Goal: Task Accomplishment & Management: Manage account settings

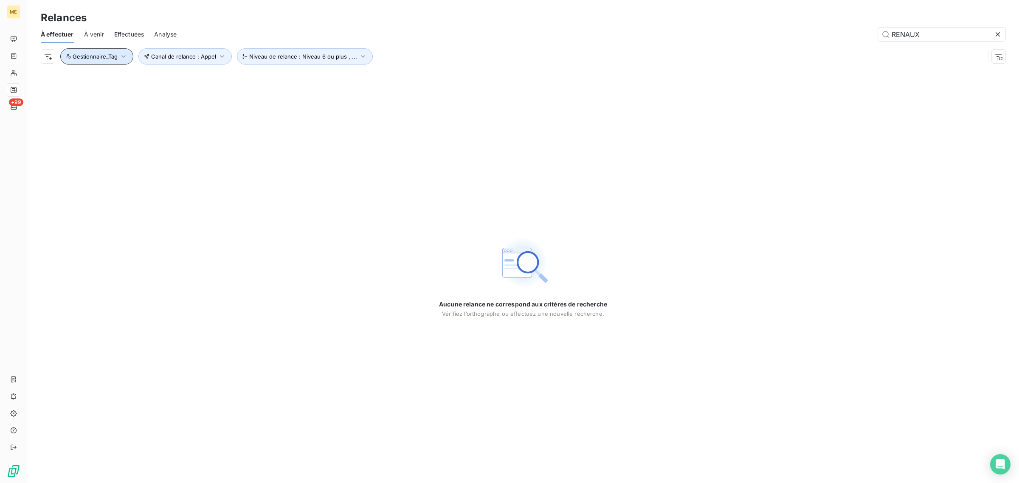
click at [105, 58] on span "Gestionnaire_Tag" at bounding box center [95, 56] width 45 height 7
click at [217, 80] on div at bounding box center [237, 79] width 122 height 18
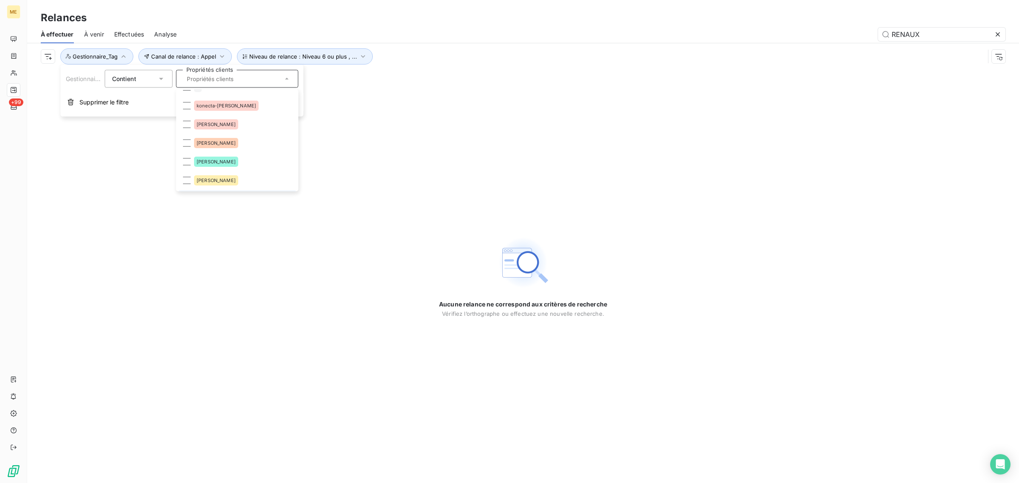
scroll to position [53, 0]
click at [221, 96] on li "Konecta - Anaïs" at bounding box center [237, 102] width 119 height 17
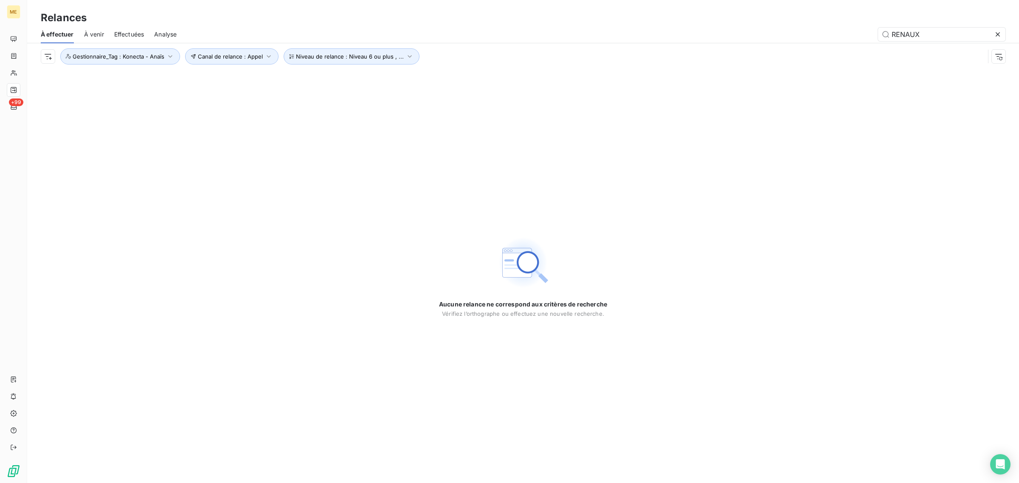
click at [498, 49] on div "Canal de relance : Appel Niveau de relance : Niveau 6 ou plus , ... Gestionnair…" at bounding box center [513, 56] width 944 height 16
click at [337, 59] on span "Niveau de relance : Niveau 6 ou plus , ..." at bounding box center [350, 56] width 108 height 7
click at [222, 59] on span "Canal de relance : Appel" at bounding box center [230, 56] width 65 height 7
click at [997, 33] on icon at bounding box center [998, 34] width 4 height 4
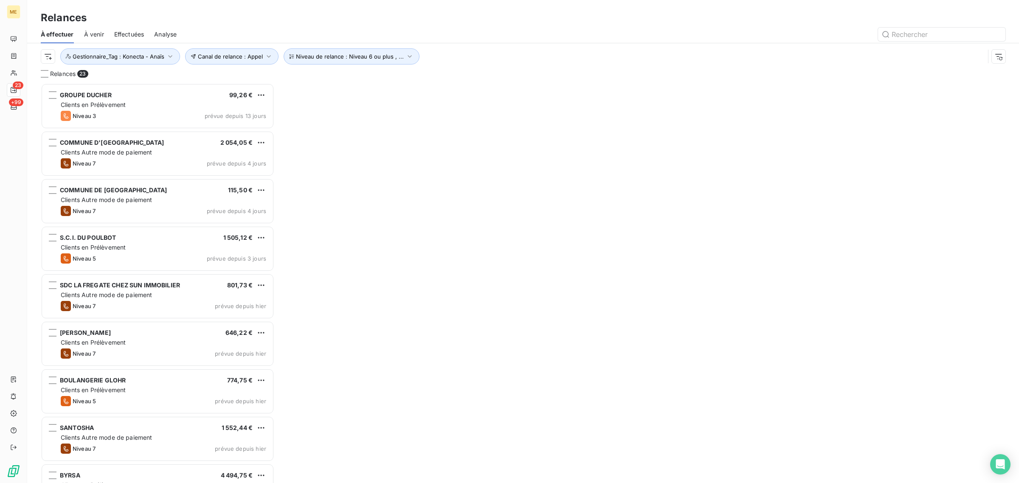
scroll to position [392, 225]
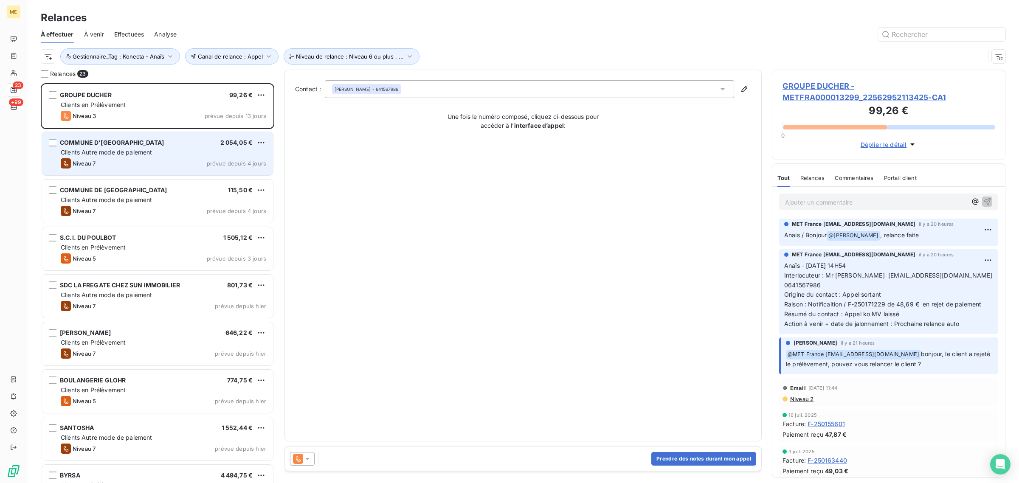
click at [127, 161] on div "Niveau 7 prévue depuis 4 jours" at bounding box center [164, 163] width 206 height 10
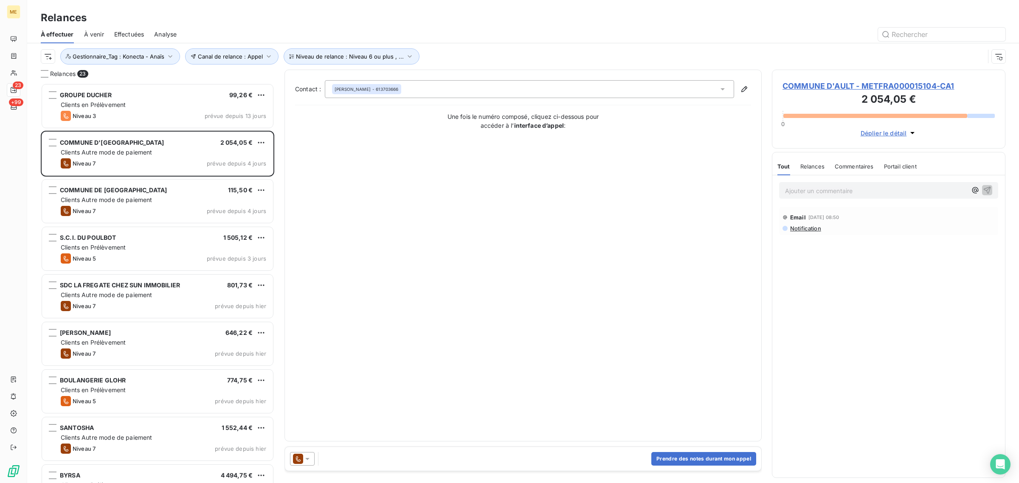
click at [835, 88] on span "COMMUNE D'AULT - METFRA000015104-CA1" at bounding box center [889, 85] width 212 height 11
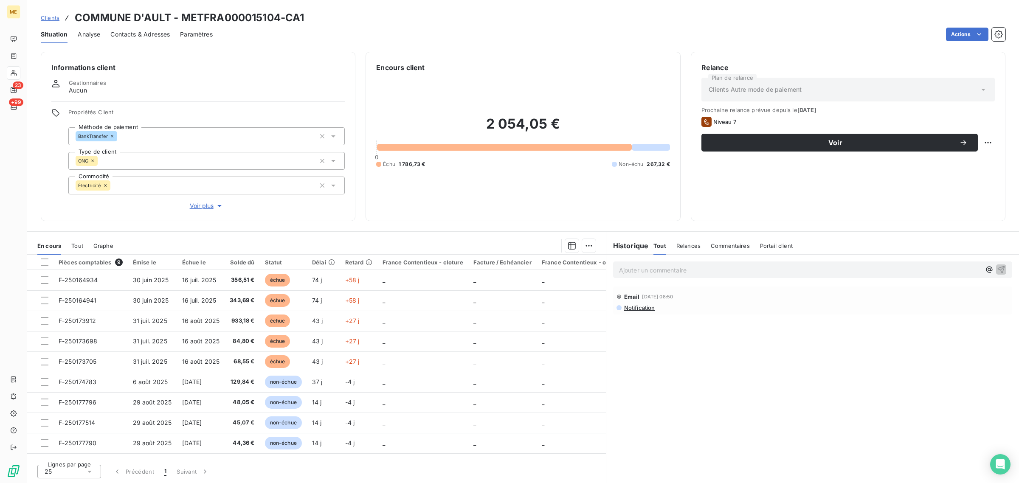
click at [197, 208] on span "Voir plus" at bounding box center [207, 206] width 34 height 8
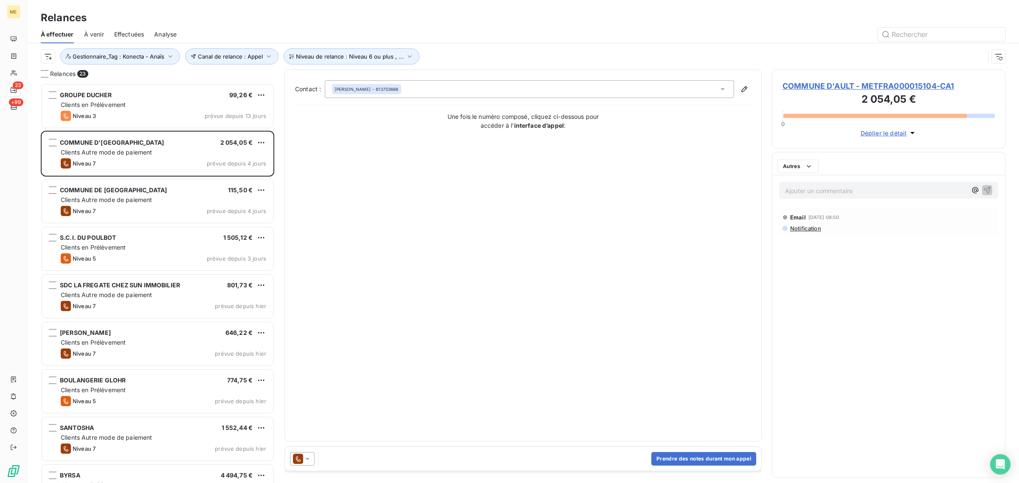
scroll to position [392, 225]
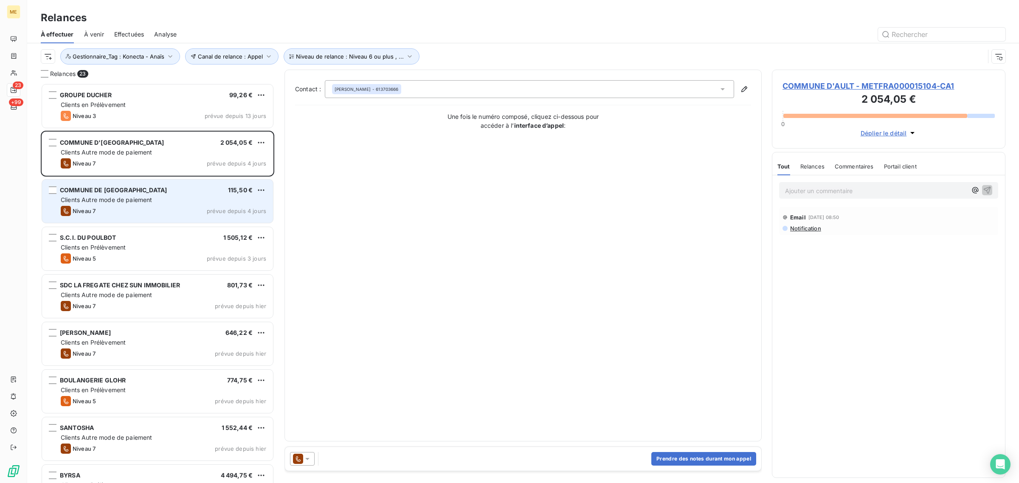
click at [141, 186] on span "COMMUNE DE [GEOGRAPHIC_DATA]" at bounding box center [113, 189] width 107 height 7
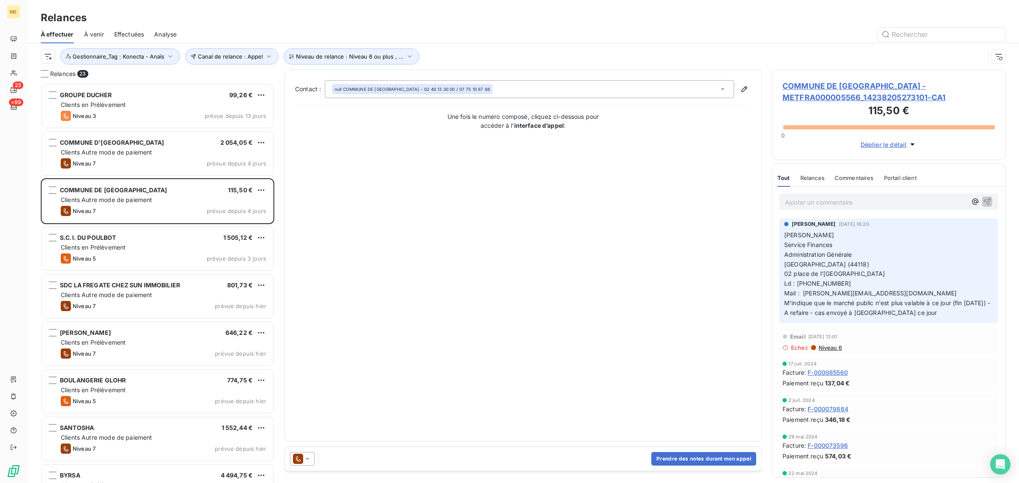
click at [801, 99] on span "COMMUNE DE [GEOGRAPHIC_DATA] - METFRA000005566_14238205273101-CA1" at bounding box center [889, 91] width 212 height 23
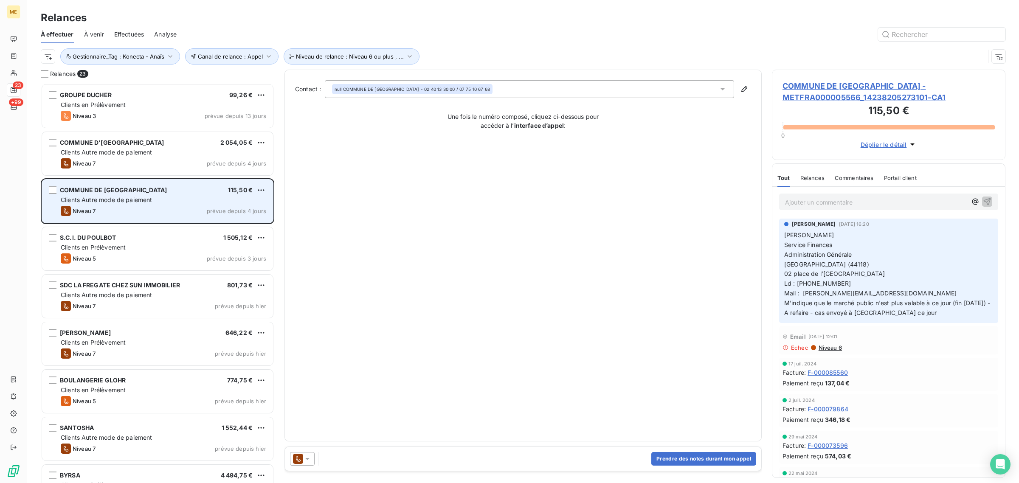
scroll to position [392, 225]
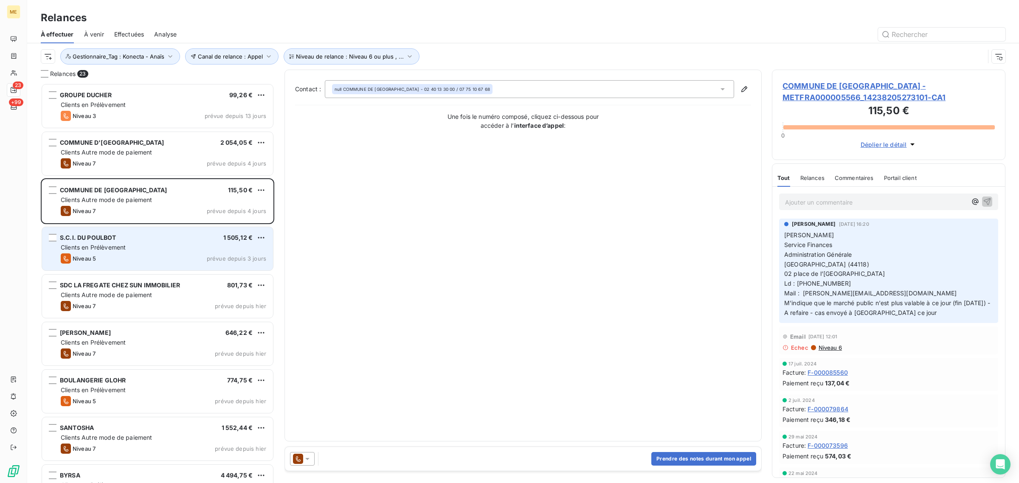
click at [128, 239] on div "S.C.I. DU POULBOT 1 505,12 €" at bounding box center [164, 238] width 206 height 8
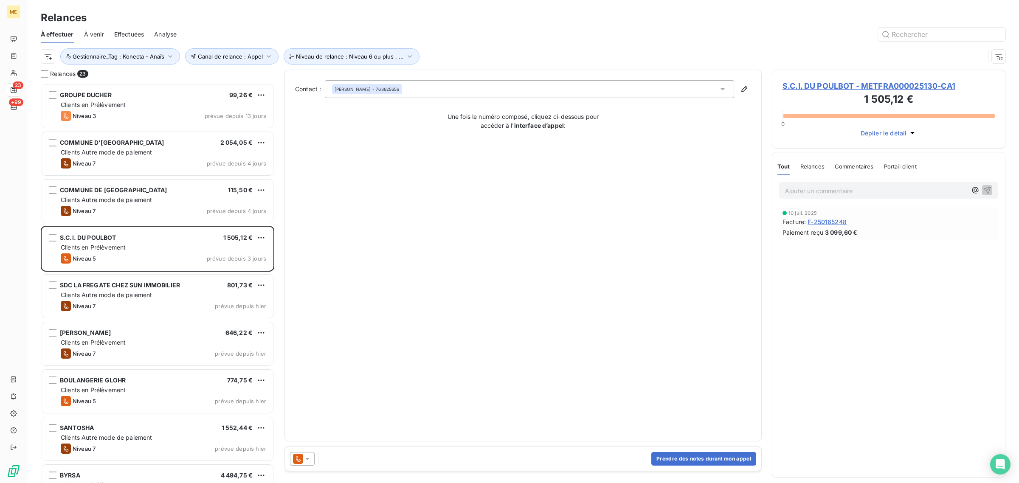
click at [820, 88] on span "S.C.I. DU POULBOT - METFRA000025130-CA1" at bounding box center [889, 85] width 212 height 11
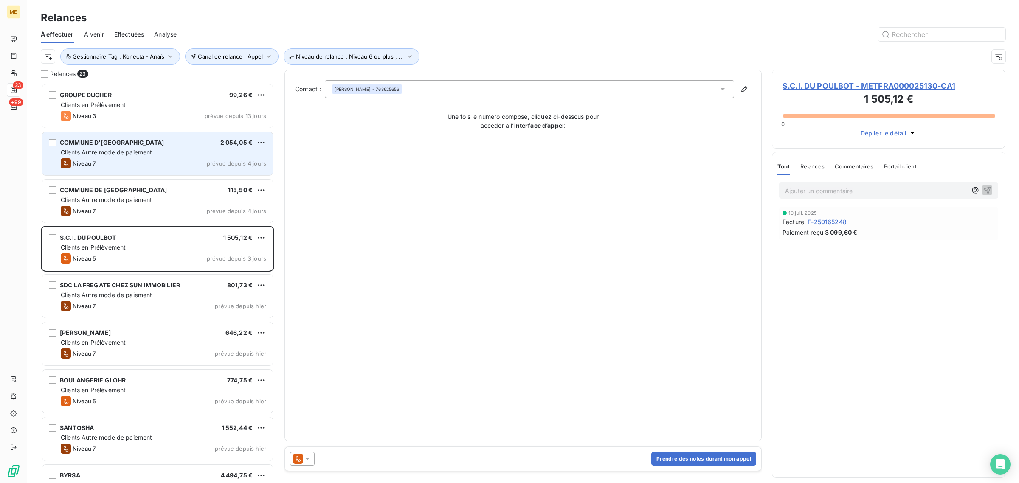
scroll to position [392, 225]
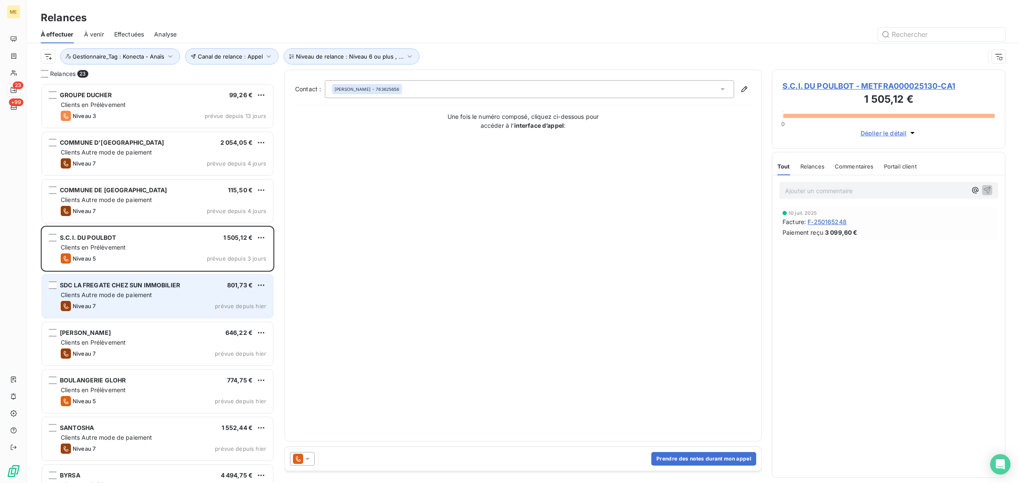
click at [102, 279] on div "SDC LA FREGATE CHEZ SUN IMMOBILIER 801,73 € Clients Autre mode de paiement Nive…" at bounding box center [157, 296] width 231 height 43
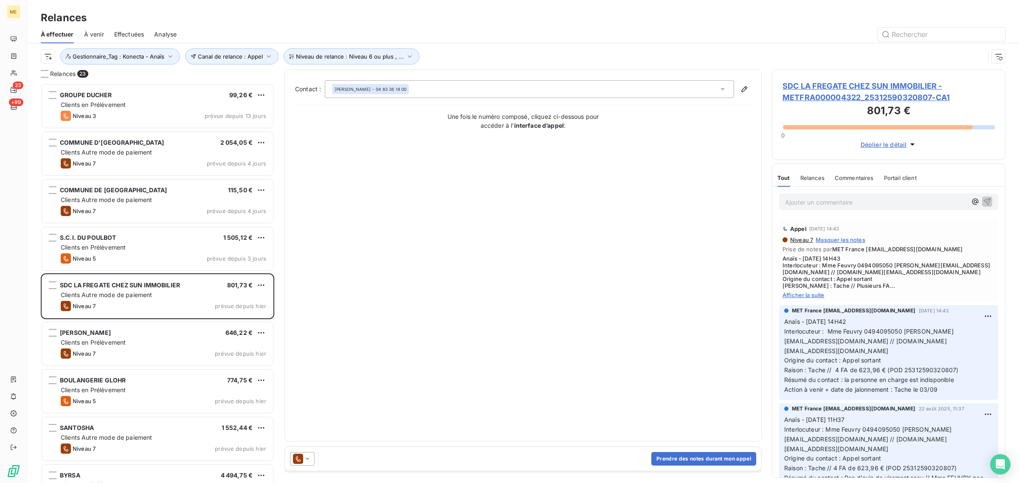
click at [814, 96] on span "SDC LA FREGATE CHEZ SUN IMMOBILIER - METFRA000004322_25312590320807-CA1" at bounding box center [889, 91] width 212 height 23
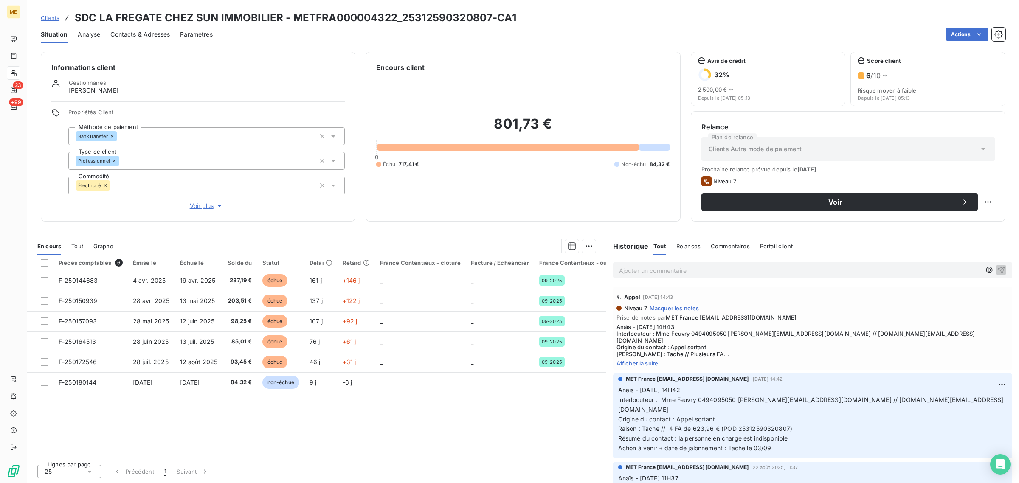
click at [201, 211] on div "Informations client Gestionnaires [PERSON_NAME] Propriétés Client Méthode de pa…" at bounding box center [198, 137] width 315 height 170
click at [200, 208] on span "Voir plus" at bounding box center [207, 206] width 34 height 8
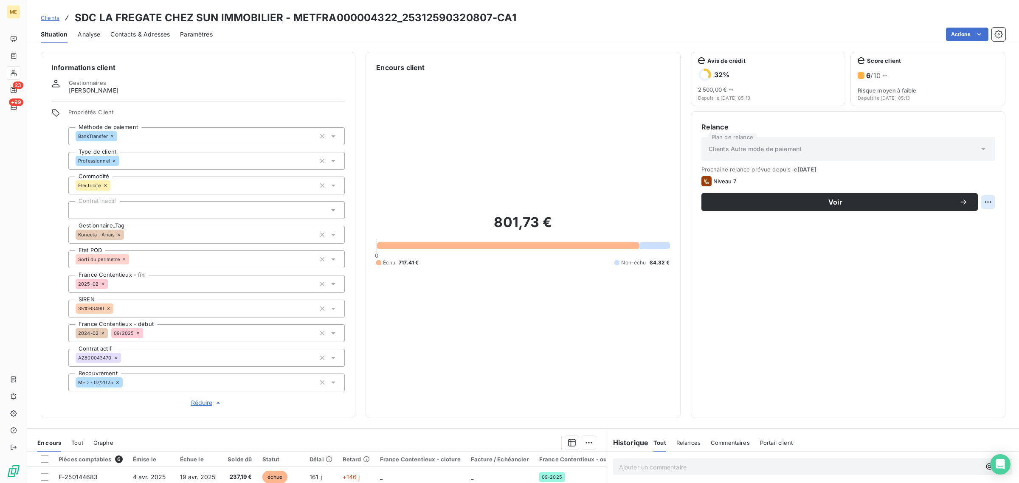
click at [974, 205] on html "ME 23 +99 Clients SDC LA FREGATE CHEZ SUN IMMOBILIER - METFRA000004322_25312590…" at bounding box center [509, 241] width 1019 height 483
click at [964, 228] on div "Replanifier cette action" at bounding box center [945, 221] width 83 height 20
click at [964, 224] on div "Replanifier cette action" at bounding box center [945, 221] width 76 height 14
select select "8"
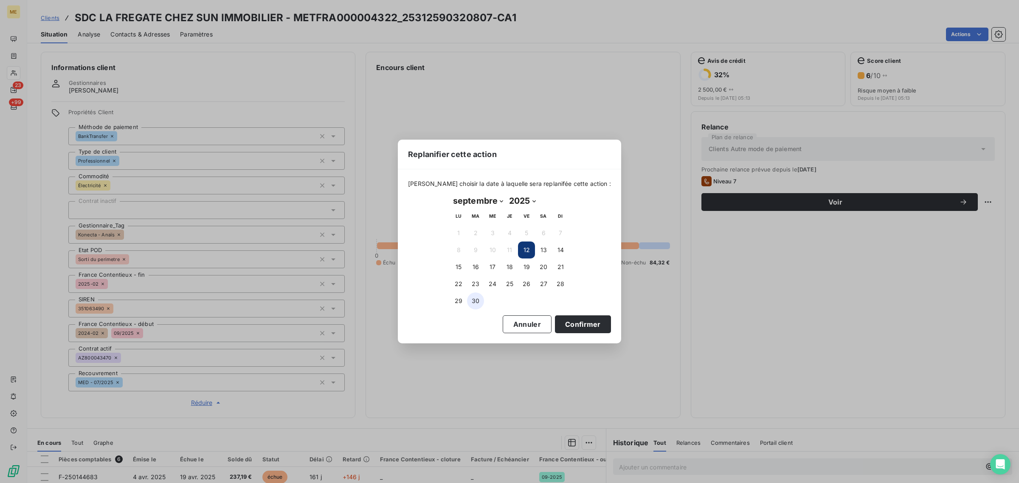
click at [476, 304] on button "30" at bounding box center [475, 301] width 17 height 17
click at [583, 326] on button "Confirmer" at bounding box center [583, 324] width 56 height 18
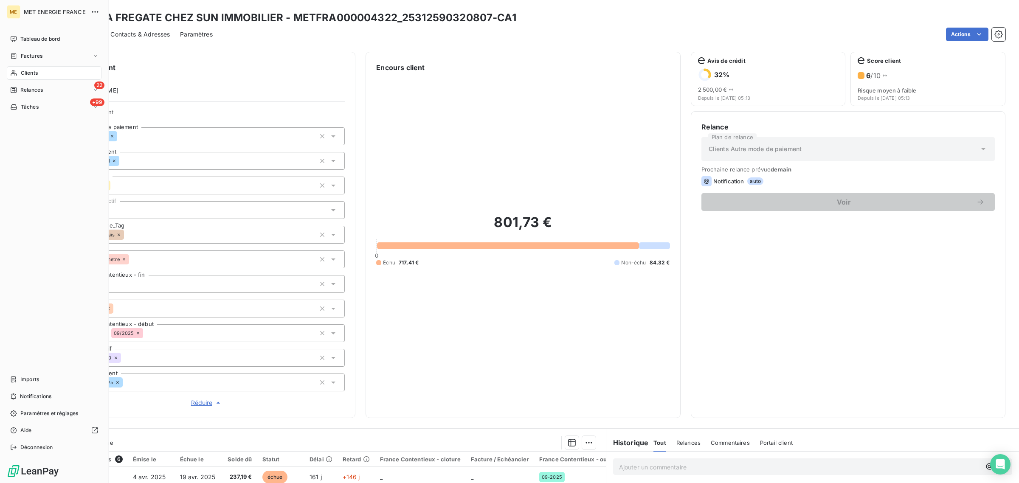
click at [21, 72] on span "Clients" at bounding box center [29, 73] width 17 height 8
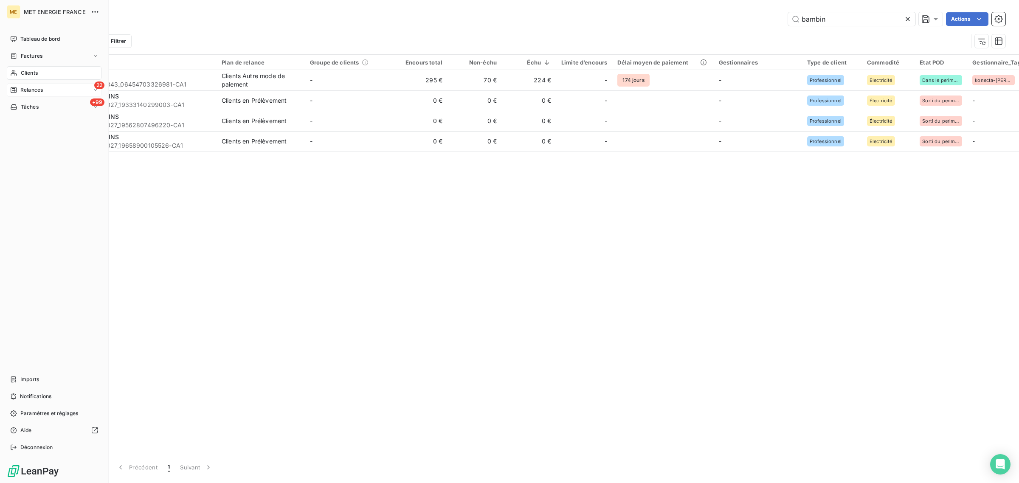
click at [19, 92] on div "Relances" at bounding box center [26, 90] width 33 height 8
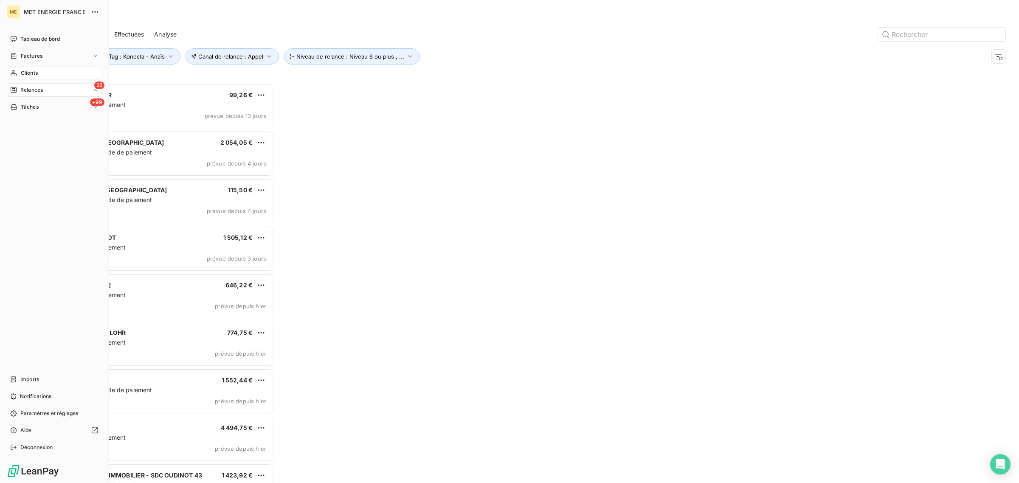
scroll to position [8, 8]
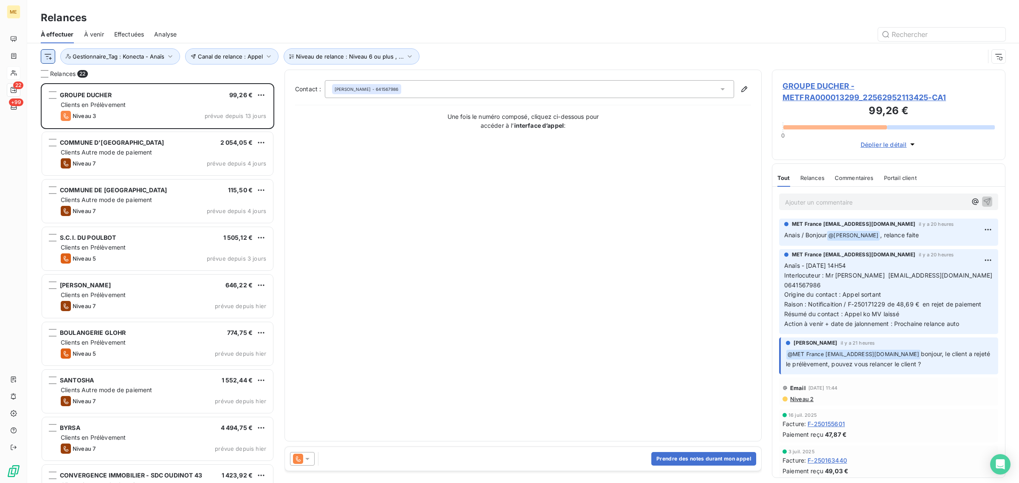
click at [45, 54] on html "ME 22 +99 Relances À effectuer À venir Effectuées Analyse Canal de relance : Ap…" at bounding box center [509, 241] width 1019 height 483
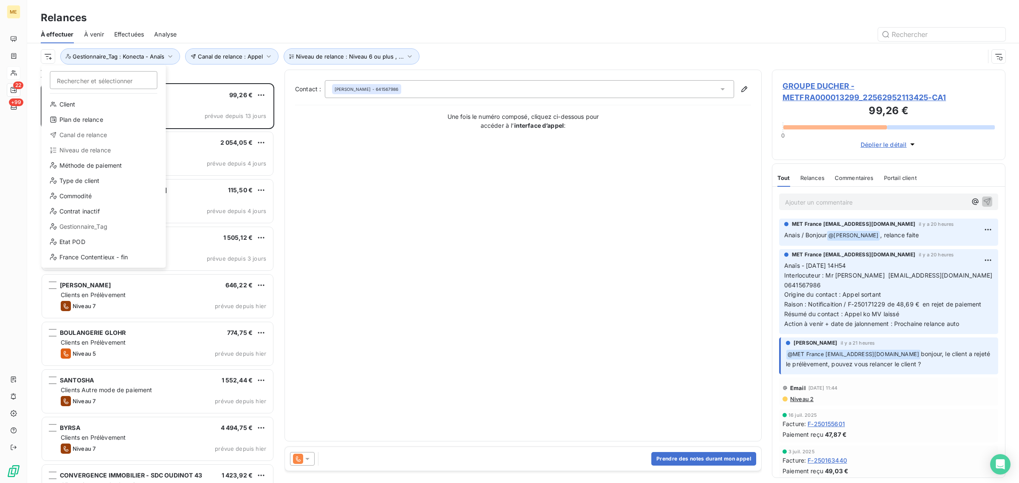
scroll to position [0, 0]
click at [90, 33] on html "ME 22 +99 Relances À effectuer À venir Effectuées Analyse Rechercher et sélecti…" at bounding box center [509, 241] width 1019 height 483
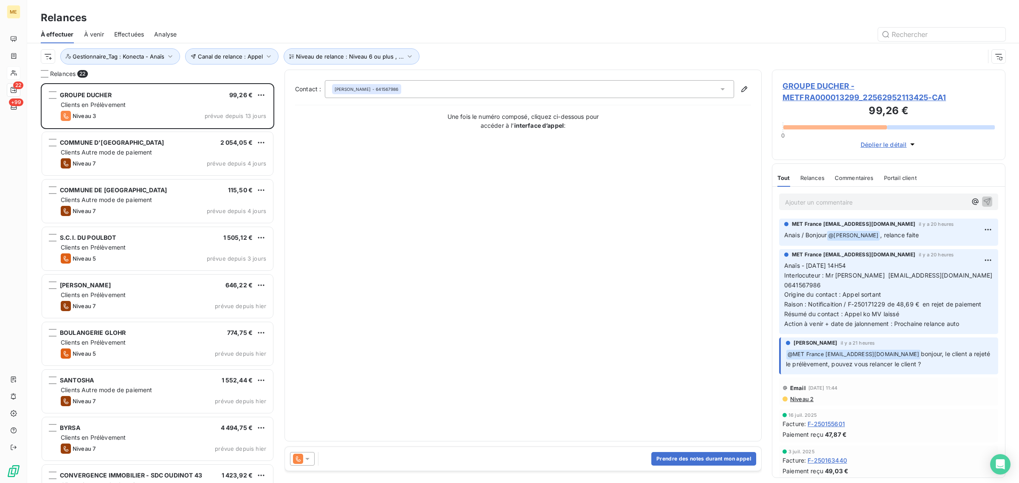
click at [90, 33] on span "À venir" at bounding box center [94, 34] width 20 height 8
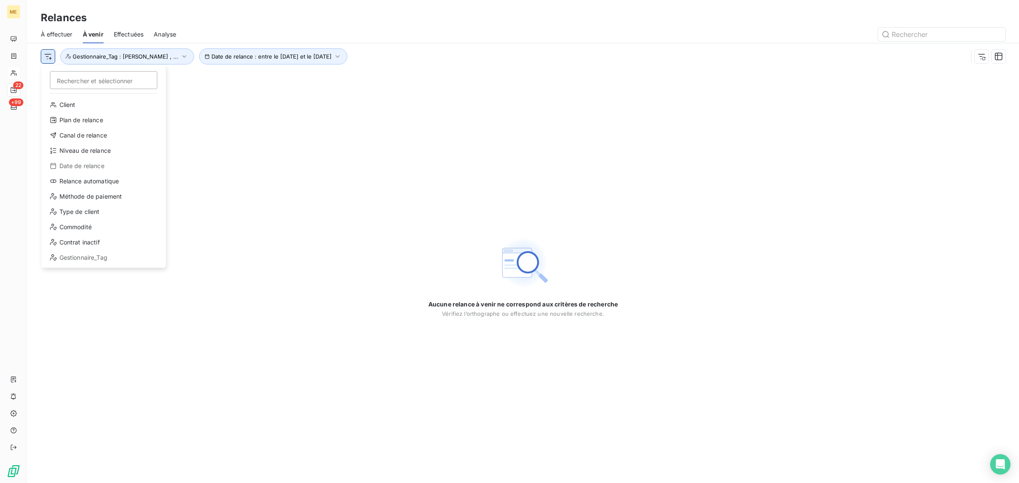
click at [47, 59] on html "ME 22 +99 Relances À effectuer À venir Effectuées Analyse Rechercher et sélecti…" at bounding box center [509, 241] width 1019 height 483
click at [209, 120] on html "ME 22 +99 Relances À effectuer À venir Effectuées Analyse Rechercher et sélecti…" at bounding box center [509, 241] width 1019 height 483
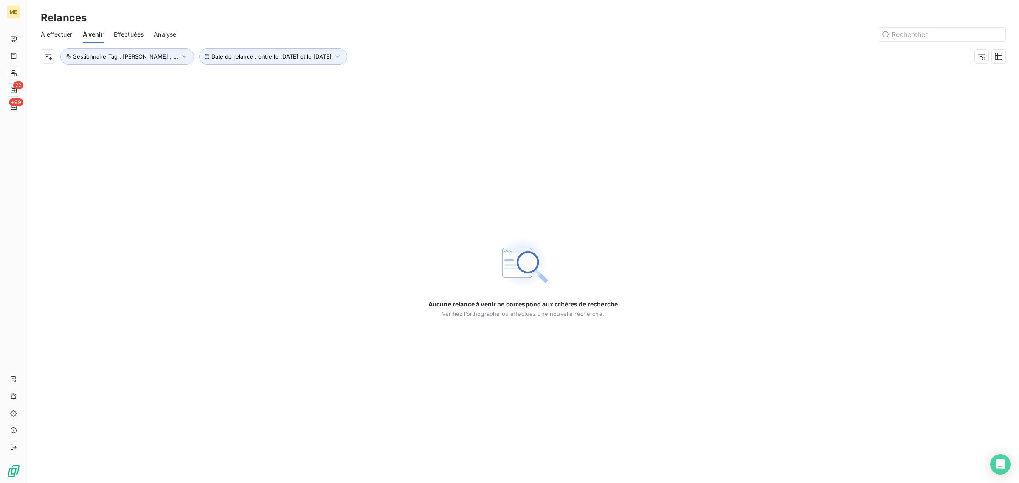
click at [54, 34] on span "À effectuer" at bounding box center [57, 34] width 32 height 8
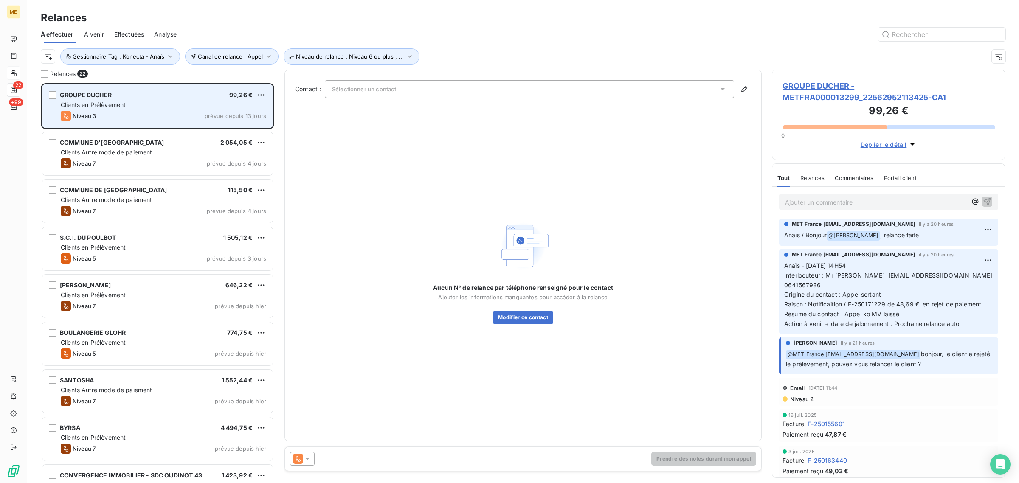
scroll to position [392, 225]
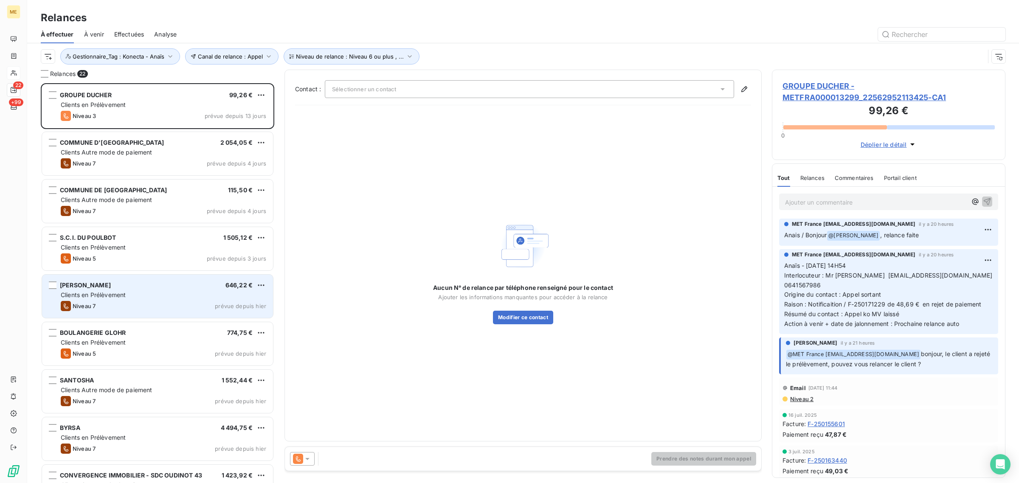
click at [120, 313] on div "[PERSON_NAME] 646,22 € Clients en Prélèvement Niveau 7 prévue depuis [DATE]" at bounding box center [157, 296] width 231 height 43
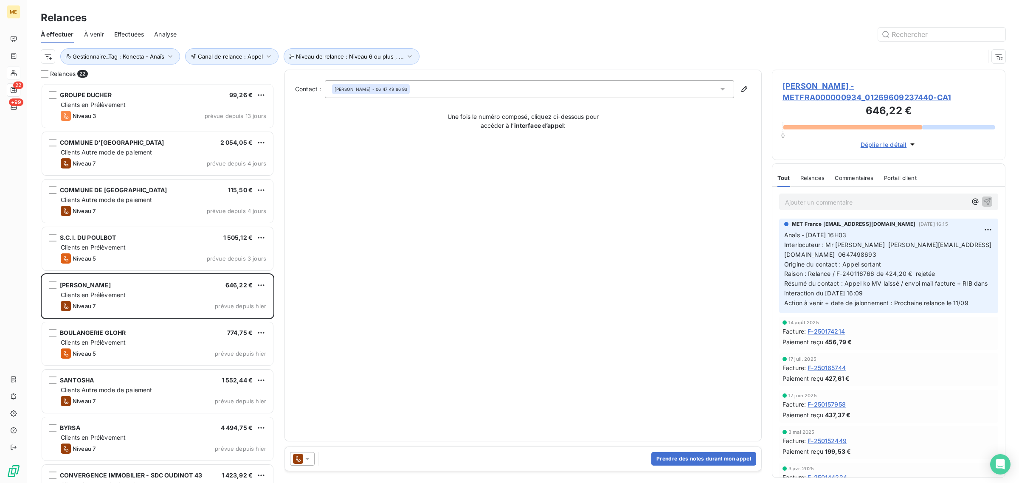
click at [841, 96] on span "[PERSON_NAME] - METFRA000000934_01269609237440-CA1" at bounding box center [889, 91] width 212 height 23
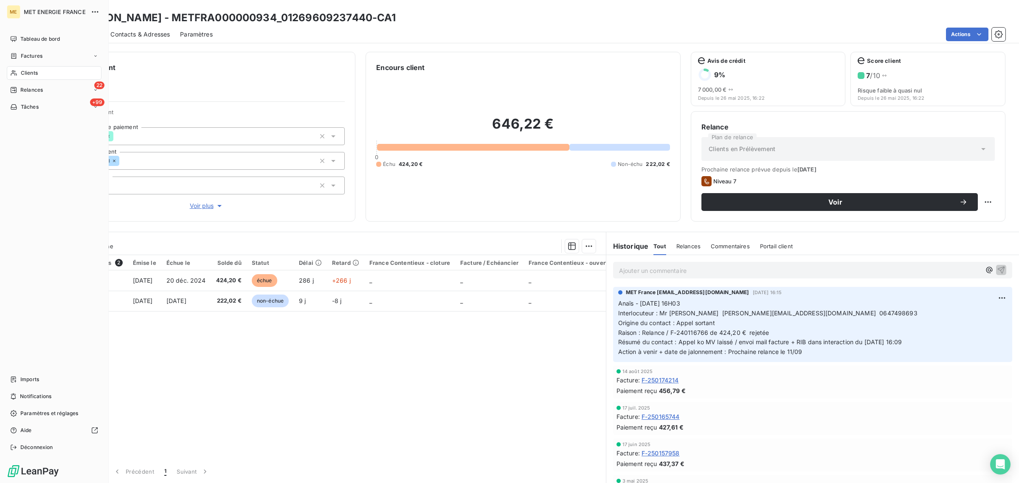
click at [11, 71] on icon at bounding box center [13, 73] width 7 height 7
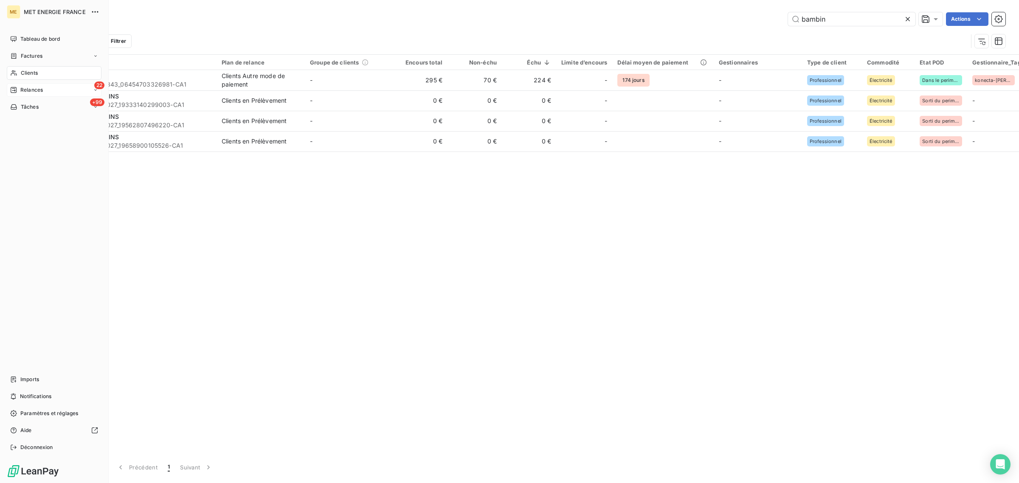
click at [23, 87] on span "Relances" at bounding box center [31, 90] width 23 height 8
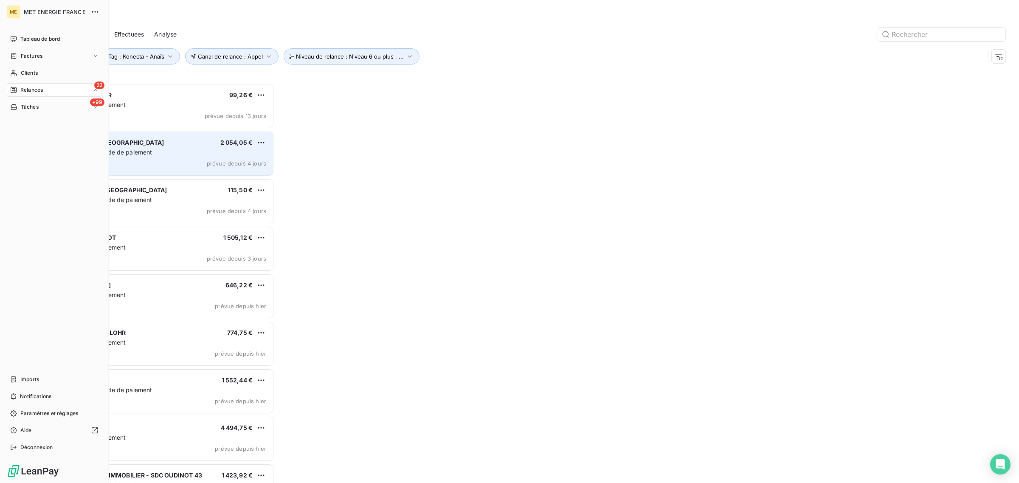
scroll to position [392, 225]
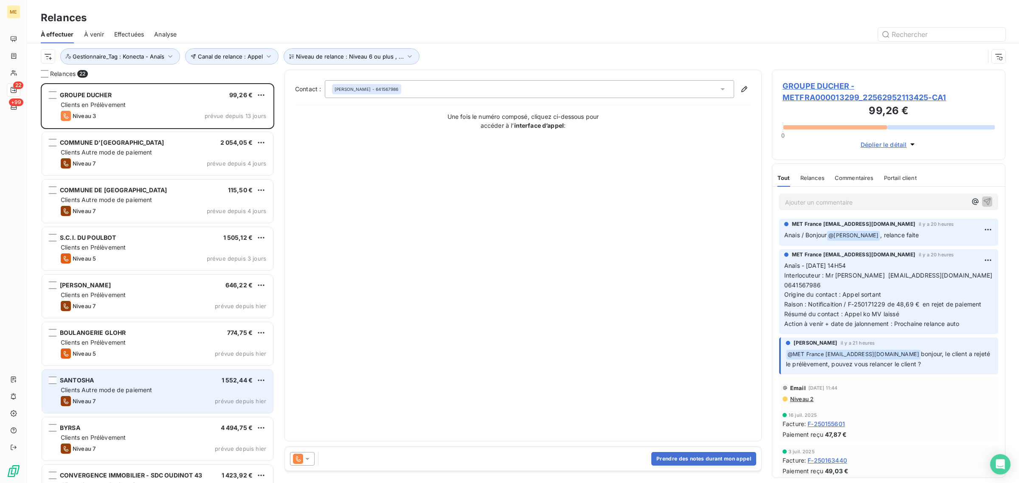
click at [108, 402] on div "Niveau 7 prévue depuis [DATE]" at bounding box center [164, 401] width 206 height 10
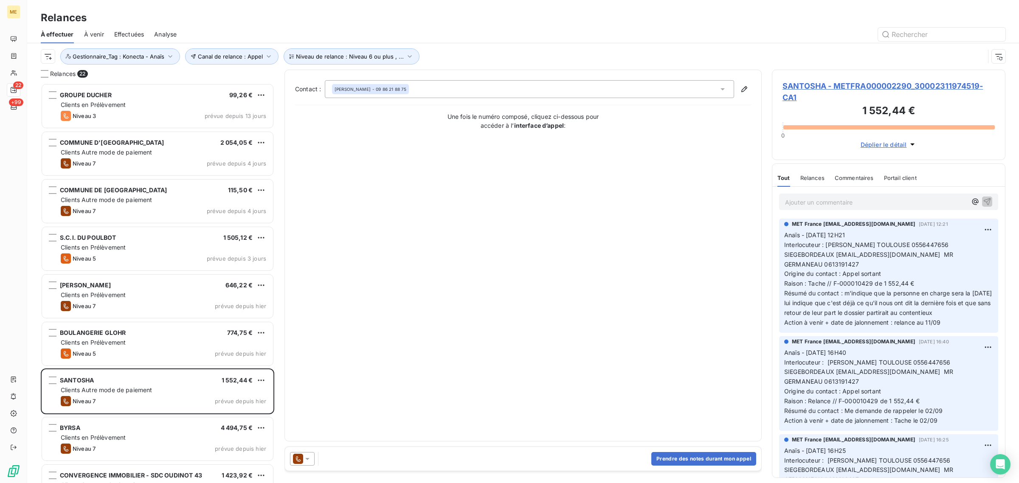
click at [799, 98] on span "SANTOSHA - METFRA000002290_30002311974519-CA1" at bounding box center [889, 91] width 212 height 23
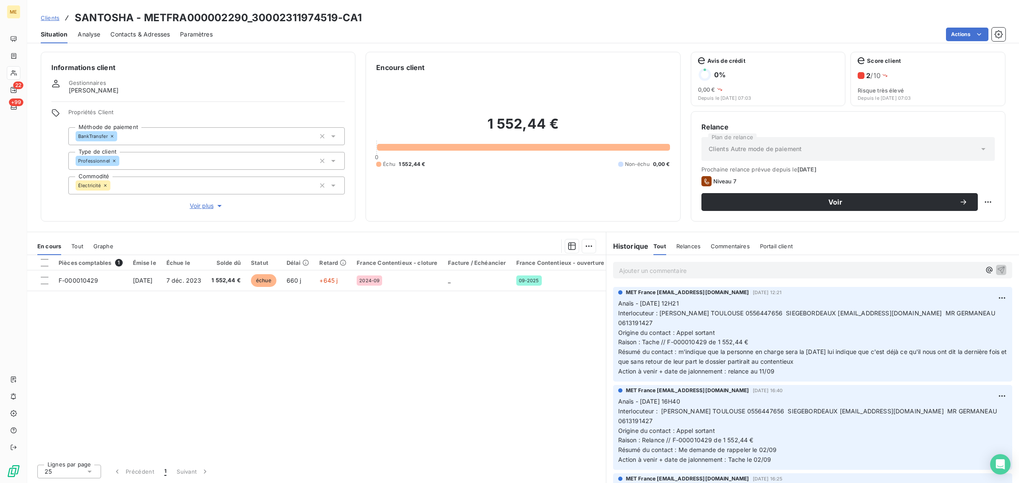
click at [200, 207] on span "Voir plus" at bounding box center [207, 206] width 34 height 8
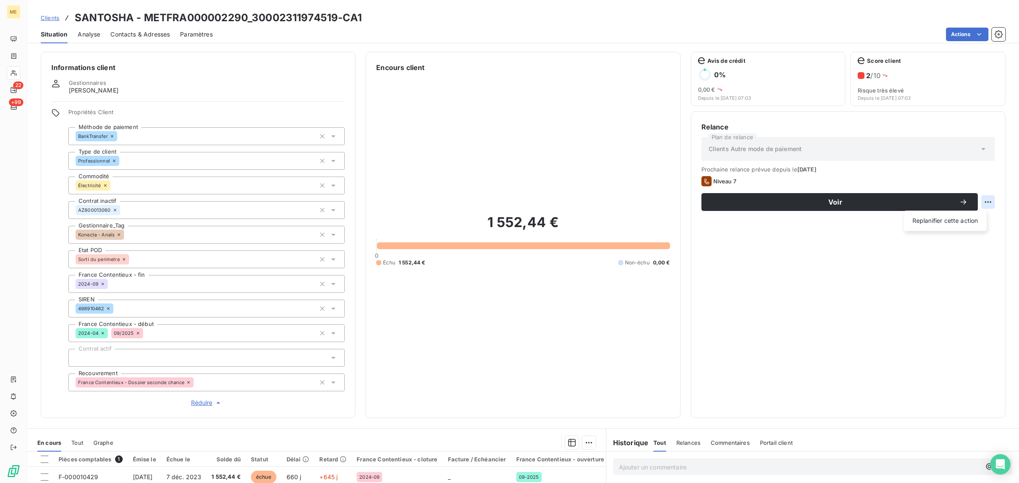
click at [979, 203] on html "ME 22 +99 Clients SANTOSHA - METFRA000002290_30002311974519-CA1 Situation Analy…" at bounding box center [509, 241] width 1019 height 483
click at [971, 218] on div "Replanifier cette action" at bounding box center [945, 221] width 76 height 14
select select "8"
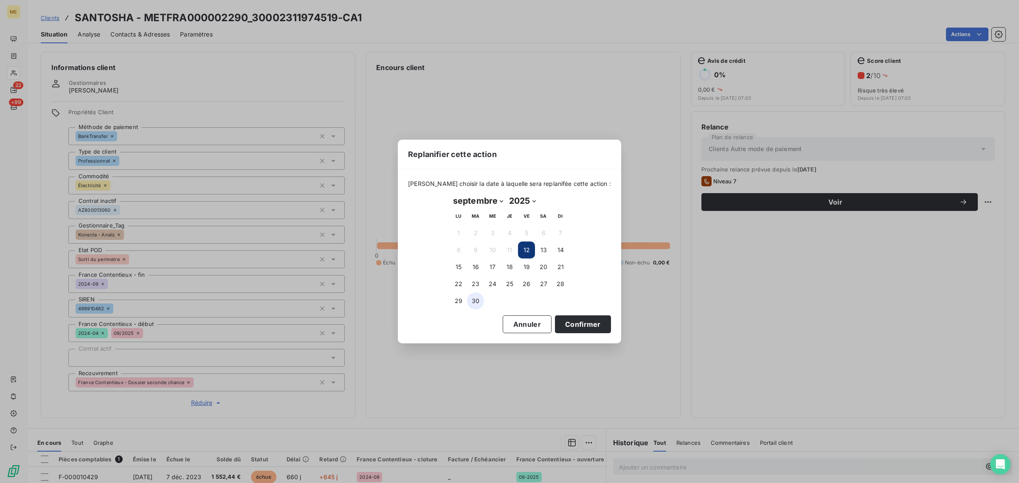
click at [473, 299] on button "30" at bounding box center [475, 301] width 17 height 17
click at [576, 332] on button "Confirmer" at bounding box center [583, 324] width 56 height 18
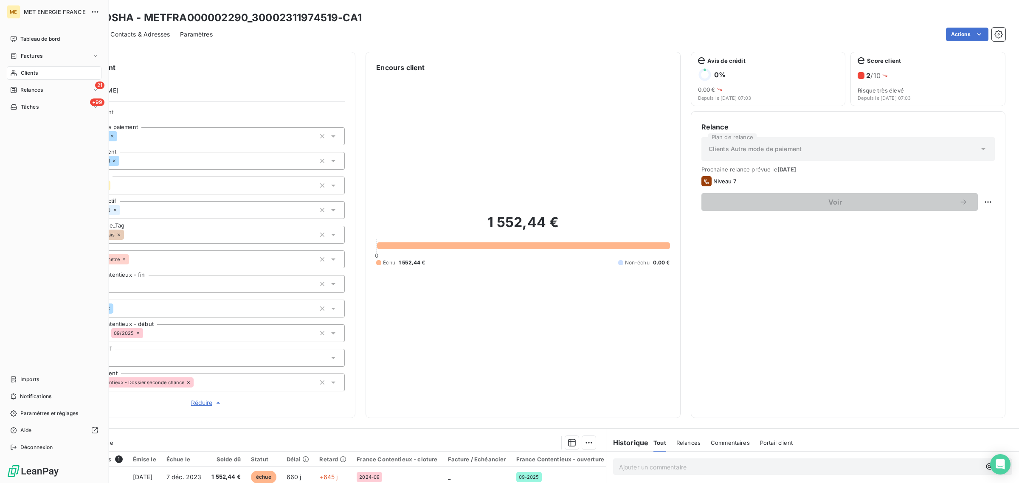
click at [16, 70] on icon at bounding box center [13, 73] width 7 height 7
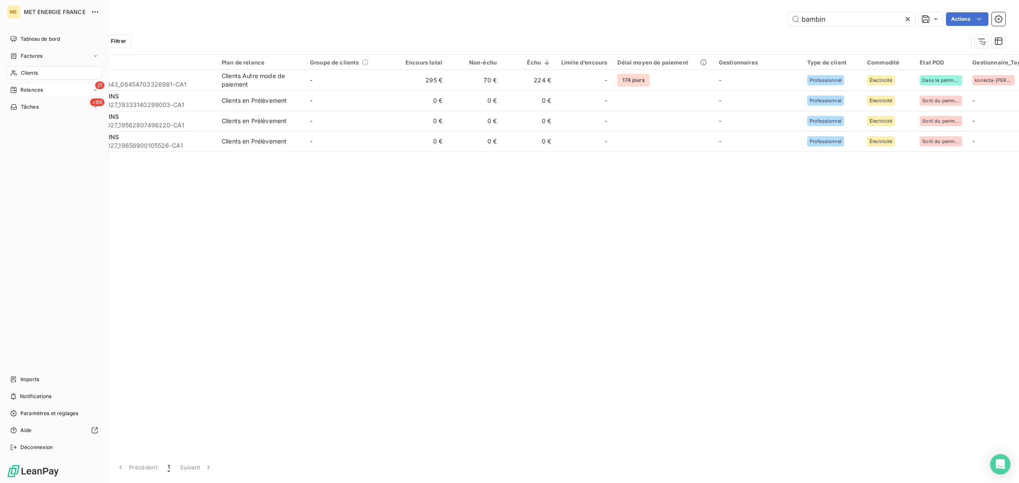
drag, startPoint x: 5, startPoint y: 85, endPoint x: 10, endPoint y: 86, distance: 4.8
click at [8, 85] on div "ME MET ENERGIE FRANCE Tableau de bord Factures Clients 21 Relances +99 Tâches I…" at bounding box center [54, 241] width 109 height 483
click at [11, 87] on icon at bounding box center [13, 90] width 7 height 7
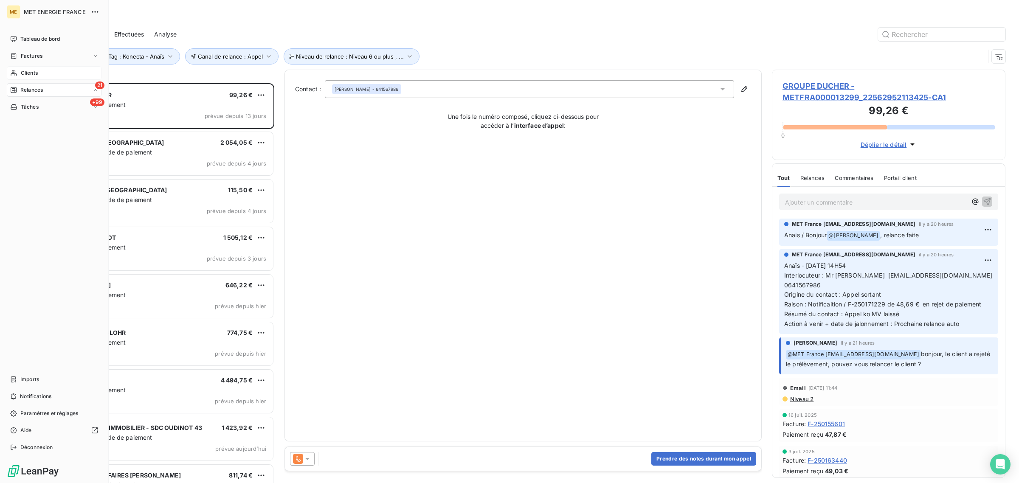
scroll to position [392, 225]
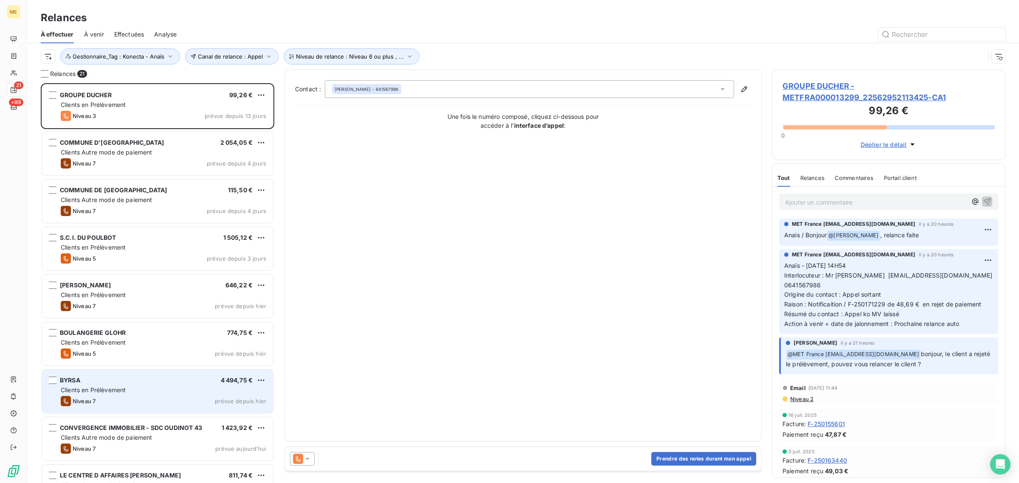
click at [107, 390] on span "Clients en Prélèvement" at bounding box center [93, 389] width 65 height 7
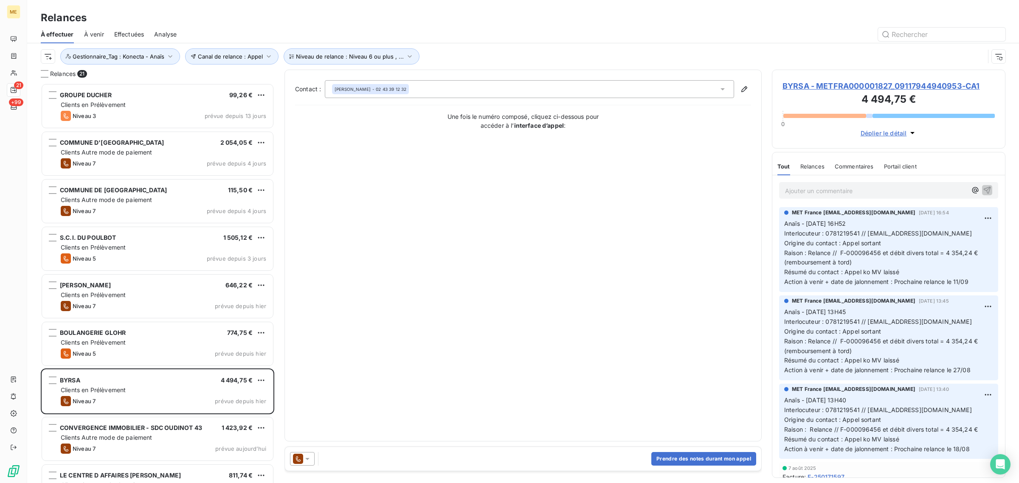
click at [809, 89] on span "BYRSA - METFRA000001827_09117944940953-CA1" at bounding box center [889, 85] width 212 height 11
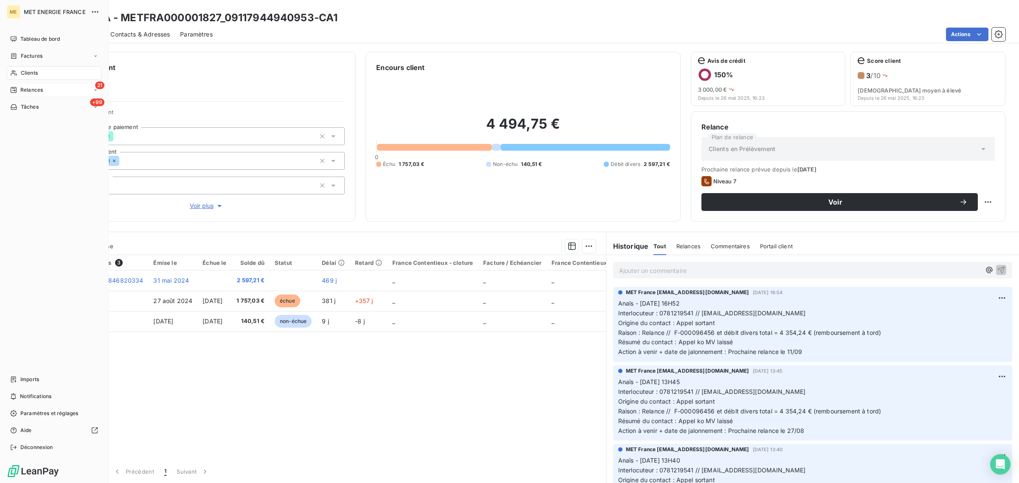
click at [16, 87] on icon at bounding box center [13, 90] width 7 height 7
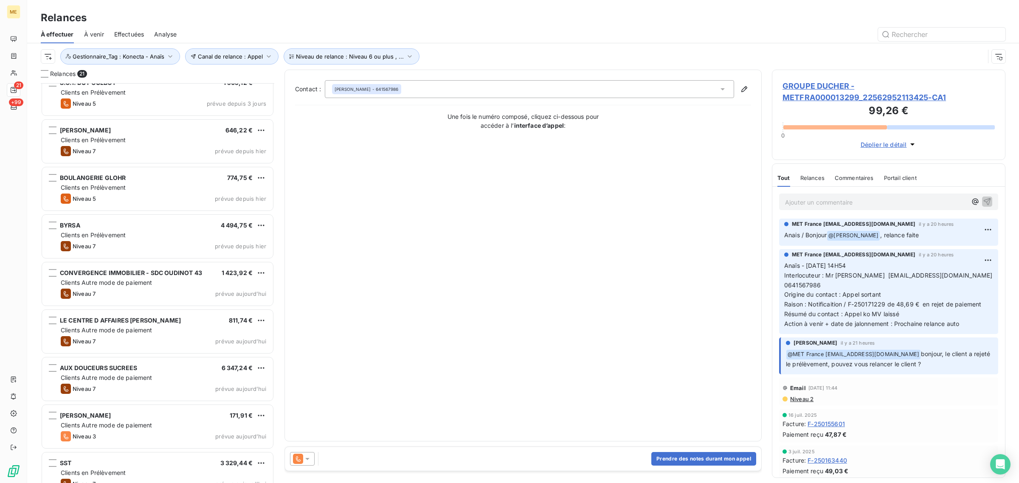
scroll to position [160, 0]
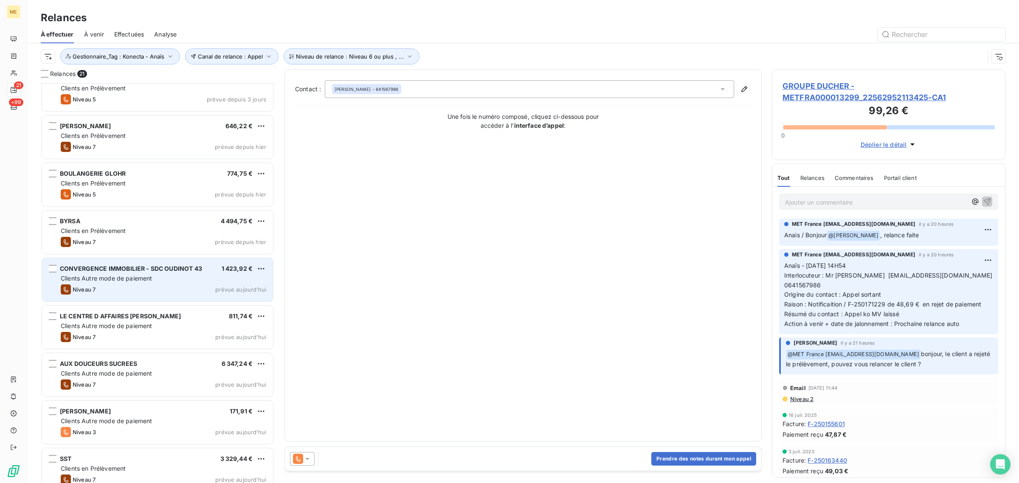
click at [105, 293] on div "Niveau 7 prévue aujourd’hui" at bounding box center [164, 289] width 206 height 10
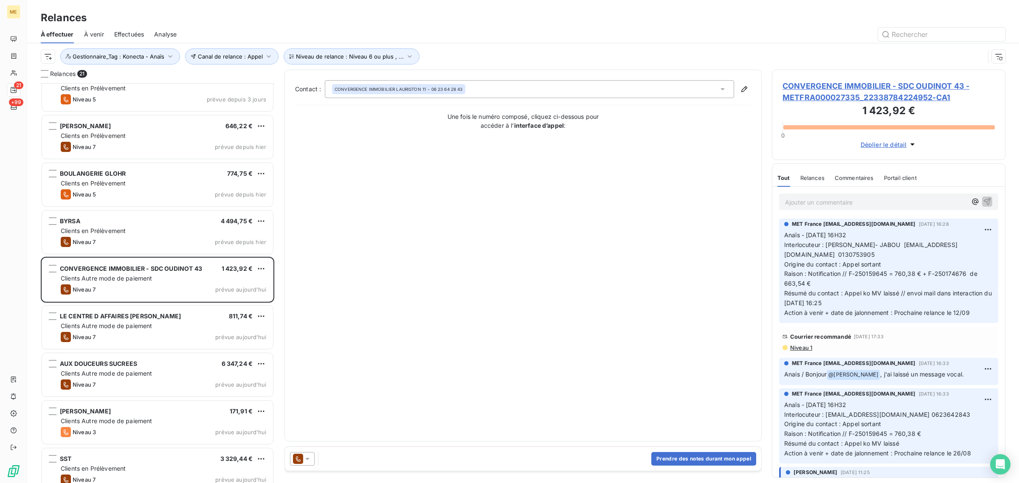
click at [833, 90] on span "CONVERGENCE IMMOBILIER - SDC OUDINOT 43 - METFRA000027335_22338784224952-CA1" at bounding box center [889, 91] width 212 height 23
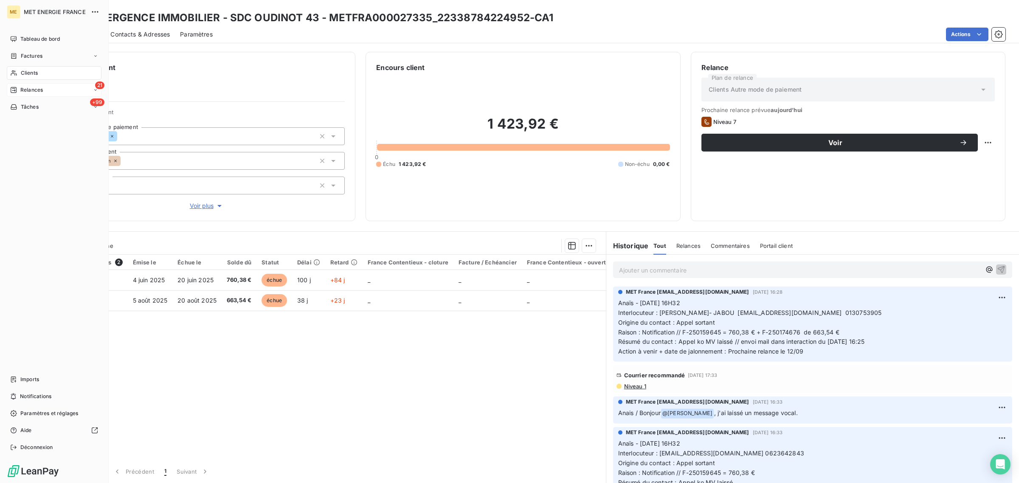
click at [24, 83] on div "21 Relances" at bounding box center [54, 90] width 95 height 14
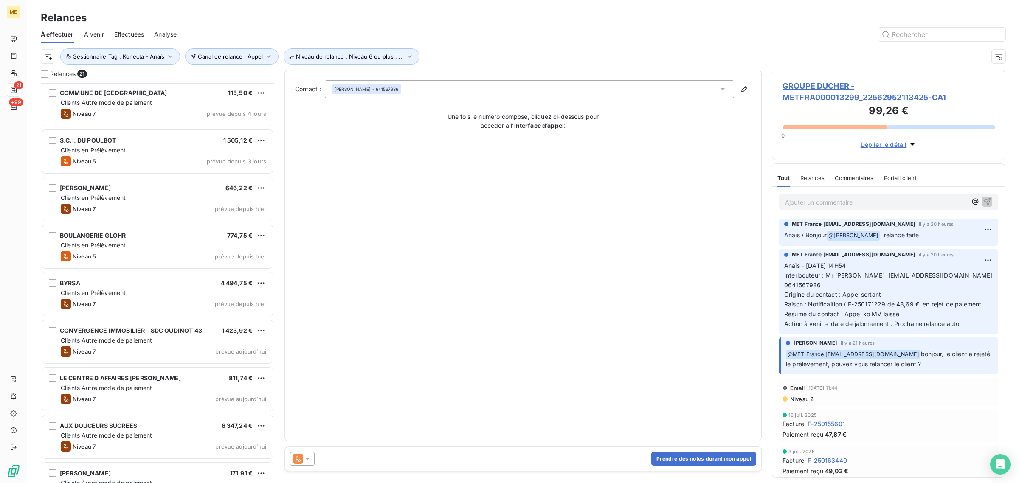
scroll to position [107, 0]
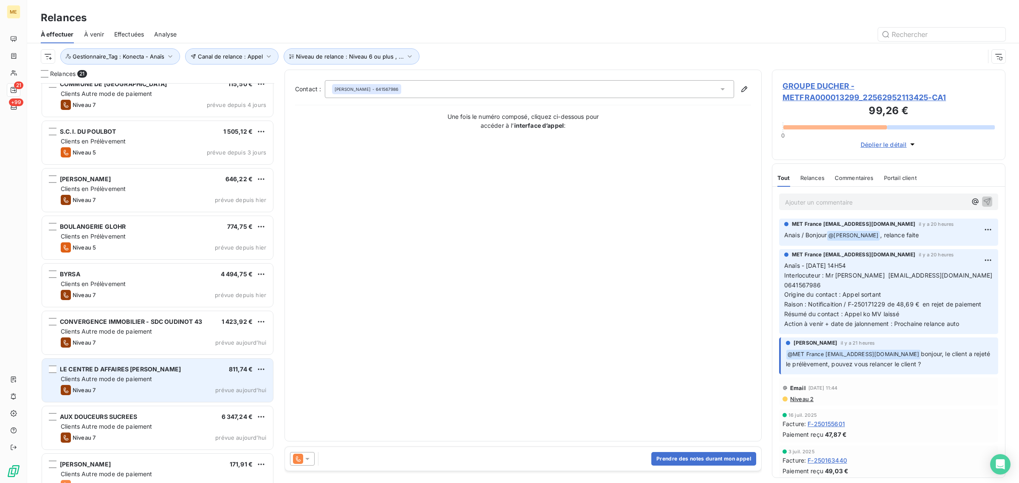
click at [100, 377] on span "Clients Autre mode de paiement" at bounding box center [107, 378] width 92 height 7
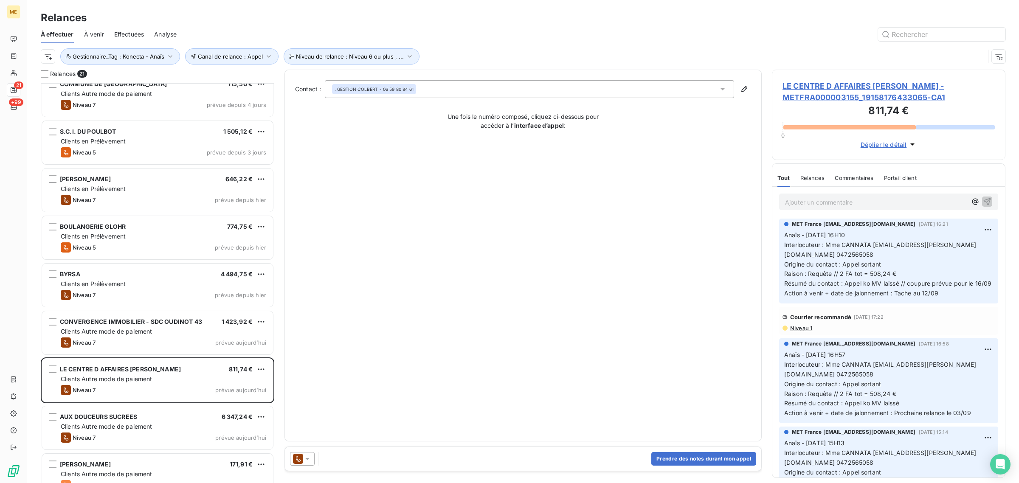
click at [817, 96] on span "LE CENTRE D AFFAIRES [PERSON_NAME] - METFRA000003155_19158176433065-CA1" at bounding box center [889, 91] width 212 height 23
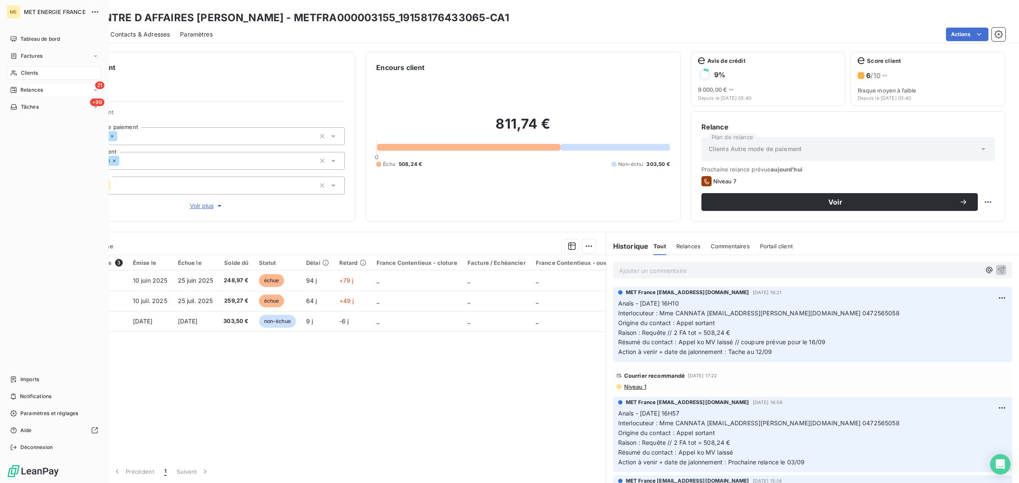
click at [11, 89] on icon at bounding box center [13, 90] width 7 height 7
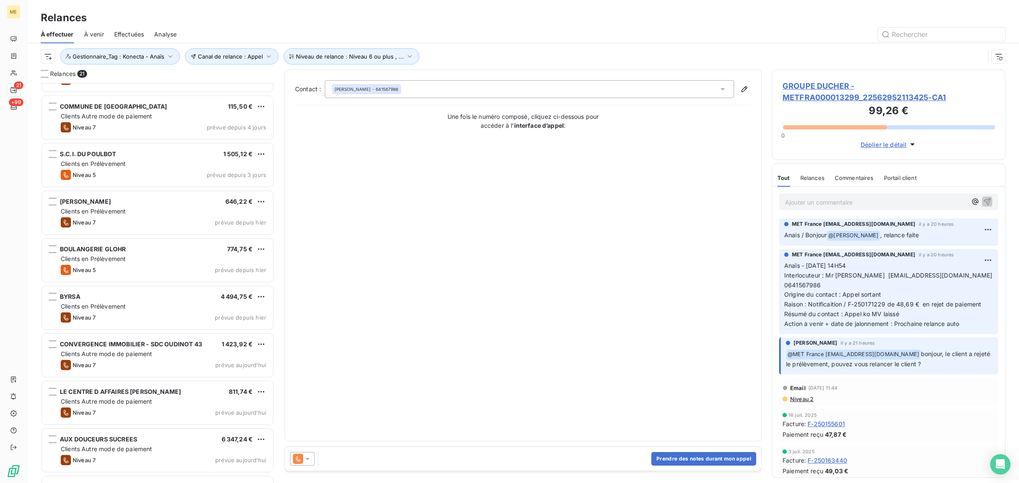
scroll to position [107, 0]
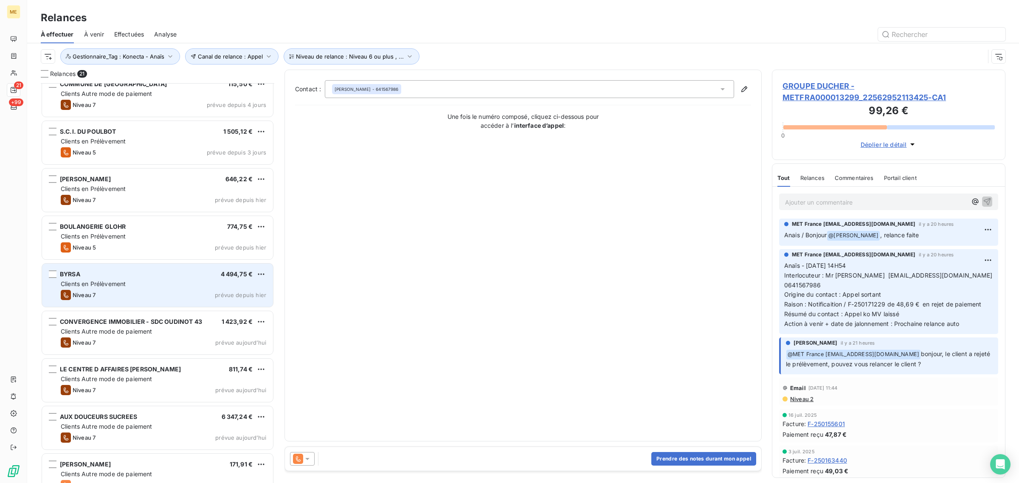
click at [124, 285] on span "Clients en Prélèvement" at bounding box center [93, 283] width 65 height 7
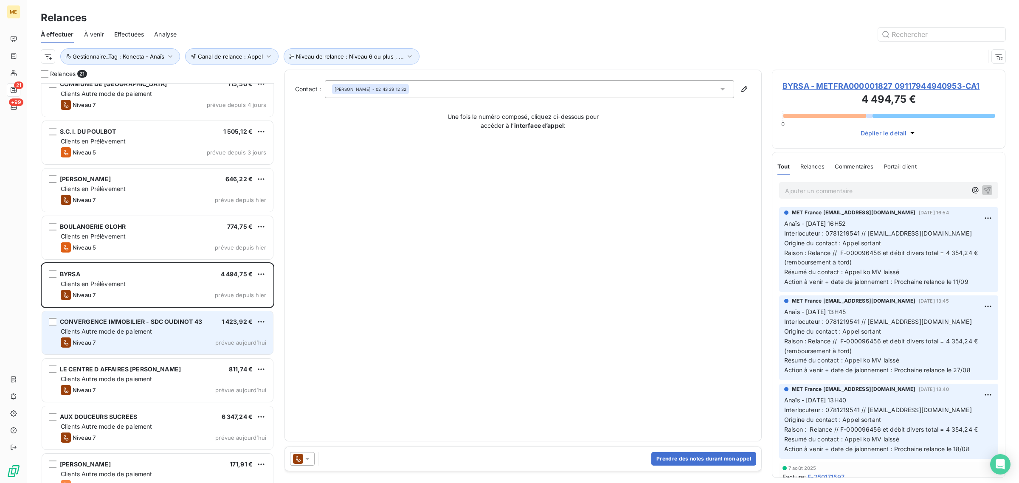
click at [154, 338] on div "Niveau 7 prévue aujourd’hui" at bounding box center [164, 343] width 206 height 10
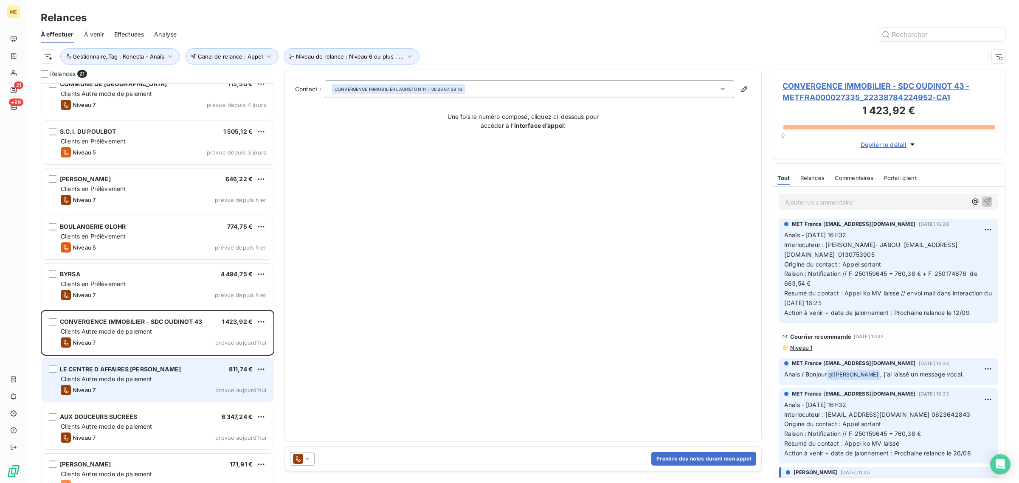
click at [141, 376] on span "Clients Autre mode de paiement" at bounding box center [107, 378] width 92 height 7
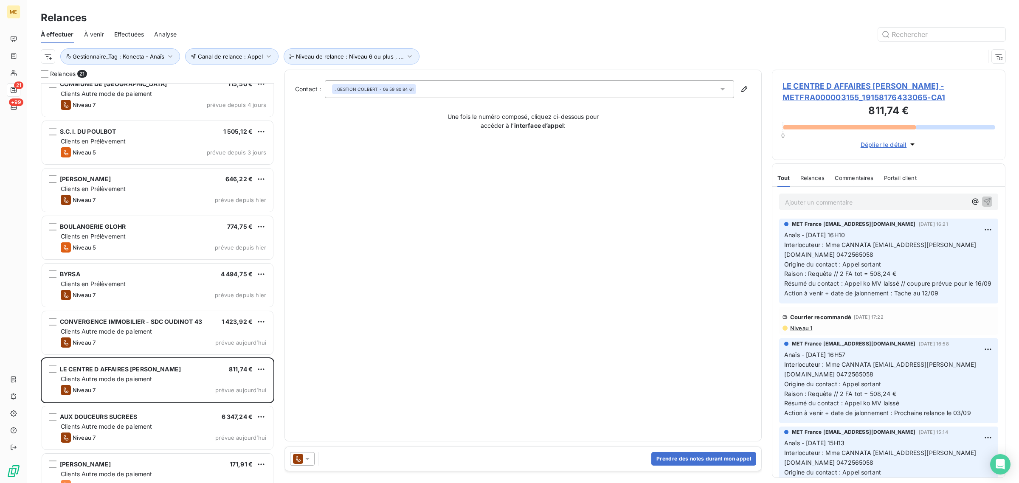
click at [826, 85] on span "LE CENTRE D AFFAIRES [PERSON_NAME] - METFRA000003155_19158176433065-CA1" at bounding box center [889, 91] width 212 height 23
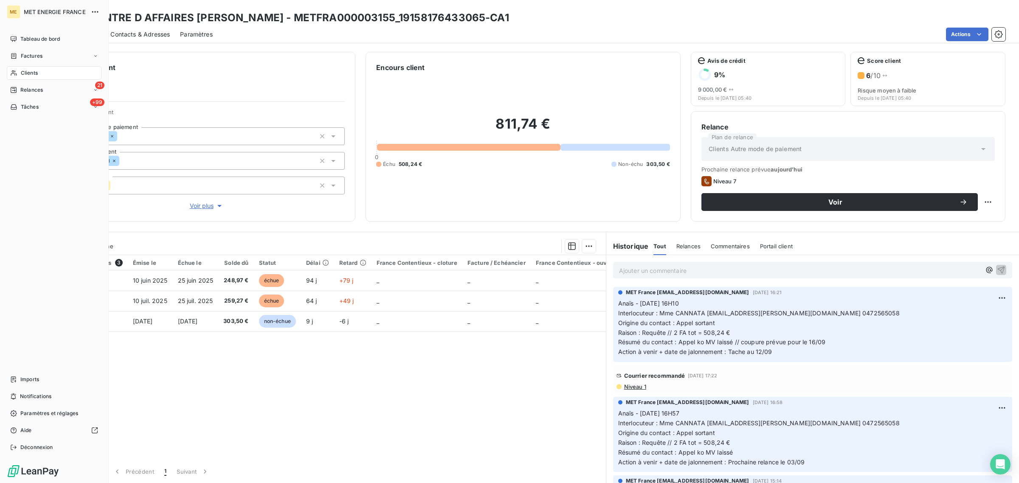
click at [18, 74] on div "Clients" at bounding box center [54, 73] width 95 height 14
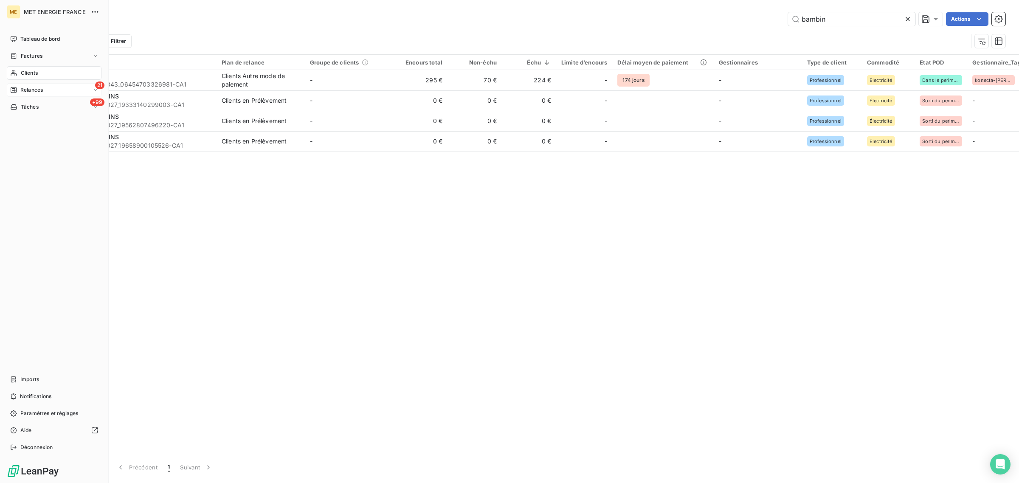
click at [16, 90] on icon at bounding box center [13, 90] width 7 height 7
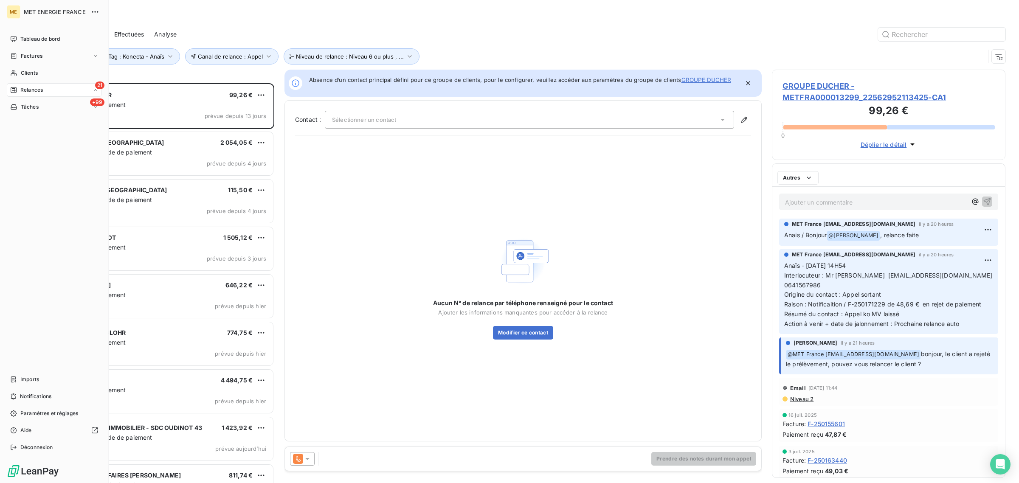
scroll to position [392, 225]
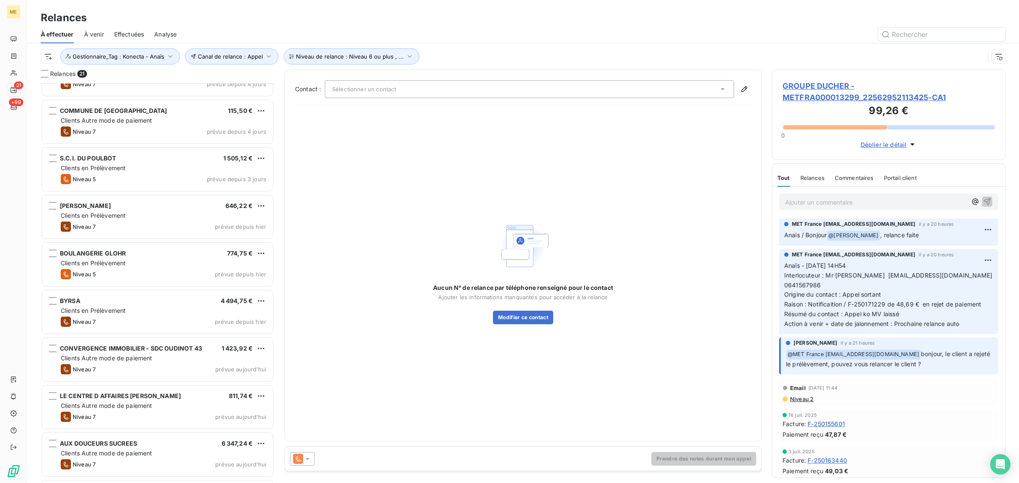
scroll to position [213, 0]
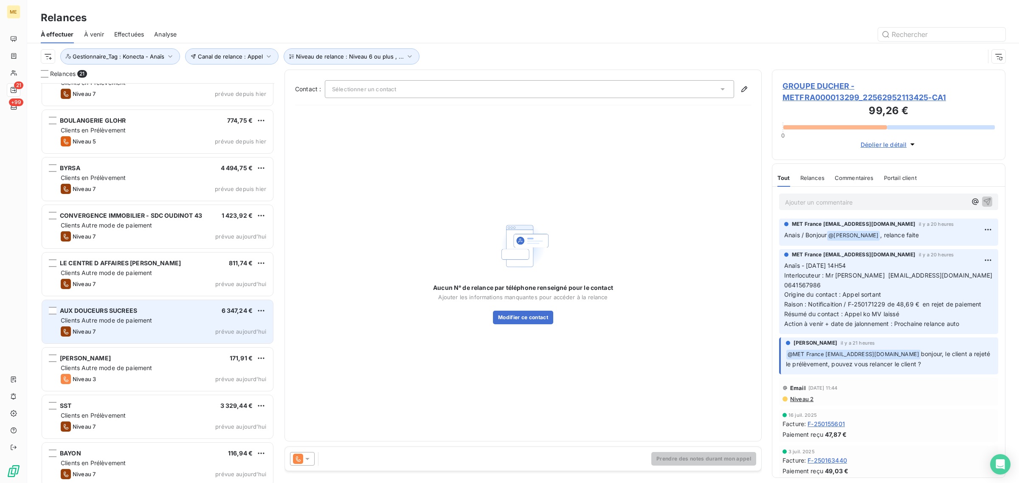
click at [128, 313] on span "AUX DOUCEURS SUCREES" at bounding box center [98, 310] width 77 height 7
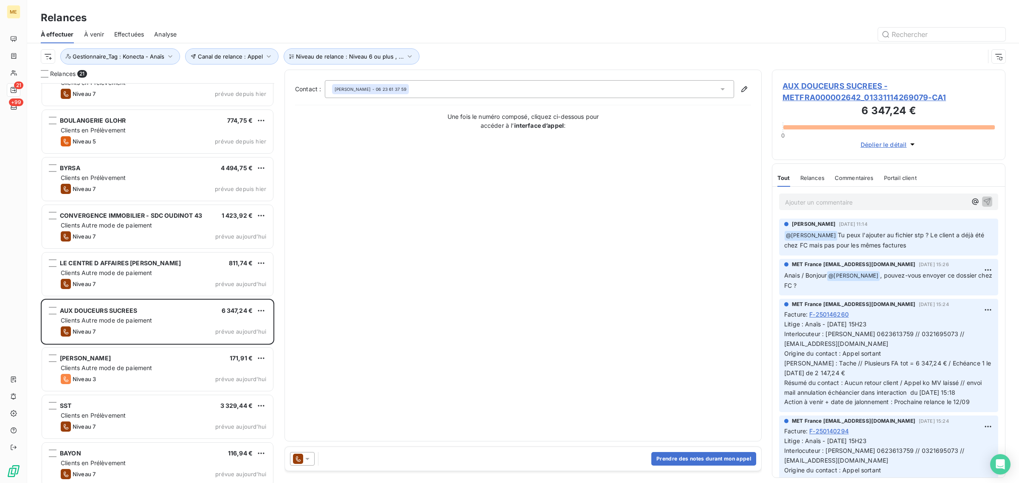
click at [845, 102] on span "AUX DOUCEURS SUCREES - METFRA000002642_01331114269079-CA1" at bounding box center [889, 91] width 212 height 23
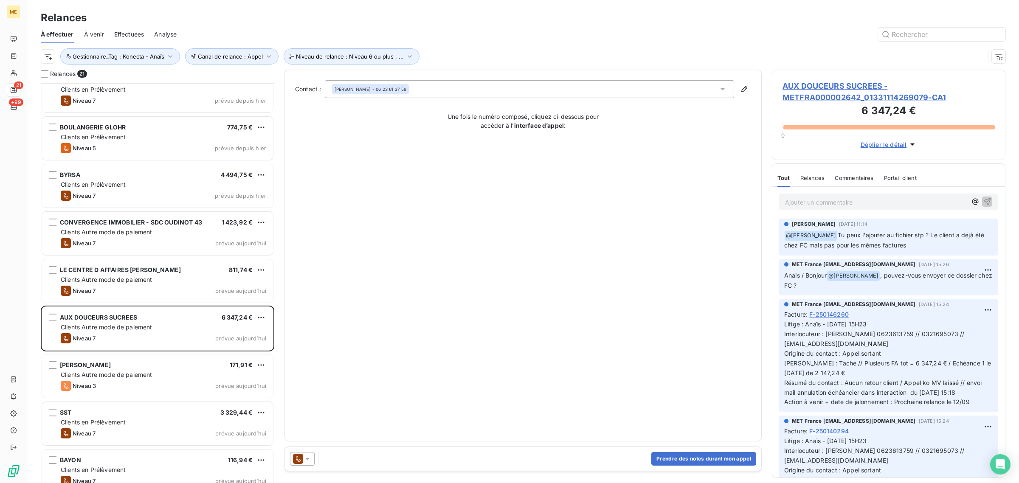
scroll to position [213, 0]
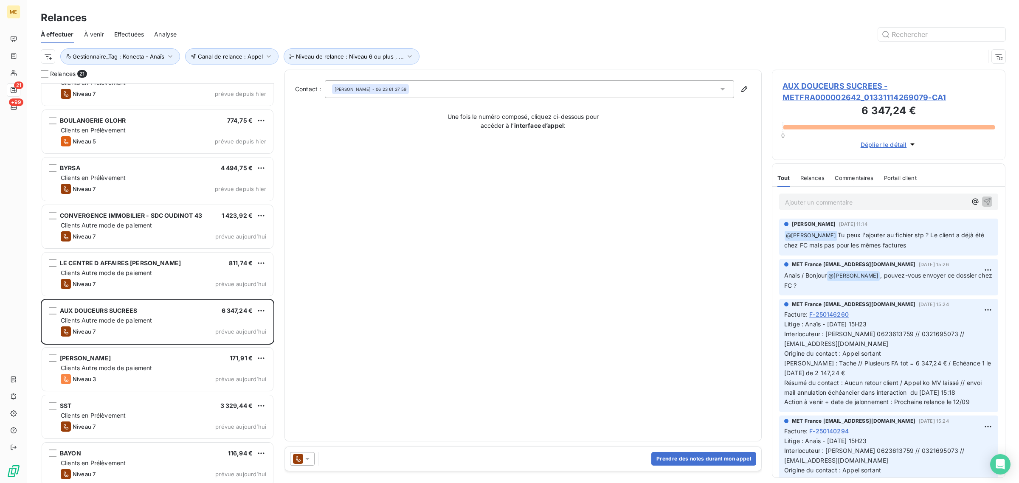
click at [104, 377] on div "Niveau 3 prévue aujourd’hui" at bounding box center [164, 379] width 206 height 10
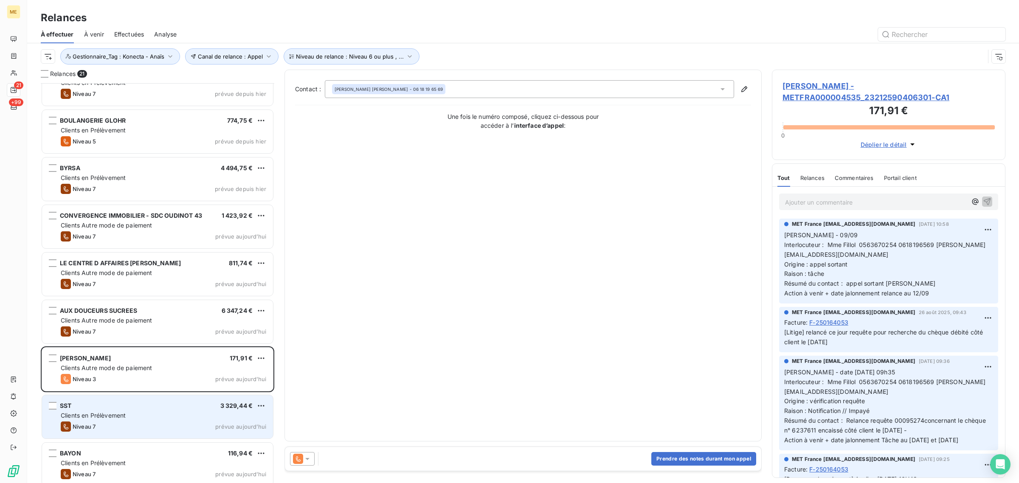
click at [107, 408] on div "SST 3 329,44 €" at bounding box center [164, 406] width 206 height 8
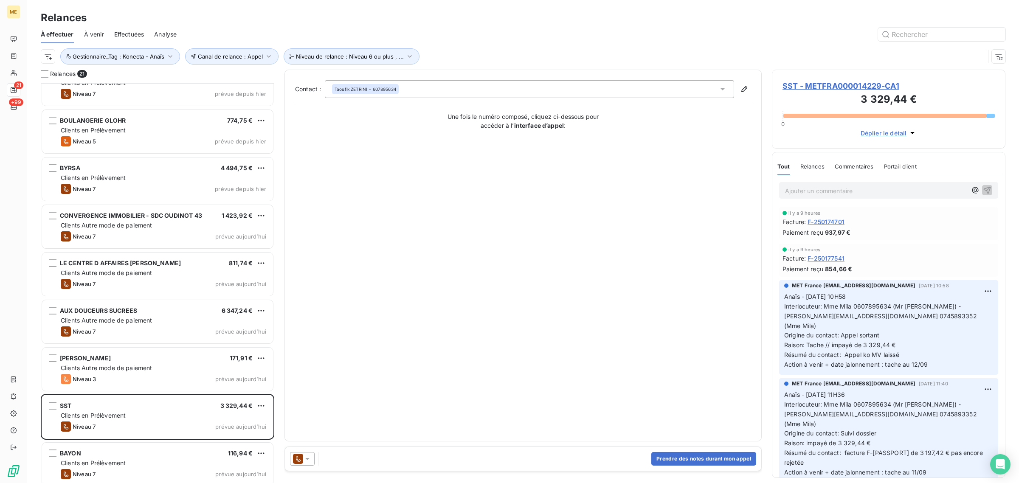
click at [831, 94] on h3 "3 329,44 €" at bounding box center [889, 100] width 212 height 17
click at [826, 80] on span "SST - METFRA000014229-CA1" at bounding box center [889, 85] width 212 height 11
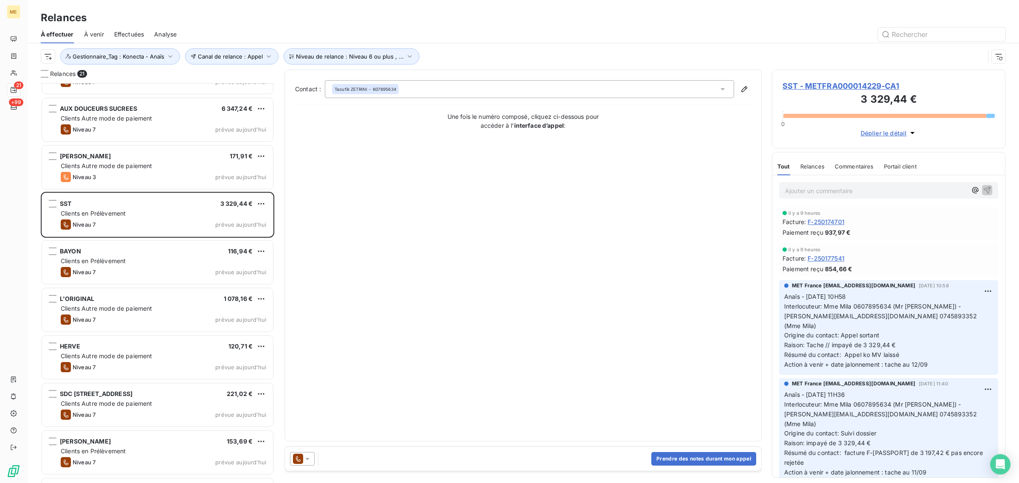
scroll to position [425, 0]
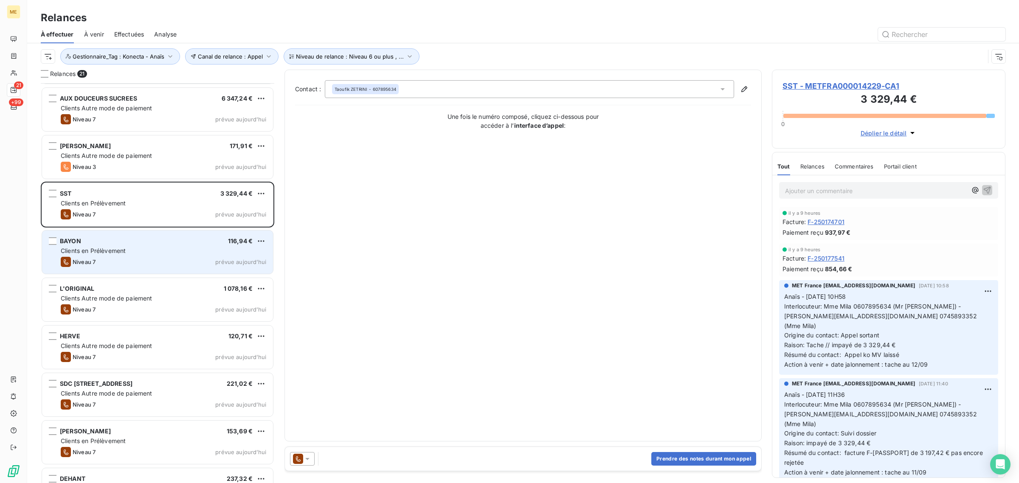
click at [121, 246] on div "BAYON 116,94 € Clients en Prélèvement Niveau 7 prévue [DATE]" at bounding box center [157, 252] width 231 height 43
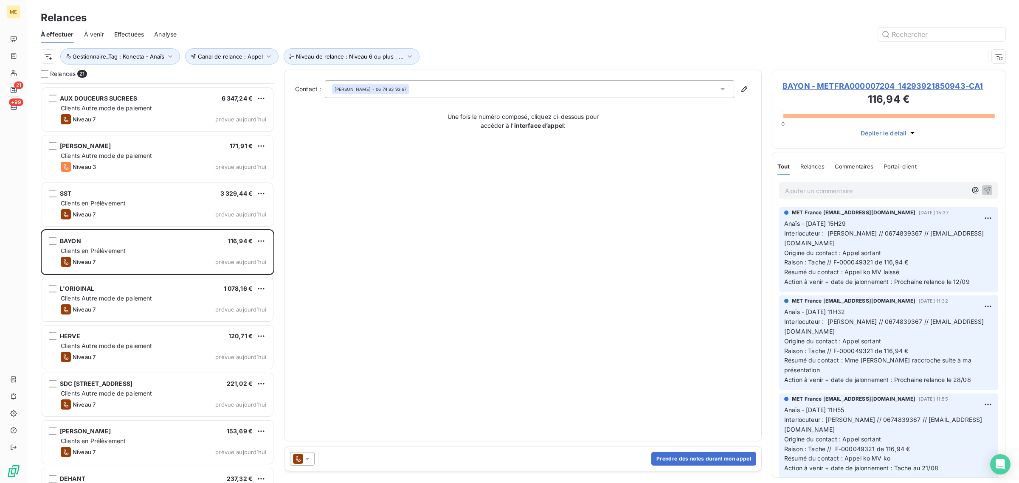
click at [836, 88] on span "BAYON - METFRA000007204_14293921850943-CA1" at bounding box center [889, 85] width 212 height 11
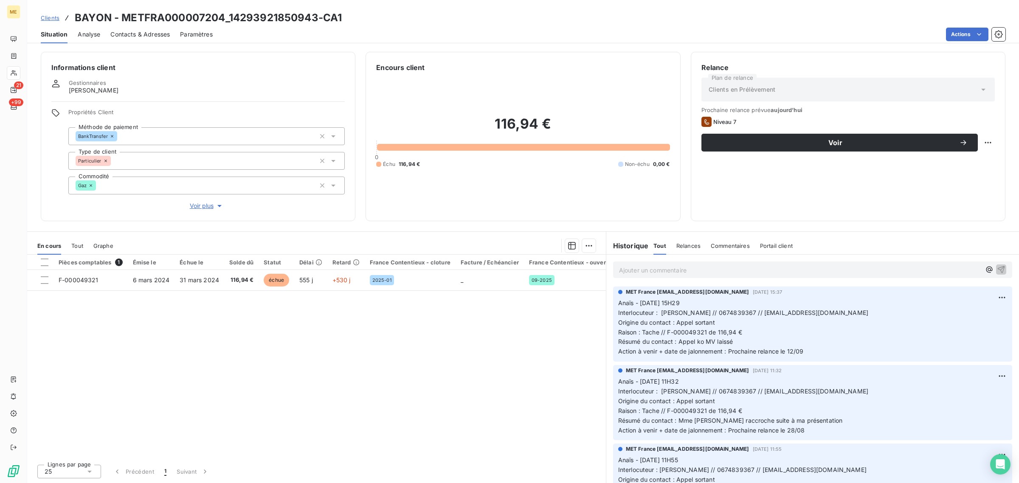
click at [190, 203] on span "Voir plus" at bounding box center [207, 206] width 34 height 8
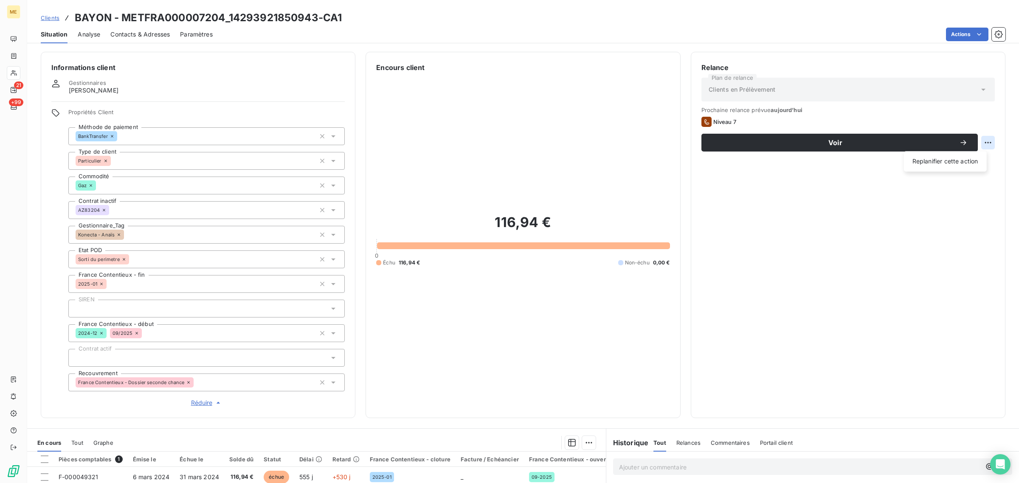
click at [974, 149] on html "ME 21 +99 Clients BAYON - METFRA000007204_14293921850943-CA1 Situation Analyse …" at bounding box center [509, 241] width 1019 height 483
click at [983, 143] on html "ME 21 +99 Clients BAYON - METFRA000007204_14293921850943-CA1 Situation Analyse …" at bounding box center [509, 241] width 1019 height 483
click at [977, 144] on html "ME 21 +99 Clients BAYON - METFRA000007204_14293921850943-CA1 Situation Analyse …" at bounding box center [509, 241] width 1019 height 483
click at [972, 166] on div "Replanifier cette action" at bounding box center [945, 162] width 76 height 14
select select "8"
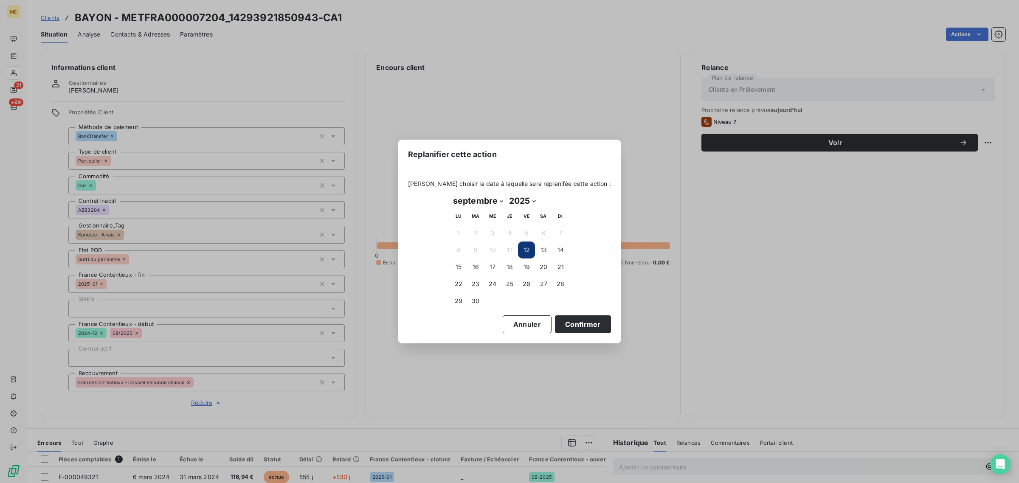
click at [486, 301] on td at bounding box center [492, 301] width 17 height 17
click at [476, 301] on button "30" at bounding box center [475, 301] width 17 height 17
click at [594, 325] on button "Confirmer" at bounding box center [583, 324] width 56 height 18
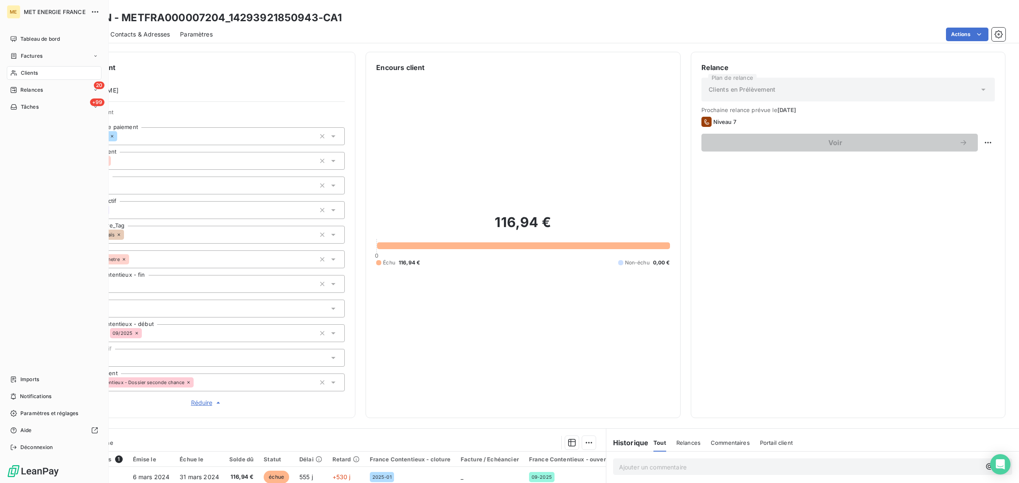
click at [17, 68] on div "Clients" at bounding box center [54, 73] width 95 height 14
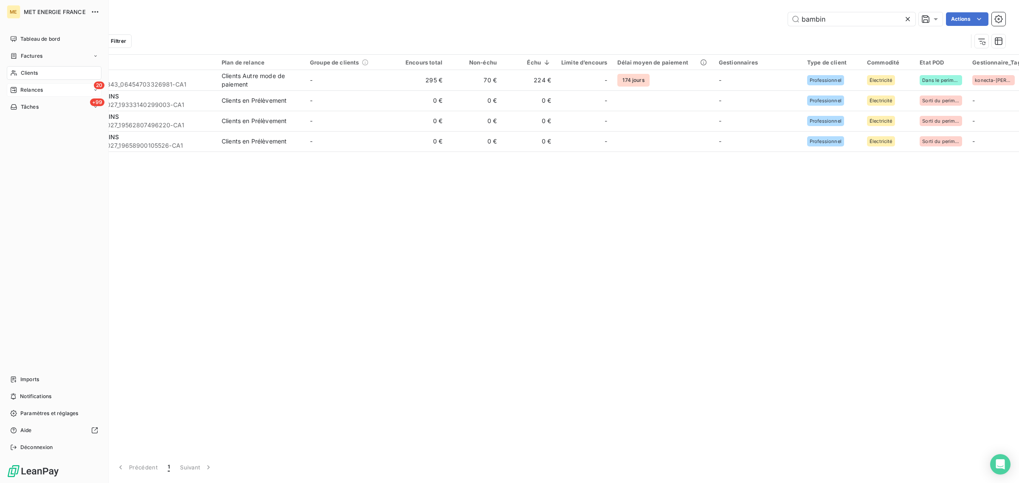
click at [39, 93] on span "Relances" at bounding box center [31, 90] width 23 height 8
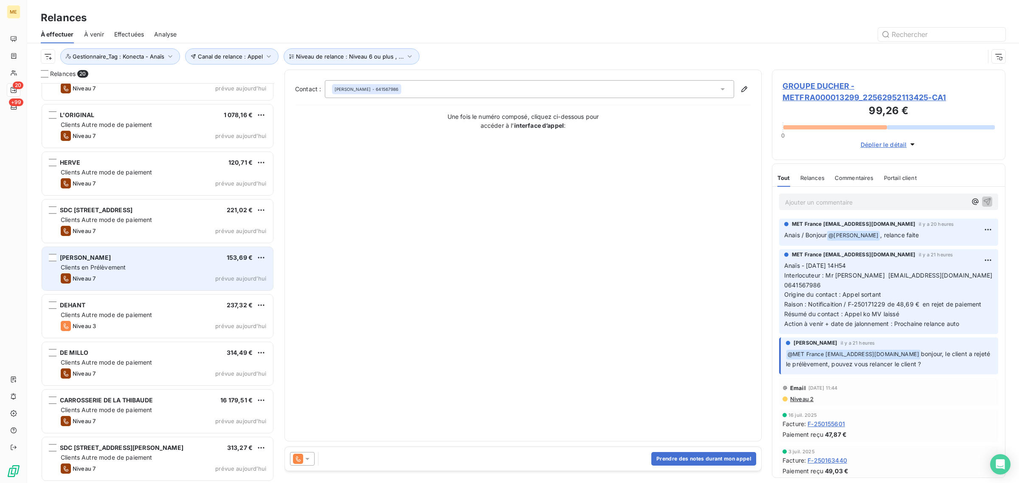
scroll to position [445, 0]
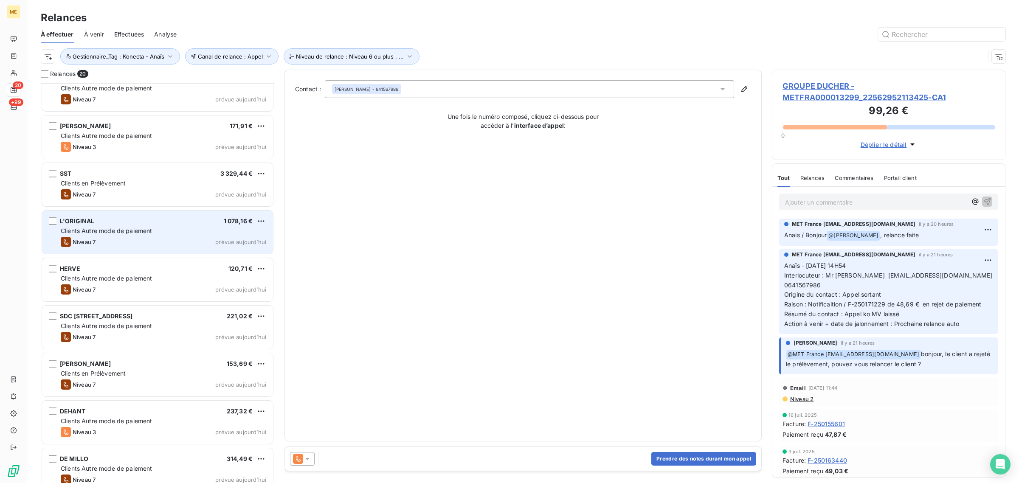
click at [130, 224] on div "L'ORIGINAL 1 078,16 €" at bounding box center [164, 221] width 206 height 8
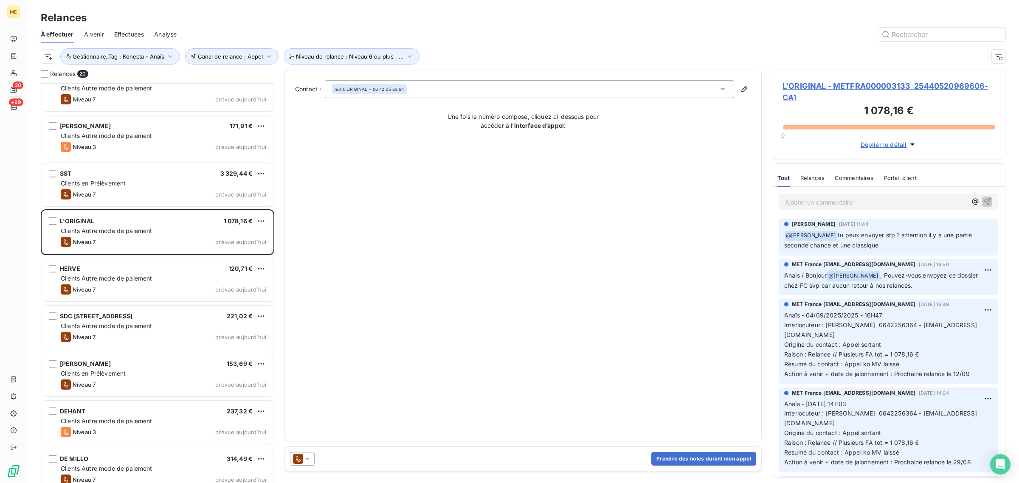
click at [823, 88] on span "L'ORIGINAL - METFRA000003133_25440520969606-CA1" at bounding box center [889, 91] width 212 height 23
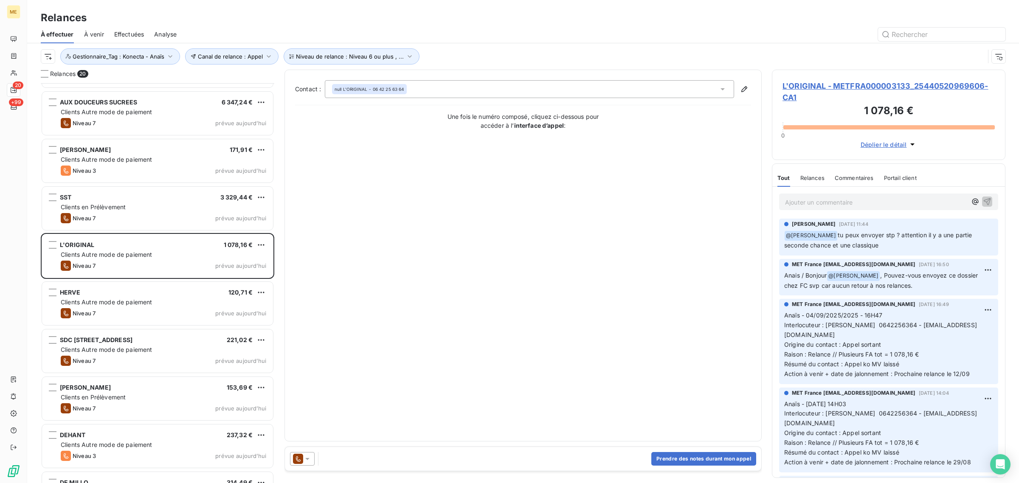
scroll to position [425, 0]
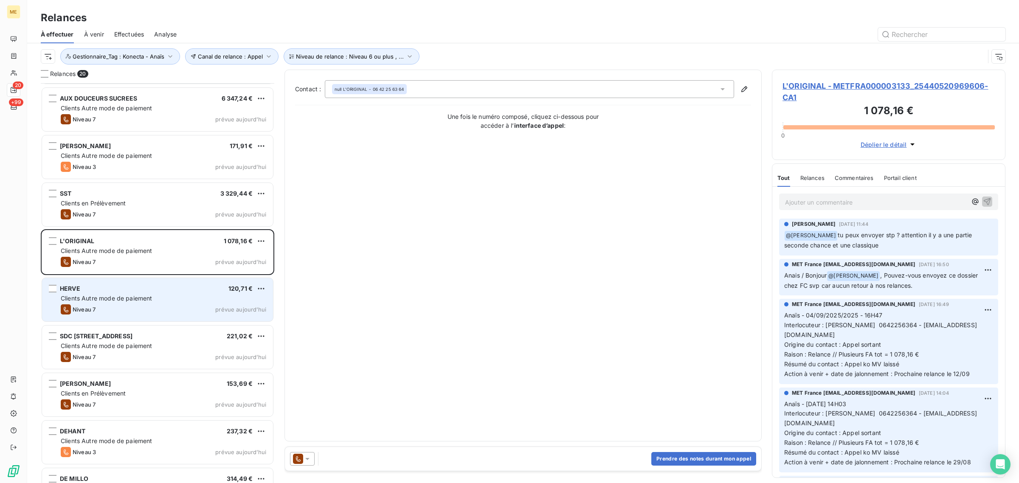
click at [130, 294] on div "Clients Autre mode de paiement" at bounding box center [164, 298] width 206 height 8
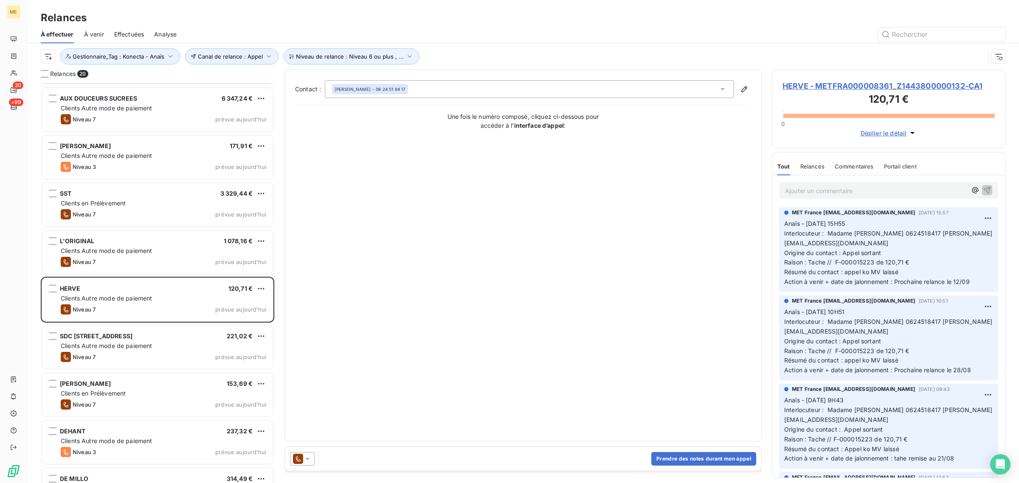
click at [810, 87] on span "HERVE - METFRA000008361_Z1443800000132-CA1" at bounding box center [889, 85] width 212 height 11
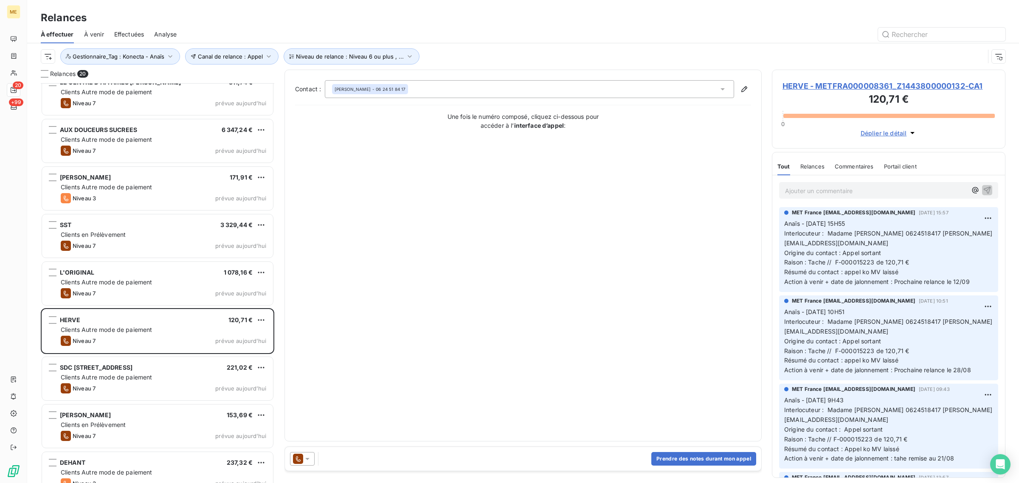
scroll to position [425, 0]
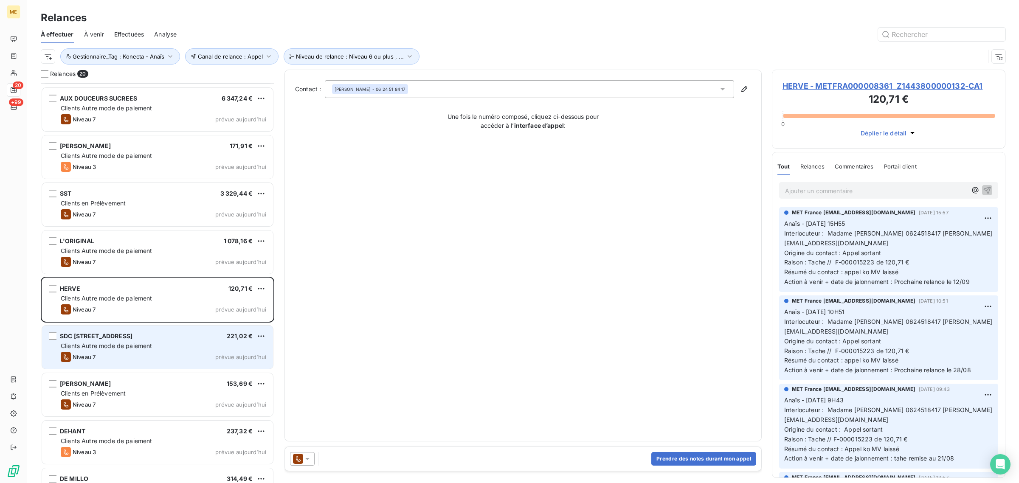
click at [110, 344] on span "Clients Autre mode de paiement" at bounding box center [107, 345] width 92 height 7
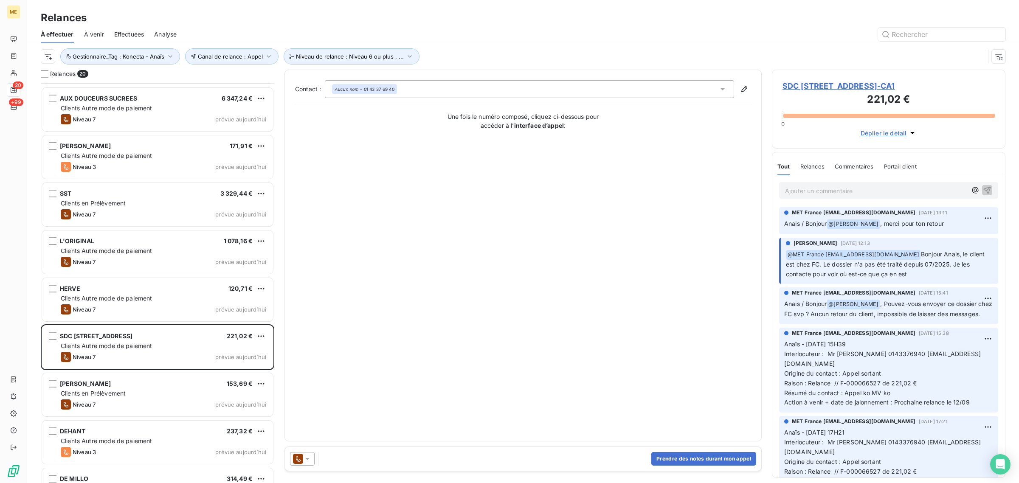
click at [856, 85] on span "SDC [STREET_ADDRESS]-CA1" at bounding box center [889, 85] width 212 height 11
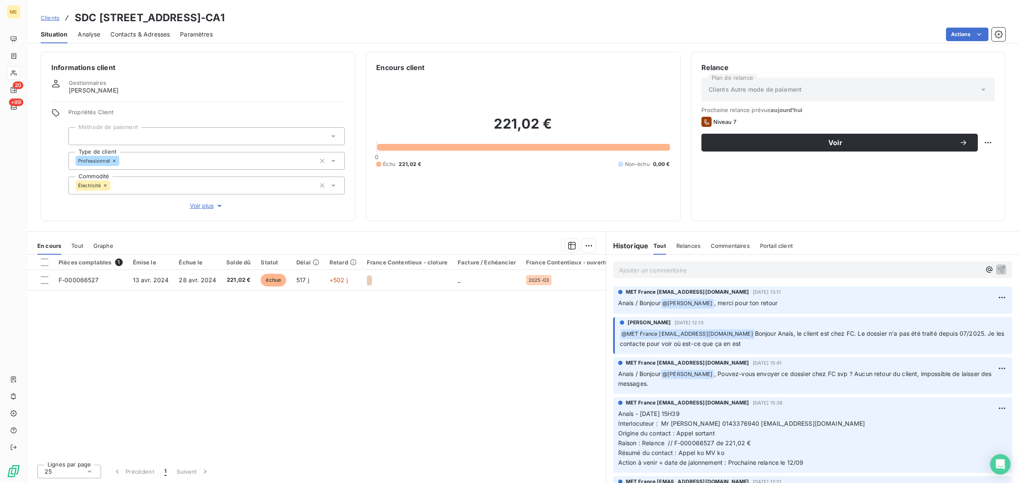
click at [215, 205] on icon "button" at bounding box center [219, 206] width 8 height 8
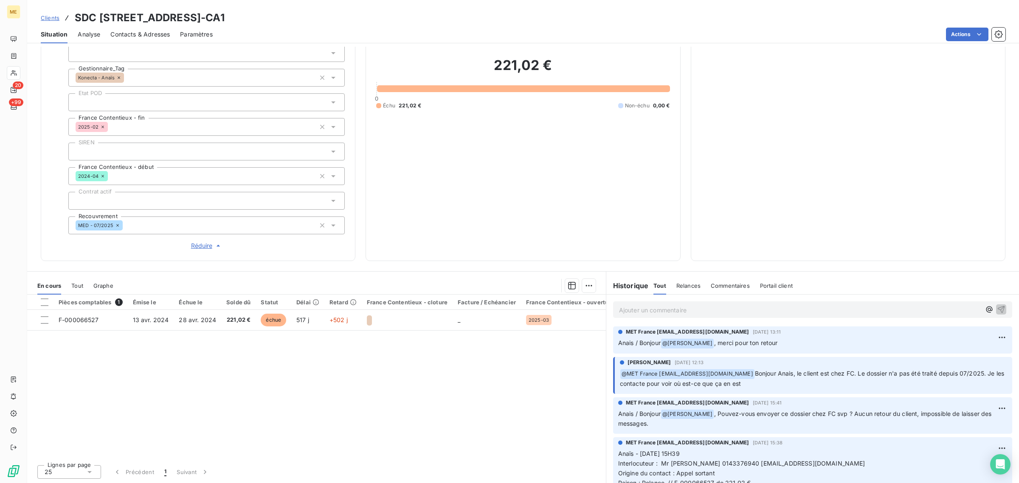
scroll to position [51, 0]
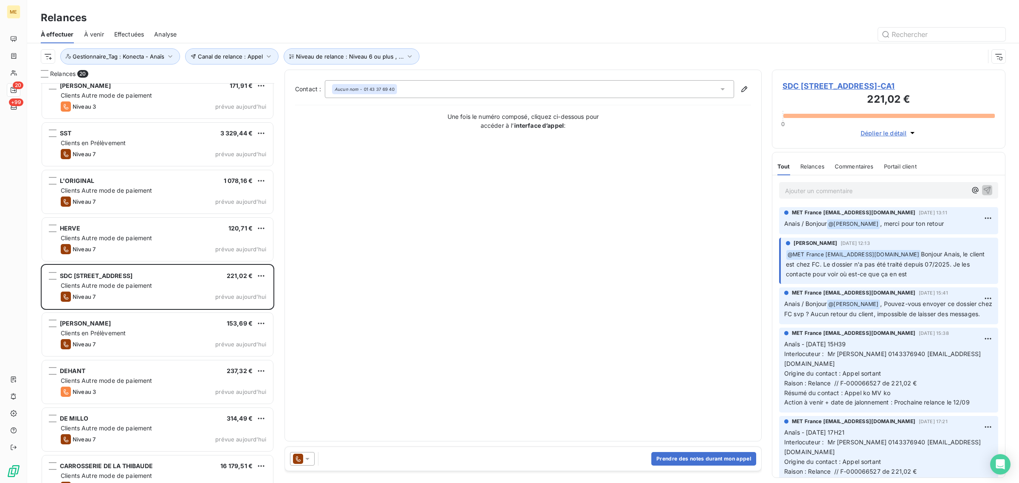
scroll to position [531, 0]
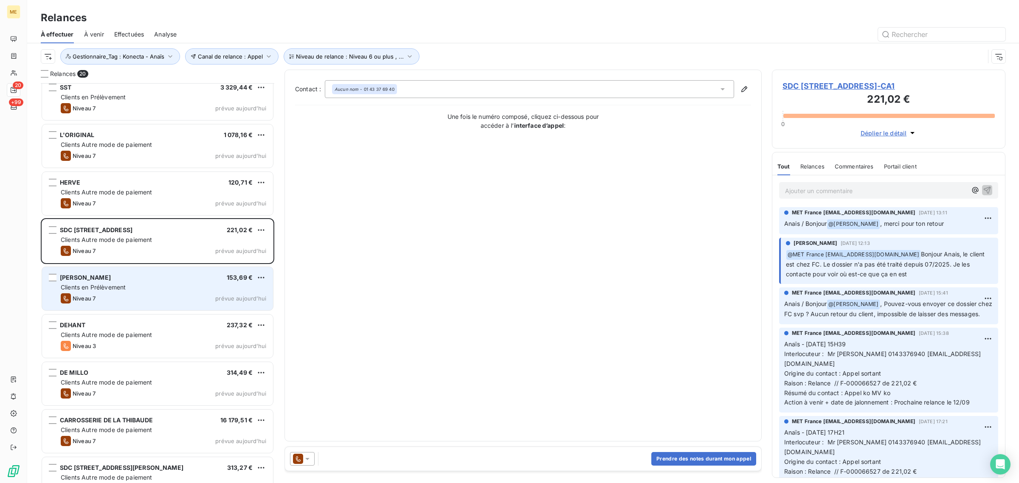
click at [122, 303] on div "Niveau 7 prévue aujourd’hui" at bounding box center [164, 298] width 206 height 10
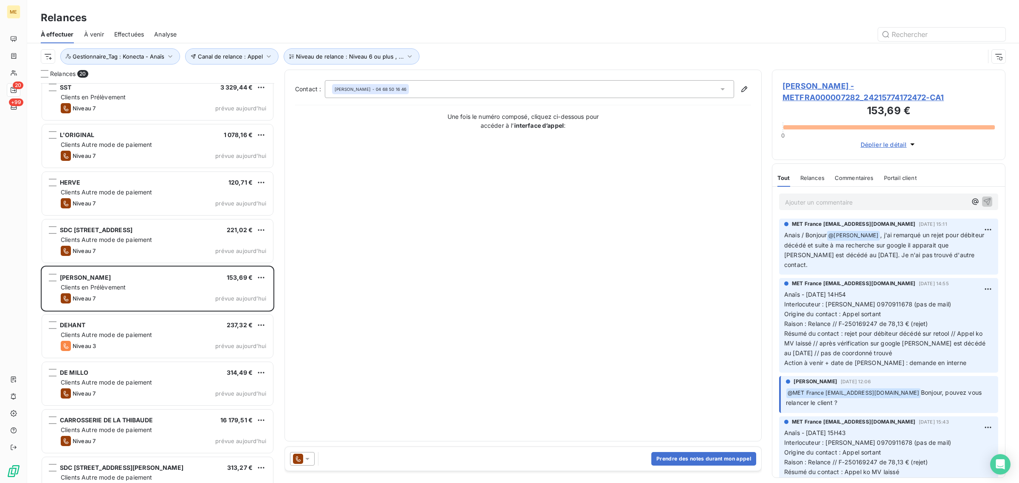
click at [811, 85] on span "[PERSON_NAME] - METFRA000007282_24215774172472-CA1" at bounding box center [889, 91] width 212 height 23
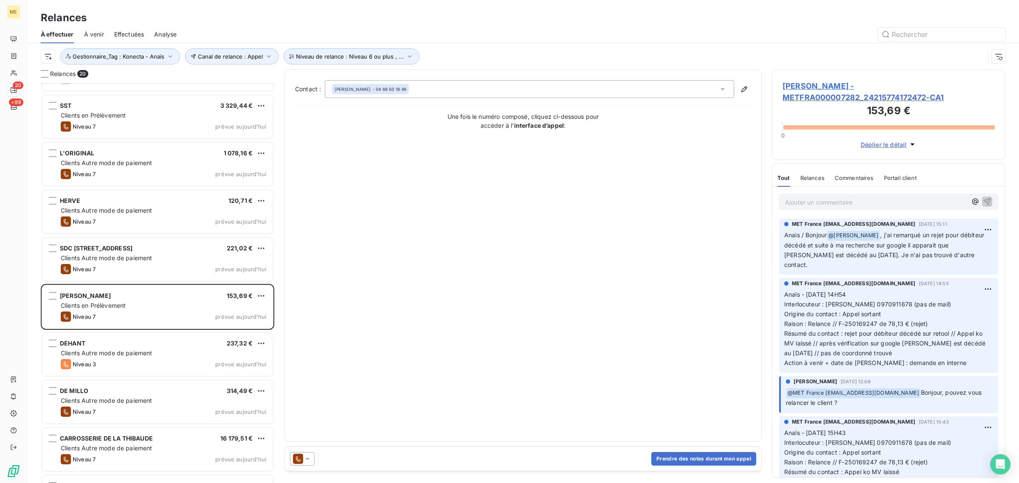
scroll to position [551, 0]
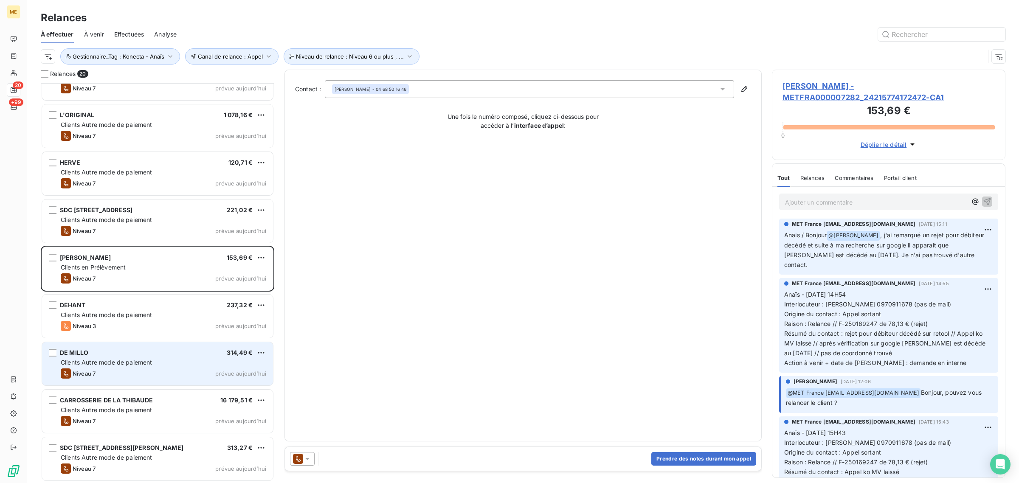
click at [134, 372] on div "Niveau 7 prévue aujourd’hui" at bounding box center [164, 374] width 206 height 10
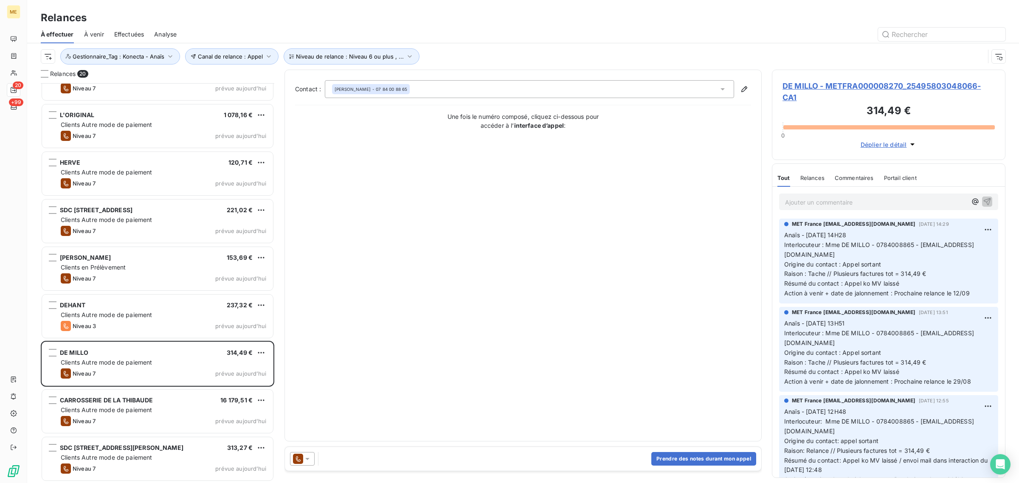
click at [788, 90] on span "DE MILLO - METFRA000008270_25495803048066-CA1" at bounding box center [889, 91] width 212 height 23
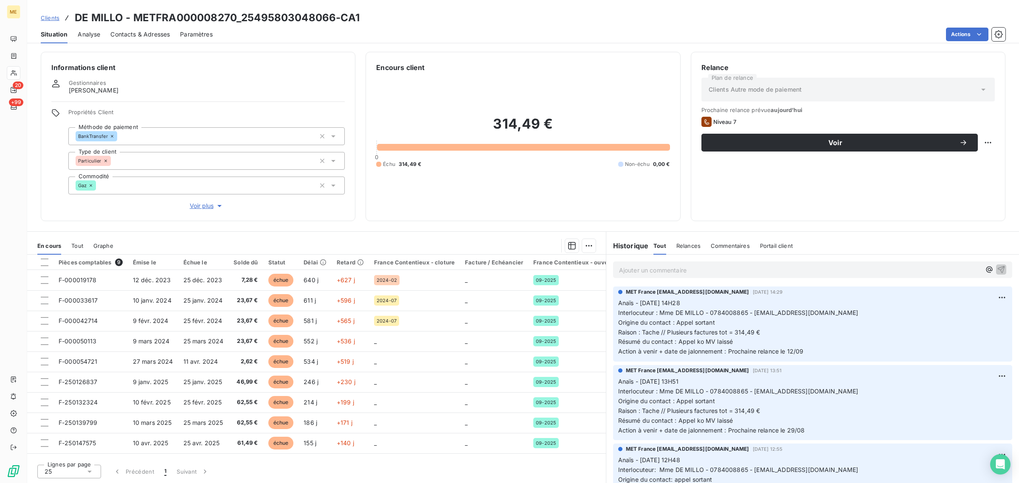
click at [204, 206] on span "Voir plus" at bounding box center [207, 206] width 34 height 8
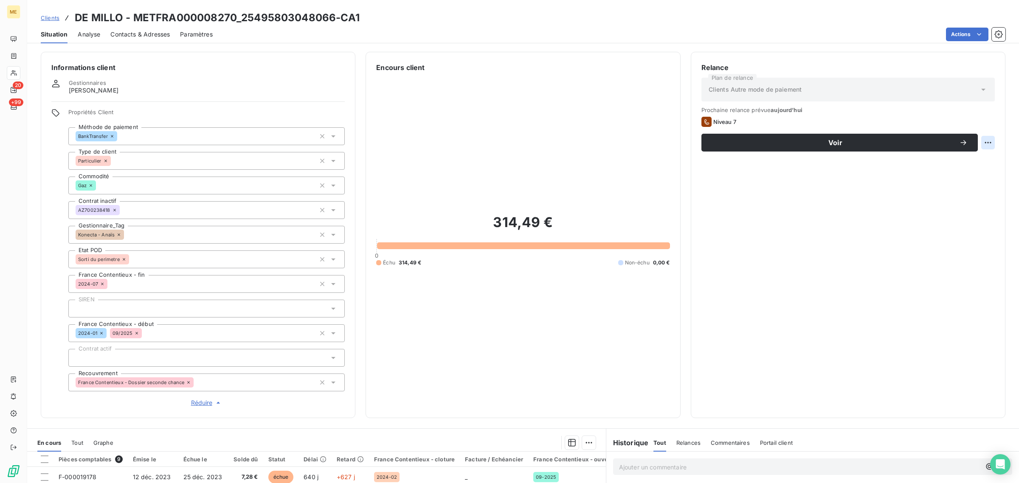
click at [981, 142] on html "ME 20 +99 Clients DE MILLO - METFRA000008270_25495803048066-CA1 Situation Analy…" at bounding box center [509, 241] width 1019 height 483
click at [955, 164] on div "Replanifier cette action" at bounding box center [945, 162] width 76 height 14
select select "8"
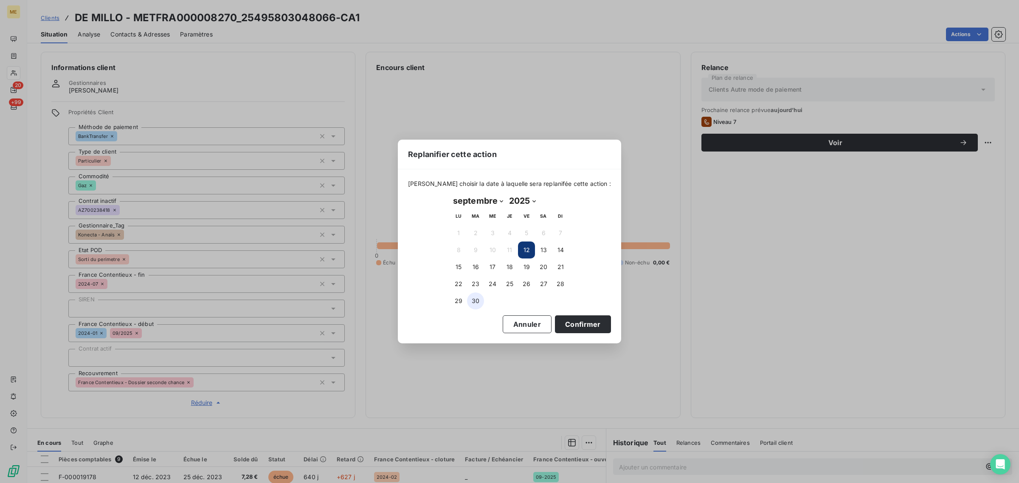
click at [477, 303] on button "30" at bounding box center [475, 301] width 17 height 17
click at [584, 321] on button "Confirmer" at bounding box center [583, 324] width 56 height 18
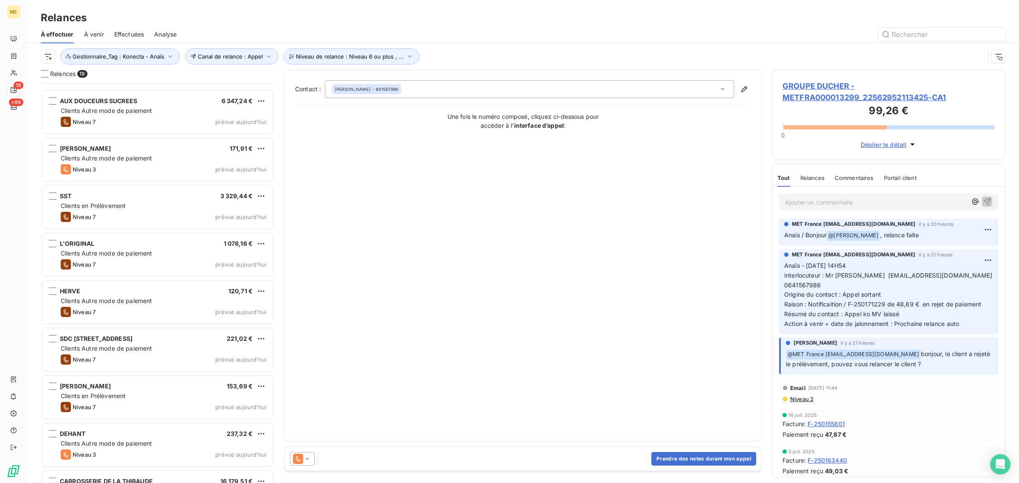
scroll to position [504, 0]
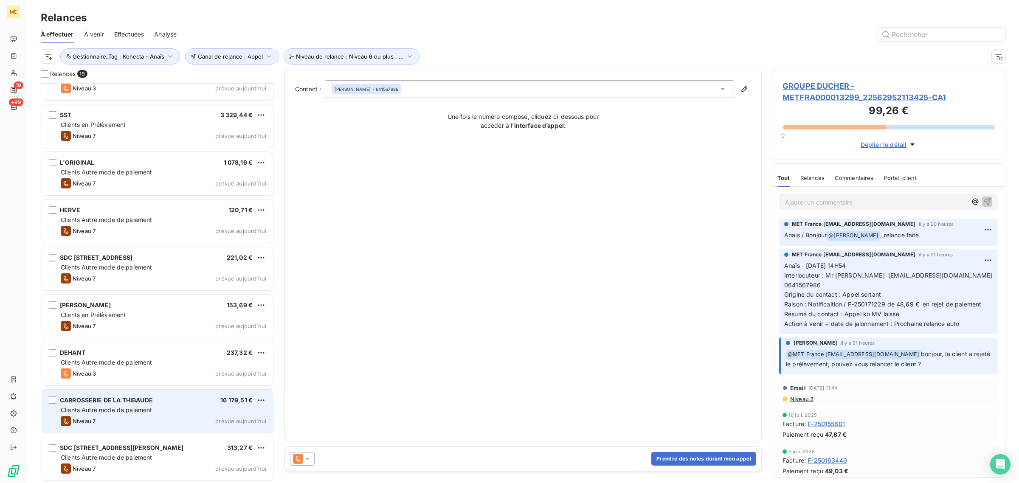
click at [107, 413] on span "Clients Autre mode de paiement" at bounding box center [107, 409] width 92 height 7
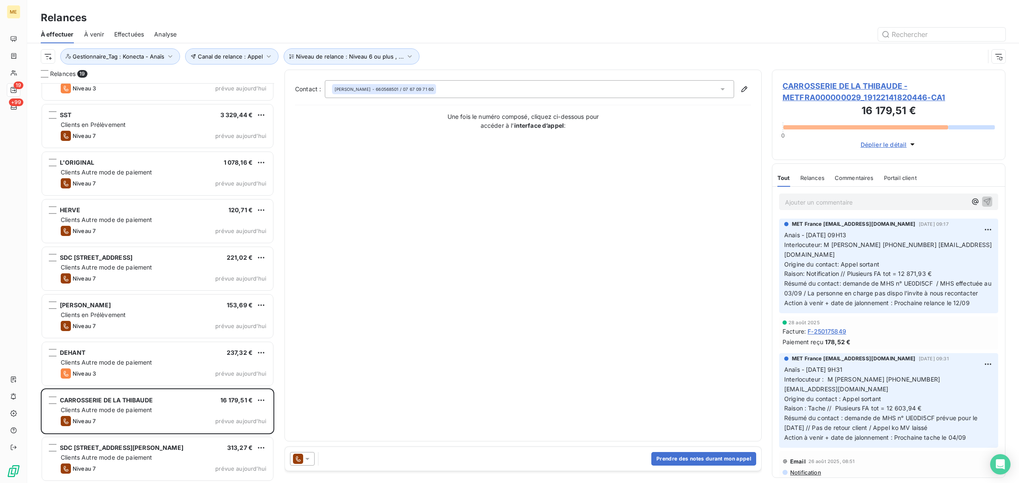
click at [801, 104] on h3 "16 179,51 €" at bounding box center [889, 111] width 212 height 17
click at [811, 91] on span "CARROSSERIE DE LA THIBAUDE - METFRA000000029_19122141820446-CA1" at bounding box center [889, 91] width 212 height 23
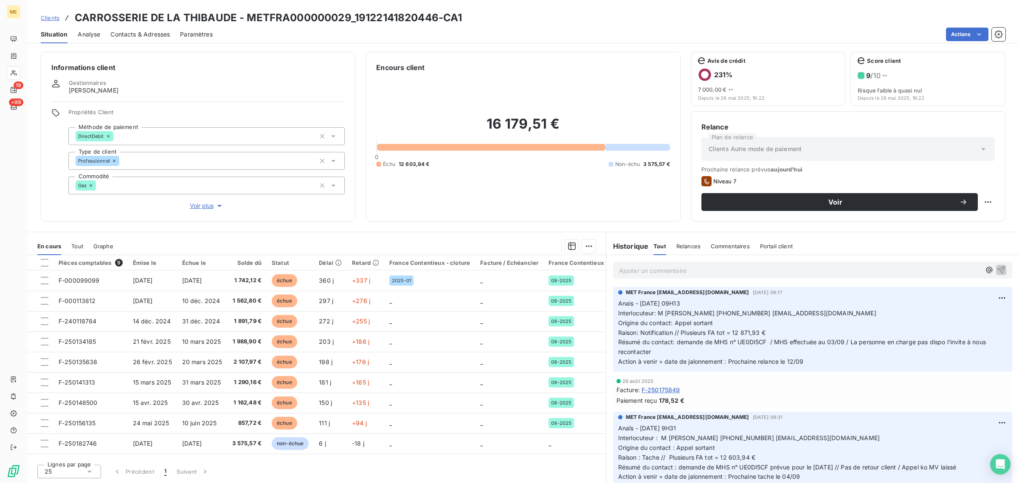
click at [197, 205] on span "Voir plus" at bounding box center [207, 206] width 34 height 8
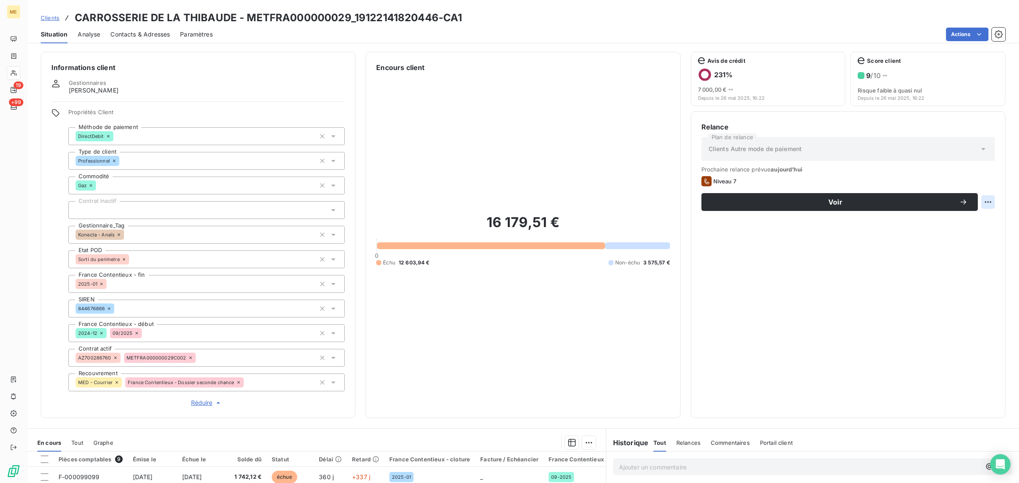
click at [980, 207] on html "ME 19 +99 Clients CARROSSERIE DE LA THIBAUDE - METFRA000000029_19122141820446-C…" at bounding box center [509, 241] width 1019 height 483
click at [963, 225] on div "Replanifier cette action" at bounding box center [945, 221] width 76 height 14
select select "8"
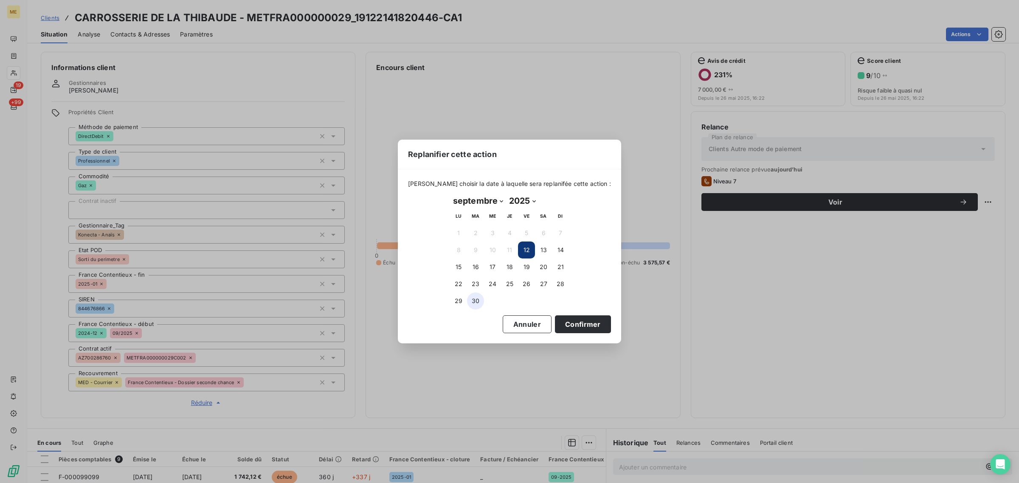
click at [474, 296] on button "30" at bounding box center [475, 301] width 17 height 17
click at [565, 317] on button "Confirmer" at bounding box center [583, 324] width 56 height 18
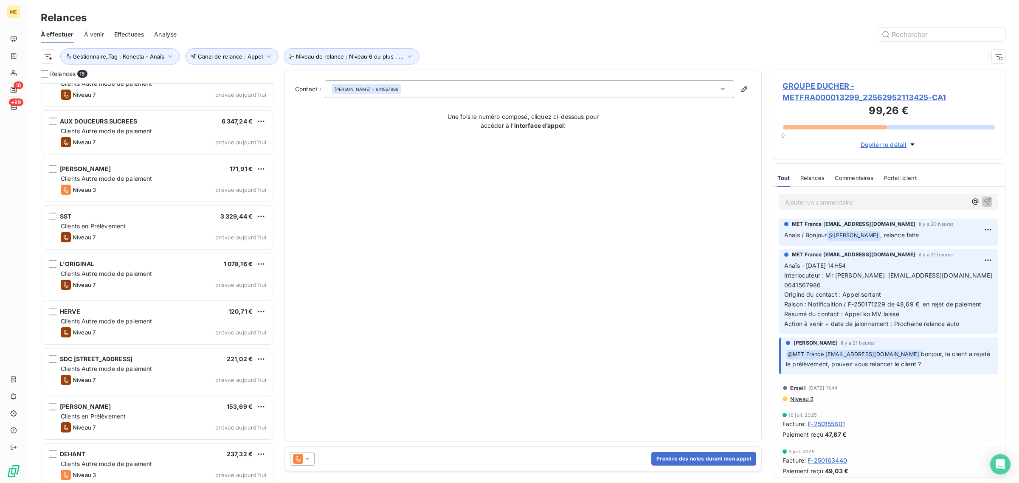
scroll to position [456, 0]
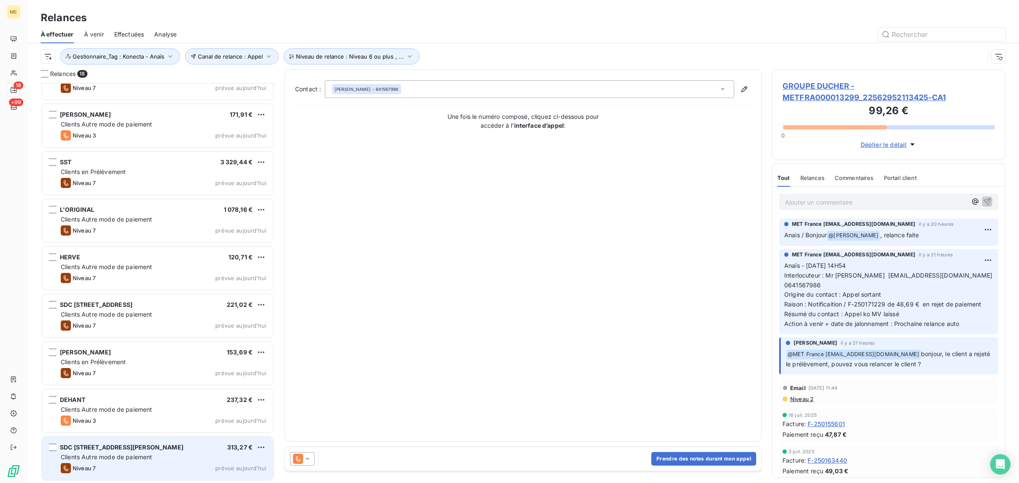
click at [147, 463] on div "SDC [STREET_ADDRESS][PERSON_NAME] € Clients Autre mode de paiement Niveau 7 pré…" at bounding box center [157, 458] width 231 height 43
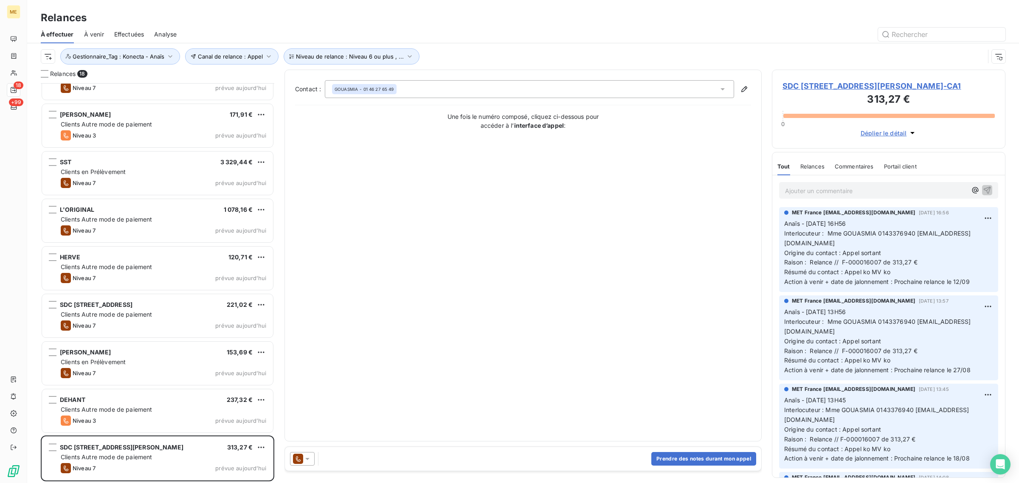
click at [850, 92] on span "SDC [STREET_ADDRESS][PERSON_NAME]-CA1" at bounding box center [889, 85] width 212 height 11
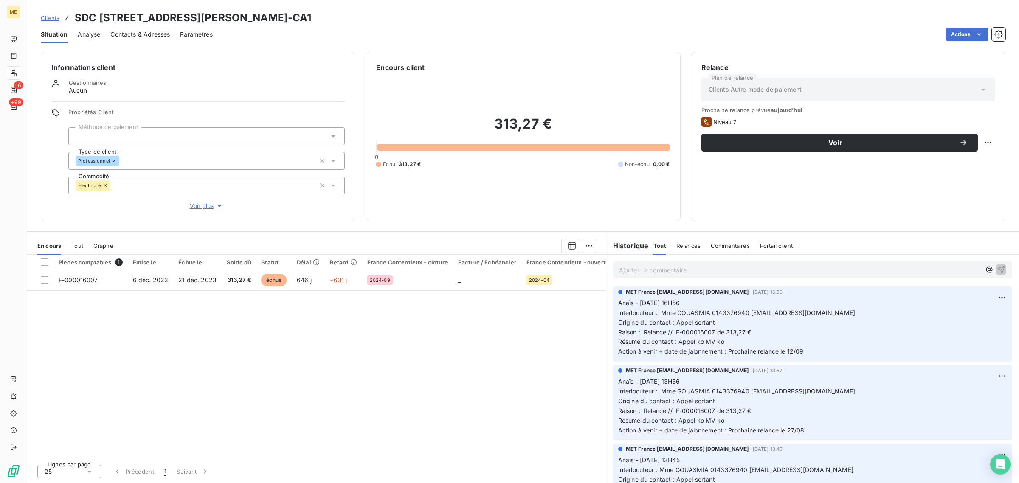
click at [194, 209] on span "Voir plus" at bounding box center [207, 206] width 34 height 8
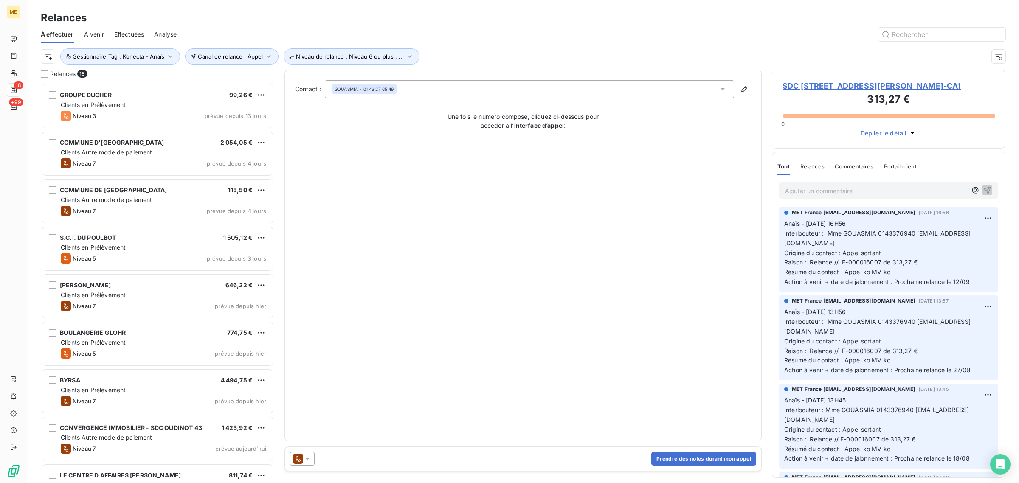
scroll to position [392, 225]
click at [90, 54] on span "Gestionnaire_Tag : Konecta - Anaïs" at bounding box center [119, 56] width 92 height 7
click at [226, 77] on icon at bounding box center [226, 78] width 5 height 5
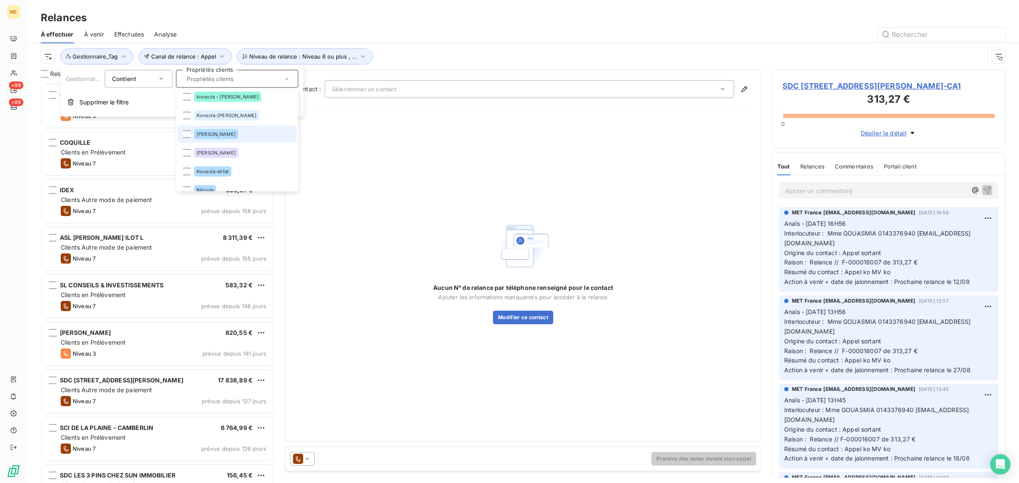
scroll to position [257, 0]
click at [232, 123] on li "konecta - [PERSON_NAME]" at bounding box center [237, 122] width 119 height 17
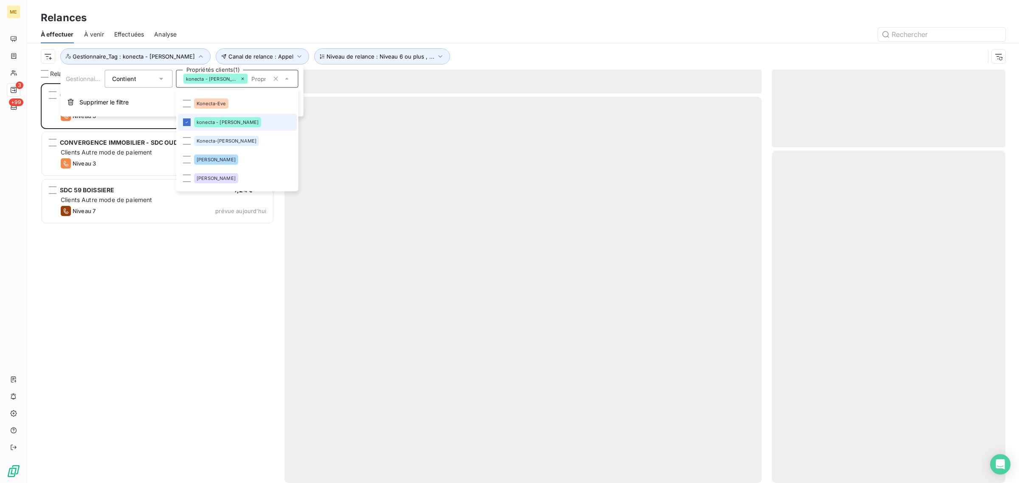
scroll to position [392, 225]
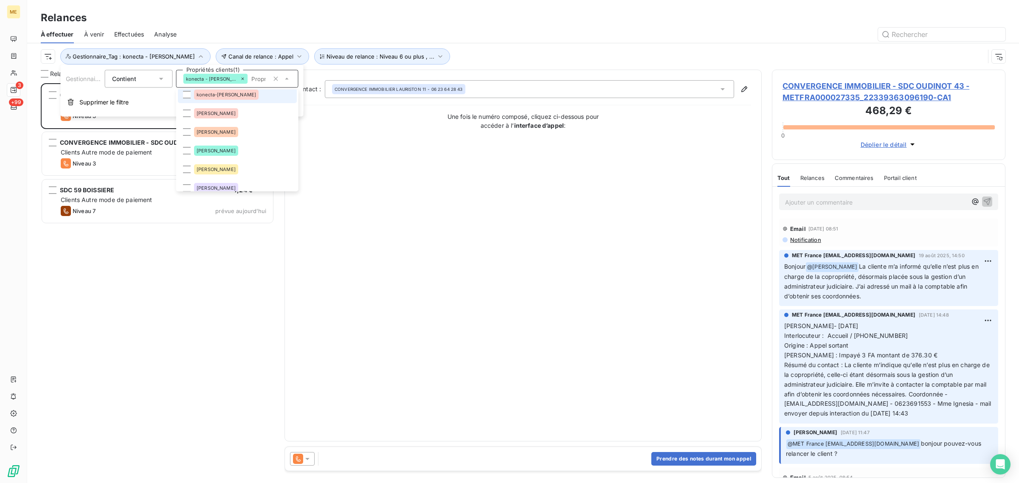
click at [247, 100] on li "konecta-[PERSON_NAME]" at bounding box center [237, 95] width 119 height 17
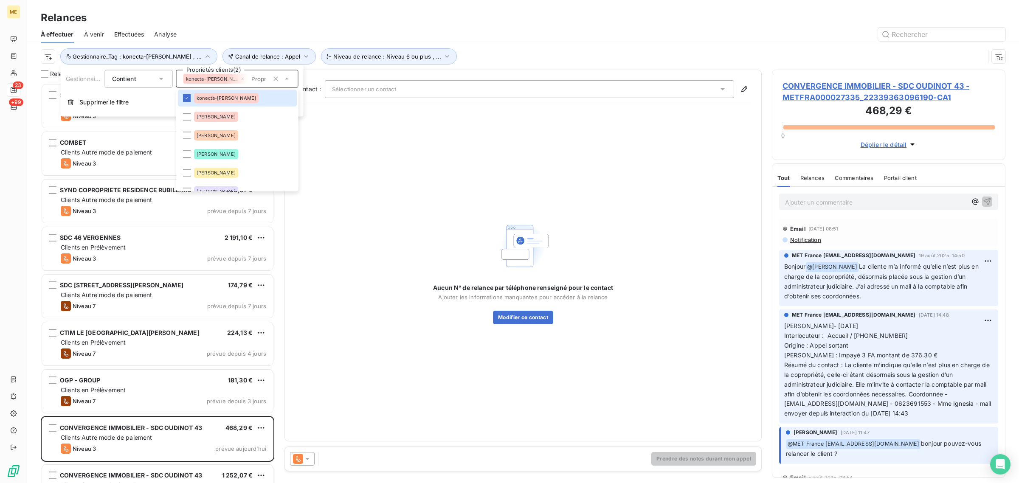
click at [464, 43] on div "Canal de relance : Appel Niveau de relance : Niveau 6 ou plus , ... Gestionnair…" at bounding box center [523, 56] width 965 height 26
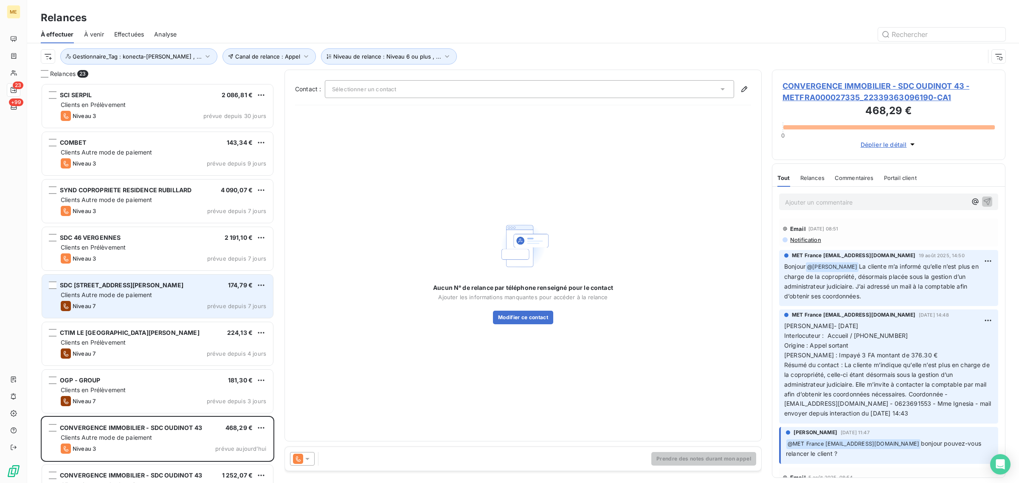
click at [128, 286] on span "SDC [STREET_ADDRESS][PERSON_NAME]" at bounding box center [122, 285] width 124 height 7
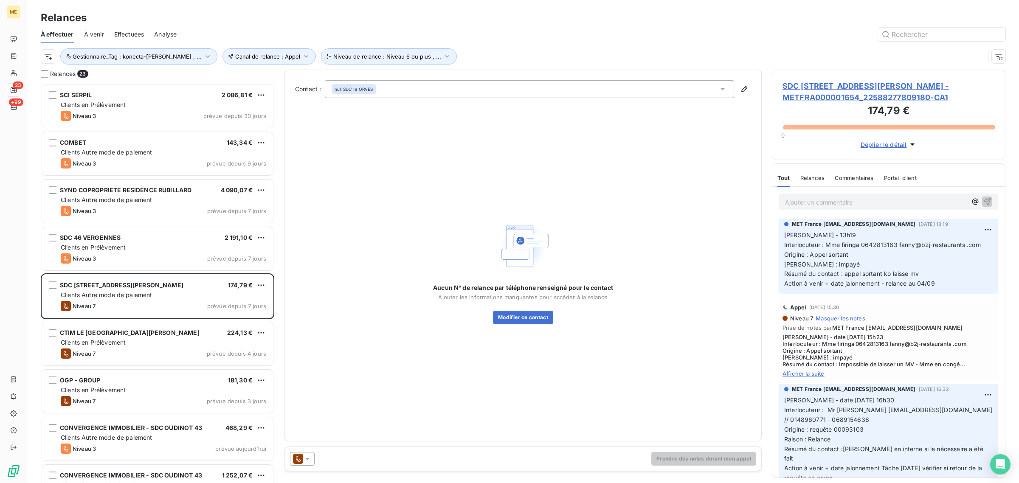
click at [825, 91] on span "SDC [STREET_ADDRESS][PERSON_NAME] - METFRA000001654_22588277809180-CA1" at bounding box center [889, 91] width 212 height 23
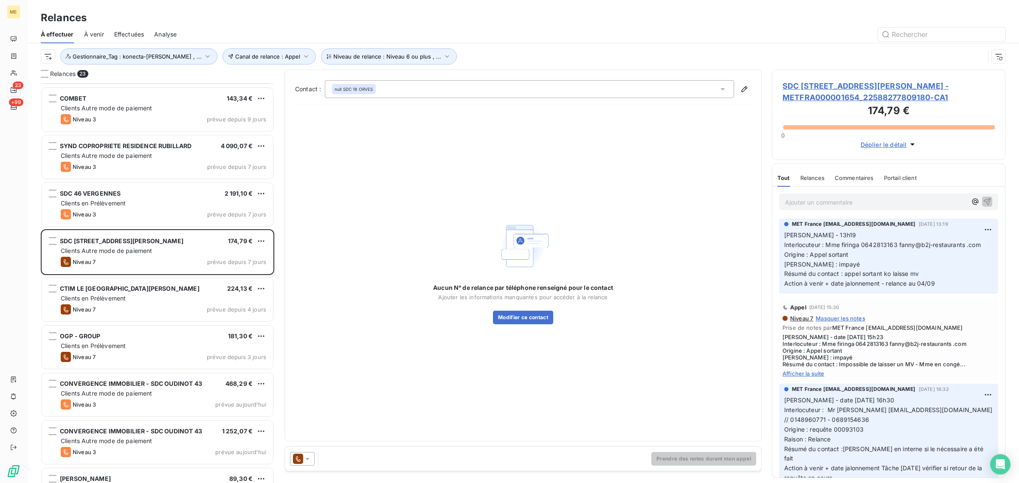
scroll to position [213, 0]
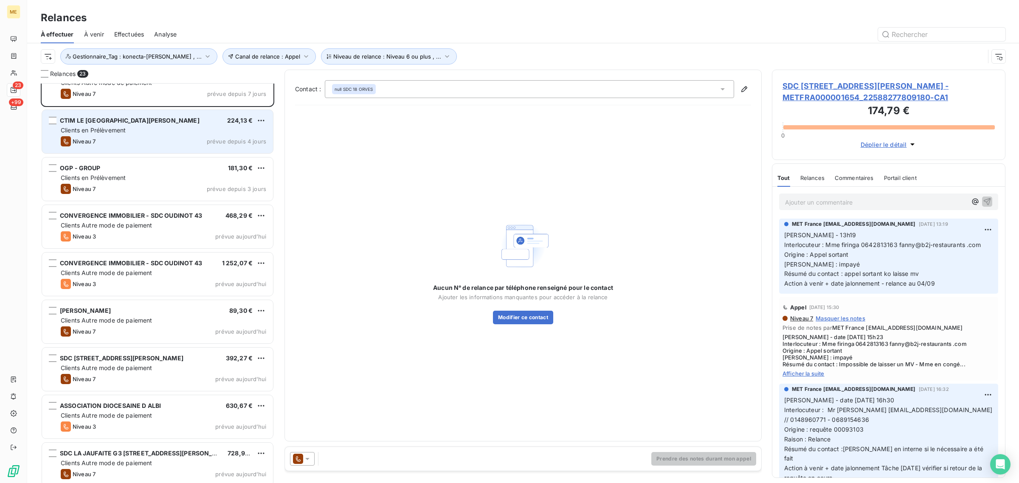
click at [115, 143] on div "Niveau 7 prévue depuis 4 jours" at bounding box center [164, 141] width 206 height 10
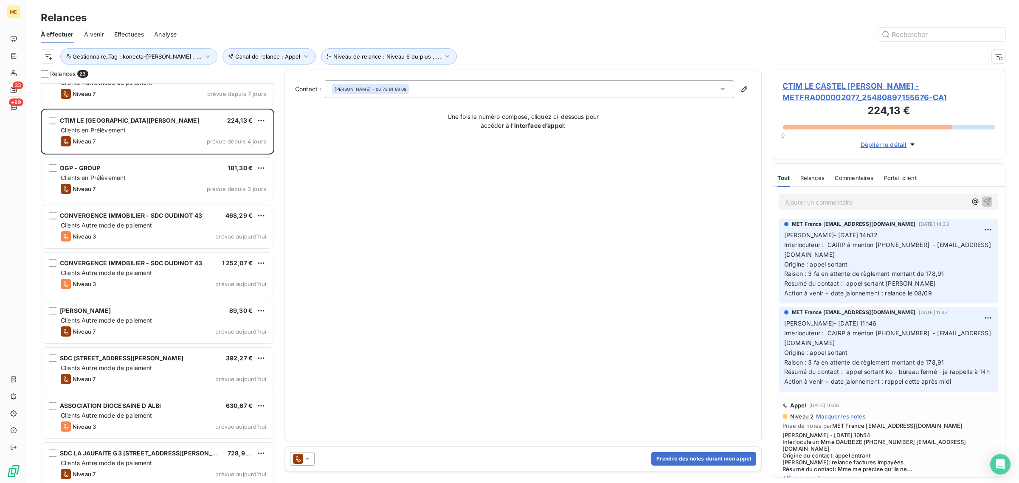
click at [858, 101] on span "CTIM LE CASTEL [PERSON_NAME] - METFRA000002077_25480897155676-CA1" at bounding box center [889, 91] width 212 height 23
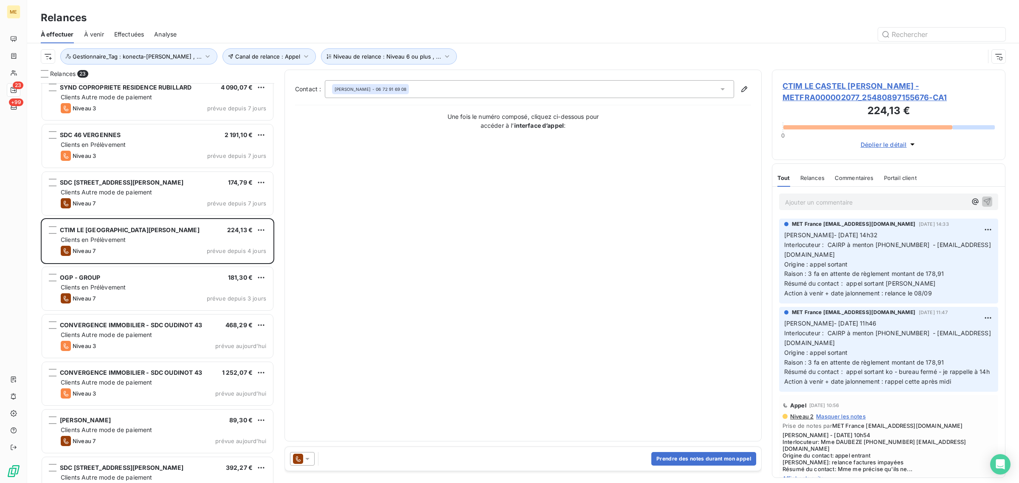
scroll to position [107, 0]
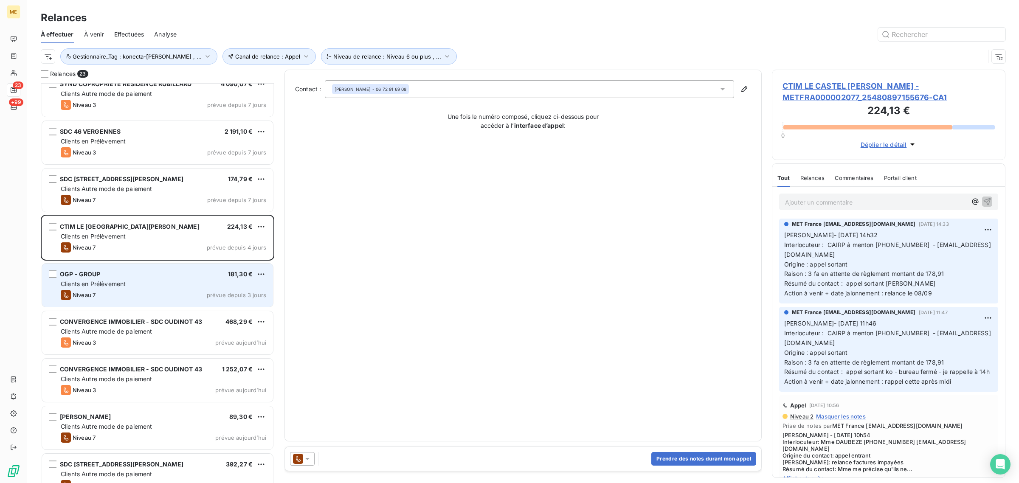
click at [125, 285] on span "Clients en Prélèvement" at bounding box center [93, 283] width 65 height 7
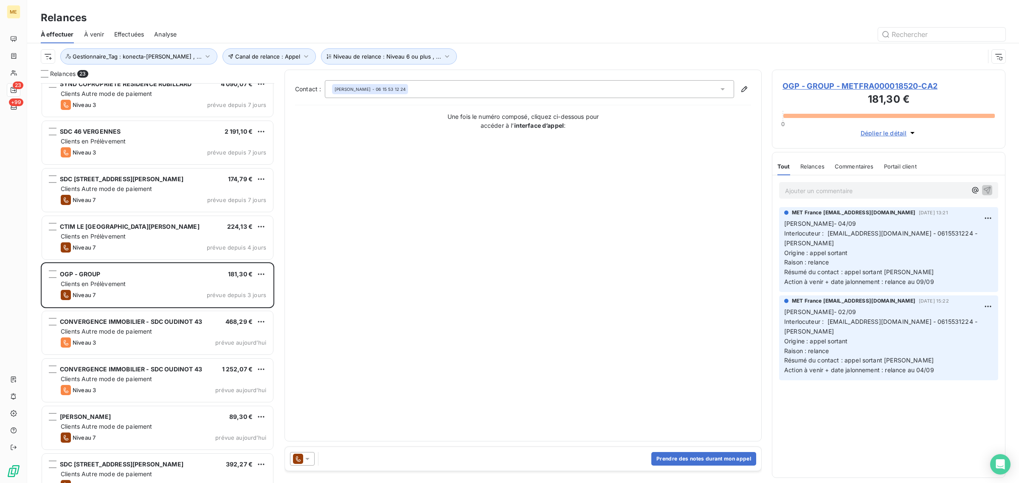
click at [818, 88] on span "OGP - GROUP - METFRA000018520-CA2" at bounding box center [889, 85] width 212 height 11
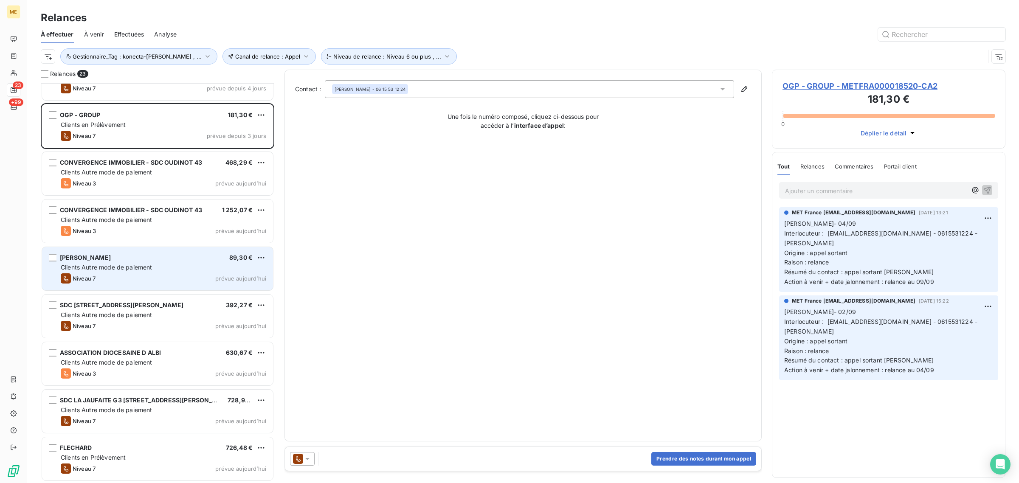
click at [115, 270] on span "Clients Autre mode de paiement" at bounding box center [107, 267] width 92 height 7
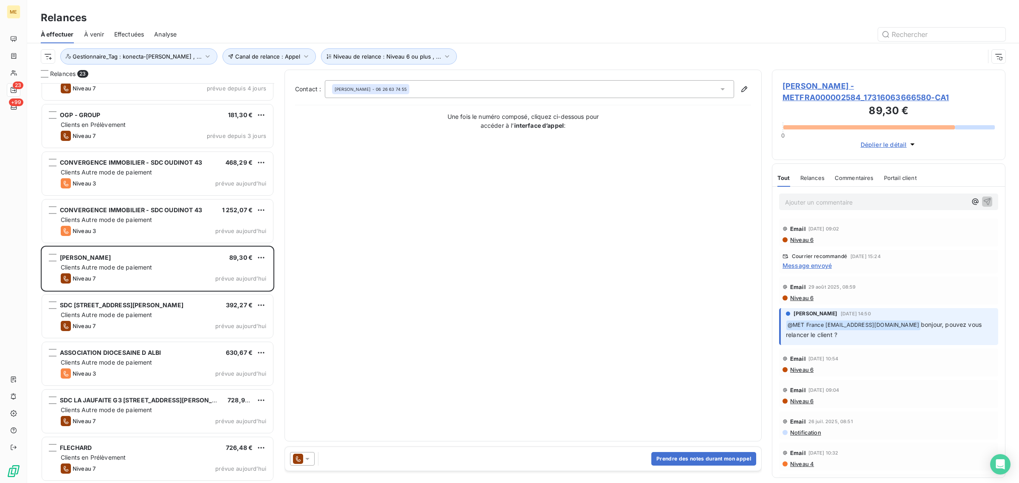
click at [830, 92] on span "[PERSON_NAME] - METFRA000002584_17316063666580-CA1" at bounding box center [889, 91] width 212 height 23
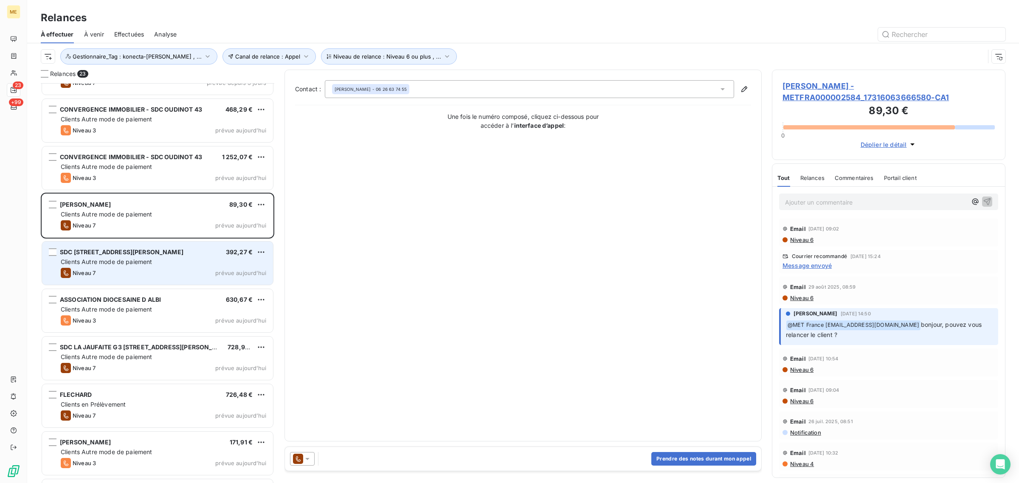
click at [107, 253] on span "SDC [STREET_ADDRESS][PERSON_NAME]" at bounding box center [122, 251] width 124 height 7
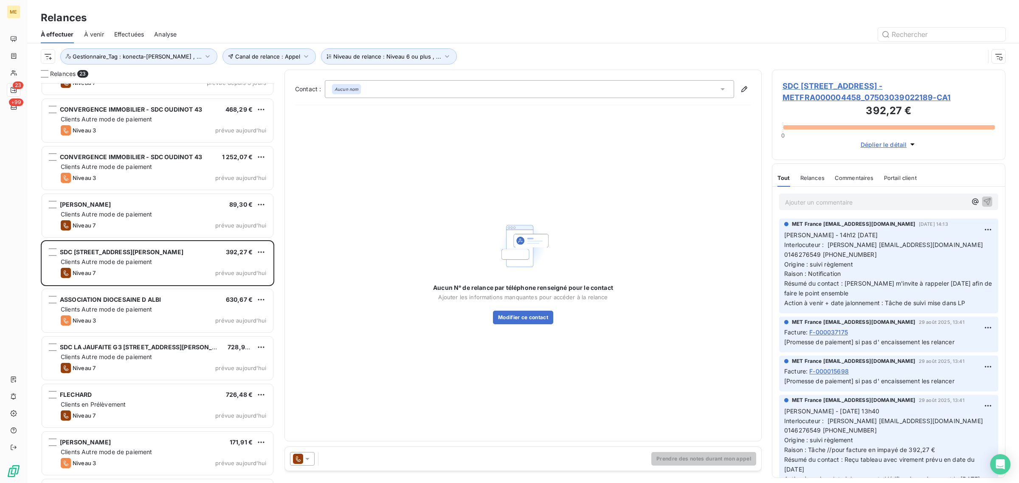
click at [811, 94] on span "SDC [STREET_ADDRESS] - METFRA000004458_07503039022189-CA1" at bounding box center [889, 91] width 212 height 23
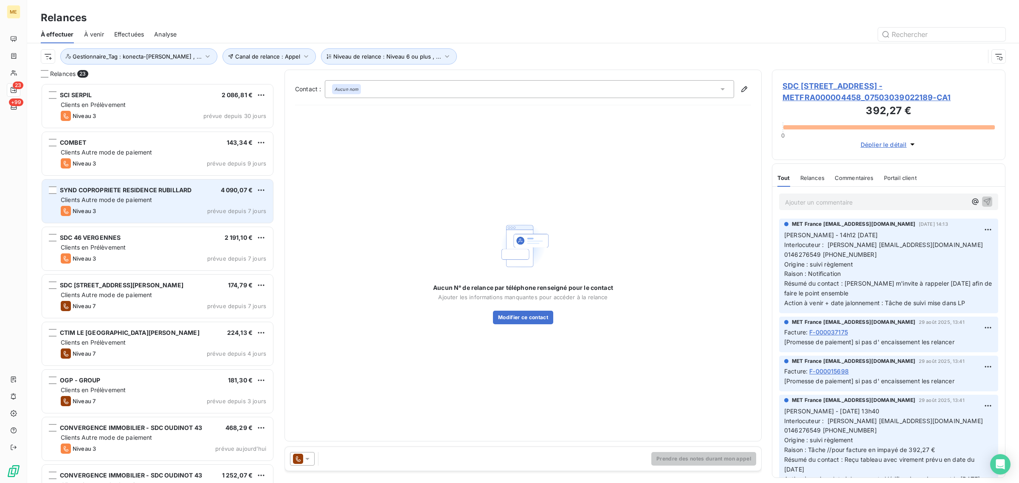
scroll to position [8, 8]
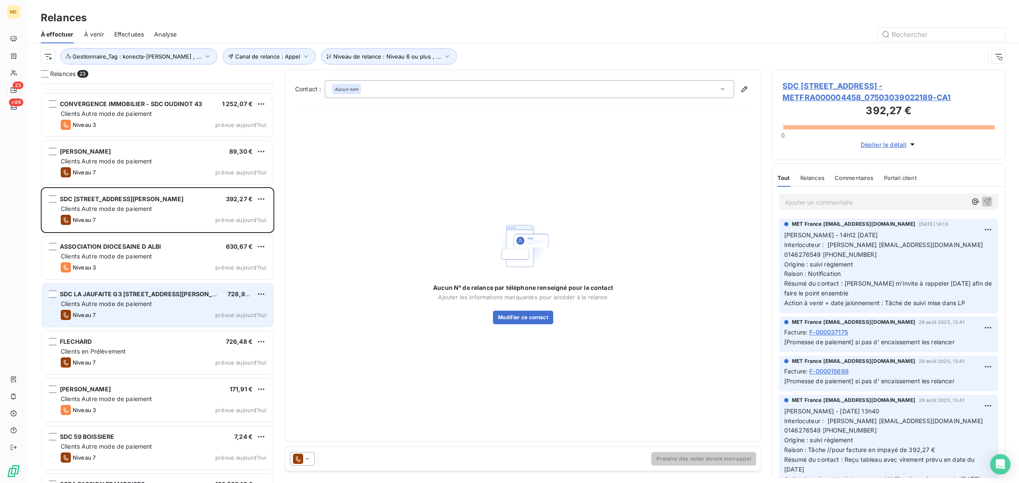
click at [126, 309] on div "SDC LA JAUFAITE G3 [STREET_ADDRESS][PERSON_NAME] 728,90 € Clients Autre mode de…" at bounding box center [157, 305] width 231 height 43
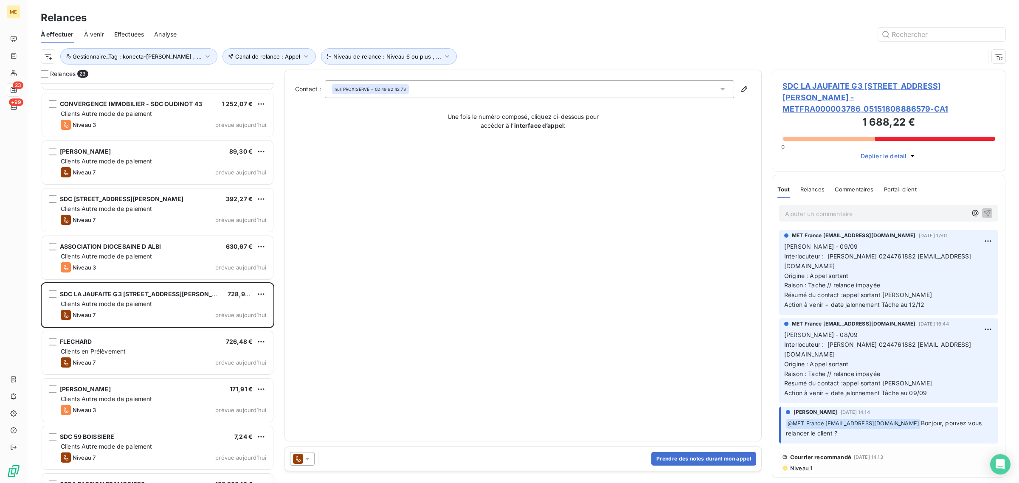
click at [814, 88] on span "SDC LA JAUFAITE G3 [STREET_ADDRESS][PERSON_NAME] - METFRA000003786_051518088865…" at bounding box center [889, 97] width 212 height 34
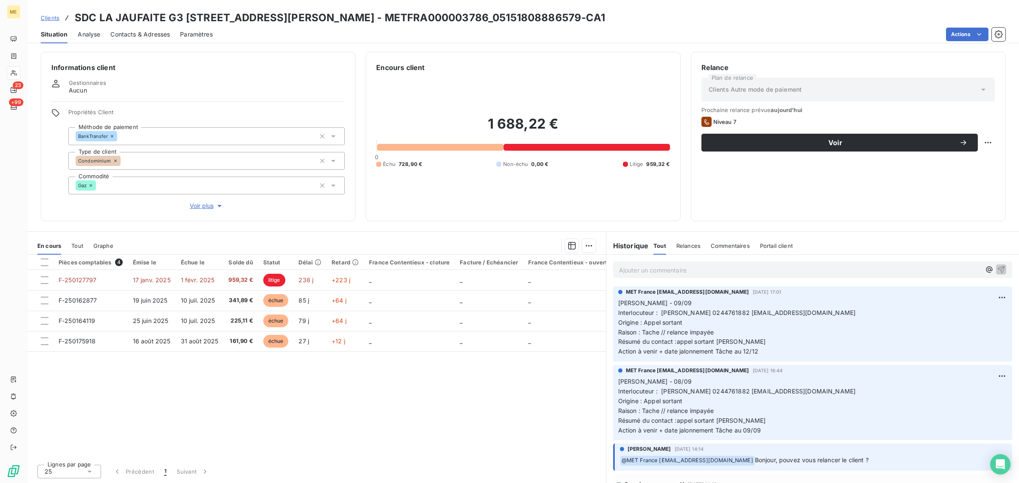
click at [208, 202] on span "Voir plus" at bounding box center [207, 206] width 34 height 8
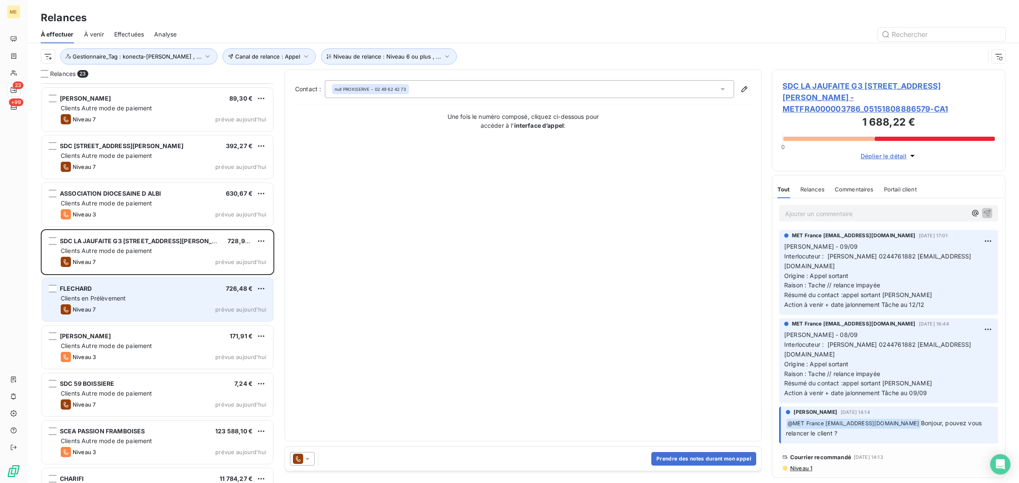
click at [143, 296] on div "Clients en Prélèvement" at bounding box center [164, 298] width 206 height 8
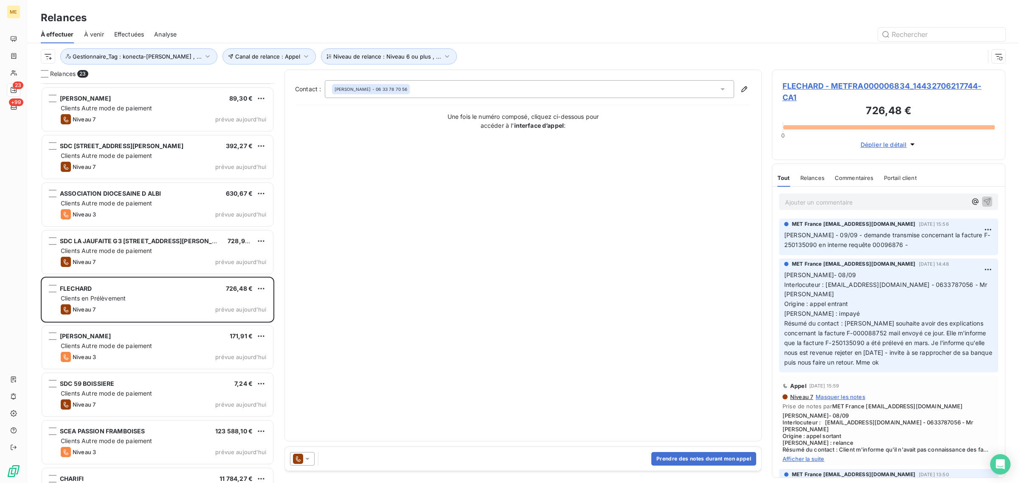
click at [818, 83] on span "FLECHARD - METFRA000006834_14432706217744-CA1" at bounding box center [889, 91] width 212 height 23
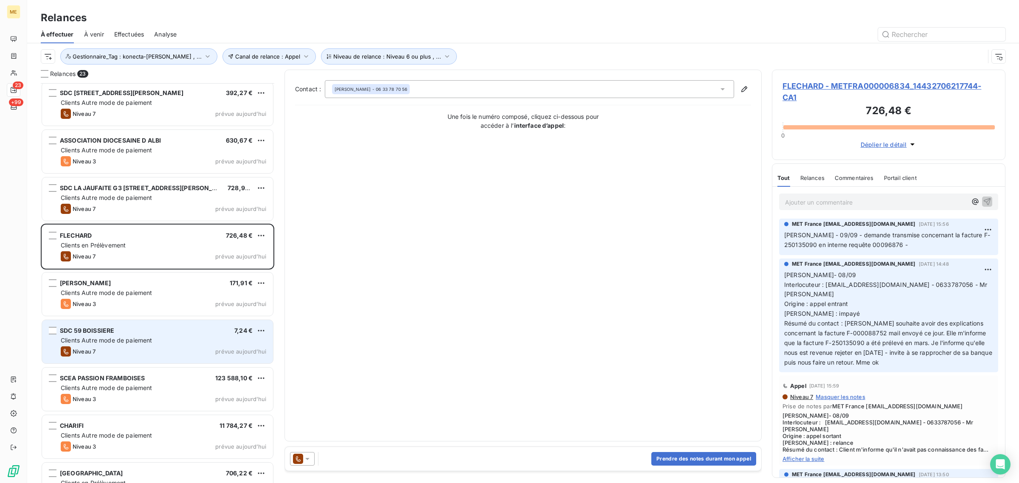
click at [136, 327] on div "SDC 59 BOISSIERE 7,24 €" at bounding box center [164, 331] width 206 height 8
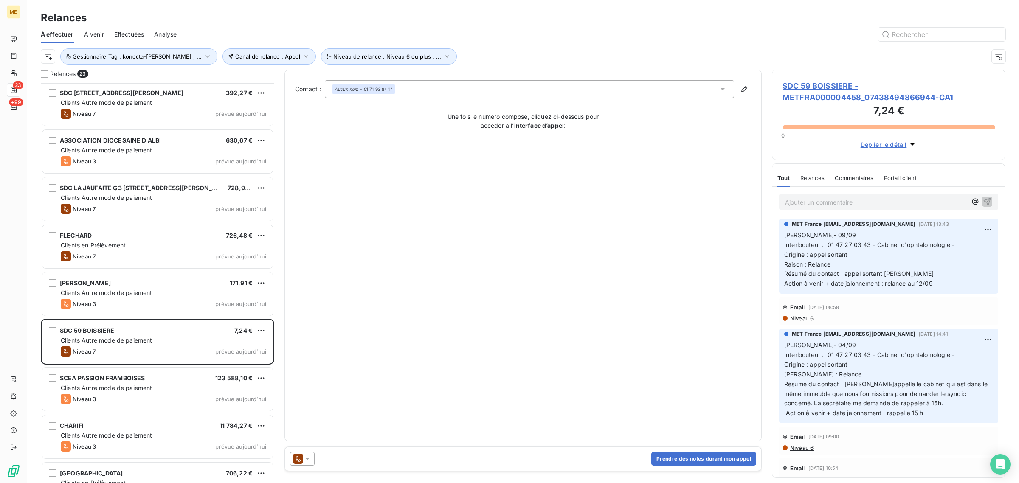
click at [809, 103] on h3 "7,24 €" at bounding box center [889, 111] width 212 height 17
click at [810, 96] on span "SDC 59 BOISSIERE - METFRA000004458_07438494866944-CA1" at bounding box center [889, 91] width 212 height 23
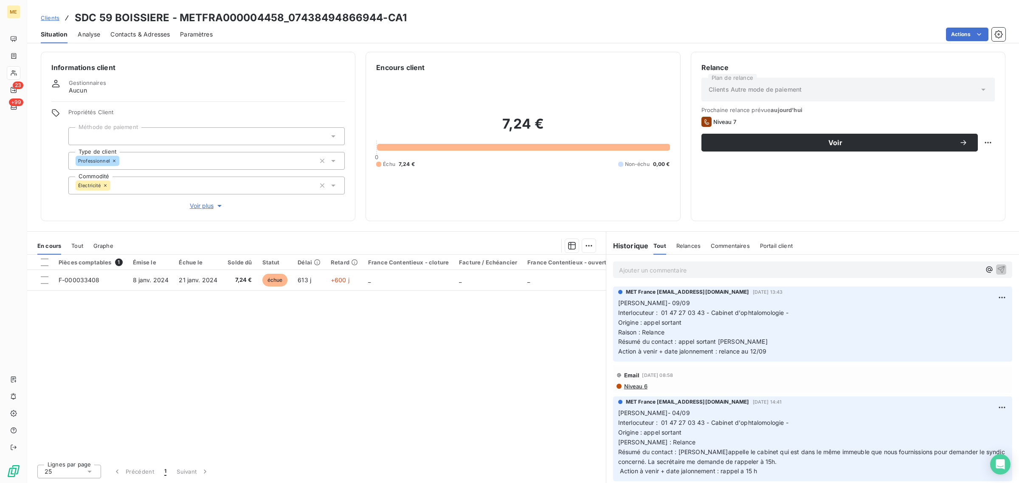
click at [192, 206] on span "Voir plus" at bounding box center [207, 206] width 34 height 8
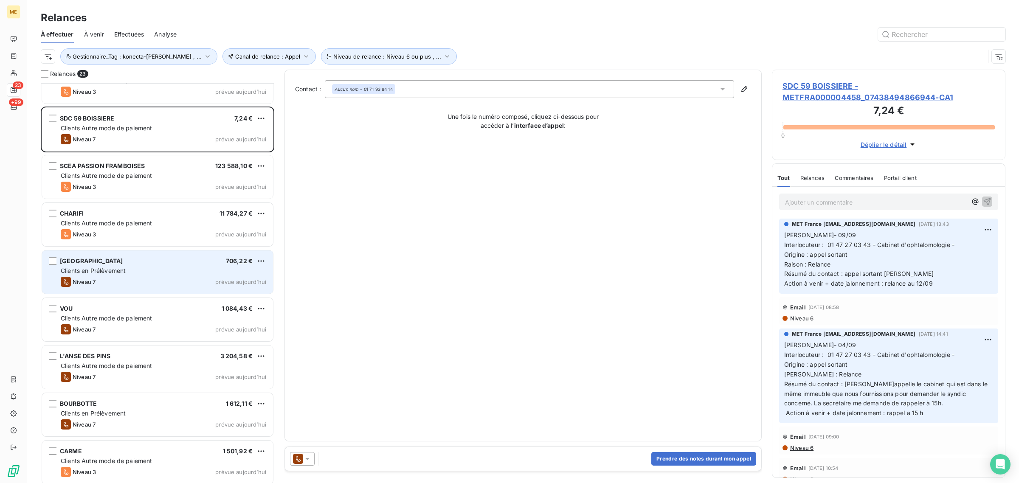
click at [157, 279] on div "Niveau 7 prévue aujourd’hui" at bounding box center [164, 282] width 206 height 10
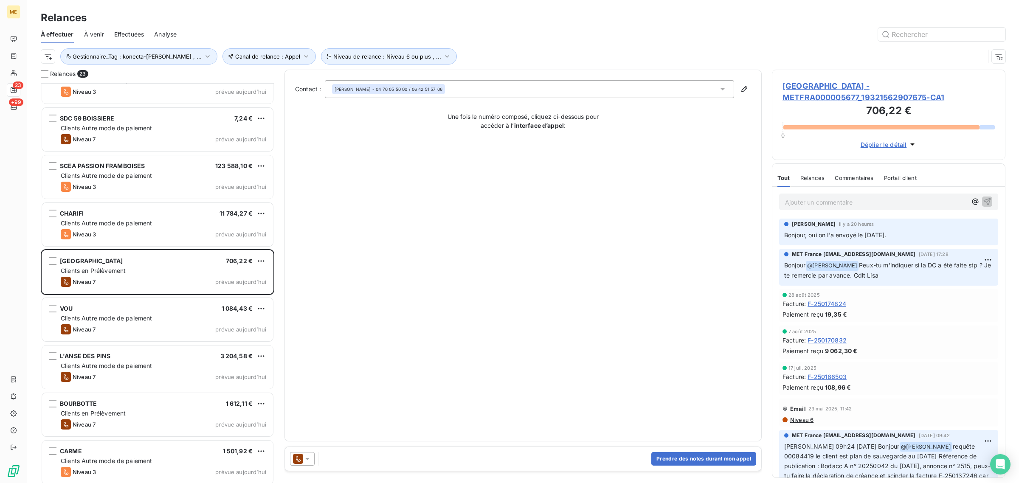
click at [790, 96] on span "[GEOGRAPHIC_DATA] - METFRA000005677_19321562907675-CA1" at bounding box center [889, 91] width 212 height 23
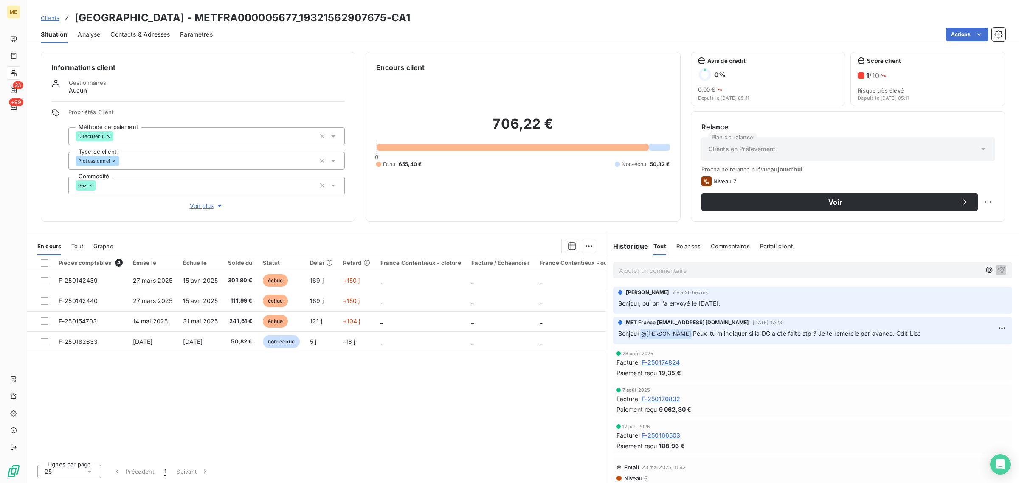
click at [204, 212] on div "Informations client Gestionnaires Aucun Propriétés Client Méthode de paiement D…" at bounding box center [198, 137] width 315 height 170
click at [200, 206] on span "Voir plus" at bounding box center [207, 206] width 34 height 8
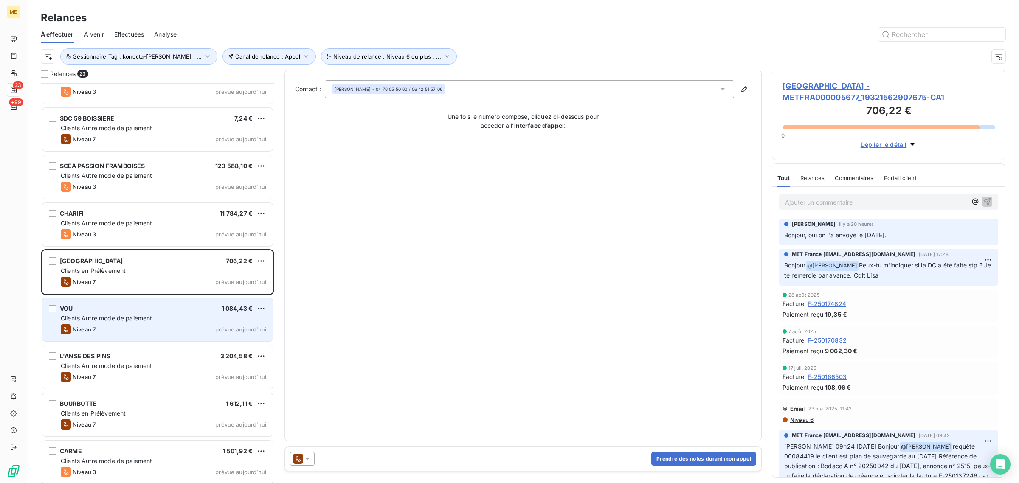
click at [136, 332] on div "Niveau 7 prévue aujourd’hui" at bounding box center [164, 329] width 206 height 10
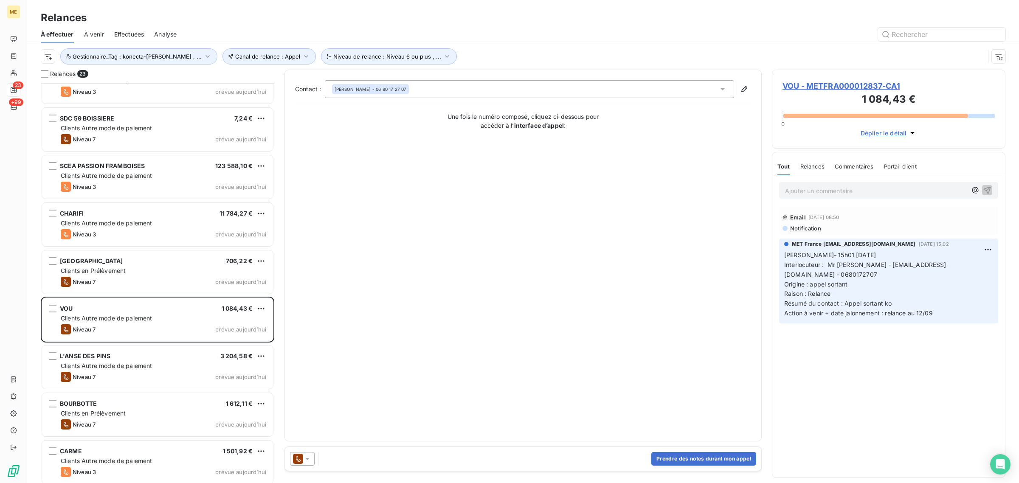
click at [810, 88] on span "VOU - METFRA000012837-CA1" at bounding box center [889, 85] width 212 height 11
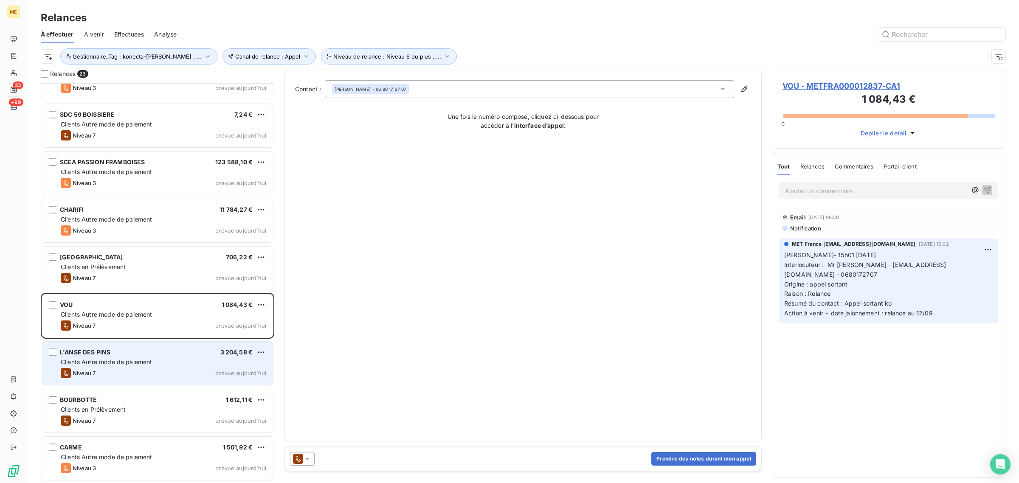
click at [111, 355] on div "L'ANSE DES PINS 3 204,58 €" at bounding box center [164, 353] width 206 height 8
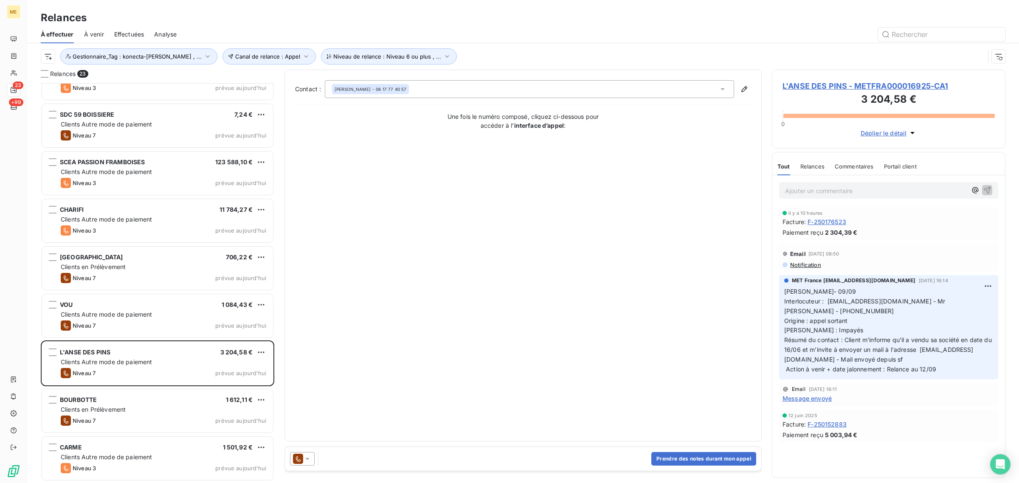
click at [807, 85] on span "L'ANSE DES PINS - METFRA000016925-CA1" at bounding box center [889, 85] width 212 height 11
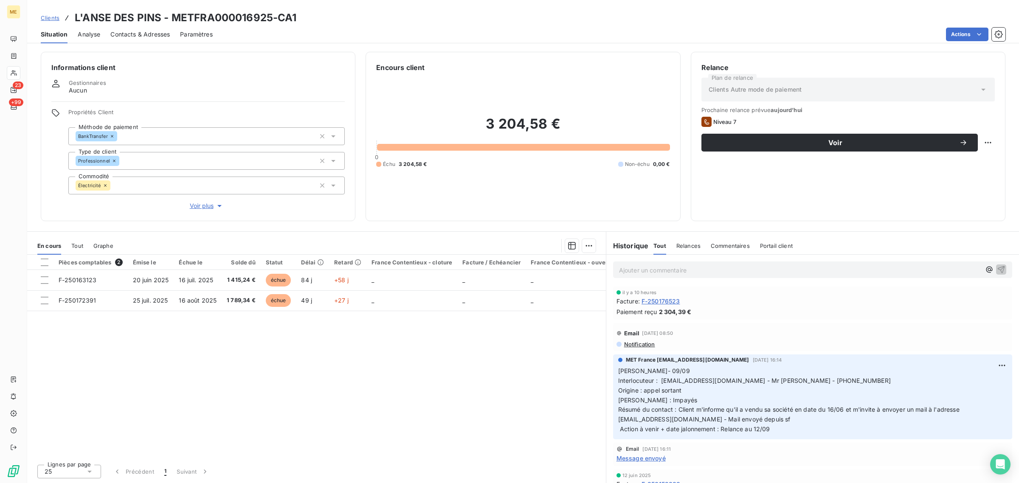
click at [200, 202] on span "Voir plus" at bounding box center [207, 206] width 34 height 8
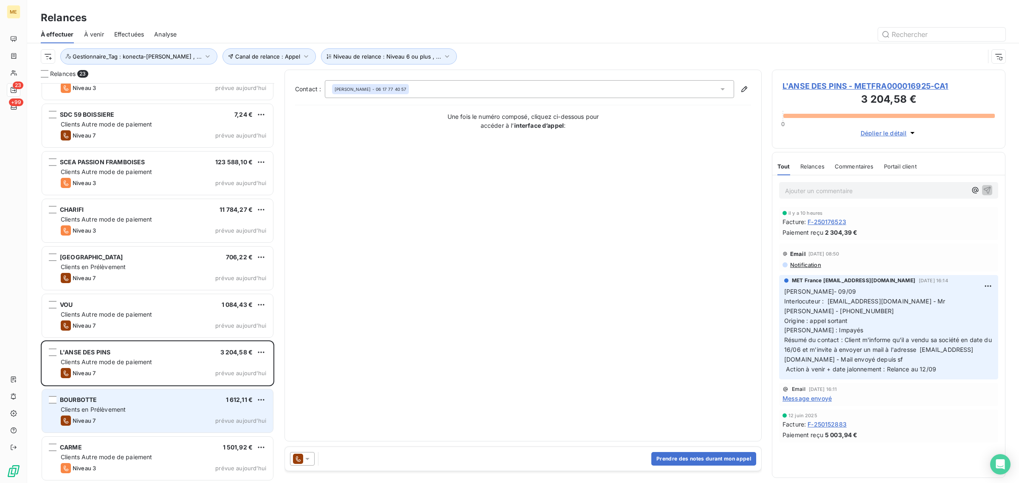
click at [128, 408] on div "Clients en Prélèvement" at bounding box center [164, 410] width 206 height 8
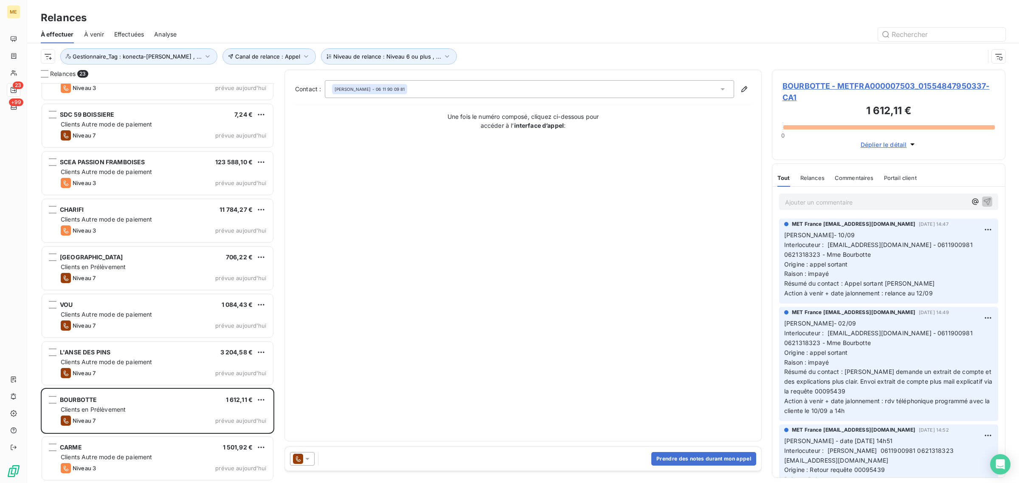
click at [805, 88] on span "BOURBOTTE - METFRA000007503_01554847950337-CA1" at bounding box center [889, 91] width 212 height 23
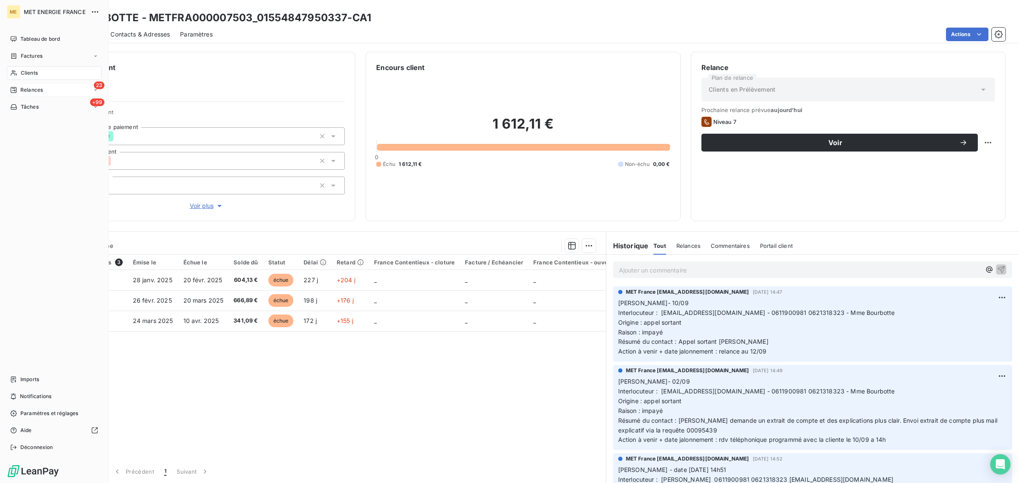
click at [22, 91] on span "Relances" at bounding box center [31, 90] width 23 height 8
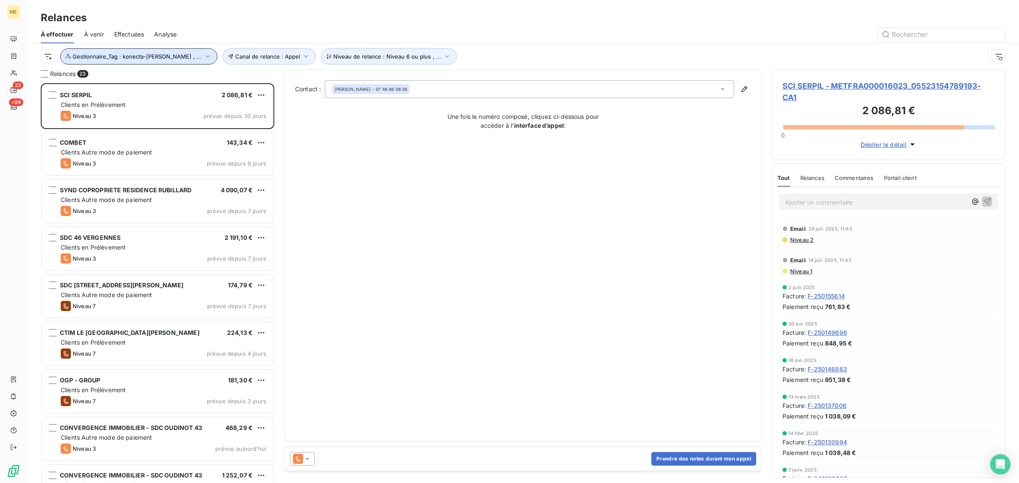
click at [144, 56] on span "Gestionnaire_Tag : konecta-[PERSON_NAME] , ..." at bounding box center [137, 56] width 129 height 7
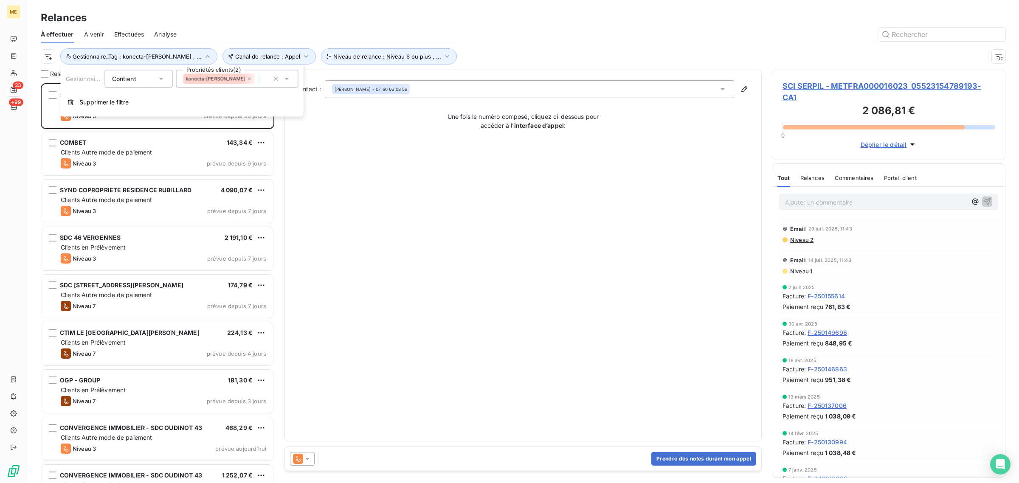
click at [247, 79] on icon at bounding box center [249, 78] width 5 height 5
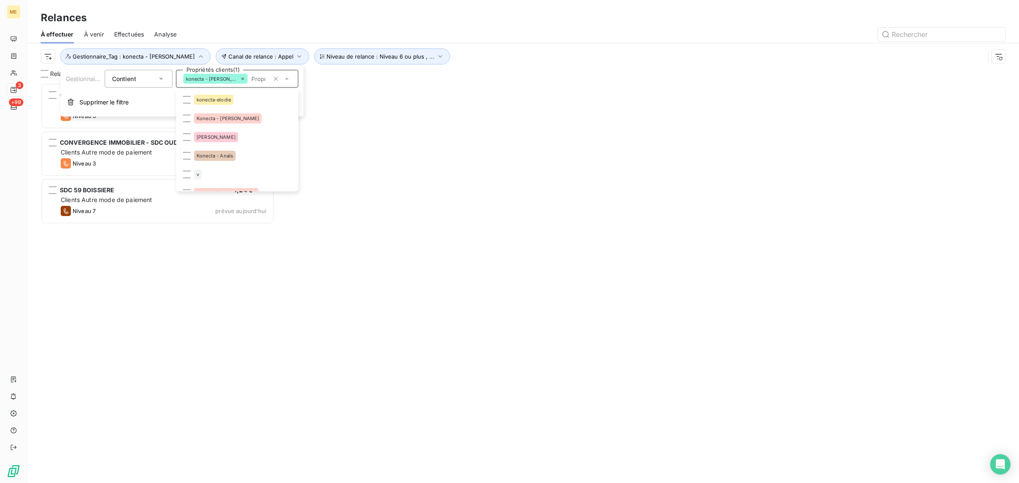
scroll to position [197, 0]
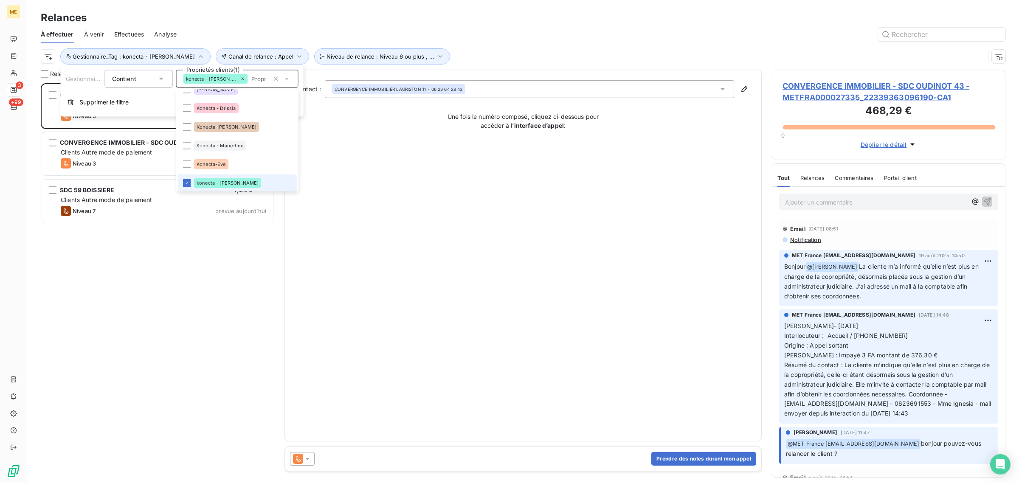
click at [240, 79] on icon at bounding box center [242, 78] width 5 height 5
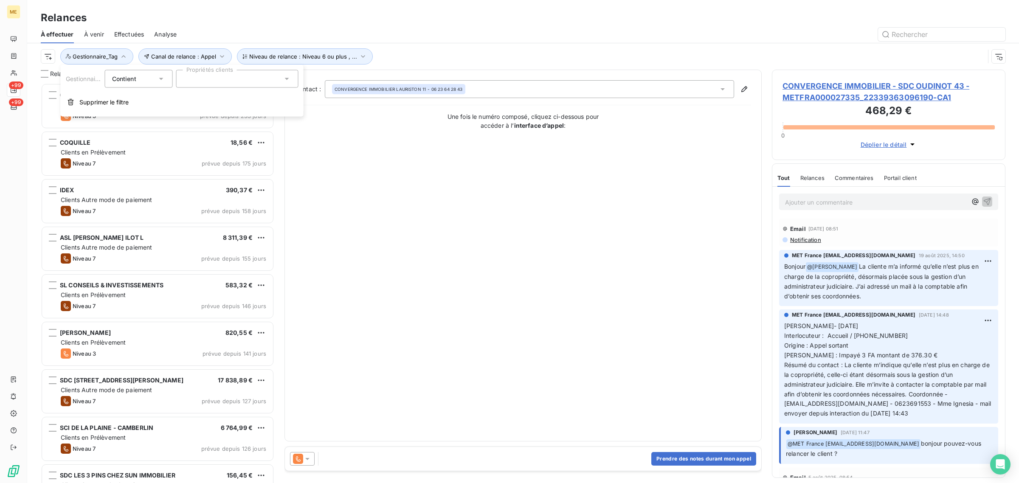
click at [217, 85] on div at bounding box center [237, 79] width 122 height 18
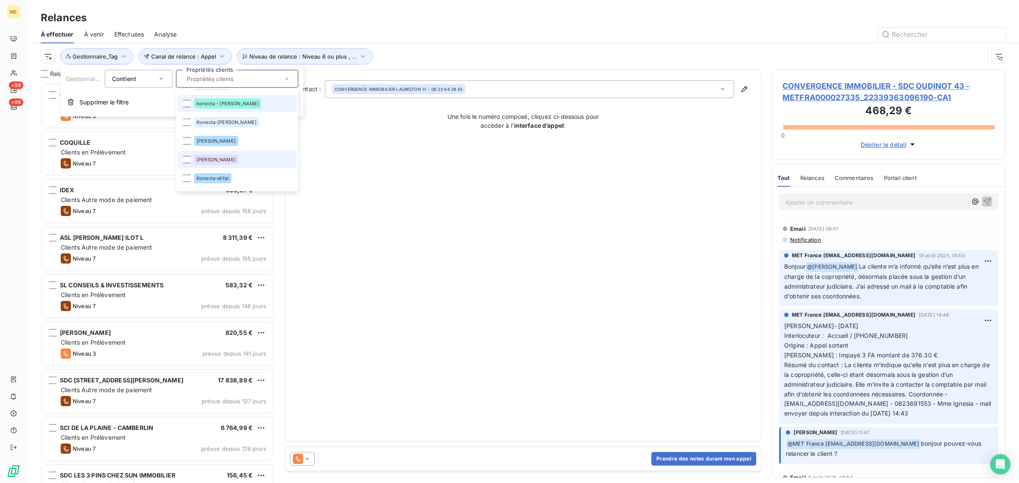
scroll to position [257, 0]
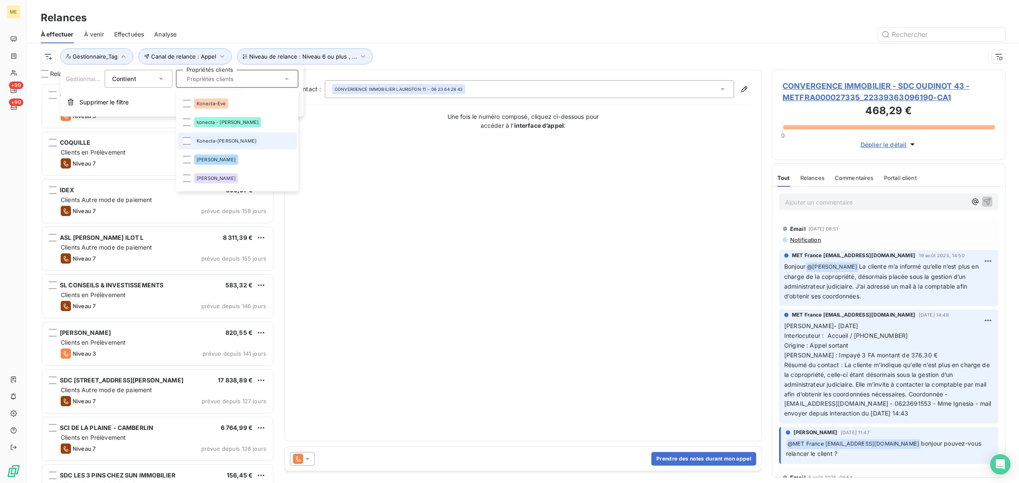
click at [230, 143] on span "Konecta-[PERSON_NAME]" at bounding box center [227, 141] width 60 height 5
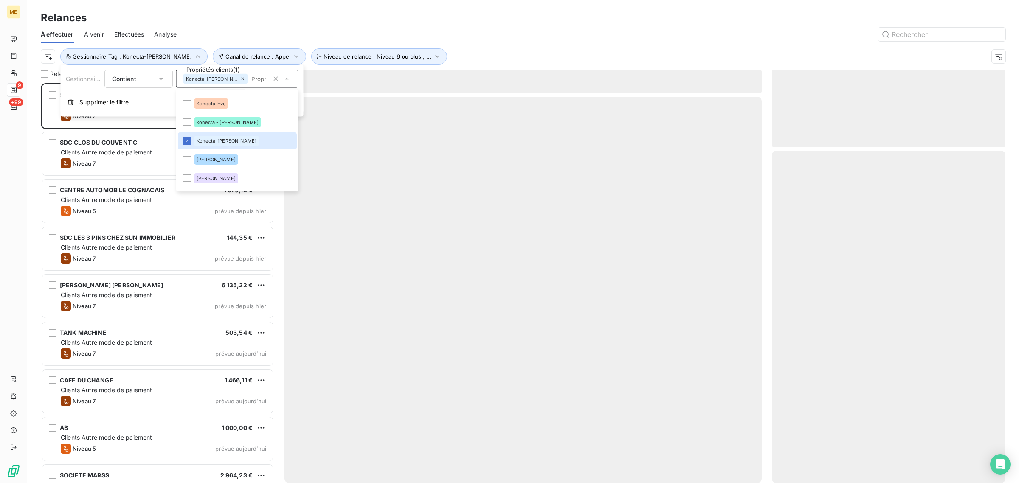
scroll to position [392, 225]
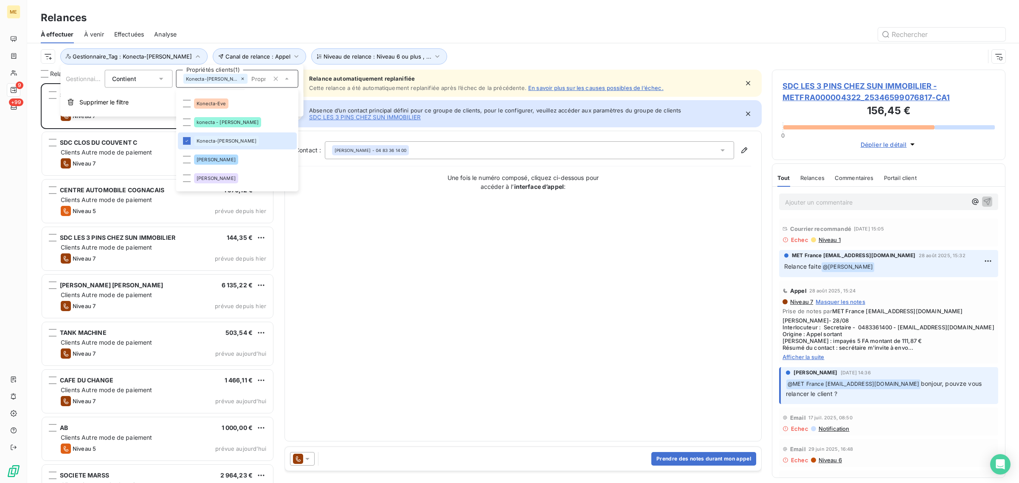
click at [507, 46] on div "Canal de relance : Appel Niveau de relance : Niveau 6 ou plus , ... Gestionnair…" at bounding box center [523, 56] width 965 height 26
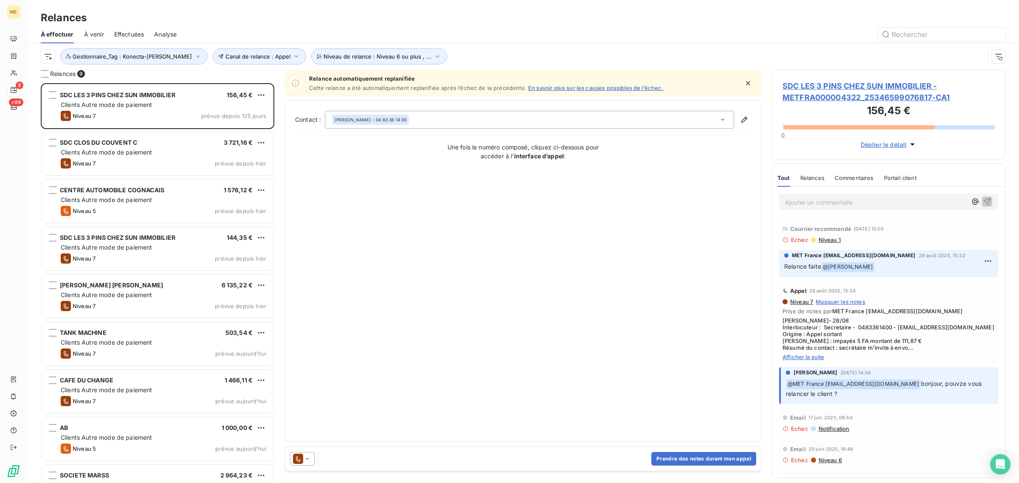
drag, startPoint x: 799, startPoint y: 93, endPoint x: 795, endPoint y: 98, distance: 5.7
click at [799, 93] on span "SDC LES 3 PINS CHEZ SUN IMMOBILIER - METFRA000004322_25346599076817-CA1" at bounding box center [889, 91] width 212 height 23
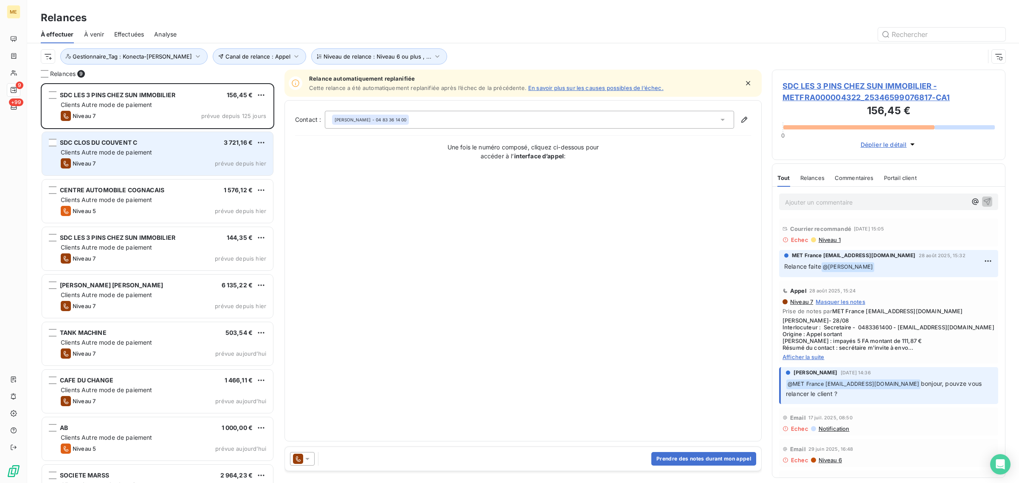
scroll to position [392, 225]
click at [91, 140] on span "SDC CLOS DU COUVENT C" at bounding box center [98, 142] width 77 height 7
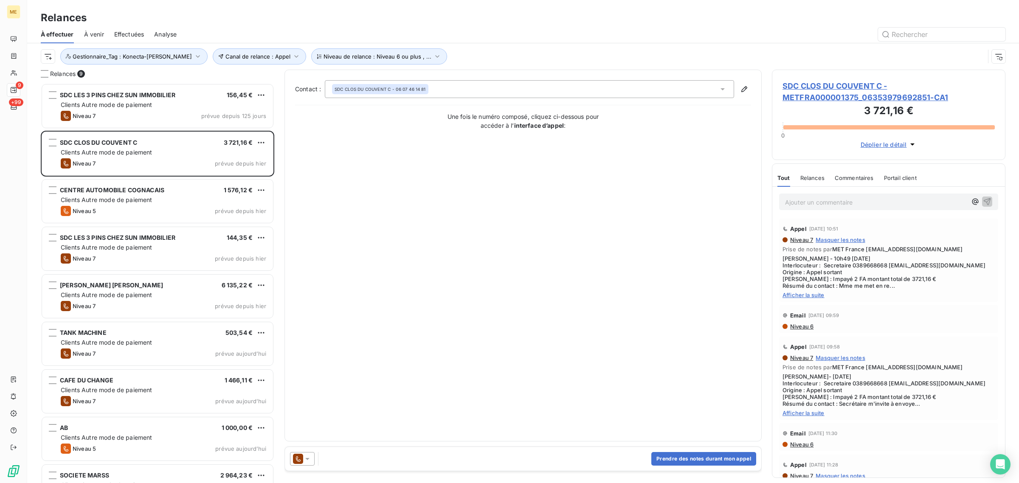
click at [849, 87] on span "SDC CLOS DU COUVENT C - METFRA000001375_06353979692851-CA1" at bounding box center [889, 91] width 212 height 23
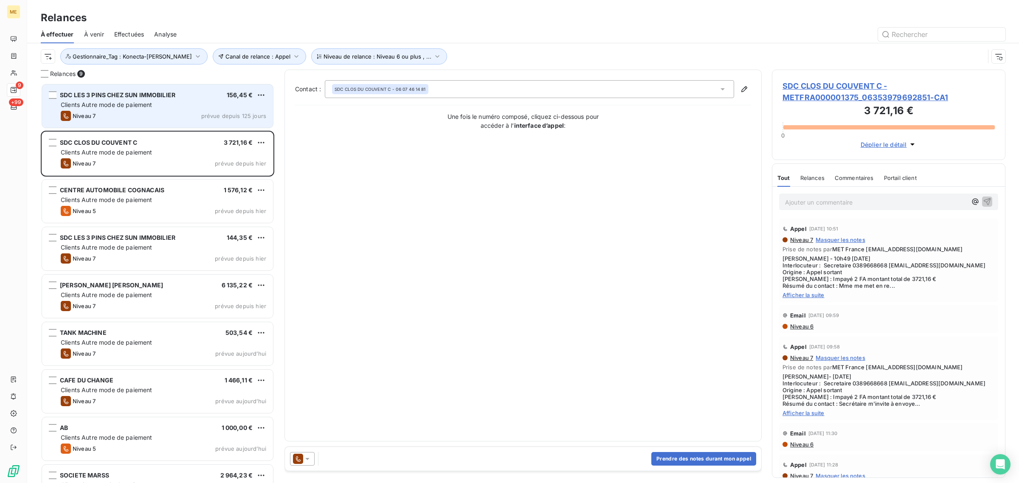
scroll to position [392, 225]
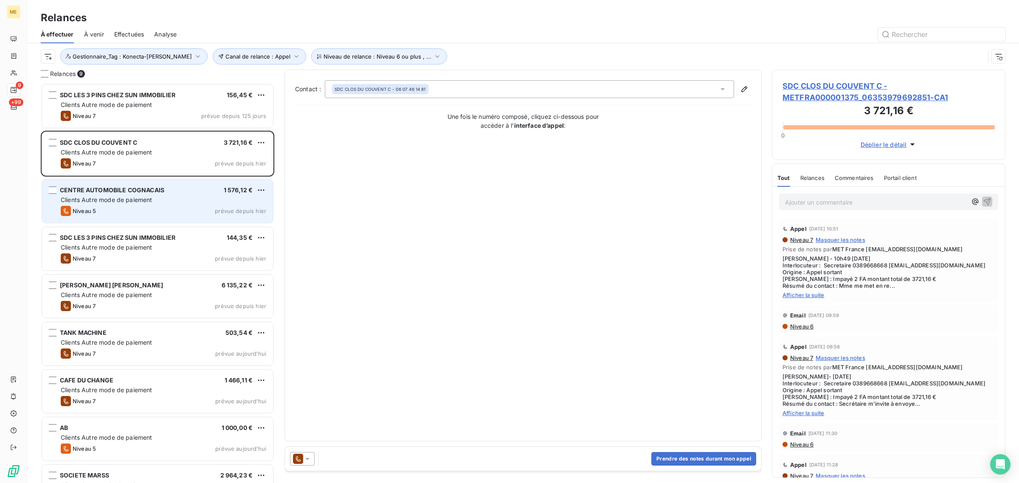
click at [127, 191] on span "CENTRE AUTOMOBILE COGNACAIS" at bounding box center [112, 189] width 104 height 7
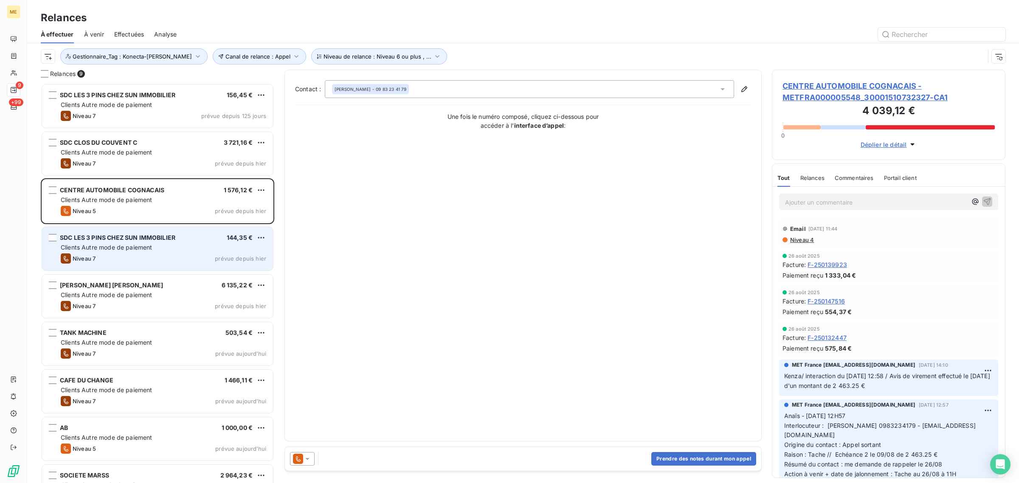
click at [215, 241] on div "SDC LES 3 PINS CHEZ SUN IMMOBILIER 144,35 €" at bounding box center [164, 238] width 206 height 8
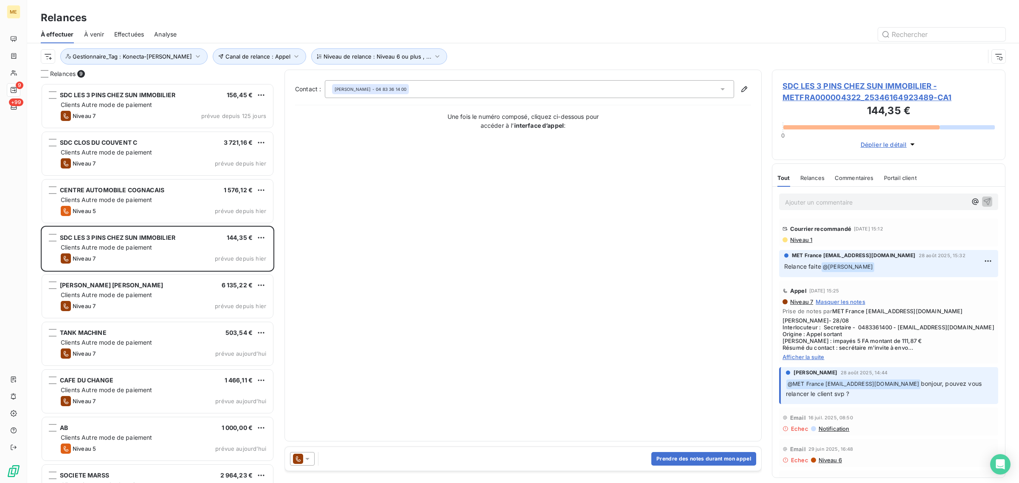
click at [852, 87] on span "SDC LES 3 PINS CHEZ SUN IMMOBILIER - METFRA000004322_25346164923489-CA1" at bounding box center [889, 91] width 212 height 23
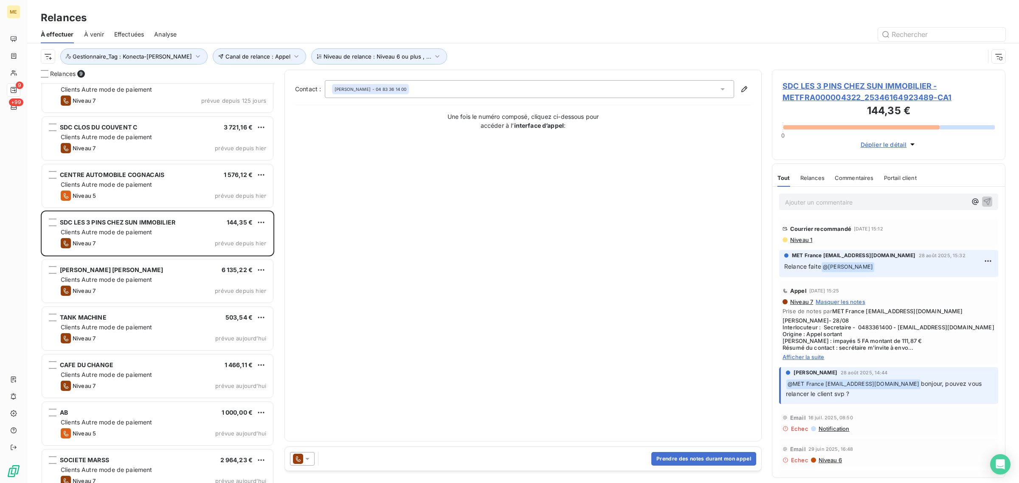
scroll to position [28, 0]
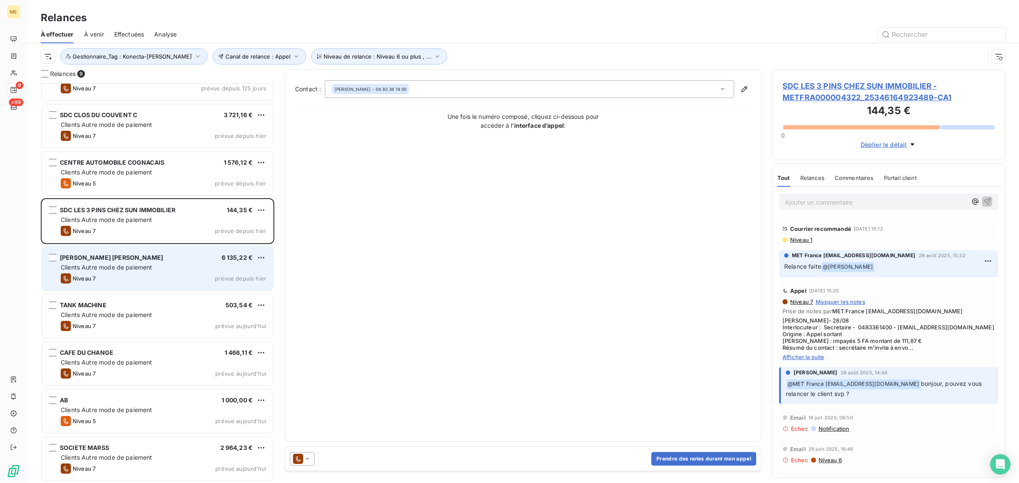
click at [106, 266] on span "Clients Autre mode de paiement" at bounding box center [107, 267] width 92 height 7
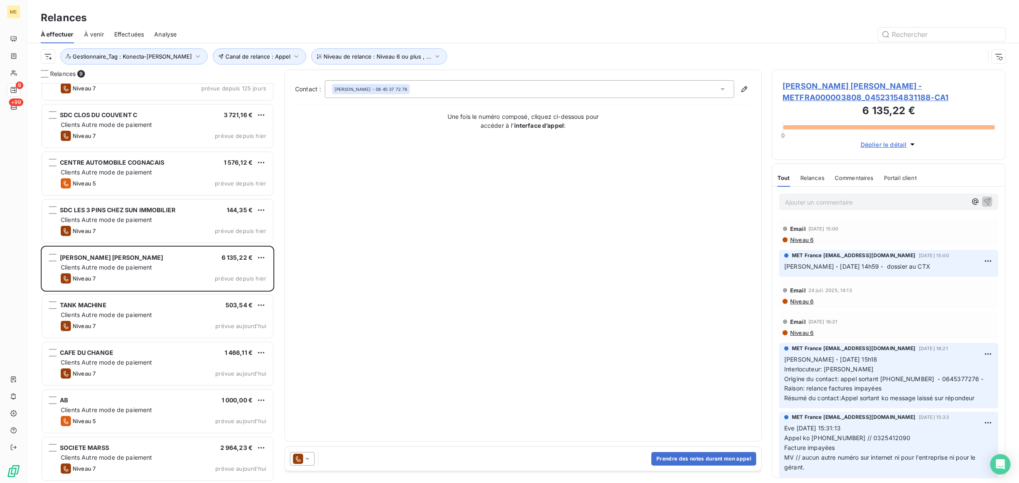
click at [851, 86] on span "[PERSON_NAME] [PERSON_NAME] - METFRA000003808_04523154831188-CA1" at bounding box center [889, 91] width 212 height 23
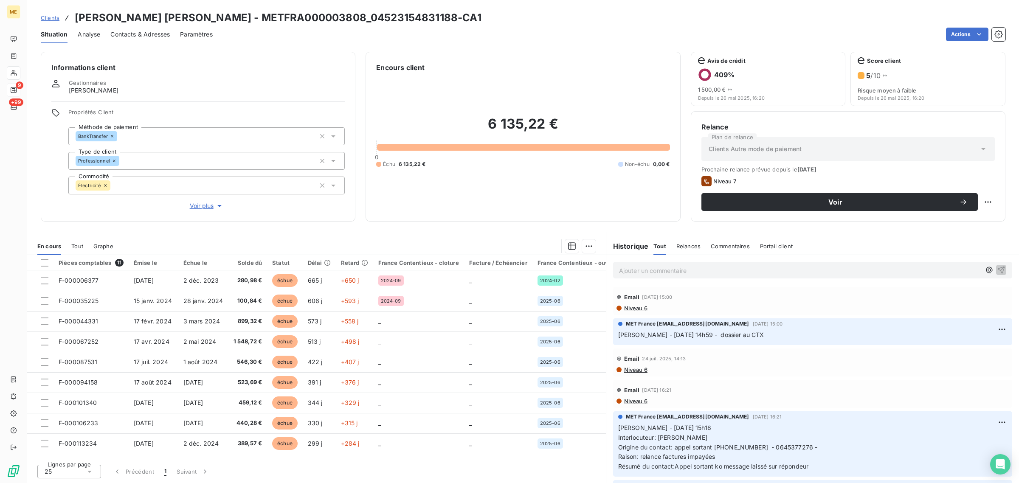
click at [204, 210] on span "Voir plus" at bounding box center [207, 206] width 34 height 8
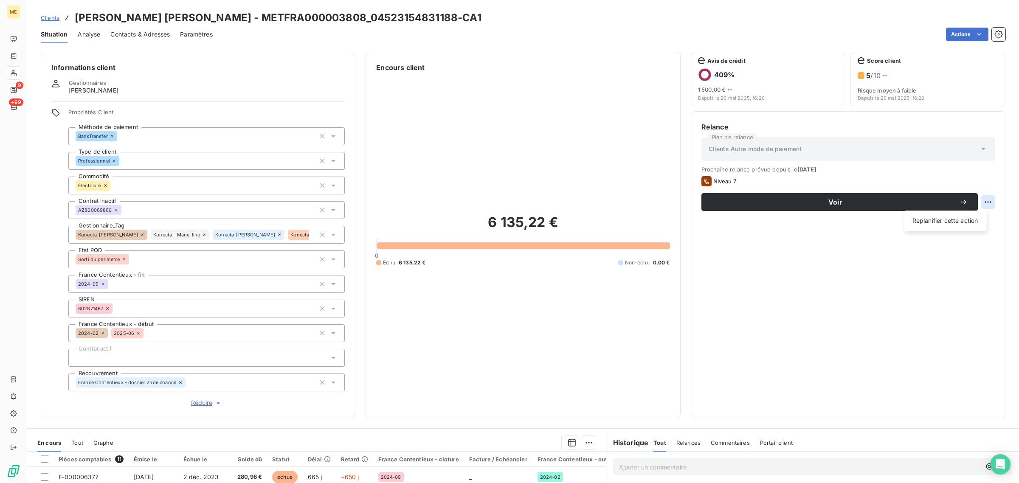
click at [977, 205] on html "ME 9 +99 Clients [PERSON_NAME] [PERSON_NAME] - METFRA000003808_04523154831188-C…" at bounding box center [509, 241] width 1019 height 483
click at [941, 225] on div "Replanifier cette action" at bounding box center [945, 221] width 76 height 14
select select "8"
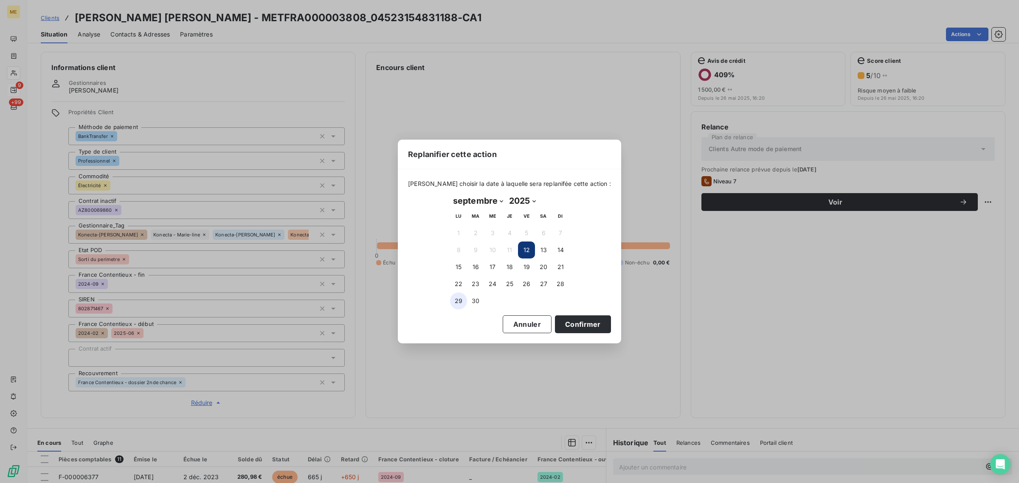
click at [466, 298] on button "29" at bounding box center [458, 301] width 17 height 17
click at [478, 298] on button "30" at bounding box center [475, 301] width 17 height 17
click at [555, 320] on button "Confirmer" at bounding box center [583, 324] width 56 height 18
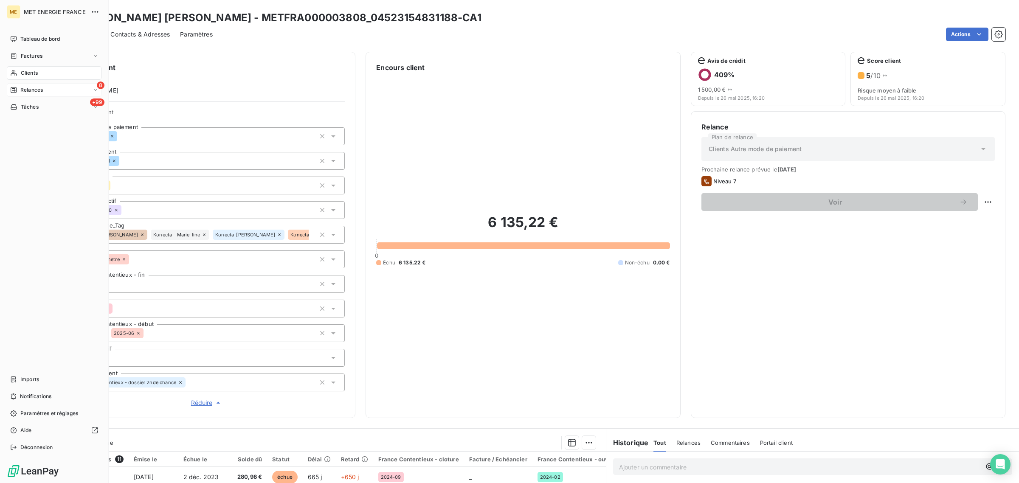
click at [23, 90] on span "Relances" at bounding box center [31, 90] width 23 height 8
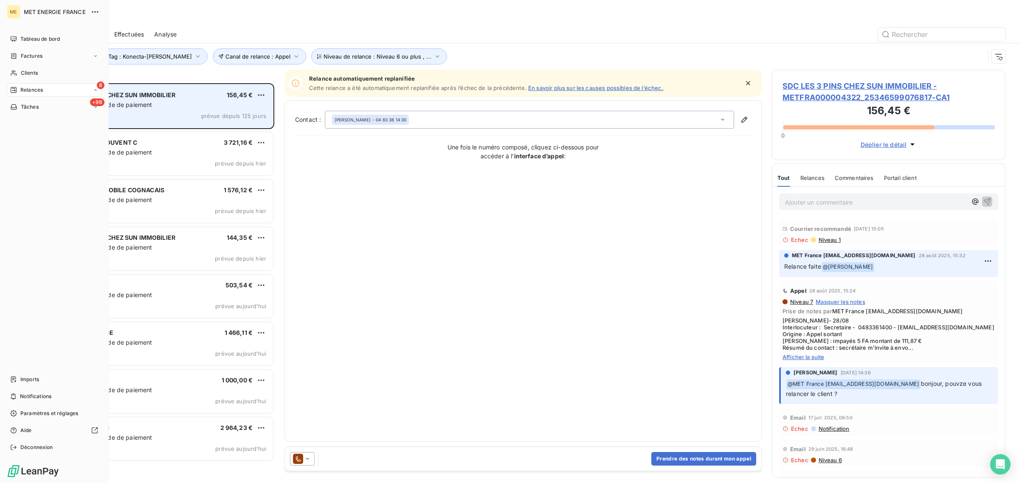
scroll to position [392, 225]
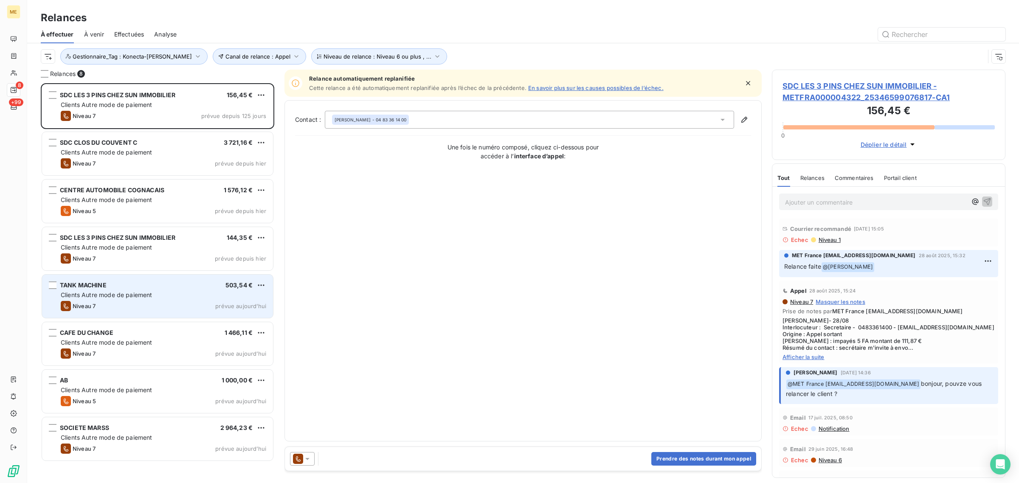
click at [124, 299] on span "Clients Autre mode de paiement" at bounding box center [107, 294] width 92 height 7
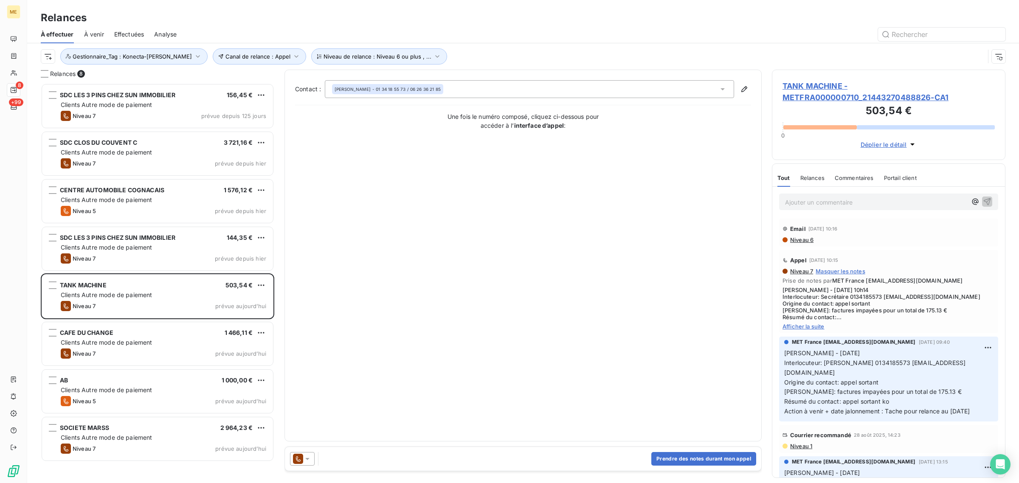
drag, startPoint x: 807, startPoint y: 94, endPoint x: 794, endPoint y: 87, distance: 14.1
click at [806, 94] on span "TANK MACHINE - METFRA000000710_21443270488826-CA1" at bounding box center [889, 91] width 212 height 23
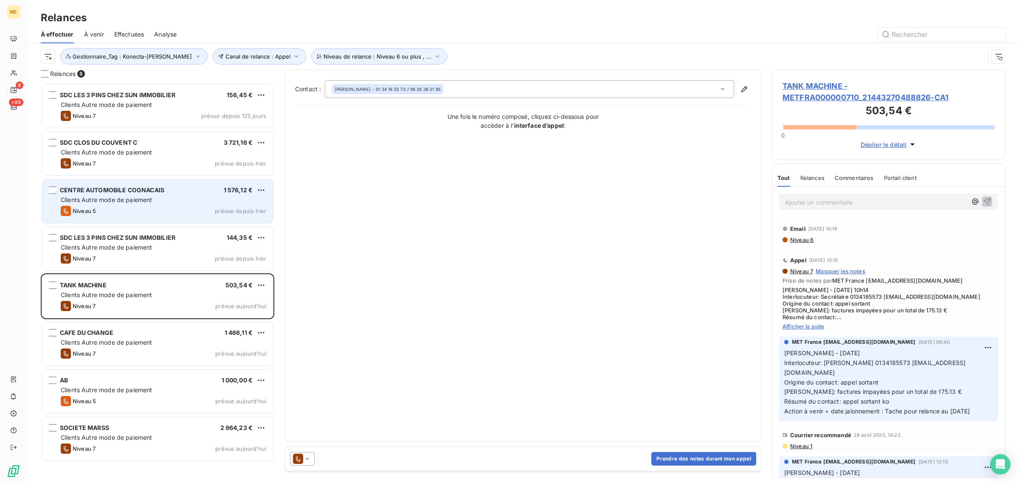
scroll to position [392, 225]
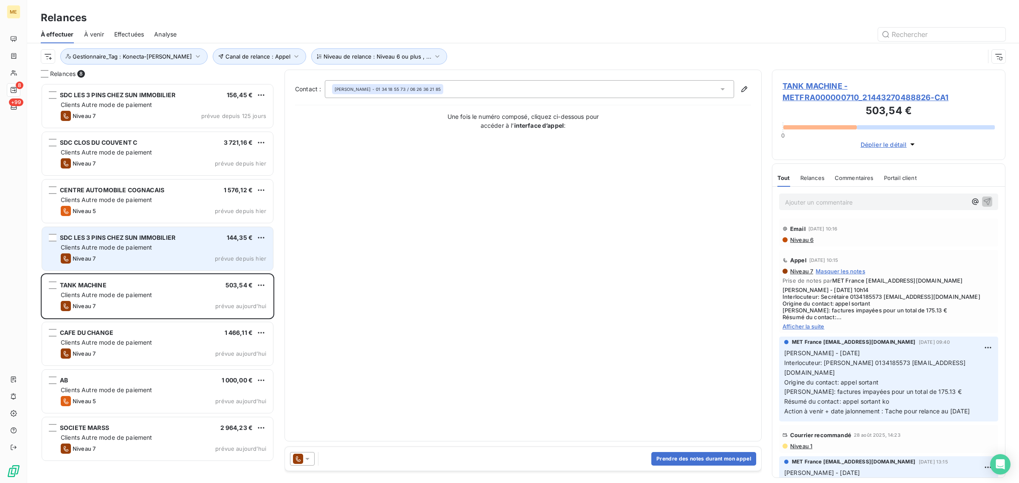
click at [100, 244] on span "Clients Autre mode de paiement" at bounding box center [107, 247] width 92 height 7
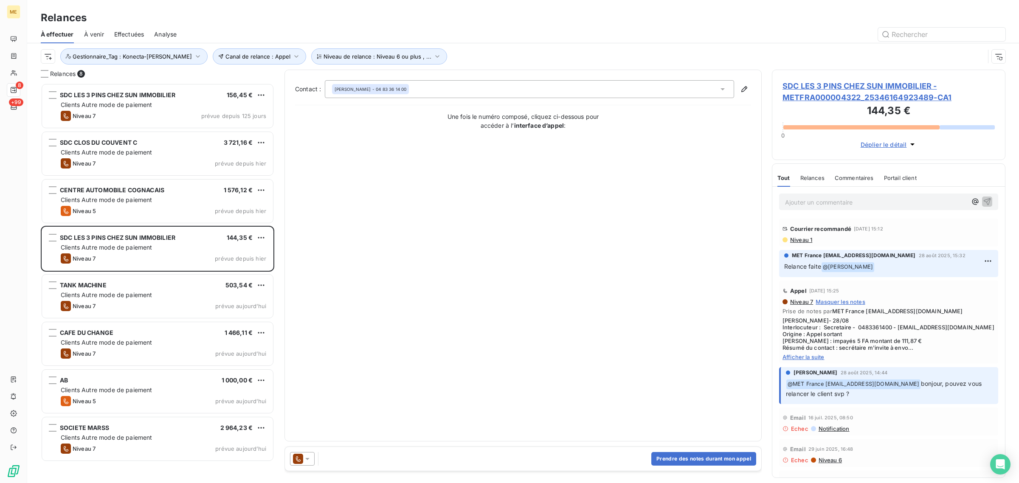
click at [804, 91] on span "SDC LES 3 PINS CHEZ SUN IMMOBILIER - METFRA000004322_25346164923489-CA1" at bounding box center [889, 91] width 212 height 23
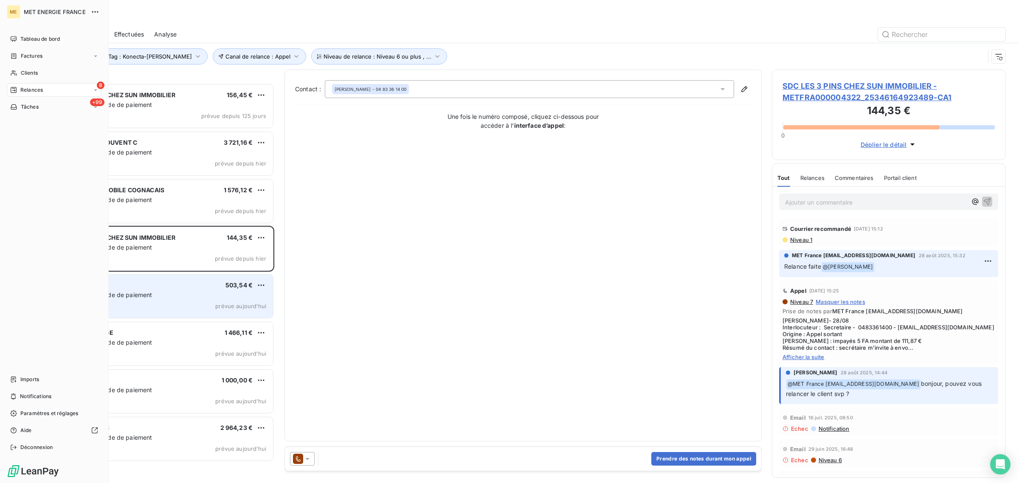
scroll to position [392, 225]
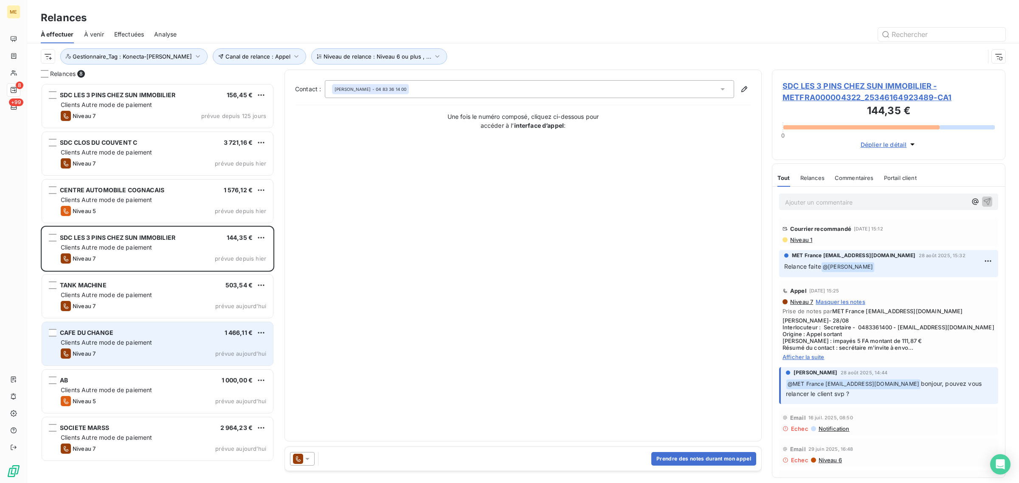
click at [96, 345] on span "Clients Autre mode de paiement" at bounding box center [107, 342] width 92 height 7
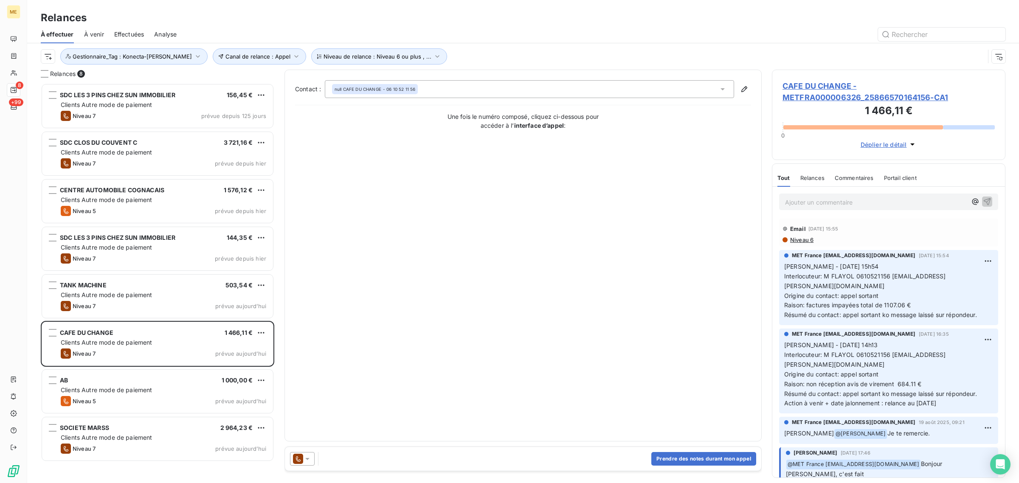
click at [840, 89] on span "CAFE DU CHANGE - METFRA000006326_25866570164156-CA1" at bounding box center [889, 91] width 212 height 23
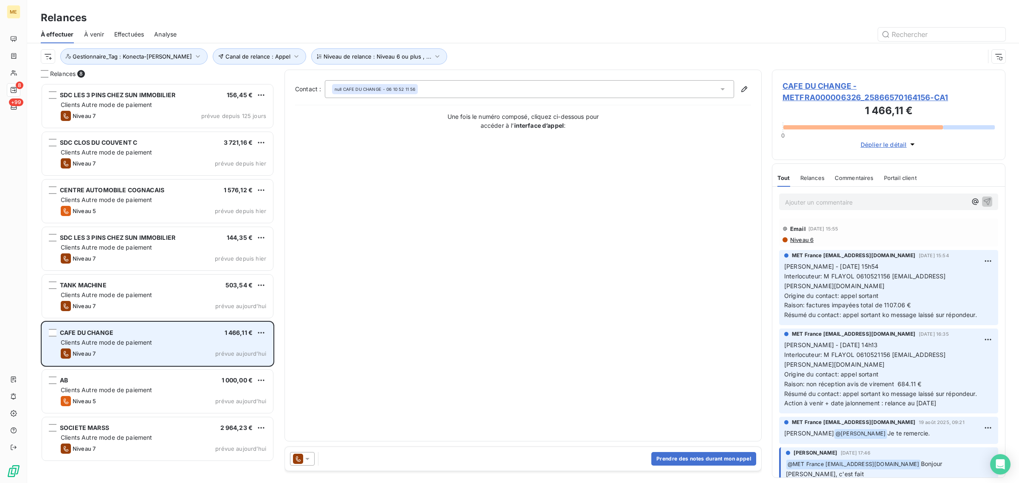
scroll to position [392, 225]
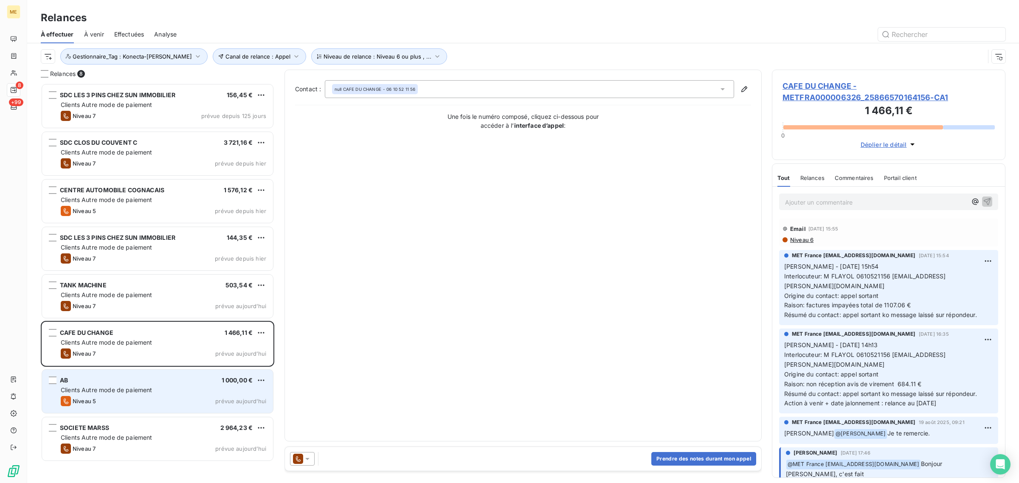
click at [137, 395] on div "AB 1 000,00 € Clients Autre mode de paiement Niveau 5 prévue [DATE]" at bounding box center [157, 391] width 231 height 43
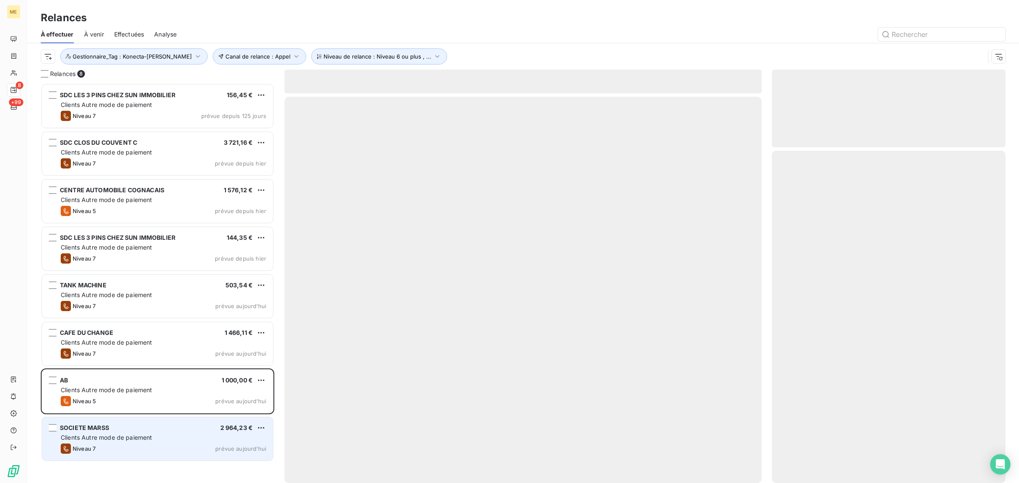
click at [136, 430] on div "SOCIETE MARSS 2 964,23 €" at bounding box center [164, 428] width 206 height 8
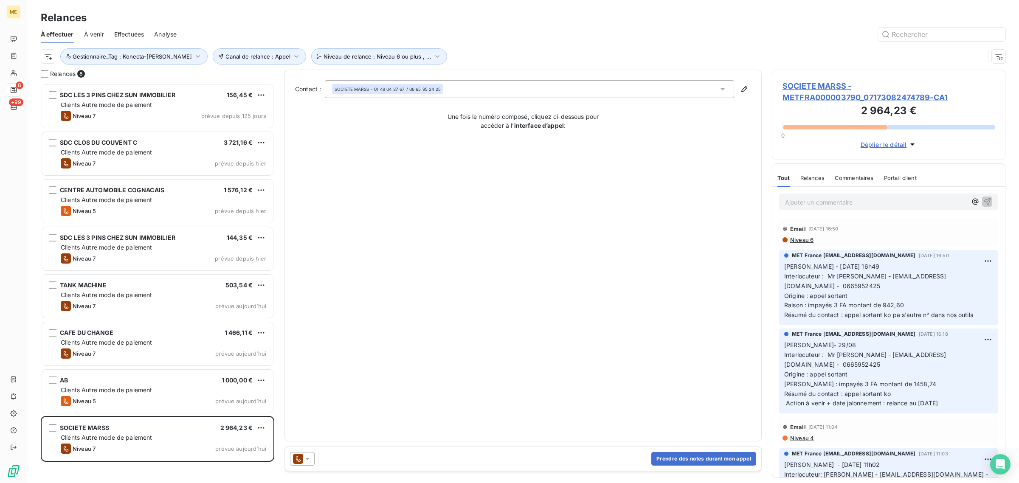
click at [794, 98] on span "SOCIETE MARSS - METFRA000003790_07173082474789-CA1" at bounding box center [889, 91] width 212 height 23
click at [138, 56] on span "Gestionnaire_Tag : Konecta-[PERSON_NAME]" at bounding box center [132, 56] width 119 height 7
click at [248, 79] on icon at bounding box center [250, 78] width 5 height 5
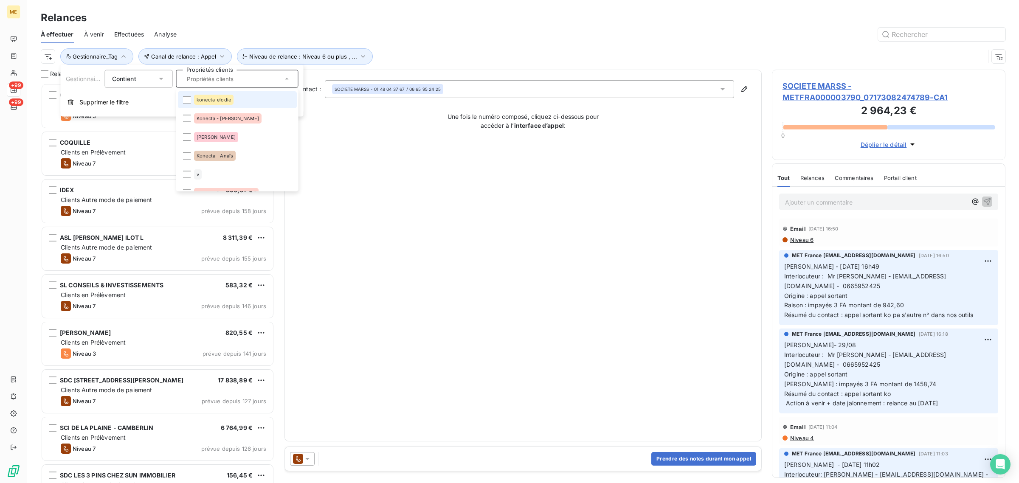
click at [215, 98] on span "konecta-elodie" at bounding box center [214, 99] width 34 height 5
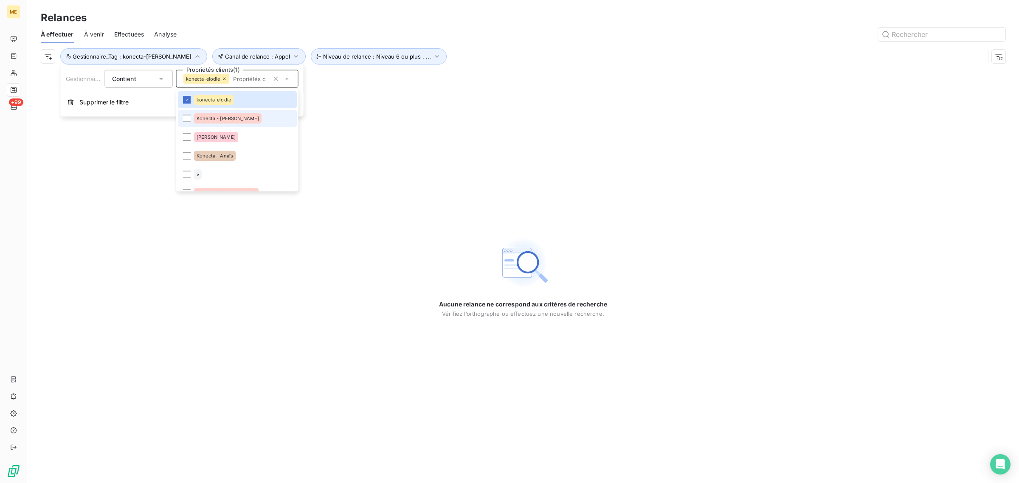
click at [215, 116] on span "Konecta - [PERSON_NAME]" at bounding box center [228, 118] width 62 height 5
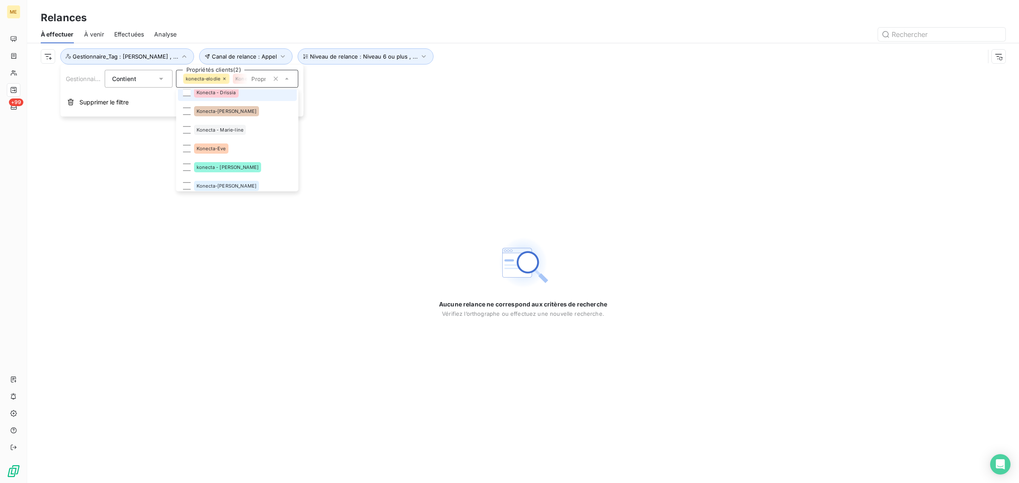
click at [199, 99] on li "Konecta - Drissia" at bounding box center [237, 92] width 119 height 17
click at [203, 121] on div "Konecta-[PERSON_NAME]" at bounding box center [226, 117] width 65 height 10
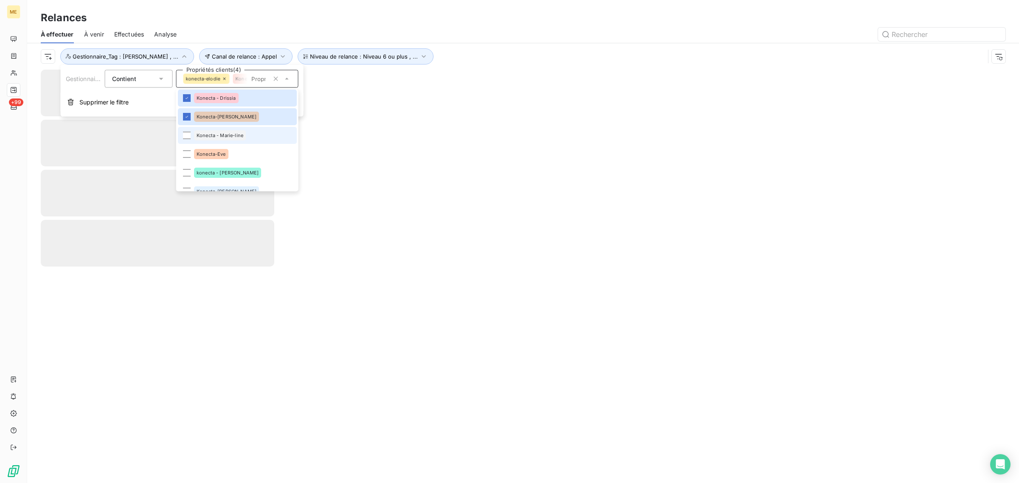
click at [204, 135] on span "Konecta - Marie-line" at bounding box center [220, 135] width 47 height 5
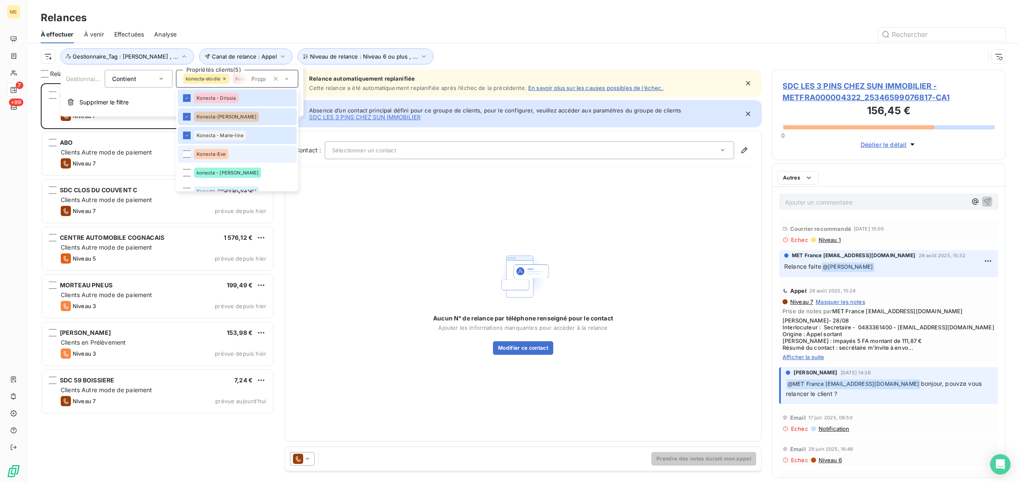
scroll to position [392, 225]
click at [202, 158] on div "Konecta-Eve" at bounding box center [211, 154] width 34 height 10
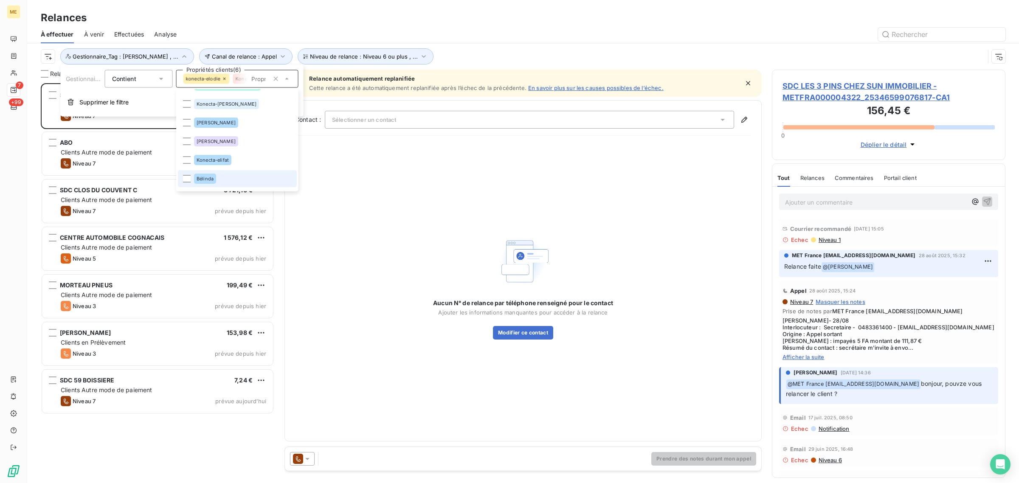
scroll to position [310, 0]
click at [202, 147] on div "Konecta-elifat" at bounding box center [212, 144] width 37 height 10
click at [359, 167] on div "Aucun N° de relance par téléphone renseigné pour le contact Ajouter les informa…" at bounding box center [523, 287] width 456 height 288
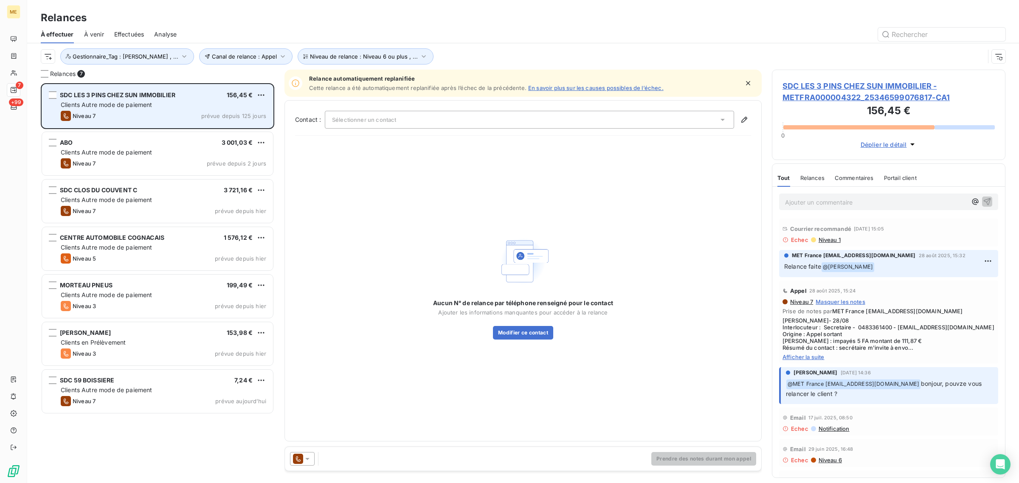
click at [151, 120] on div "Niveau 7 prévue depuis 125 jours" at bounding box center [164, 116] width 206 height 10
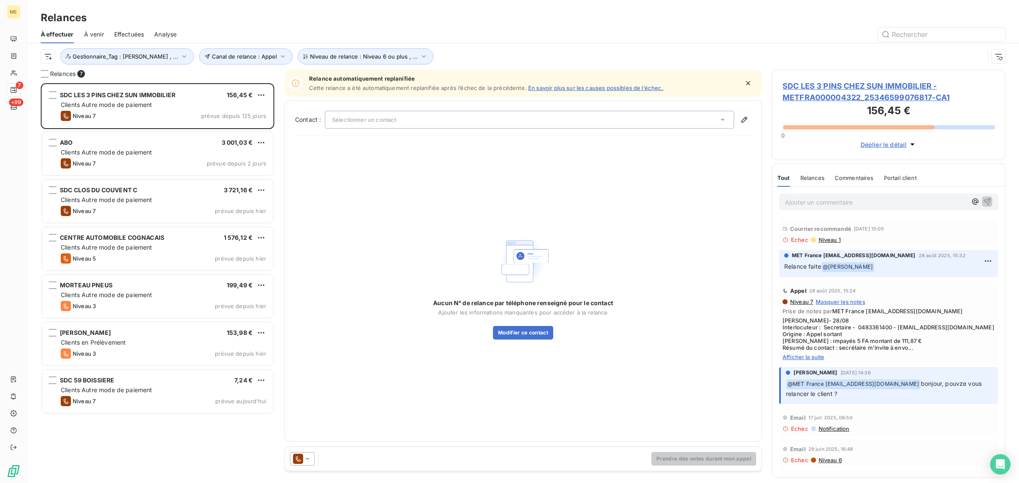
click at [829, 97] on span "SDC LES 3 PINS CHEZ SUN IMMOBILIER - METFRA000004322_25346599076817-CA1" at bounding box center [889, 91] width 212 height 23
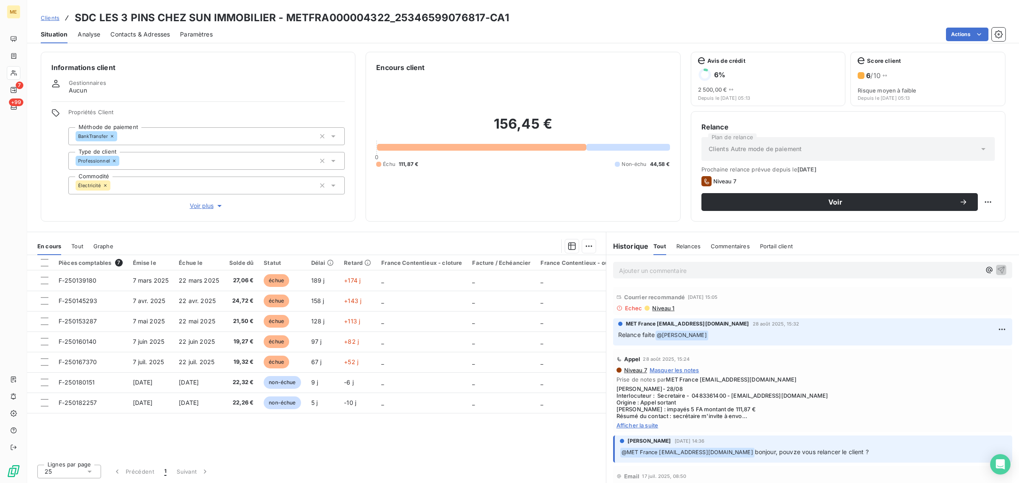
click at [202, 206] on span "Voir plus" at bounding box center [207, 206] width 34 height 8
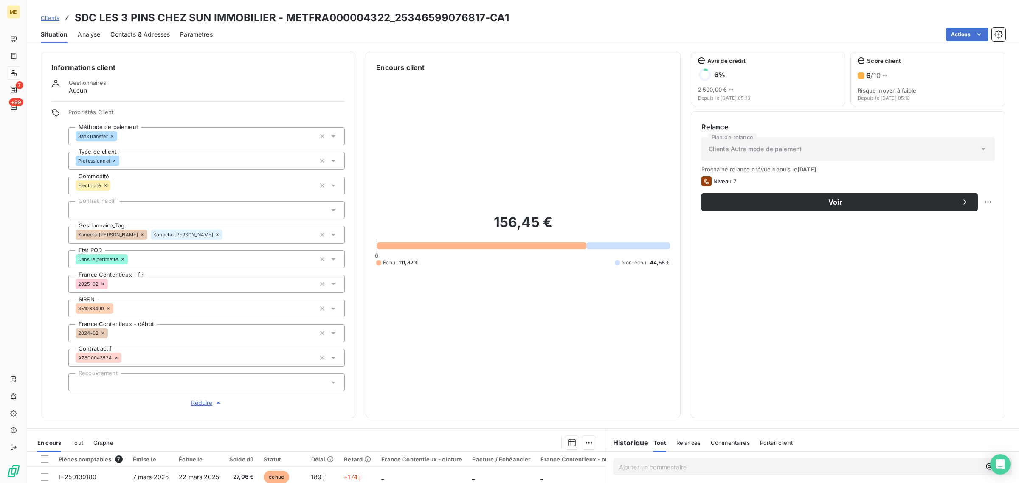
click at [140, 234] on icon at bounding box center [142, 234] width 5 height 5
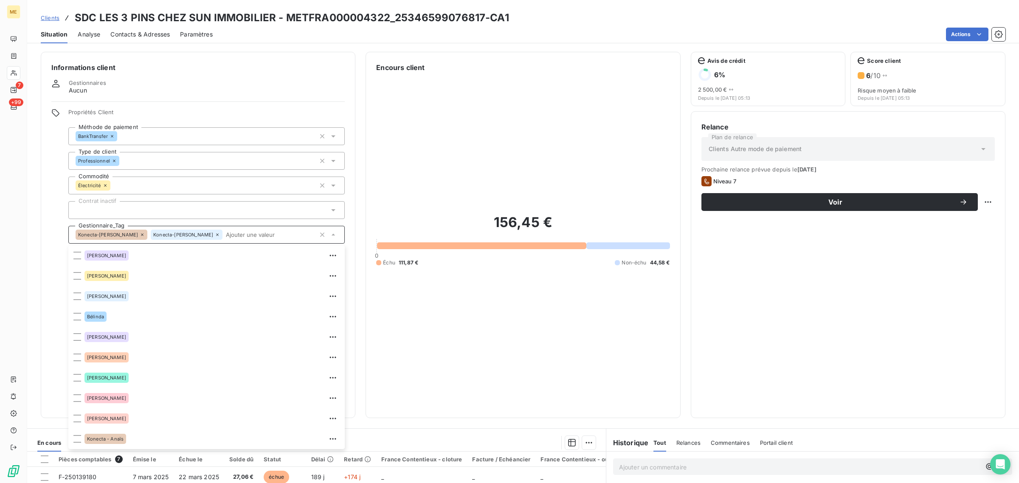
scroll to position [163, 0]
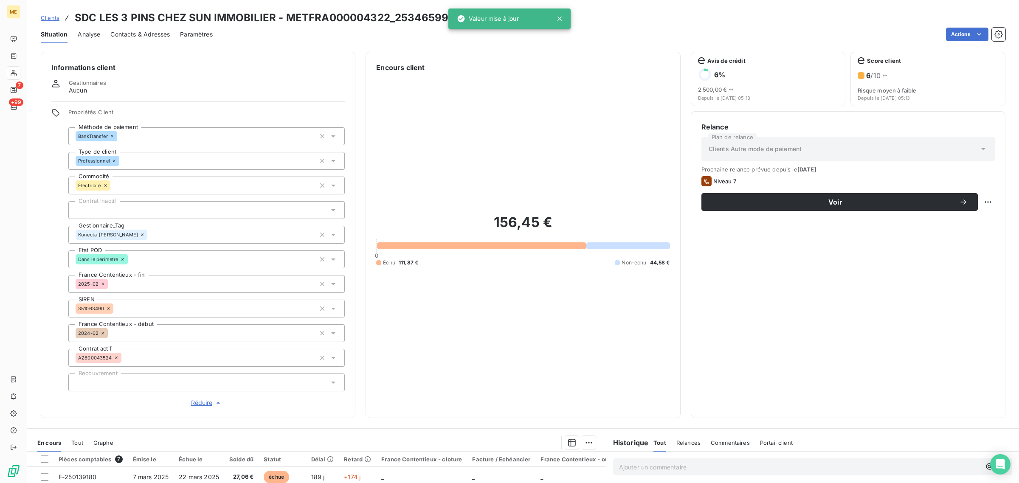
click at [447, 177] on div "156,45 € 0 Échu 111,87 € Non-échu 44,58 €" at bounding box center [522, 240] width 293 height 335
click at [982, 200] on html "ME 7 +99 Clients SDC LES 3 PINS CHEZ SUN IMMOBILIER - METFRA000004322_253465990…" at bounding box center [509, 241] width 1019 height 483
click at [959, 219] on div "Replanifier cette action" at bounding box center [945, 221] width 76 height 14
select select "8"
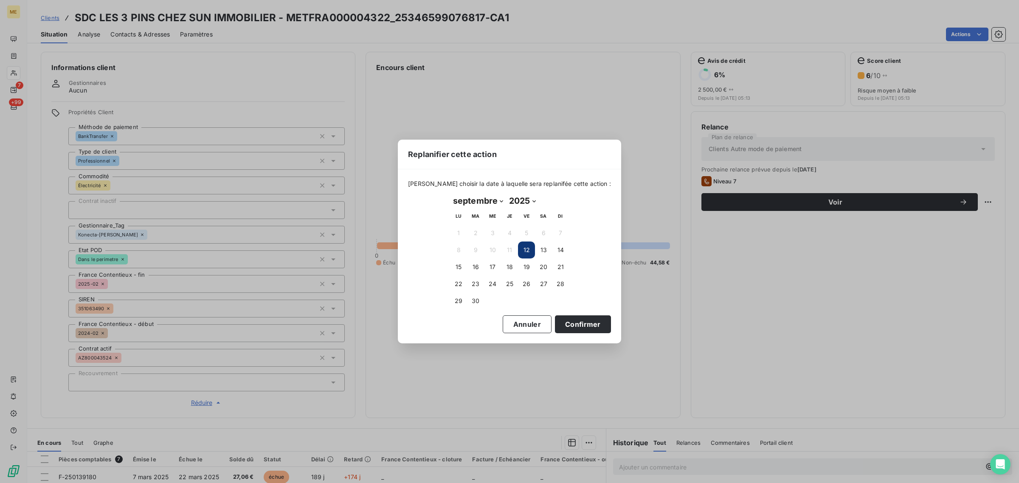
click at [521, 252] on button "12" at bounding box center [526, 250] width 17 height 17
click at [565, 317] on button "Confirmer" at bounding box center [583, 324] width 56 height 18
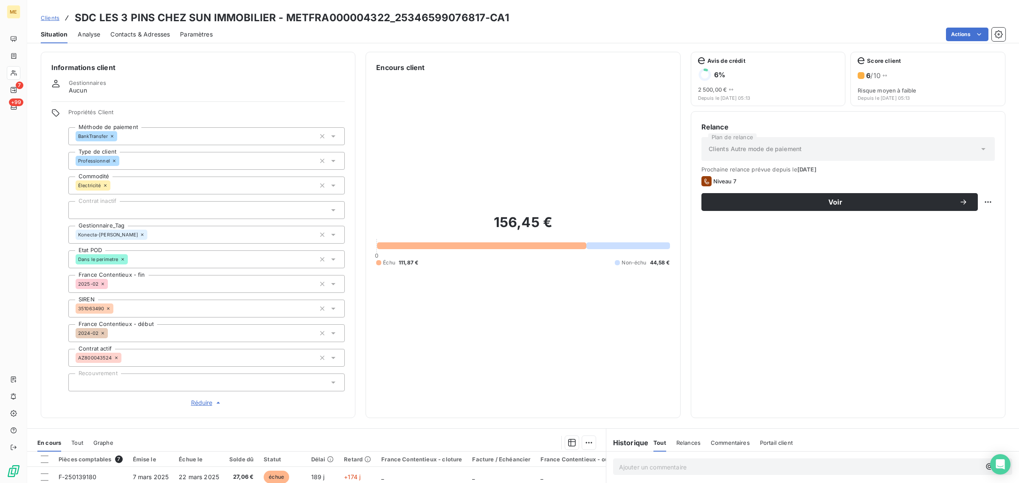
click at [563, 324] on div "156,45 € 0 Échu 111,87 € Non-échu 44,58 €" at bounding box center [522, 240] width 293 height 335
click at [982, 202] on html "ME 7 +99 Clients SDC LES 3 PINS CHEZ SUN IMMOBILIER - METFRA000004322_253465990…" at bounding box center [509, 241] width 1019 height 483
click at [953, 214] on div "Replanifier cette action" at bounding box center [945, 221] width 76 height 14
select select "8"
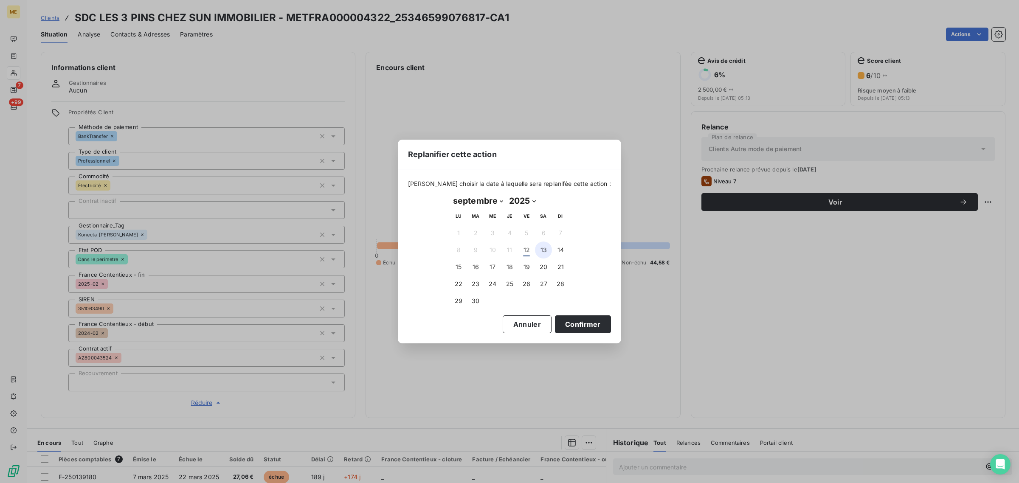
click at [542, 253] on button "13" at bounding box center [543, 250] width 17 height 17
click at [558, 318] on button "Confirmer" at bounding box center [583, 324] width 56 height 18
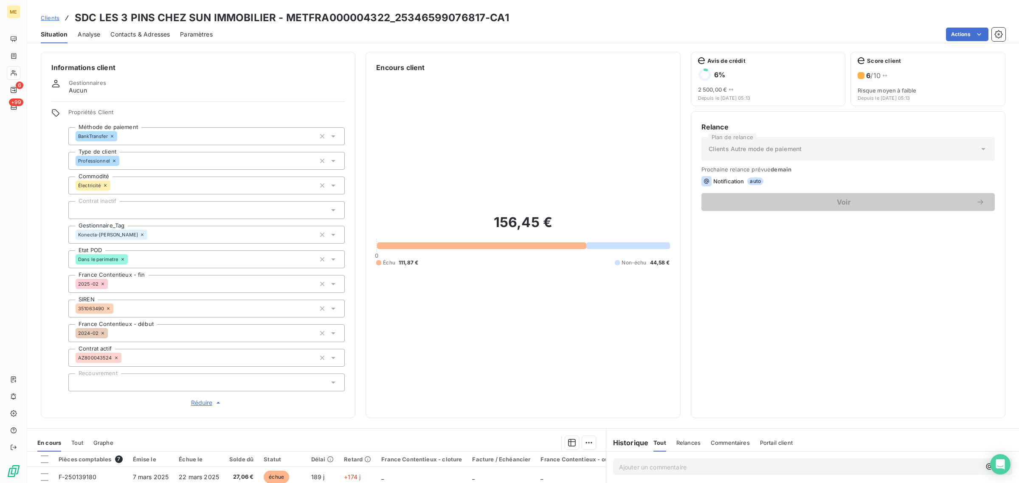
click at [132, 34] on span "Contacts & Adresses" at bounding box center [139, 34] width 59 height 8
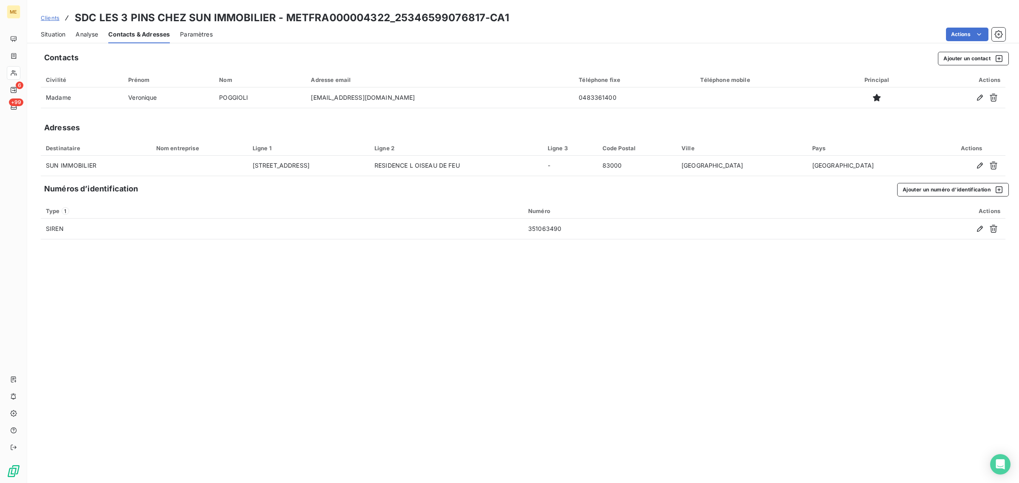
click at [47, 30] on span "Situation" at bounding box center [53, 34] width 25 height 8
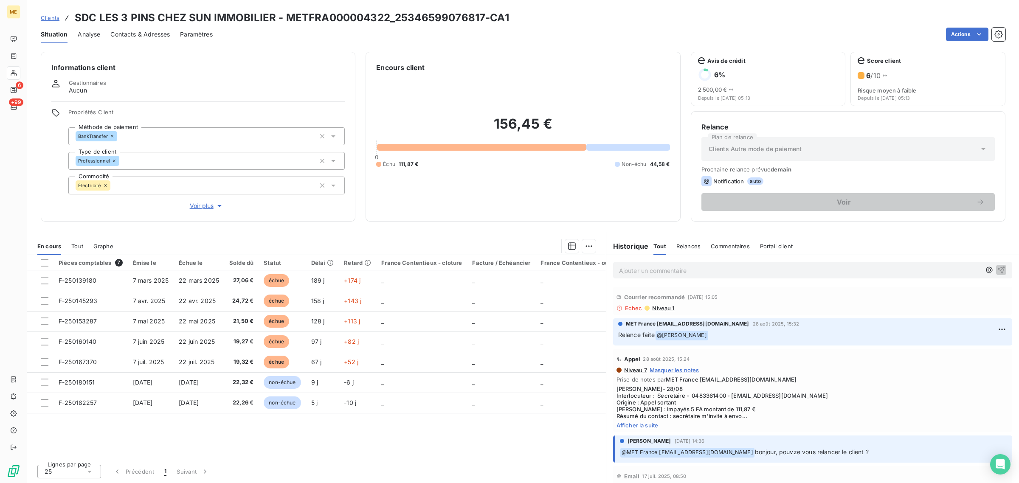
click at [879, 146] on div "Clients Autre mode de paiement" at bounding box center [847, 149] width 293 height 24
click at [512, 213] on div "Encours client 156,45 € 0 Échu 111,87 € Non-échu 44,58 €" at bounding box center [523, 137] width 315 height 170
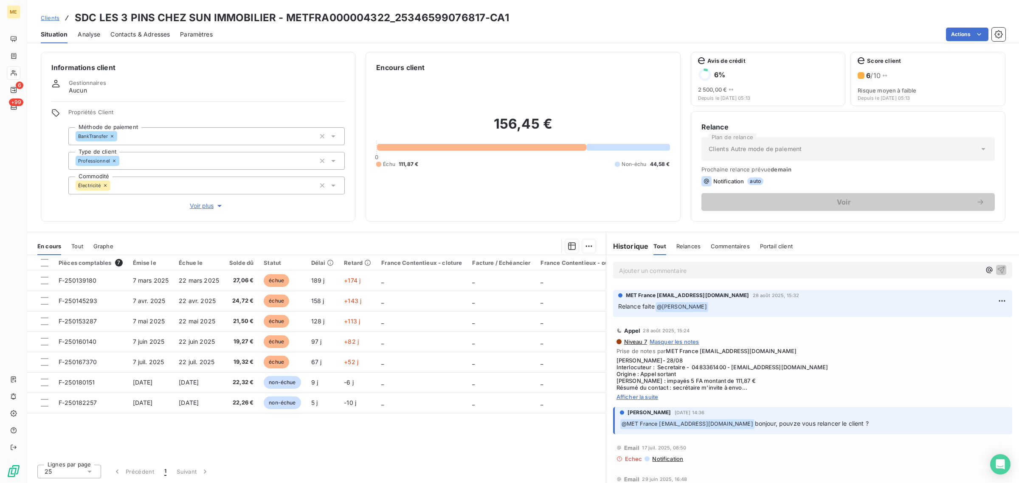
scroll to position [53, 0]
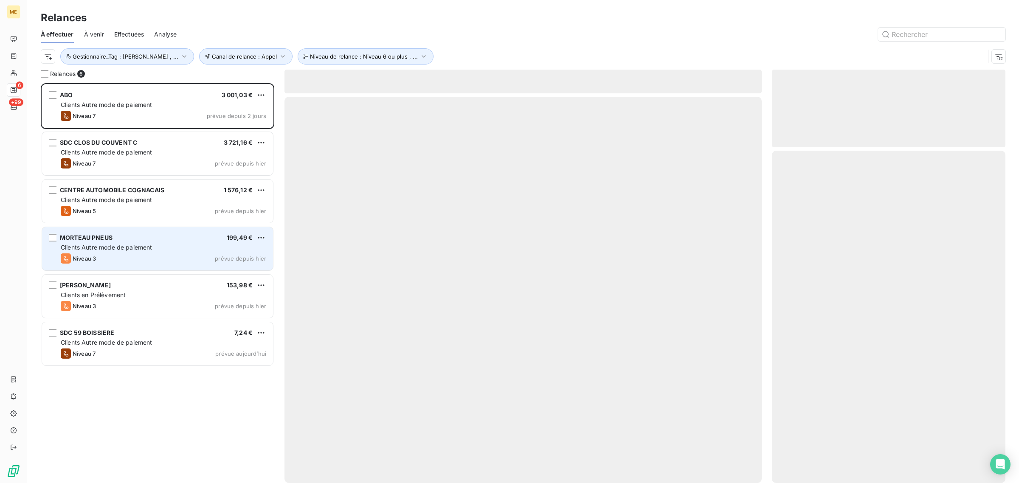
scroll to position [392, 225]
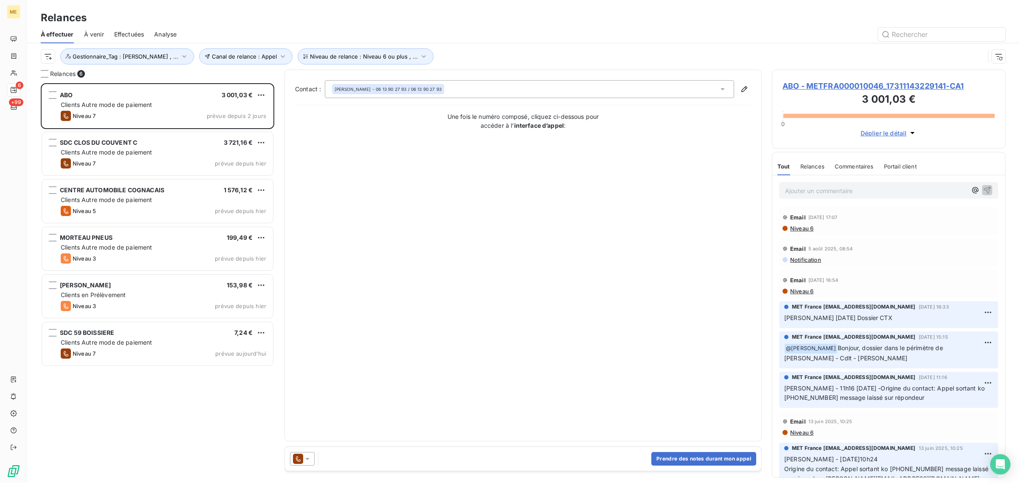
click at [793, 90] on span "ABO - METFRA000010046_17311143229141-CA1" at bounding box center [889, 85] width 212 height 11
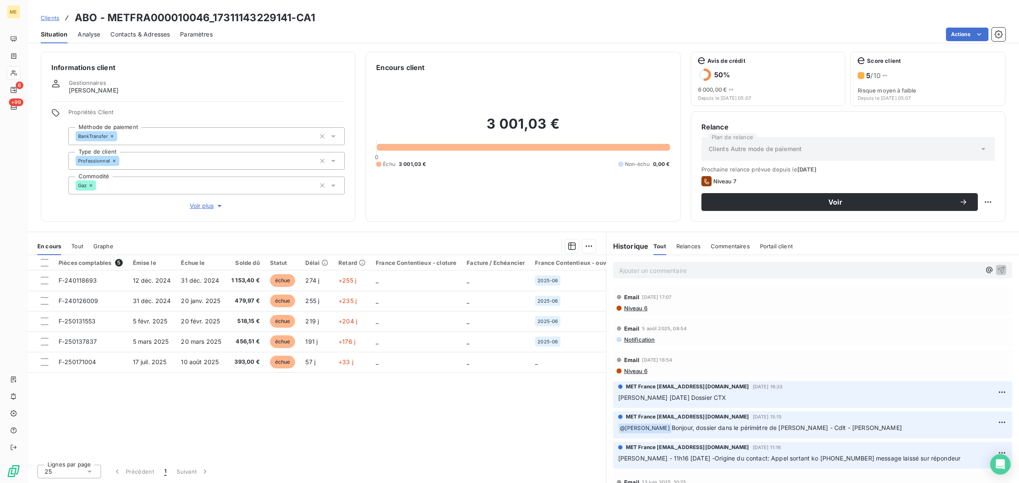
click at [206, 207] on span "Voir plus" at bounding box center [207, 206] width 34 height 8
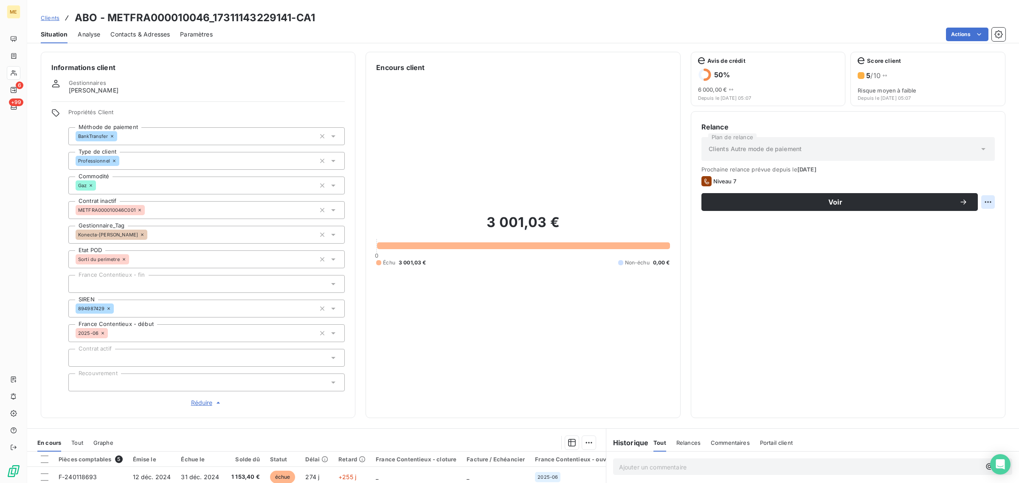
click at [977, 203] on html "ME 6 +99 Clients ABO - METFRA000010046_17311143229141-CA1 Situation Analyse Con…" at bounding box center [509, 241] width 1019 height 483
click at [951, 219] on div "Replanifier cette action" at bounding box center [945, 221] width 76 height 14
select select "8"
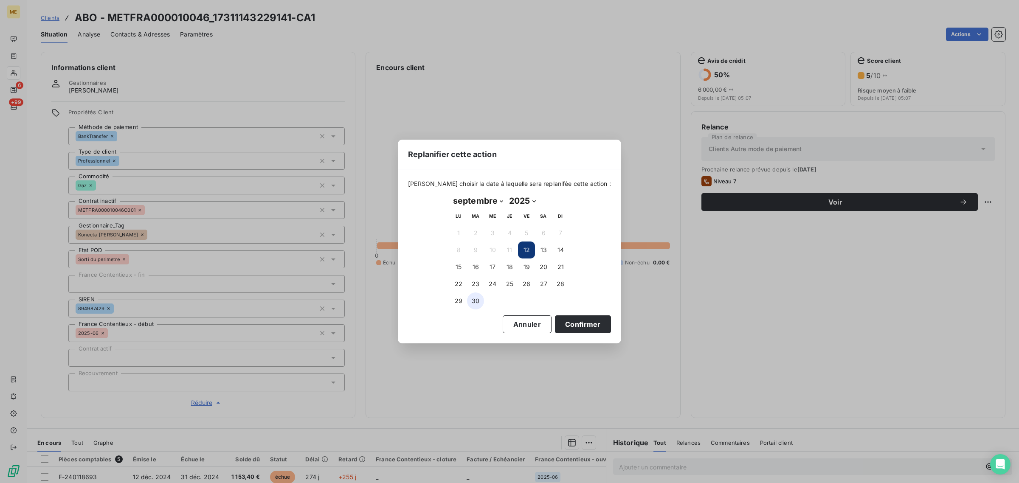
click at [479, 298] on button "30" at bounding box center [475, 301] width 17 height 17
click at [570, 332] on button "Confirmer" at bounding box center [583, 324] width 56 height 18
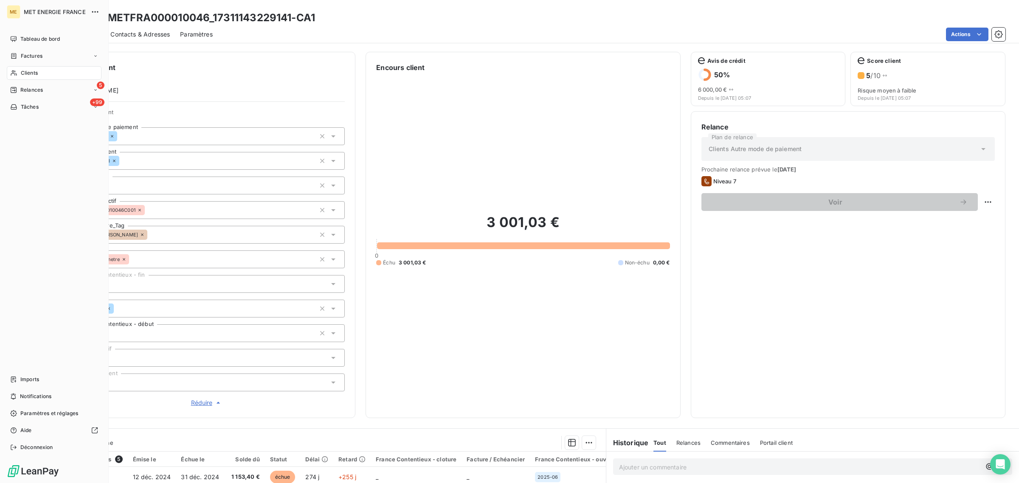
click at [22, 73] on span "Clients" at bounding box center [29, 73] width 17 height 8
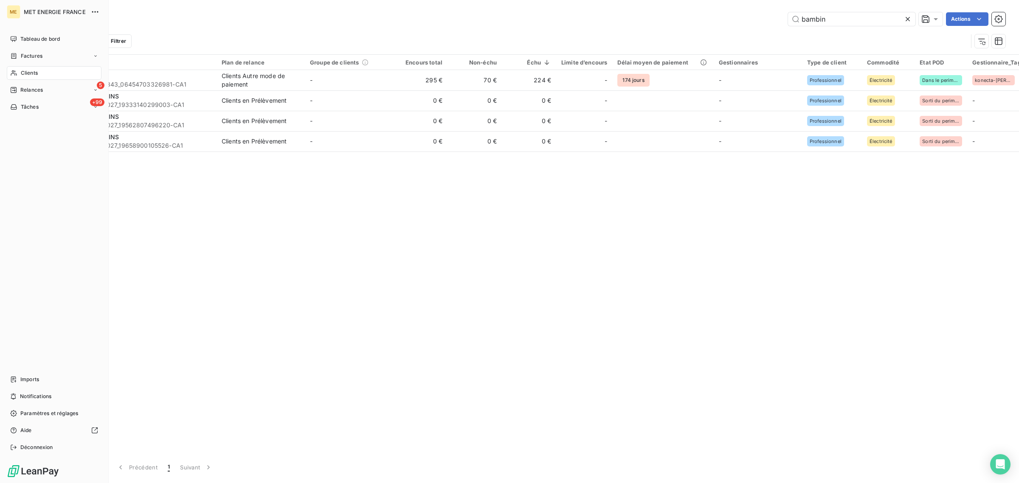
click at [16, 82] on nav "Tableau de bord Factures Clients 5 Relances +99 Tâches" at bounding box center [54, 73] width 95 height 82
click at [17, 87] on icon at bounding box center [13, 90] width 7 height 7
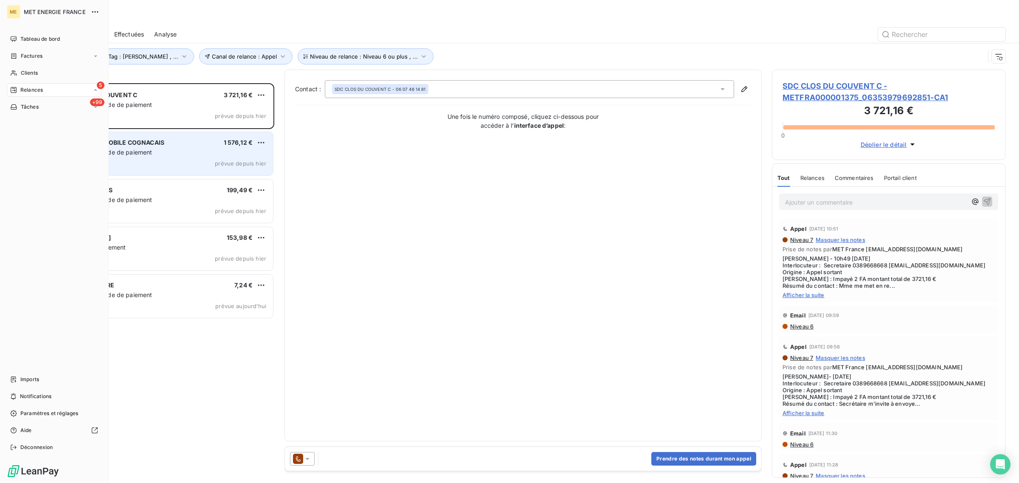
scroll to position [392, 225]
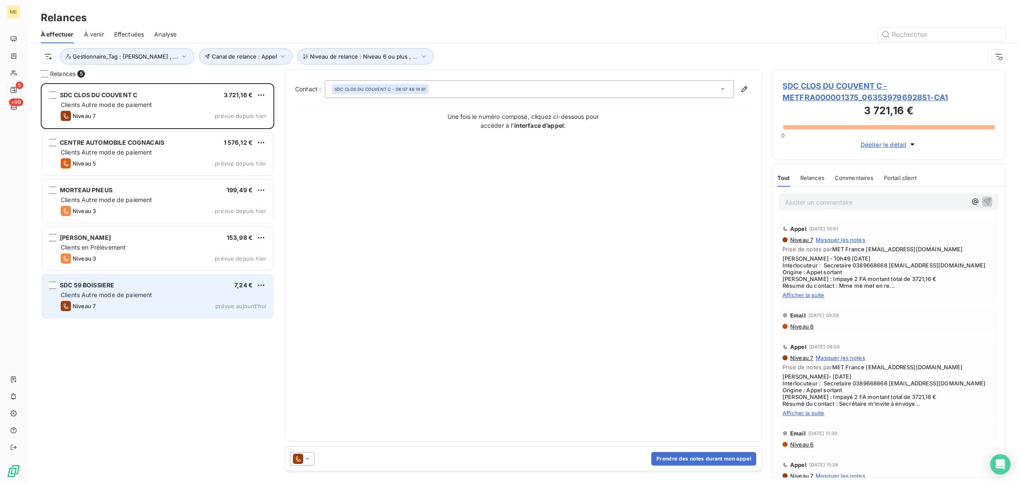
click at [110, 291] on div "Clients Autre mode de paiement" at bounding box center [164, 295] width 206 height 8
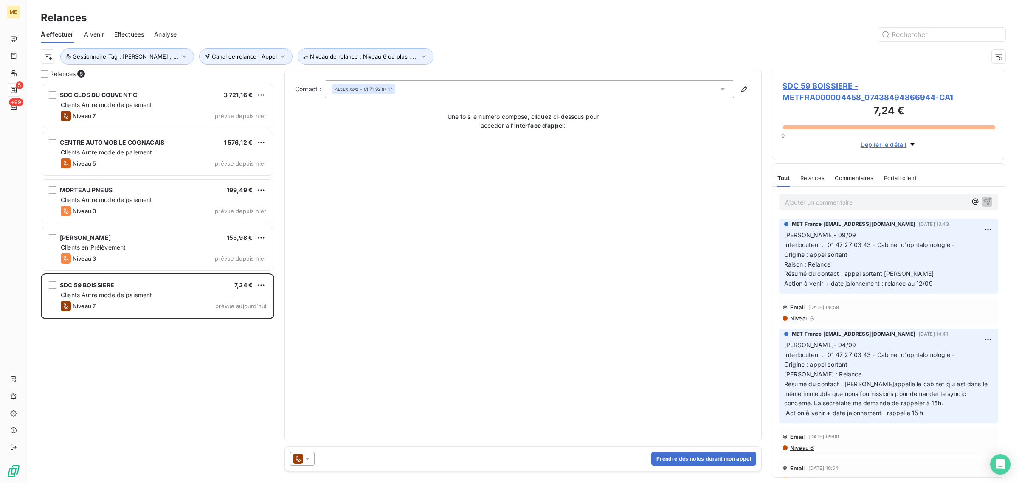
click at [825, 94] on span "SDC 59 BOISSIERE - METFRA000004458_07438494866944-CA1" at bounding box center [889, 91] width 212 height 23
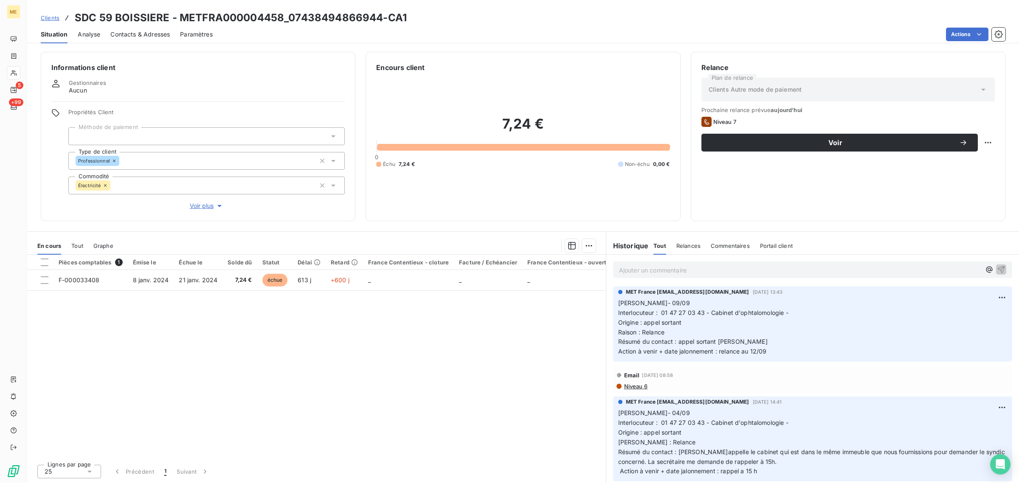
click at [204, 213] on div "Informations client Gestionnaires Aucun Propriétés Client Méthode de paiement T…" at bounding box center [198, 136] width 315 height 169
click at [197, 208] on span "Voir plus" at bounding box center [207, 206] width 34 height 8
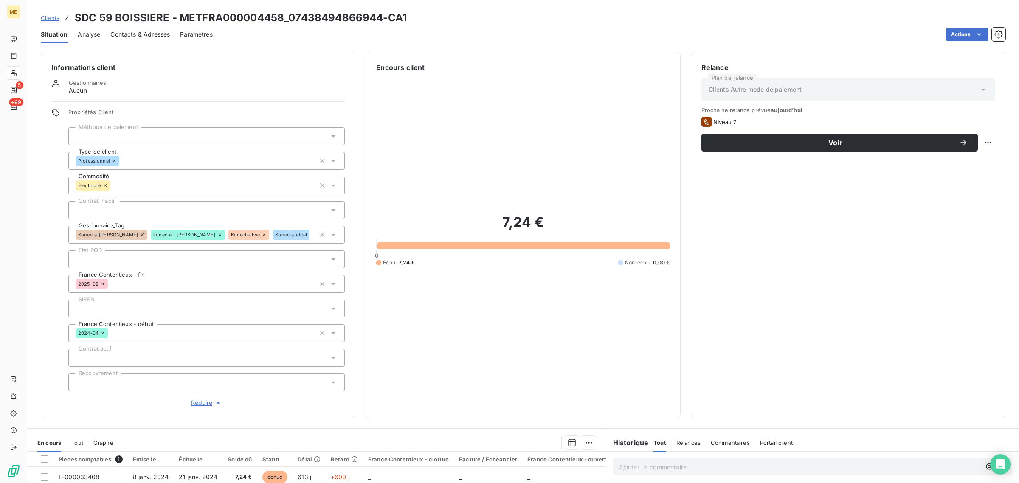
click at [141, 234] on icon at bounding box center [142, 235] width 3 height 3
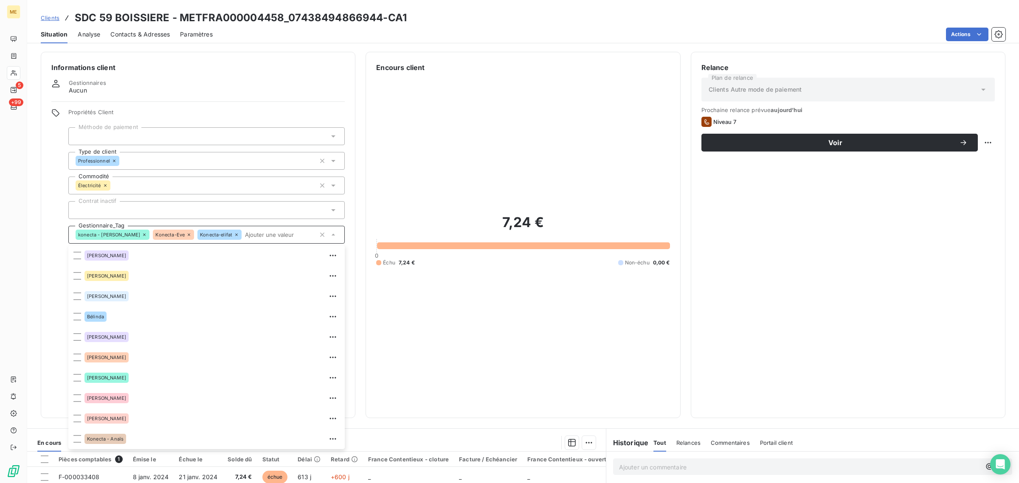
scroll to position [61, 0]
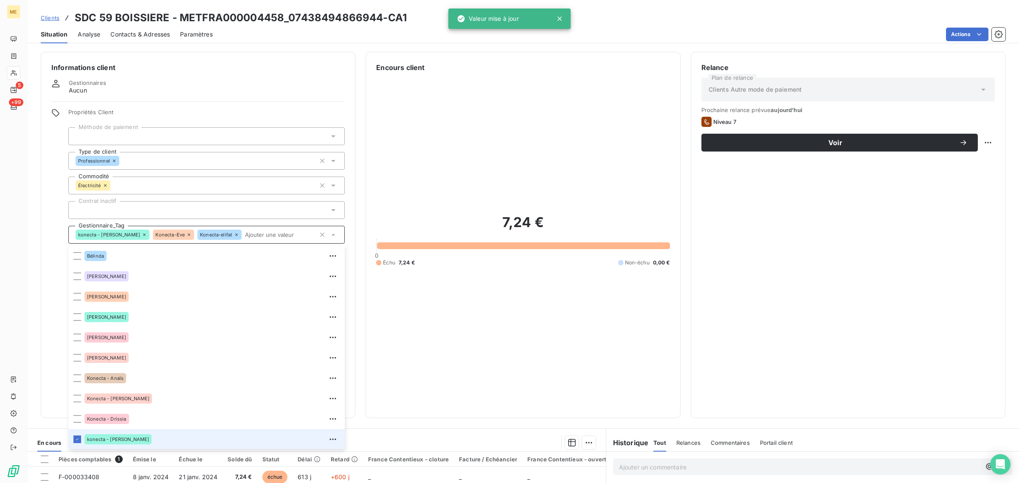
click at [186, 234] on icon at bounding box center [188, 234] width 5 height 5
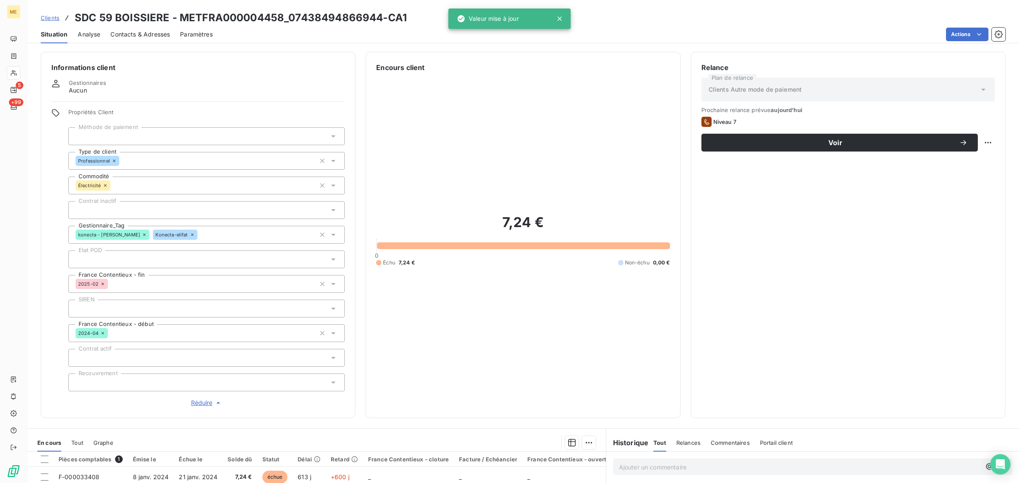
click at [190, 233] on icon at bounding box center [192, 234] width 5 height 5
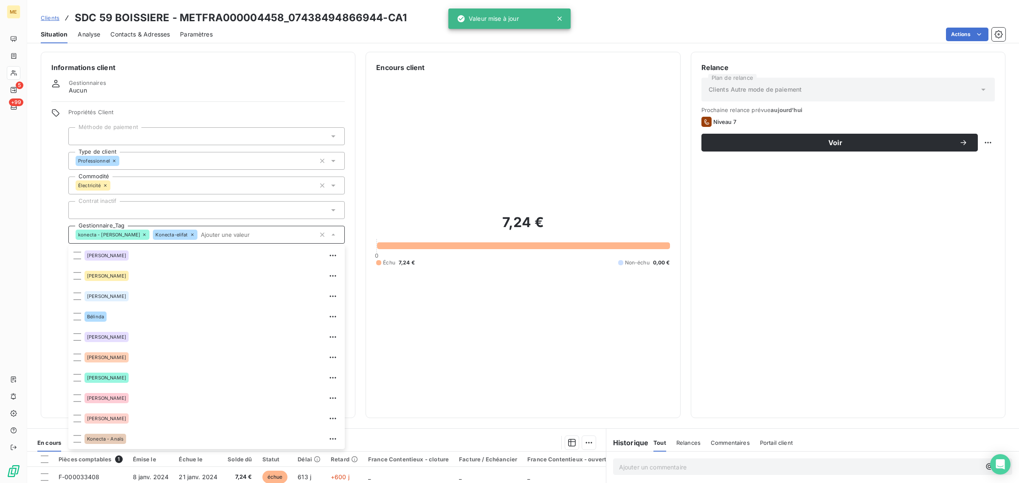
click at [560, 14] on div "Valeur mise à jour" at bounding box center [509, 18] width 122 height 20
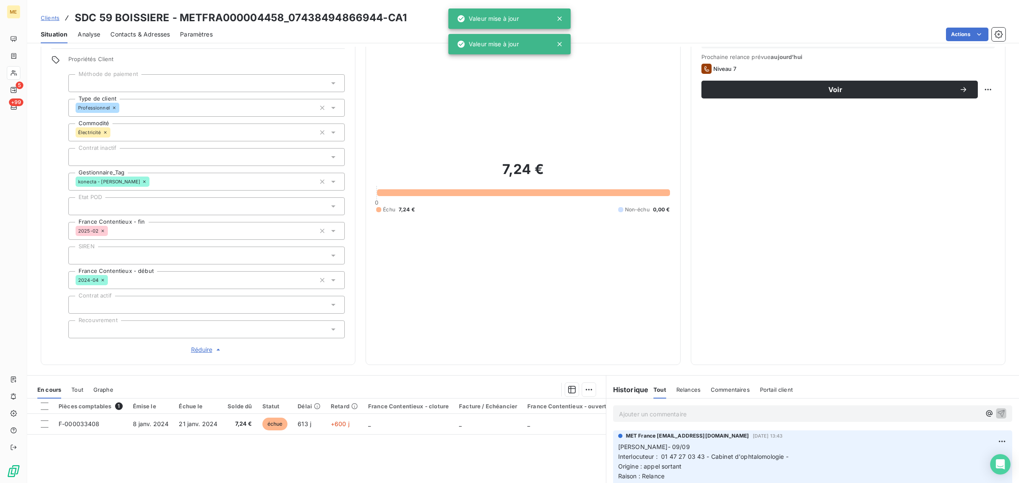
click at [454, 196] on div at bounding box center [523, 192] width 293 height 7
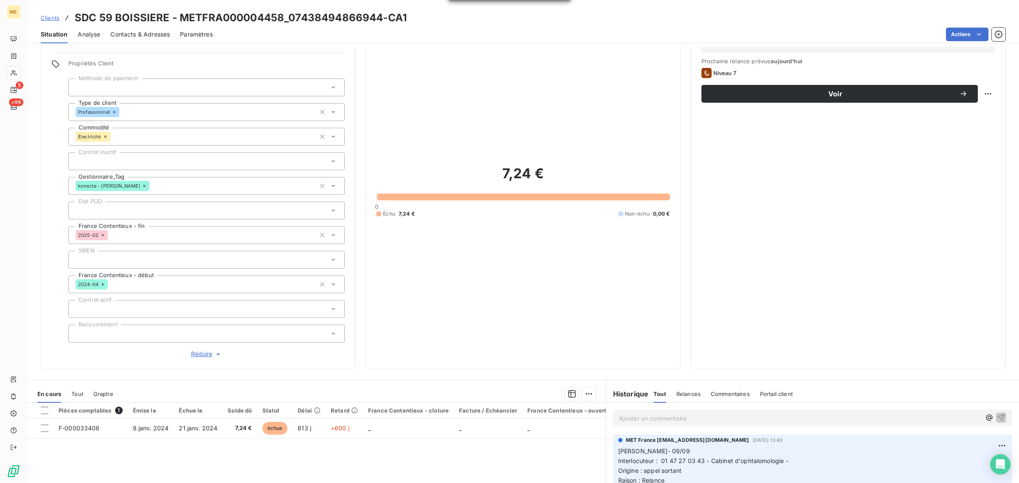
scroll to position [0, 0]
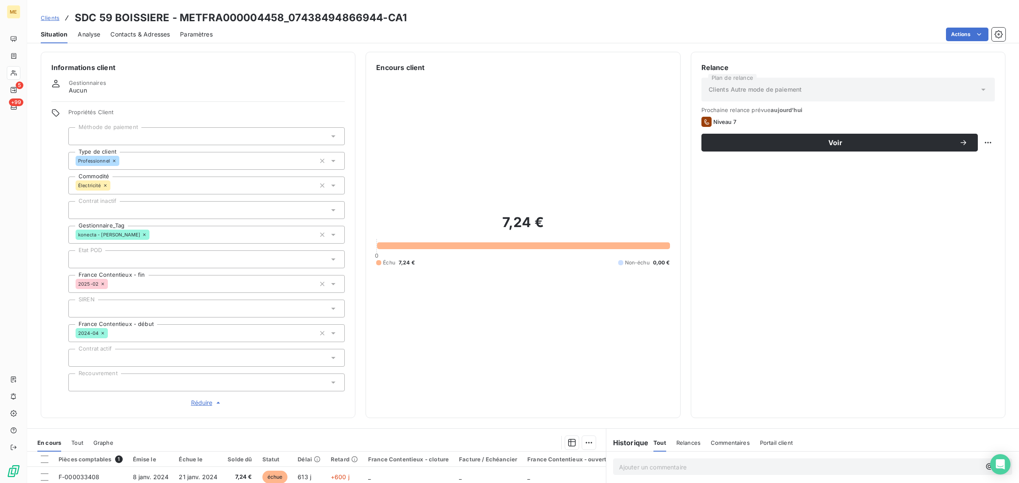
click at [645, 340] on div "7,24 € 0 Échu 7,24 € Non-échu 0,00 €" at bounding box center [522, 240] width 293 height 335
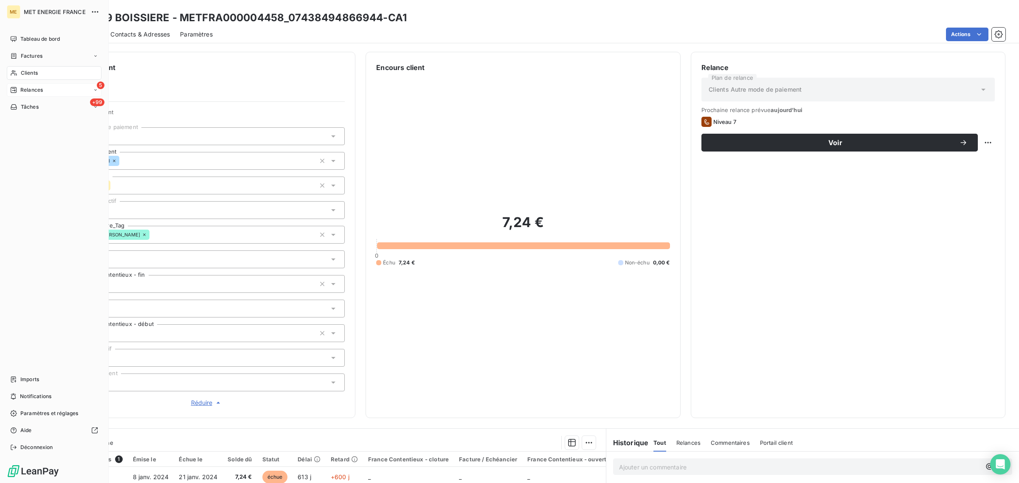
click at [20, 88] on span "Relances" at bounding box center [31, 90] width 23 height 8
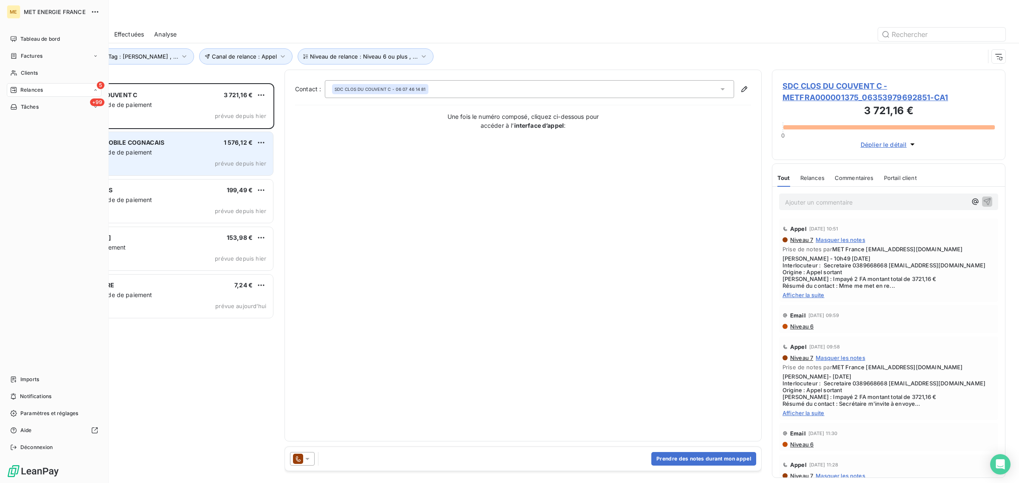
scroll to position [392, 225]
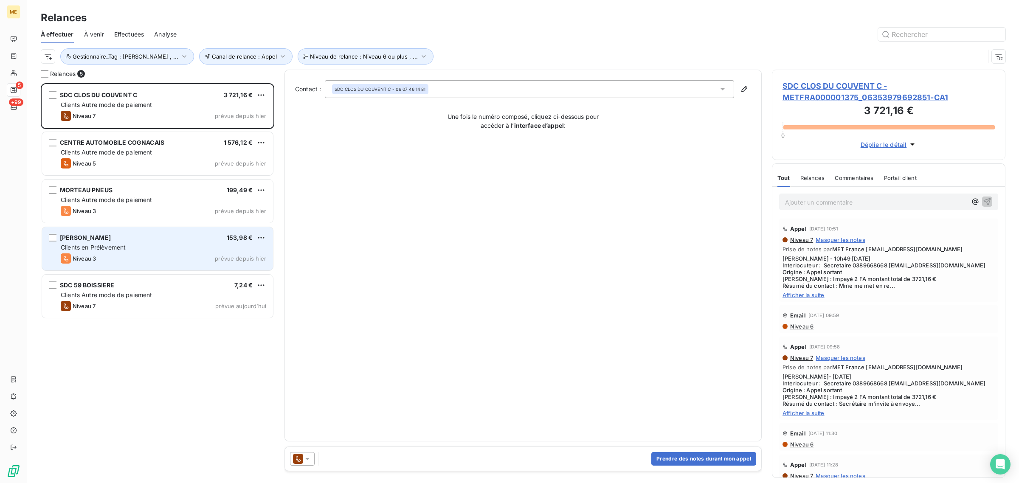
click at [118, 243] on div "Clients en Prélèvement" at bounding box center [164, 247] width 206 height 8
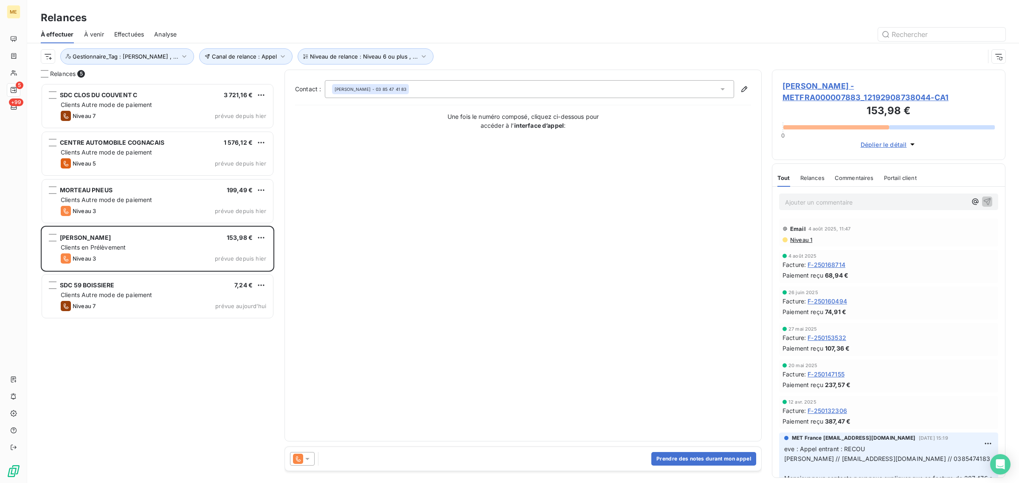
click at [826, 79] on div "[PERSON_NAME] - METFRA000007883_12192908738044-CA1 153,98 € 0 Déplier le détail" at bounding box center [889, 115] width 234 height 90
click at [822, 88] on span "[PERSON_NAME] - METFRA000007883_12192908738044-CA1" at bounding box center [889, 91] width 212 height 23
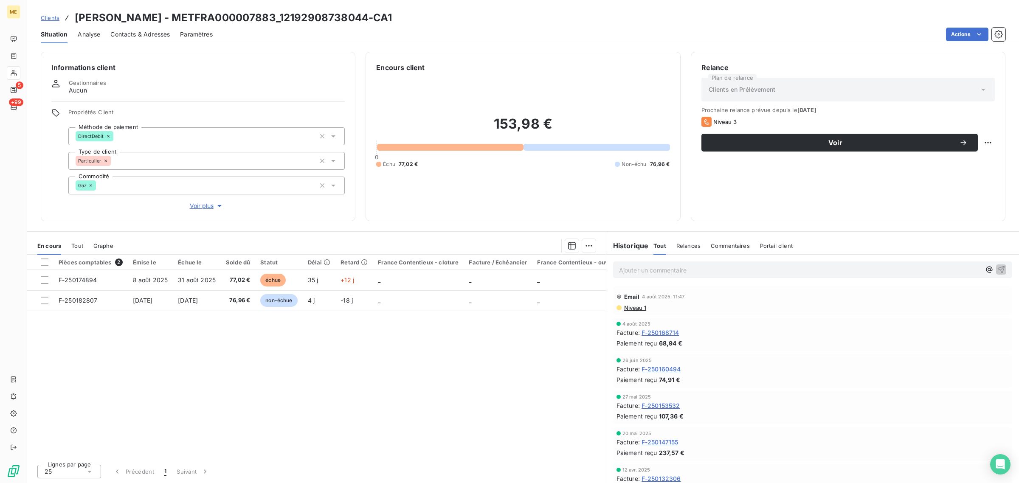
click at [194, 200] on div "Propriétés Client Méthode de paiement DirectDebit Type de client Particulier Co…" at bounding box center [206, 160] width 276 height 102
click at [194, 205] on span "Voir plus" at bounding box center [207, 206] width 34 height 8
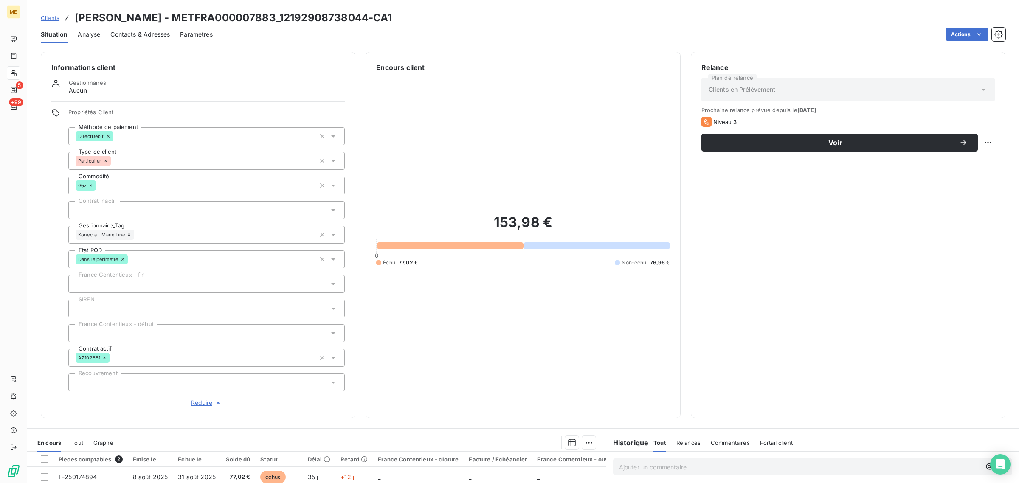
click at [128, 234] on icon at bounding box center [129, 234] width 5 height 5
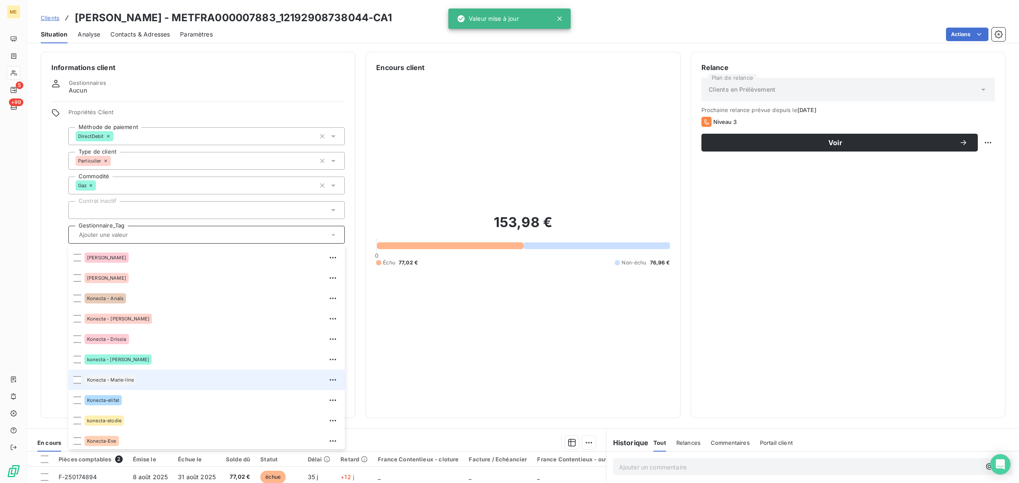
scroll to position [244, 0]
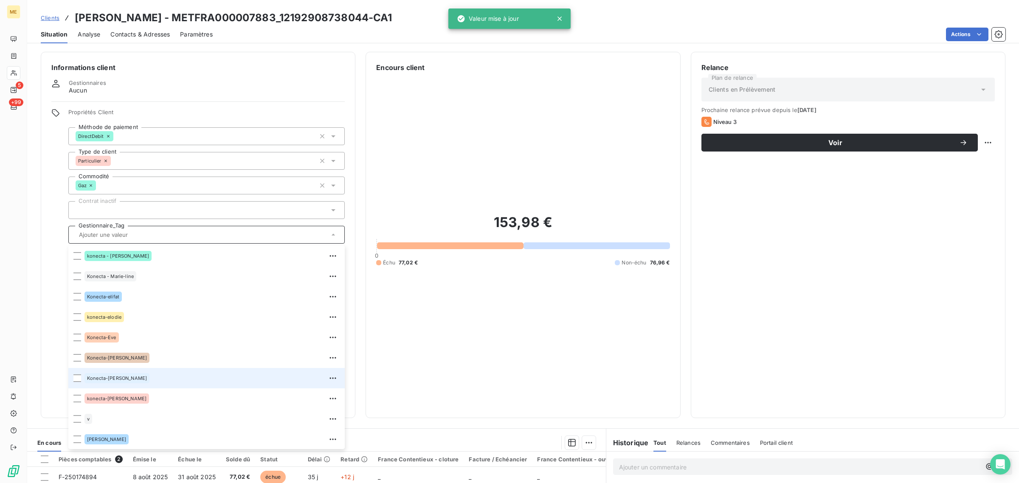
click at [135, 374] on div "Konecta-[PERSON_NAME]" at bounding box center [211, 379] width 255 height 14
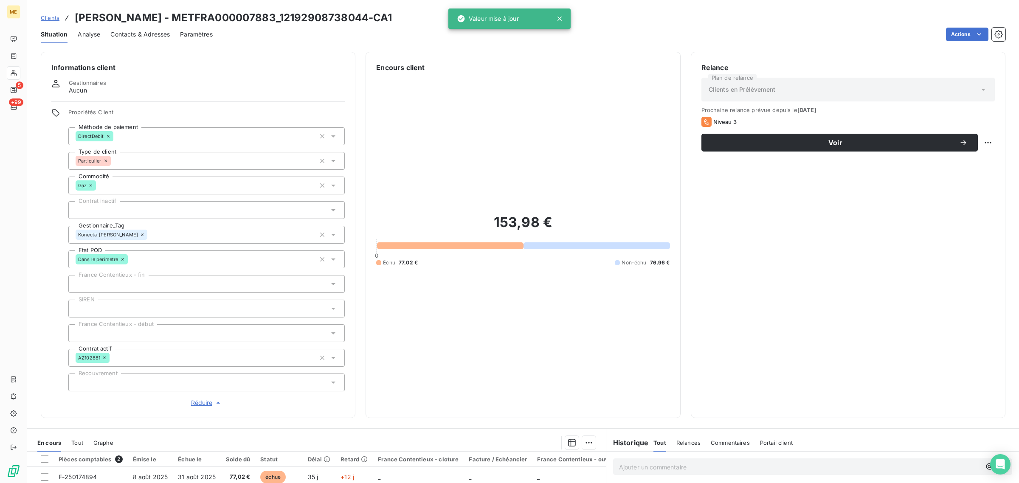
click at [426, 160] on div "153,98 € 0 Échu 77,02 € Non-échu 76,96 €" at bounding box center [522, 240] width 293 height 335
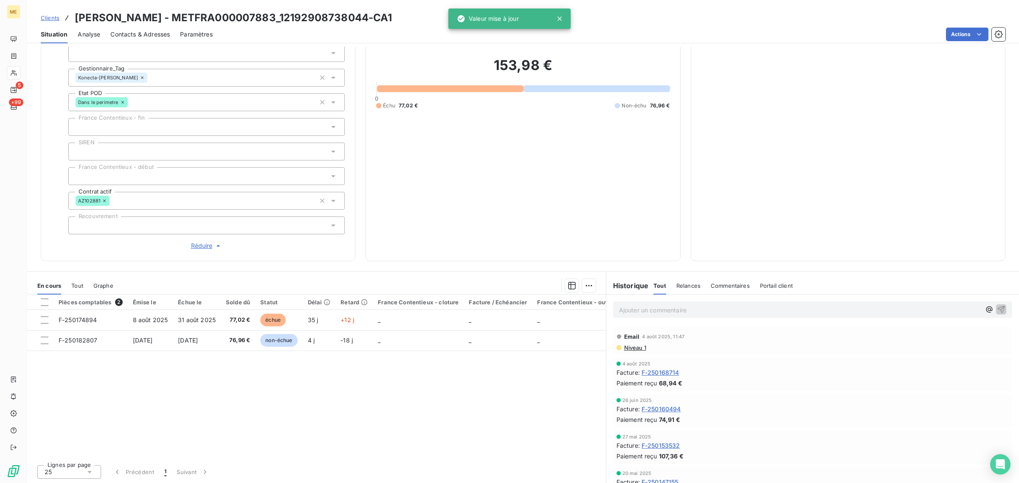
scroll to position [0, 0]
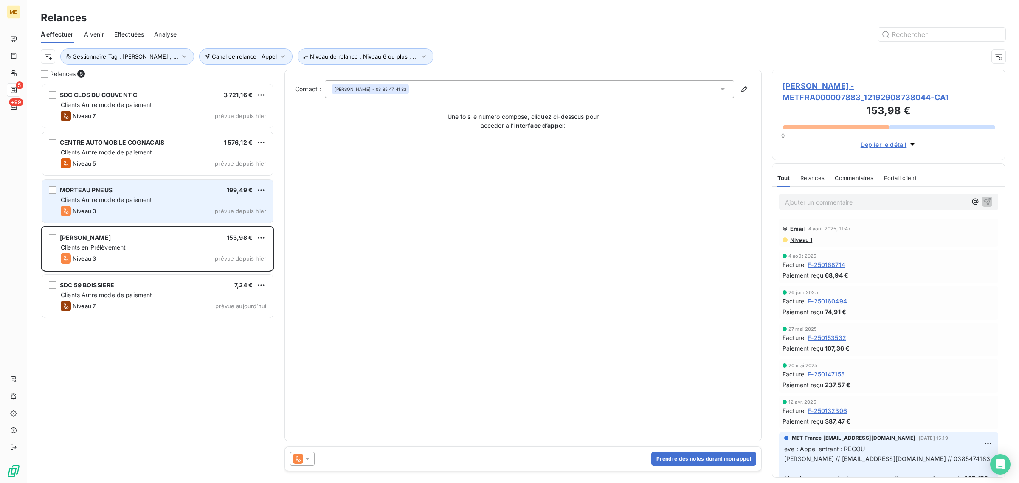
scroll to position [392, 225]
click at [86, 208] on span "Niveau 3" at bounding box center [84, 211] width 23 height 7
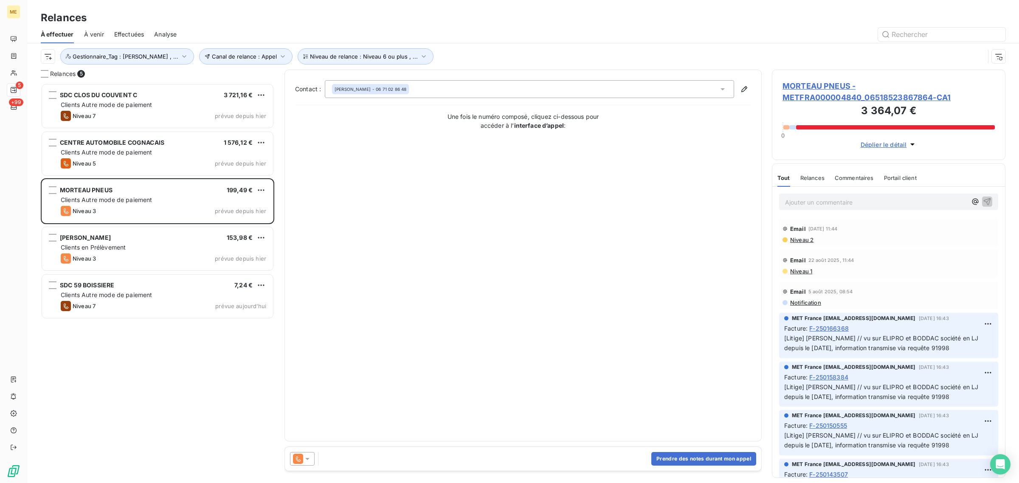
click at [824, 94] on span "MORTEAU PNEUS - METFRA000004840_06518523867864-CA1" at bounding box center [889, 91] width 212 height 23
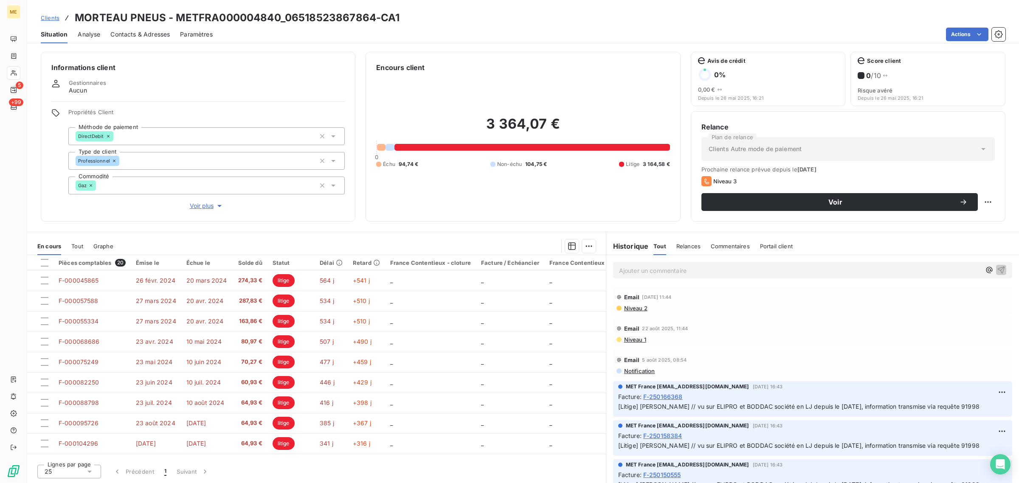
click at [206, 209] on span "Voir plus" at bounding box center [207, 206] width 34 height 8
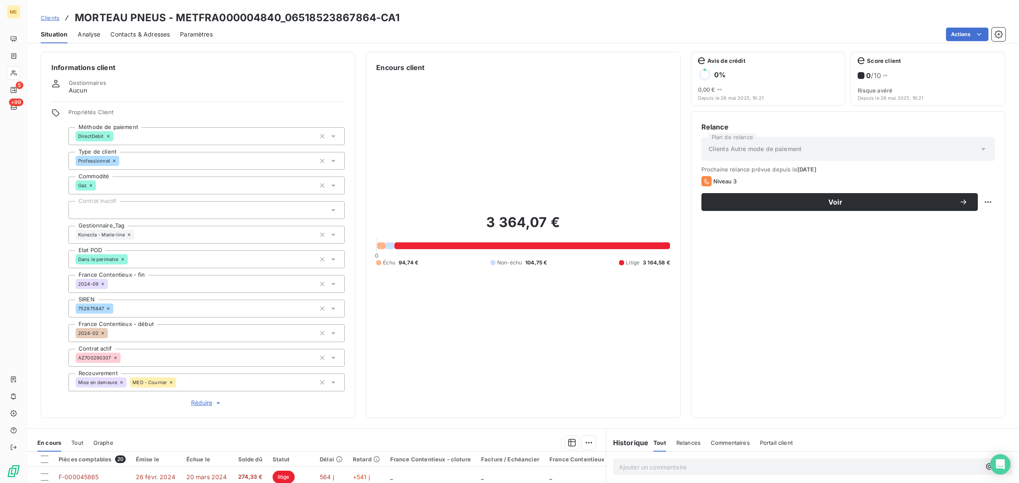
click at [128, 236] on icon at bounding box center [129, 235] width 3 height 3
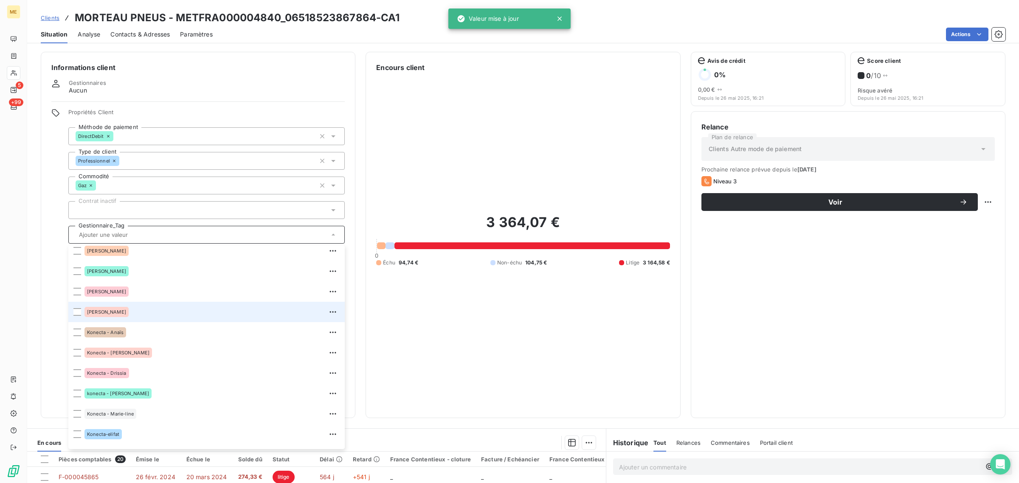
scroll to position [244, 0]
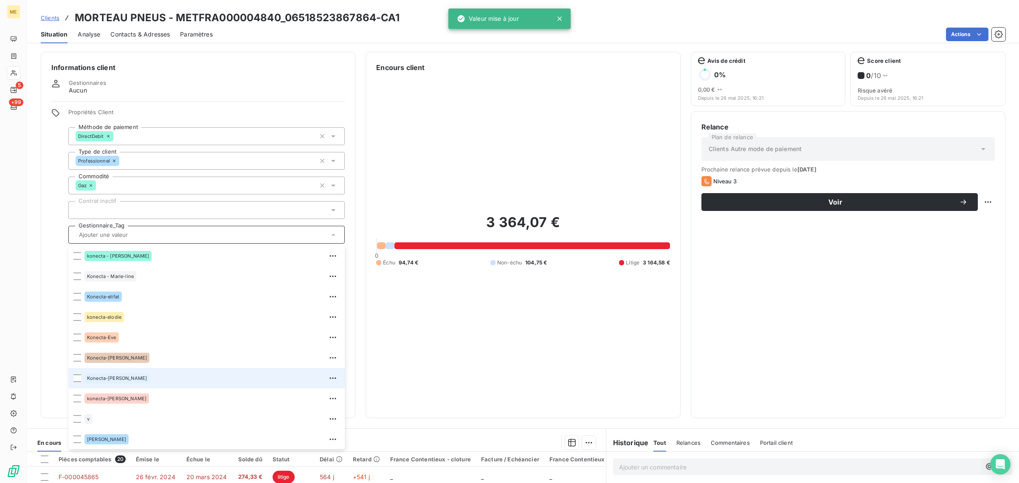
click at [139, 379] on div "Konecta-[PERSON_NAME]" at bounding box center [211, 379] width 255 height 14
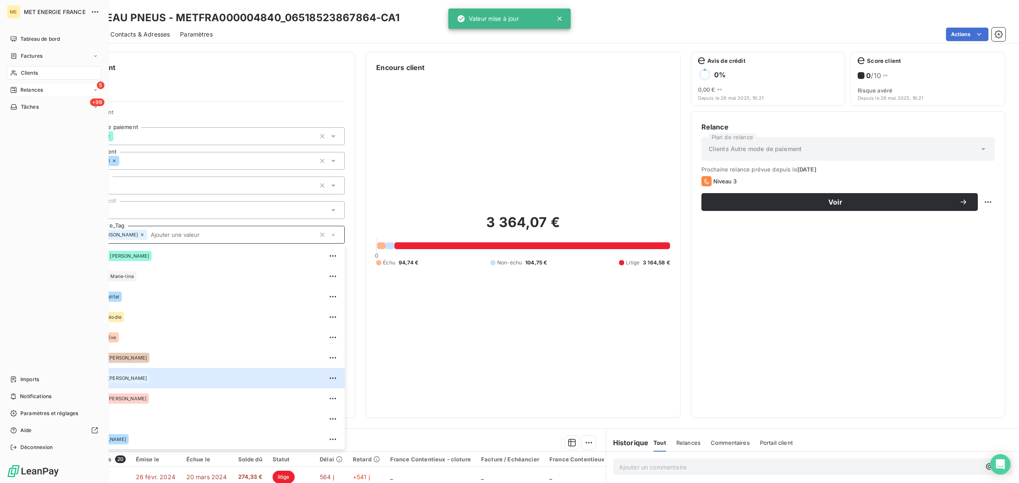
click at [14, 89] on icon at bounding box center [13, 90] width 7 height 7
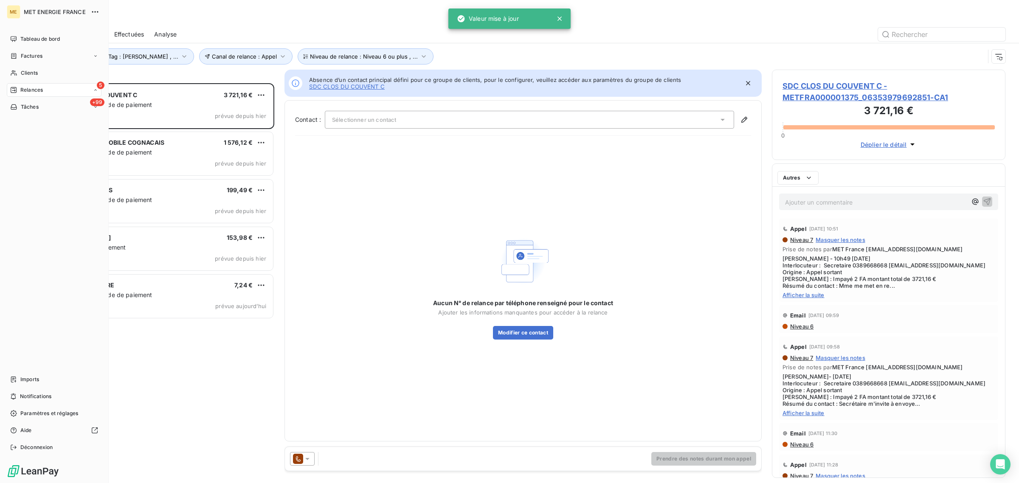
scroll to position [392, 225]
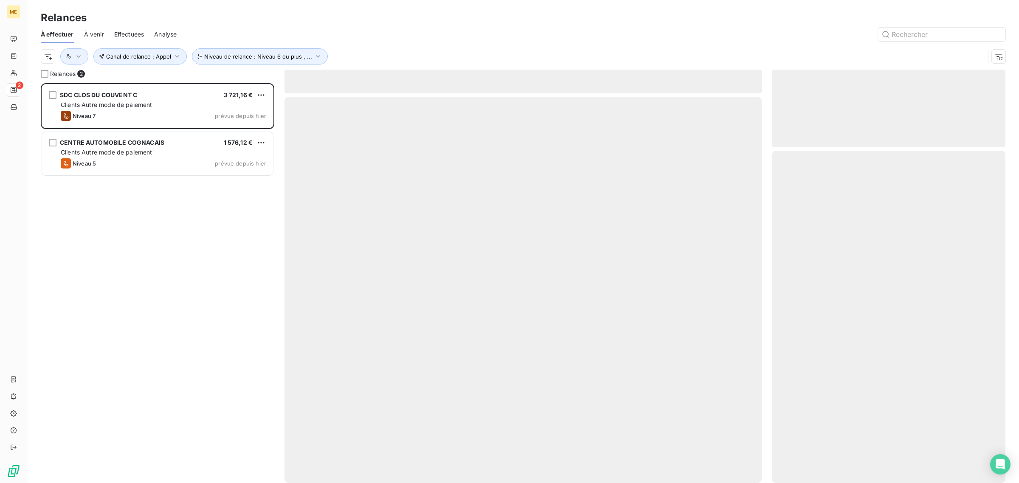
scroll to position [392, 225]
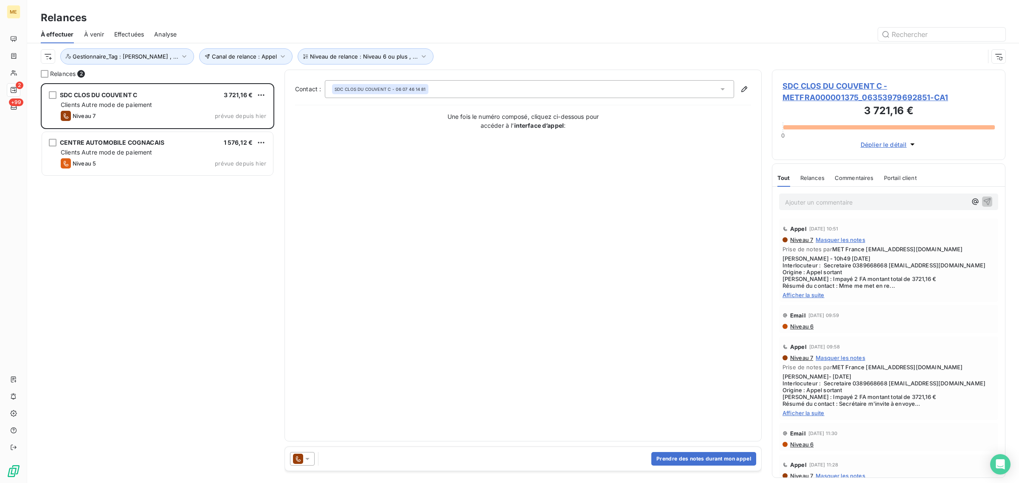
click at [816, 94] on span "SDC CLOS DU COUVENT C - METFRA000001375_06353979692851-CA1" at bounding box center [889, 91] width 212 height 23
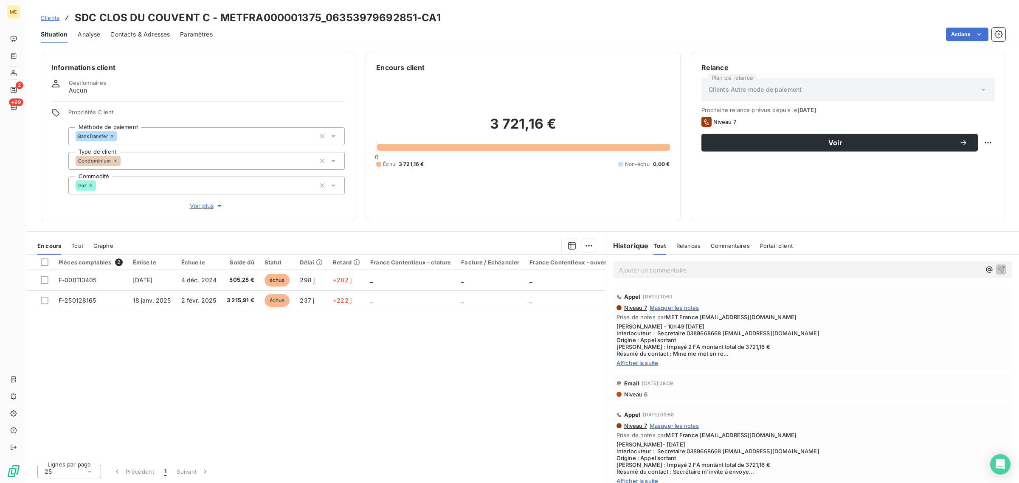
click at [208, 217] on div "Informations client Gestionnaires Aucun Propriétés Client Méthode de paiement B…" at bounding box center [198, 136] width 315 height 169
click at [205, 207] on span "Voir plus" at bounding box center [207, 206] width 34 height 8
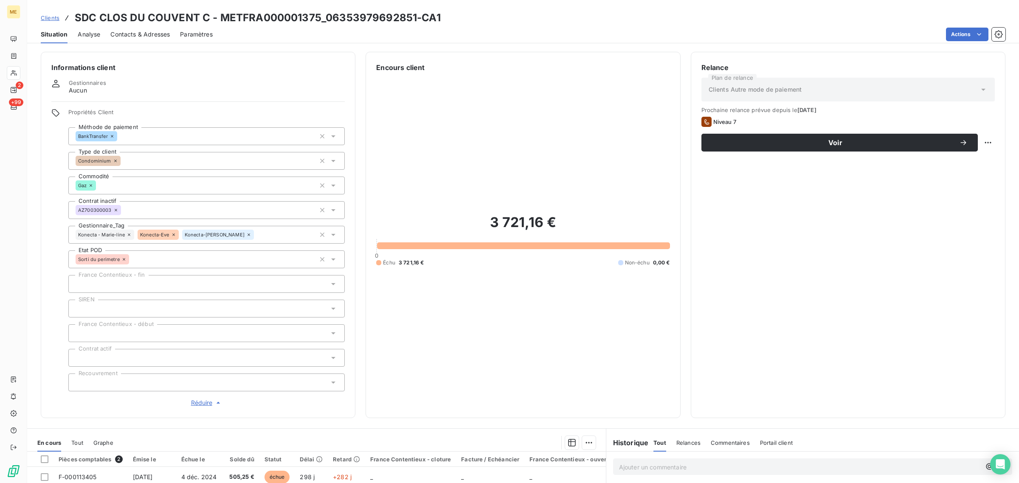
click at [128, 234] on icon at bounding box center [129, 234] width 5 height 5
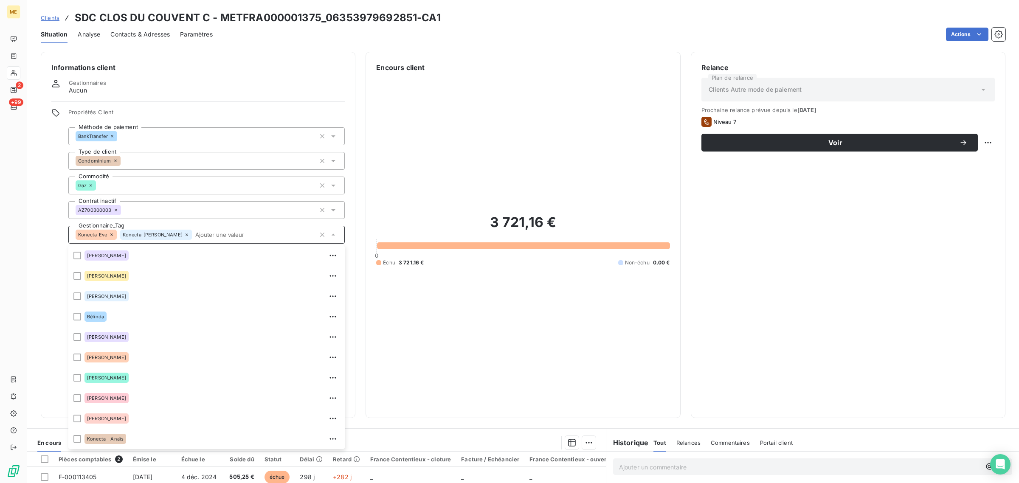
scroll to position [81, 0]
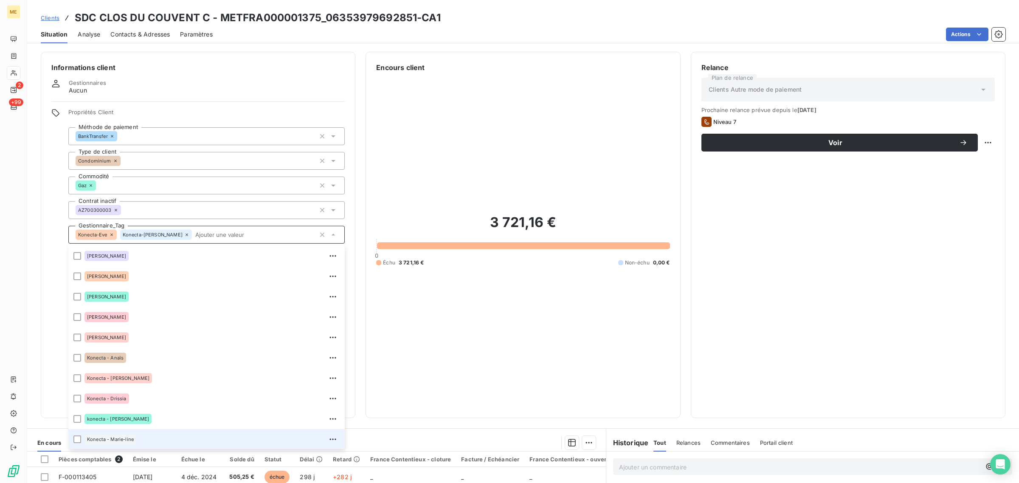
click at [111, 233] on icon at bounding box center [111, 234] width 5 height 5
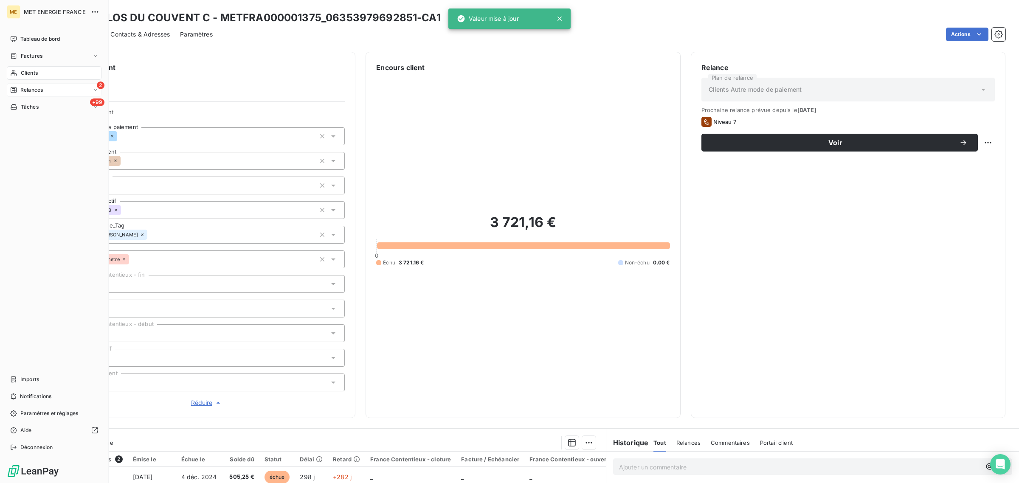
click at [17, 91] on icon at bounding box center [13, 90] width 7 height 7
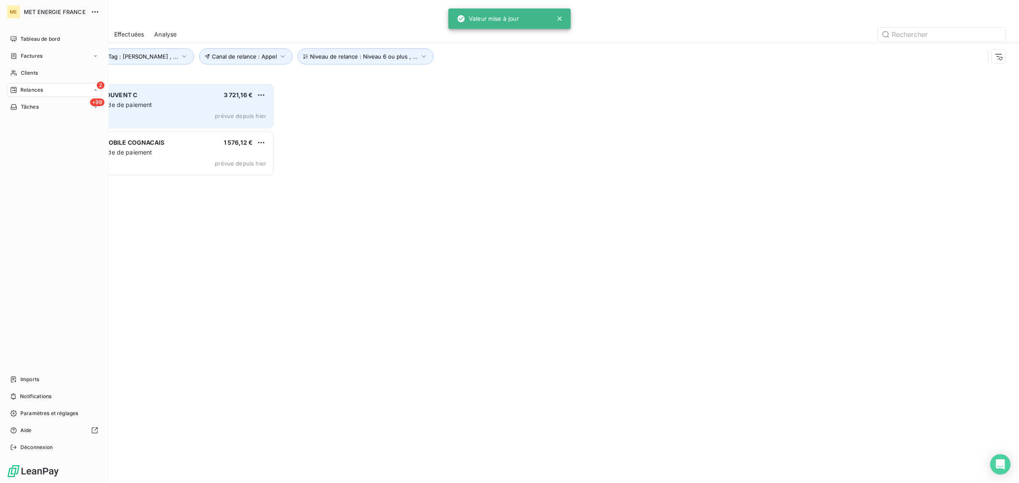
scroll to position [392, 225]
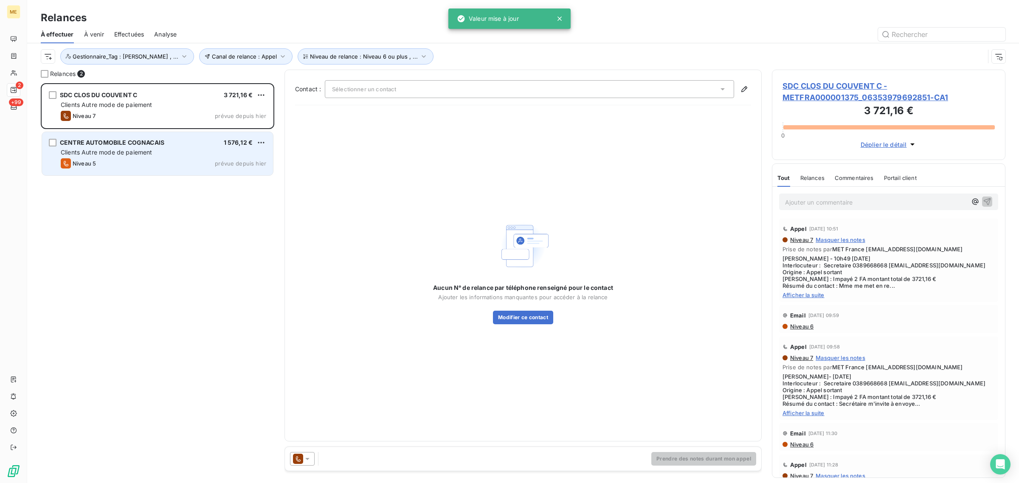
click at [186, 146] on div "CENTRE AUTOMOBILE COGNACAIS 1 576,12 €" at bounding box center [164, 143] width 206 height 8
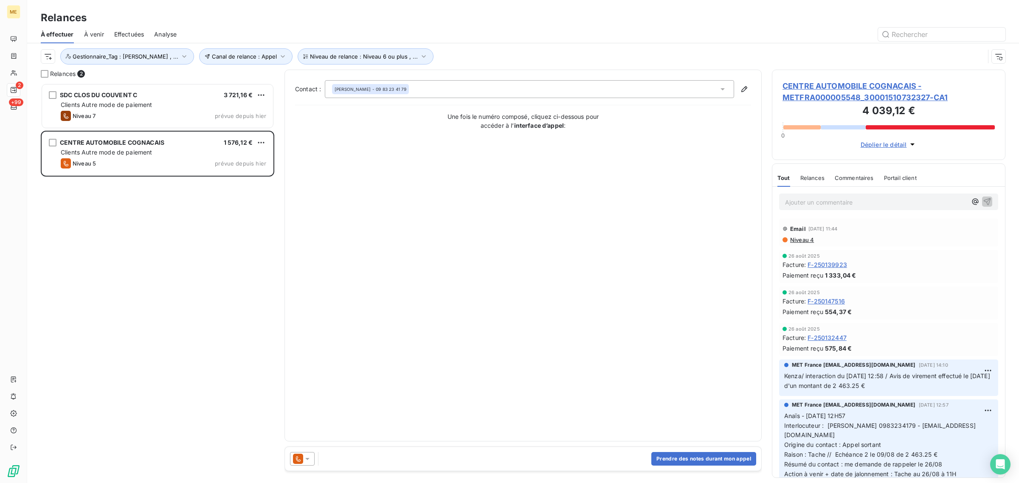
click at [870, 104] on h3 "4 039,12 €" at bounding box center [889, 111] width 212 height 17
click at [852, 93] on span "CENTRE AUTOMOBILE COGNACAIS - METFRA000005548_30001510732327-CA1" at bounding box center [889, 91] width 212 height 23
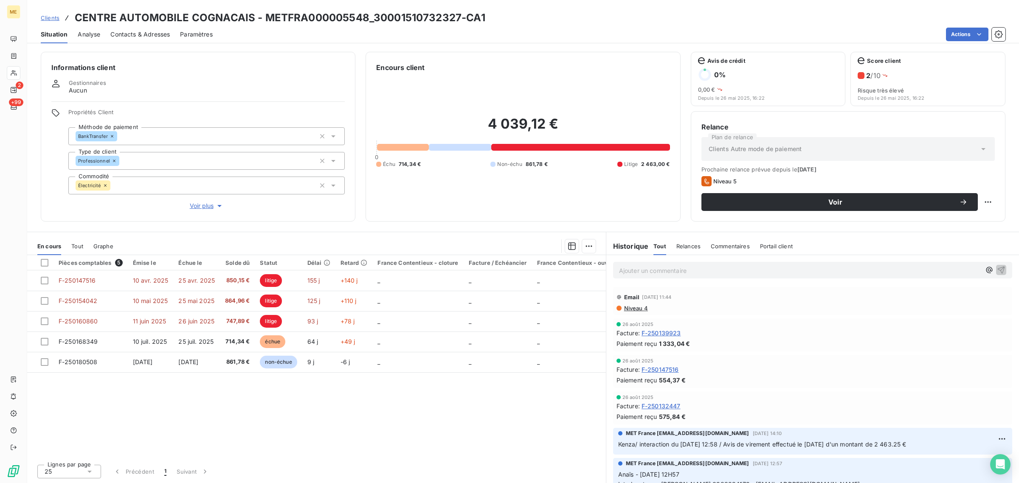
click at [209, 202] on span "Voir plus" at bounding box center [207, 206] width 34 height 8
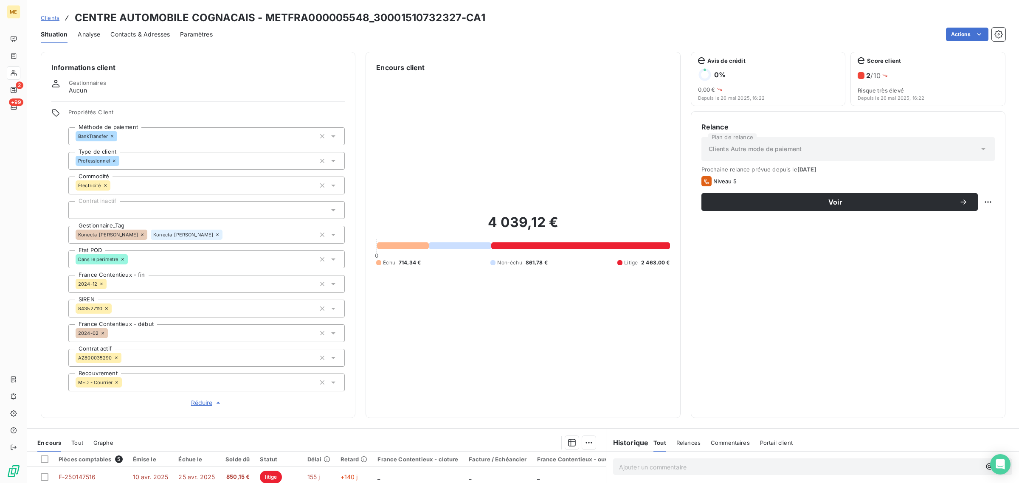
click at [140, 234] on icon at bounding box center [142, 234] width 5 height 5
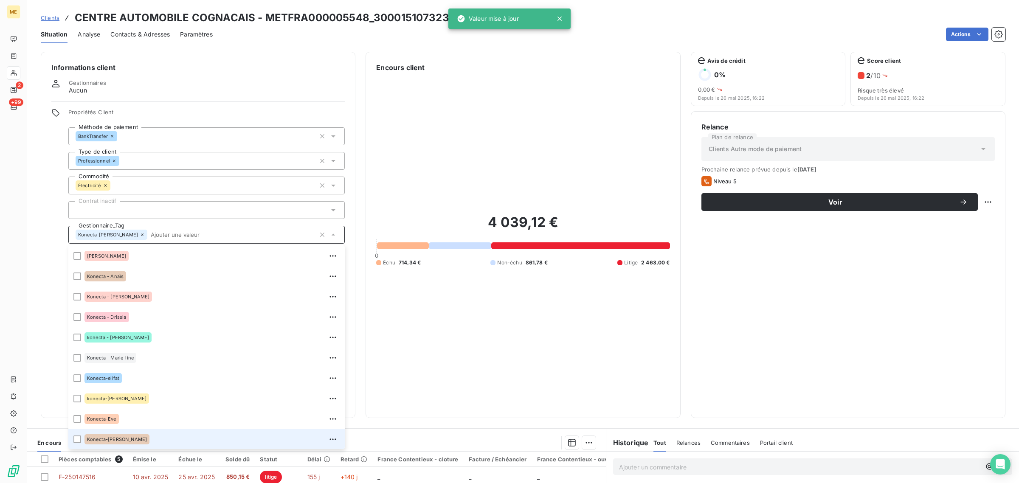
scroll to position [157, 0]
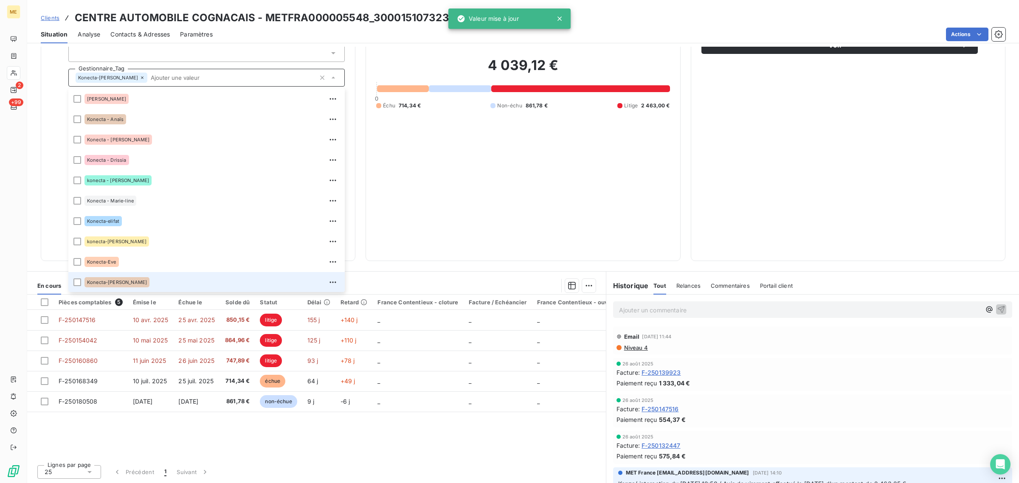
click at [585, 203] on div "4 039,12 € 0 Échu 714,34 € Non-échu 861,78 € Litige 2 463,00 €" at bounding box center [522, 83] width 293 height 335
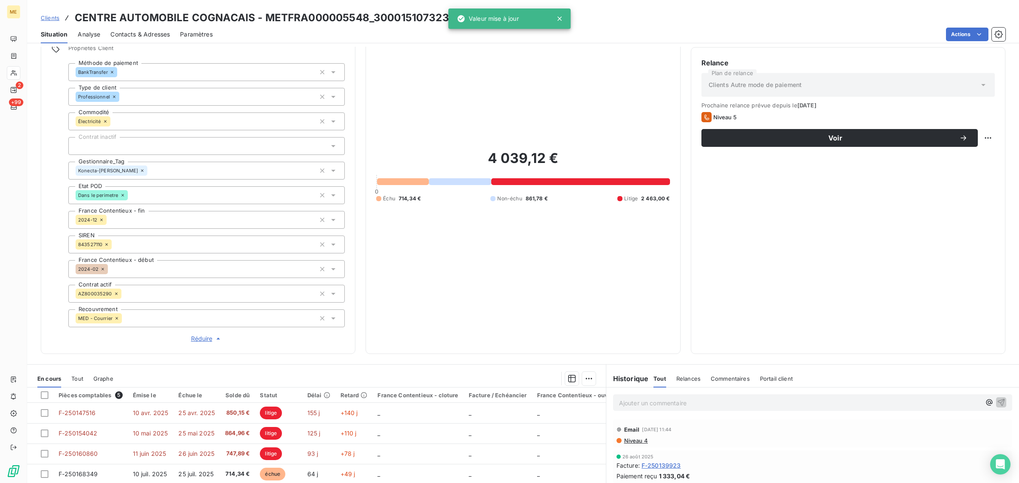
scroll to position [0, 0]
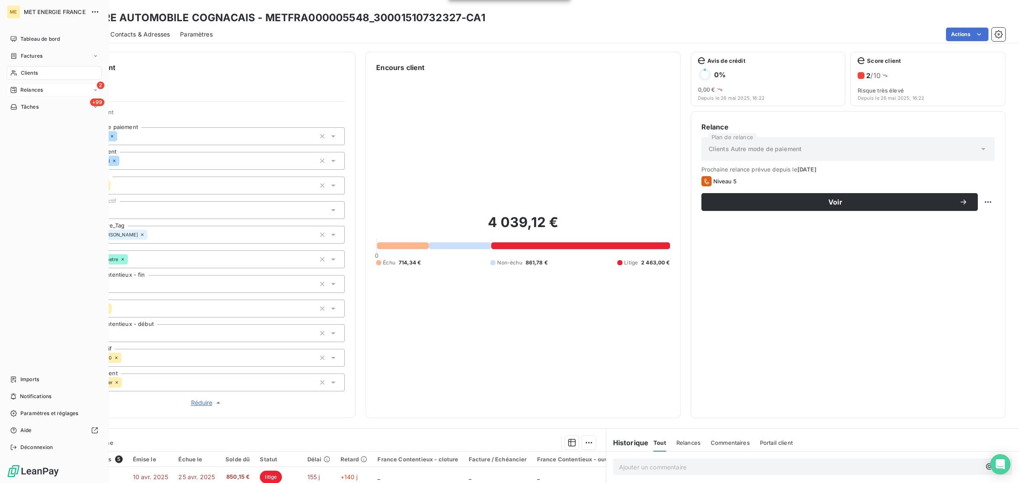
click at [18, 88] on div "Relances" at bounding box center [26, 90] width 33 height 8
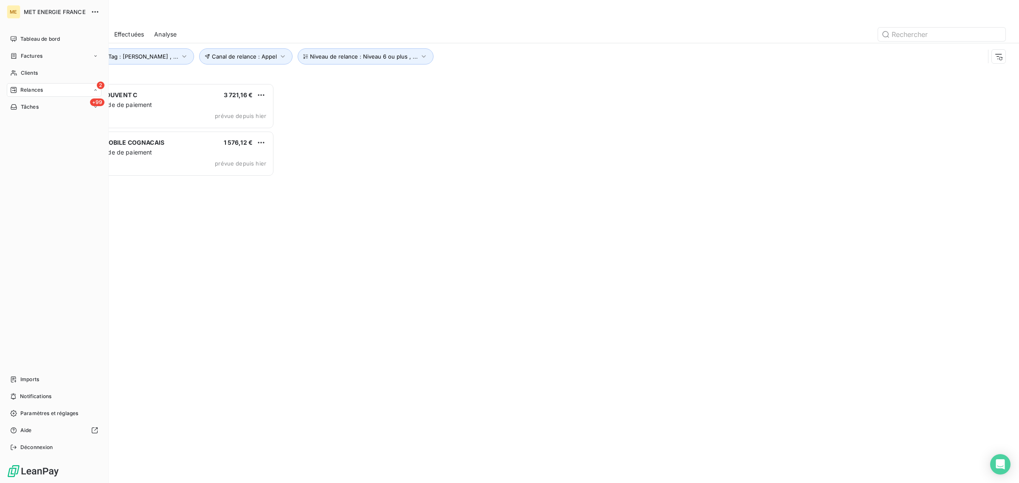
scroll to position [392, 225]
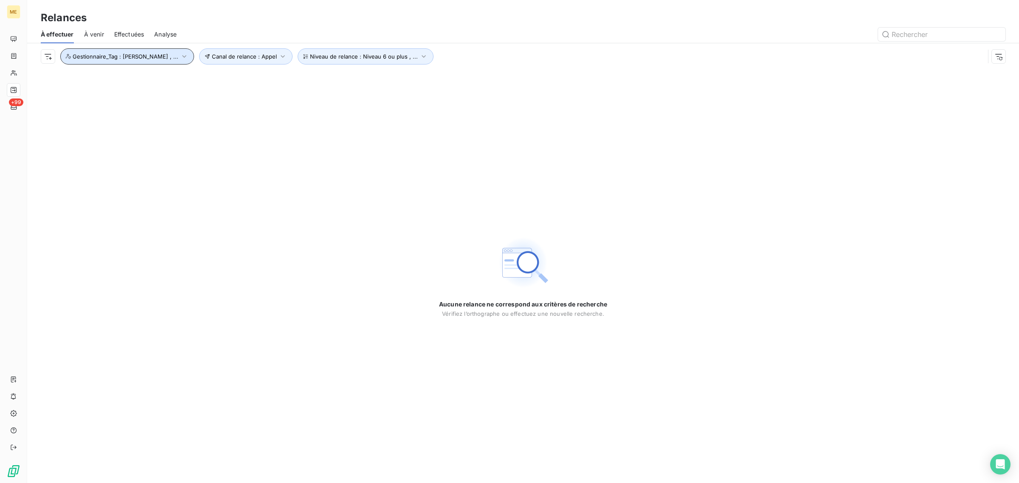
click at [141, 54] on span "Gestionnaire_Tag : [PERSON_NAME] , ..." at bounding box center [126, 56] width 106 height 7
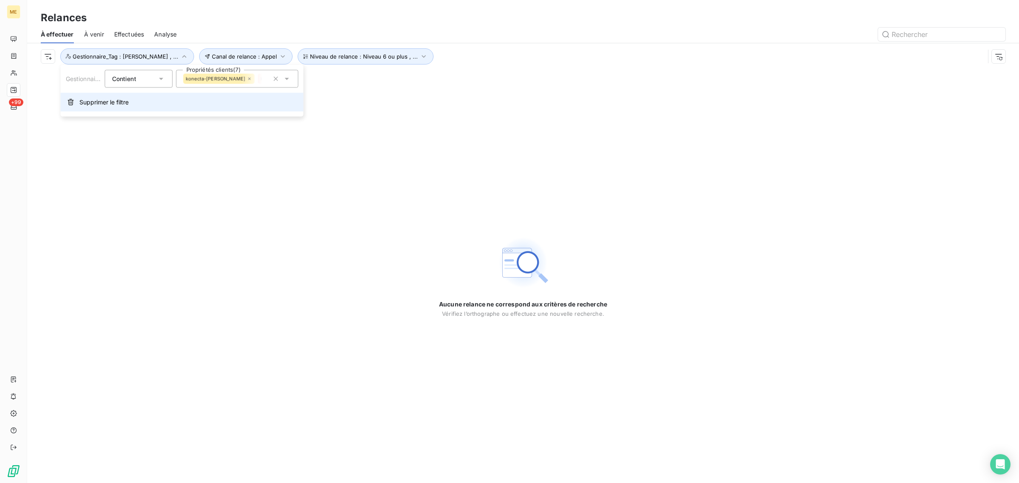
click at [124, 96] on button "Supprimer le filtre" at bounding box center [182, 102] width 243 height 19
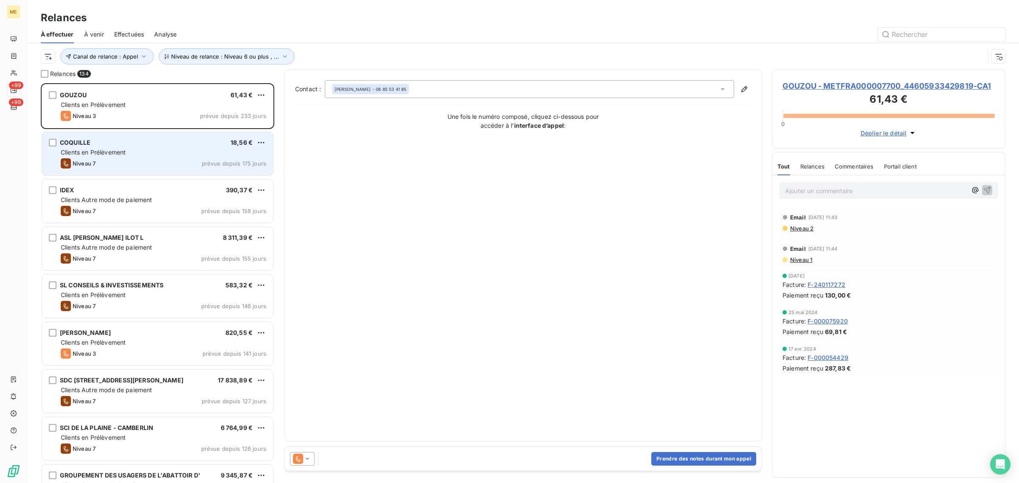
click at [181, 166] on div "Niveau 7 prévue depuis 175 jours" at bounding box center [164, 163] width 206 height 10
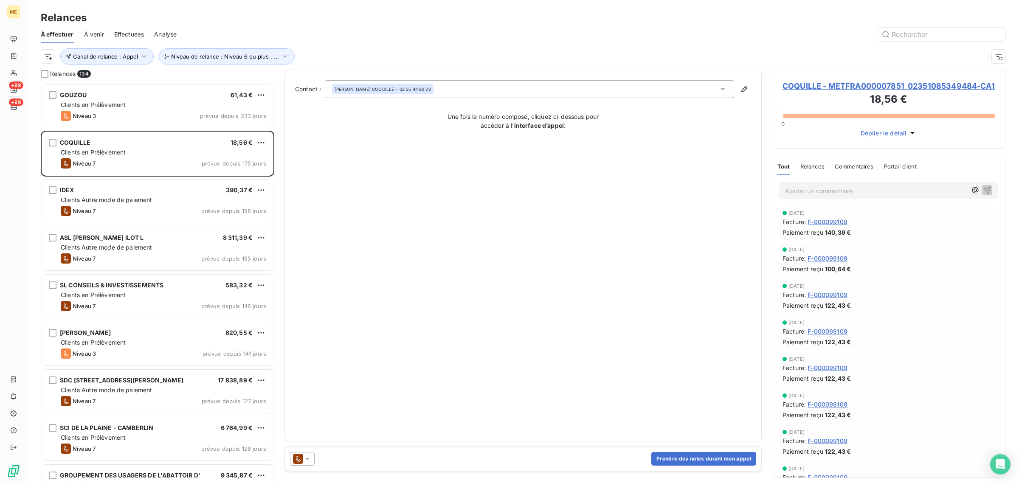
click at [780, 86] on div "COQUILLE - METFRA000007851_02351085349484-CA1 18,56 € 0 Déplier le détail" at bounding box center [889, 109] width 234 height 79
click at [789, 88] on span "COQUILLE - METFRA000007851_02351085349484-CA1" at bounding box center [889, 85] width 212 height 11
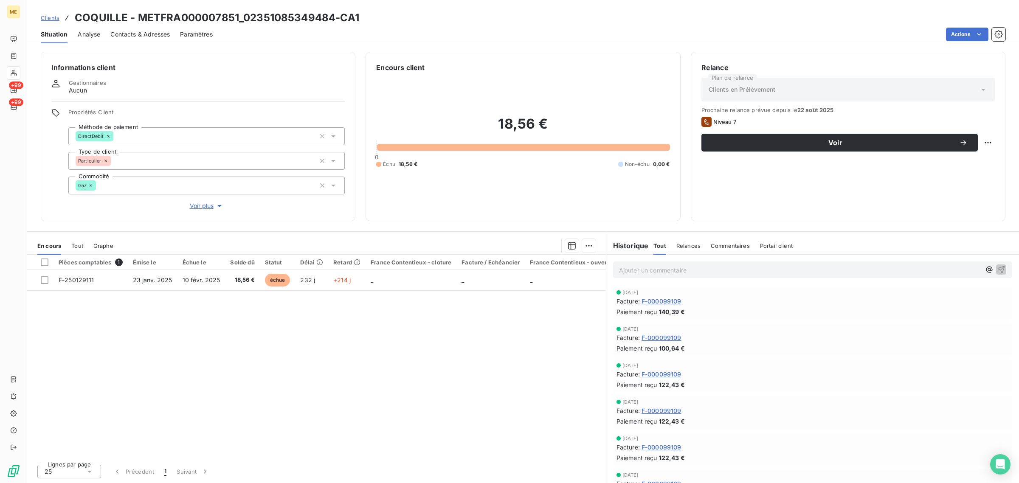
click at [200, 204] on span "Voir plus" at bounding box center [207, 206] width 34 height 8
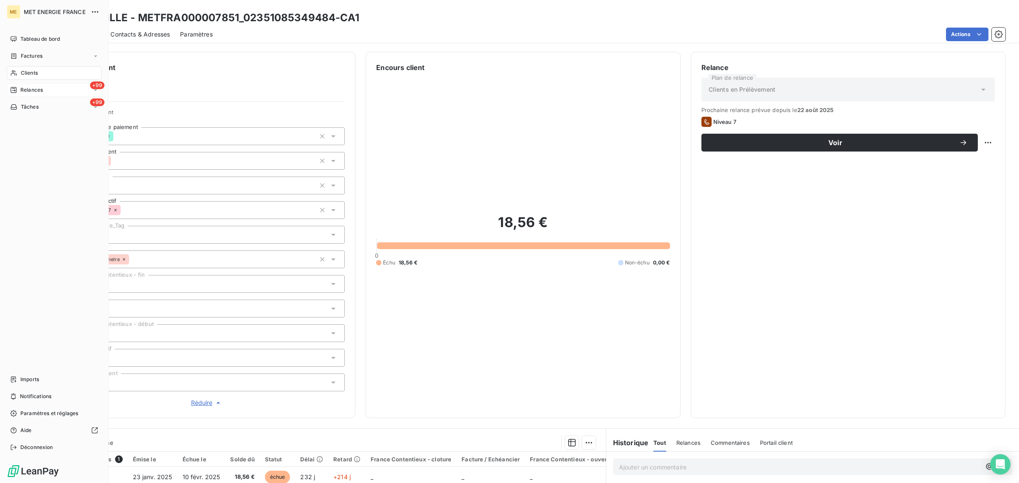
click at [19, 88] on div "Relances" at bounding box center [26, 90] width 33 height 8
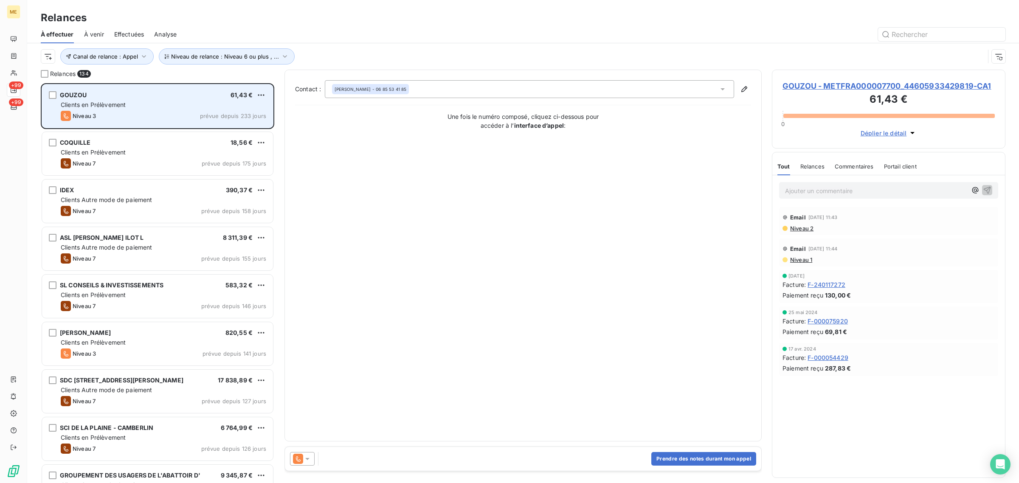
click at [182, 107] on div "Clients en Prélèvement" at bounding box center [164, 105] width 206 height 8
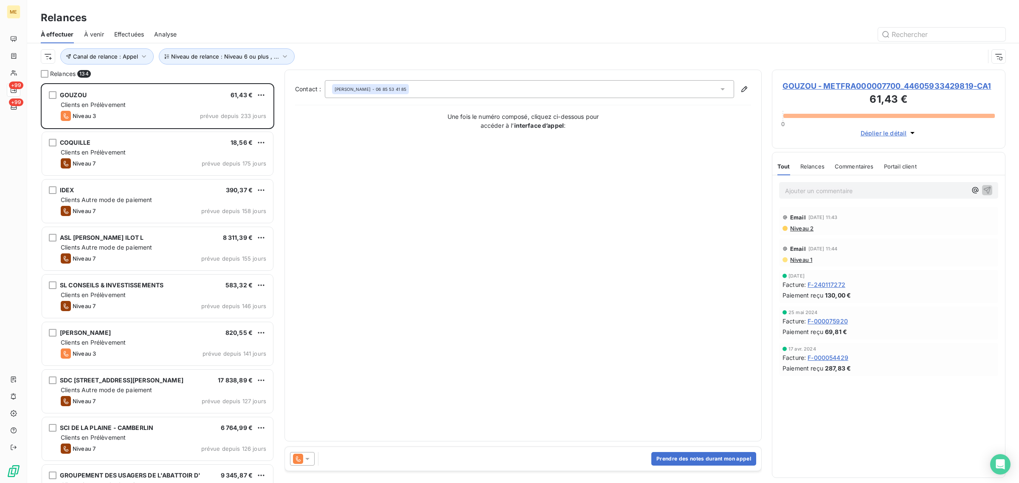
click at [843, 87] on span "GOUZOU - METFRA000007700_44605933429819-CA1" at bounding box center [889, 85] width 212 height 11
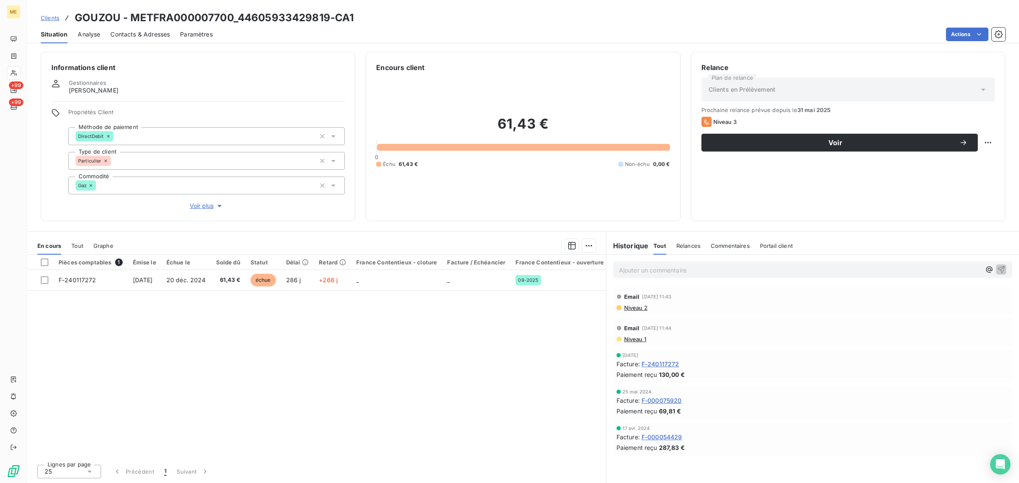
click at [200, 206] on span "Voir plus" at bounding box center [207, 206] width 34 height 8
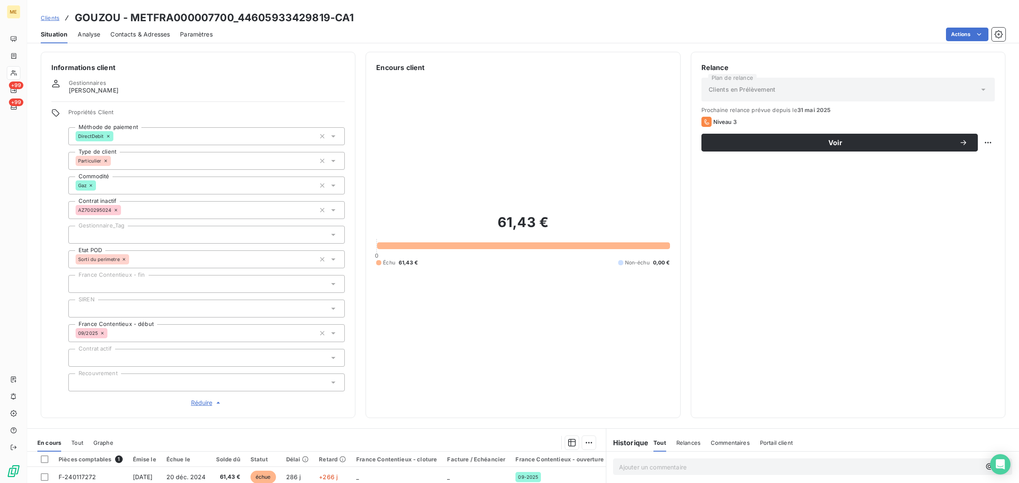
click at [120, 231] on div at bounding box center [206, 235] width 276 height 18
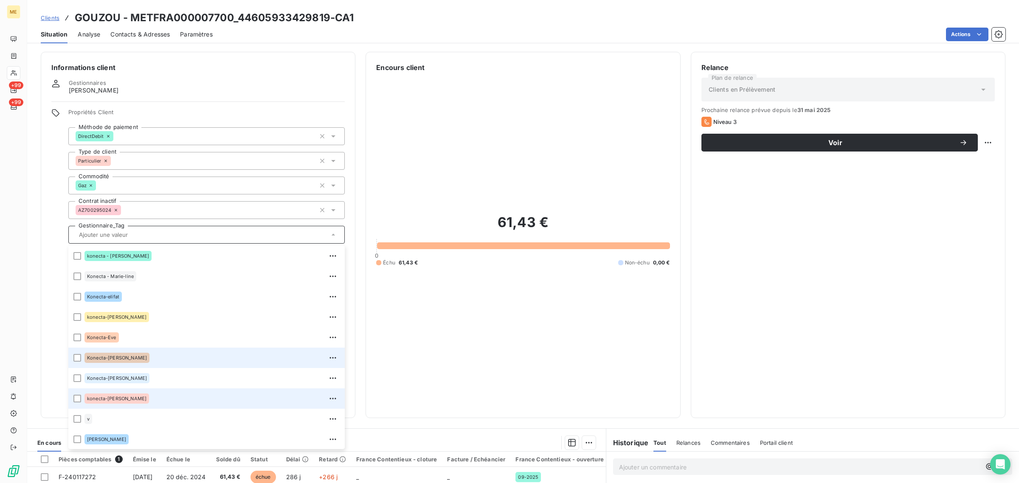
scroll to position [53, 0]
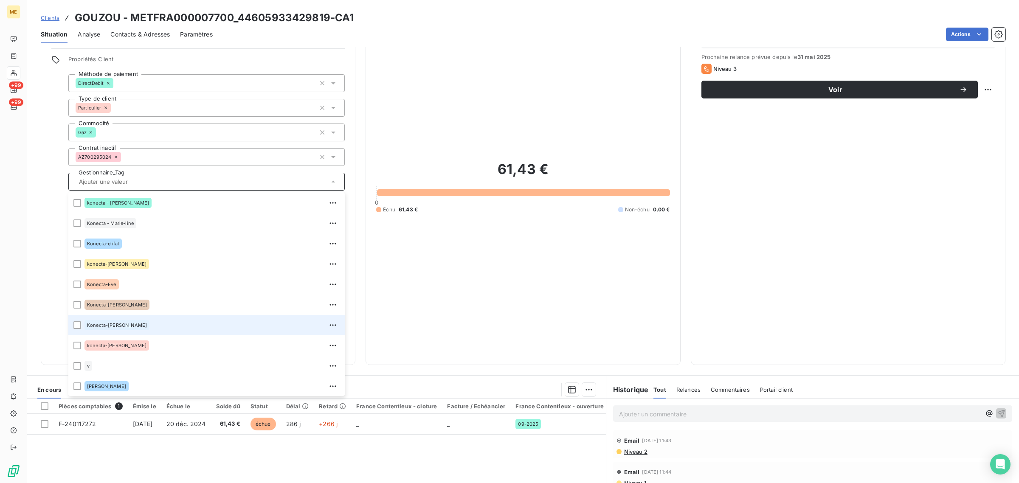
click at [107, 332] on div "Konecta-[PERSON_NAME]" at bounding box center [211, 325] width 255 height 14
click at [556, 152] on div "61,43 € 0 Échu 61,43 € Non-échu 0,00 €" at bounding box center [522, 187] width 293 height 335
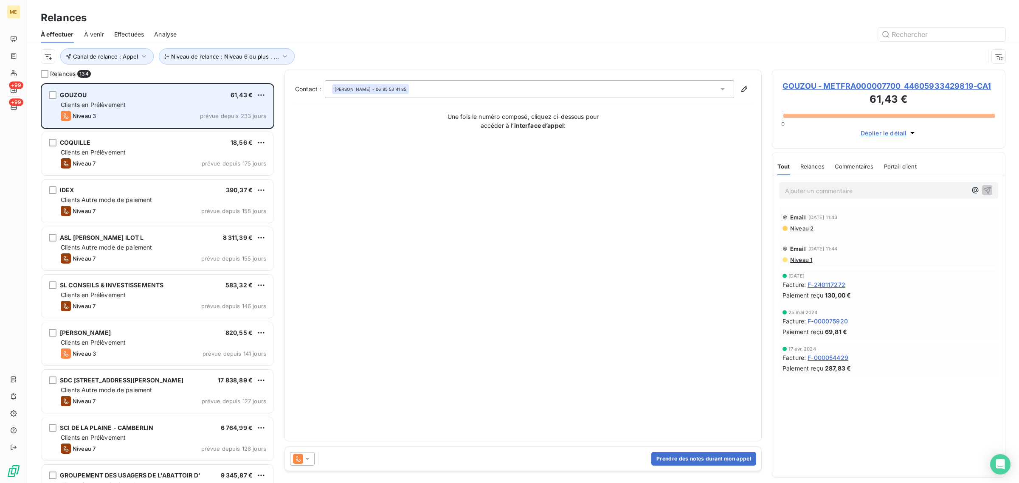
scroll to position [392, 225]
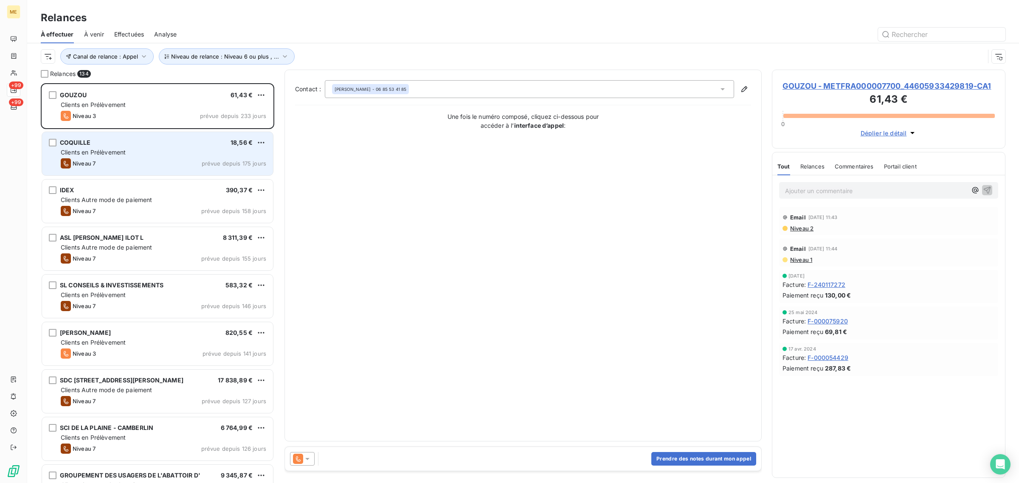
click at [119, 153] on span "Clients en Prélèvement" at bounding box center [93, 152] width 65 height 7
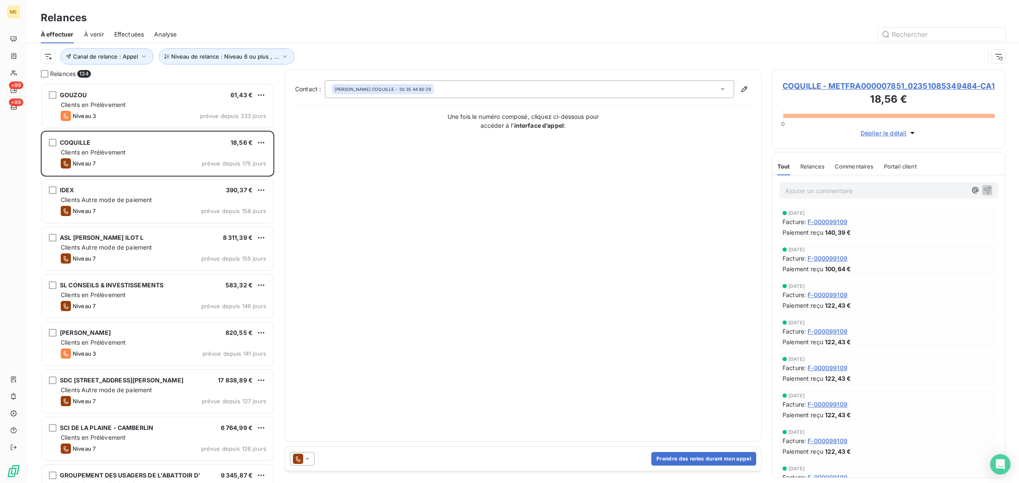
click at [840, 86] on span "COQUILLE - METFRA000007851_02351085349484-CA1" at bounding box center [889, 85] width 212 height 11
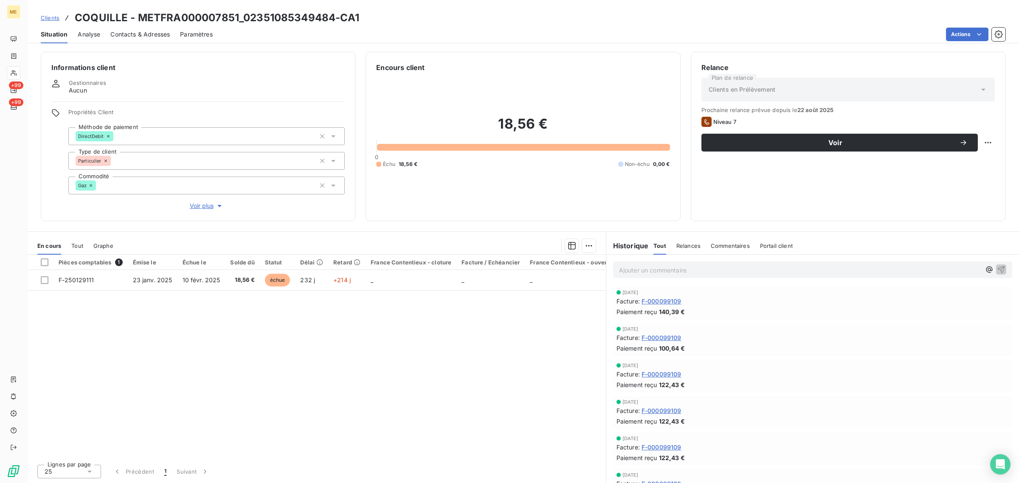
click at [209, 202] on span "Voir plus" at bounding box center [207, 206] width 34 height 8
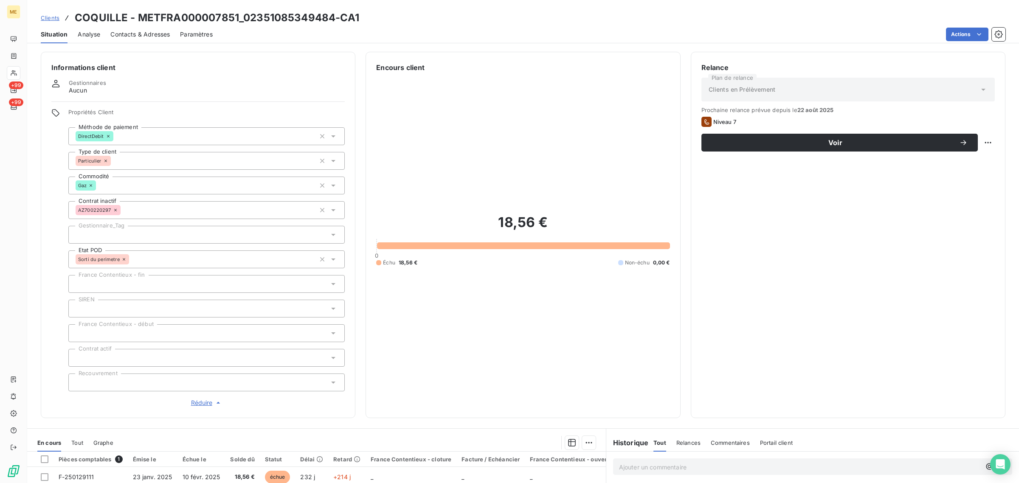
click at [144, 232] on div at bounding box center [206, 235] width 276 height 18
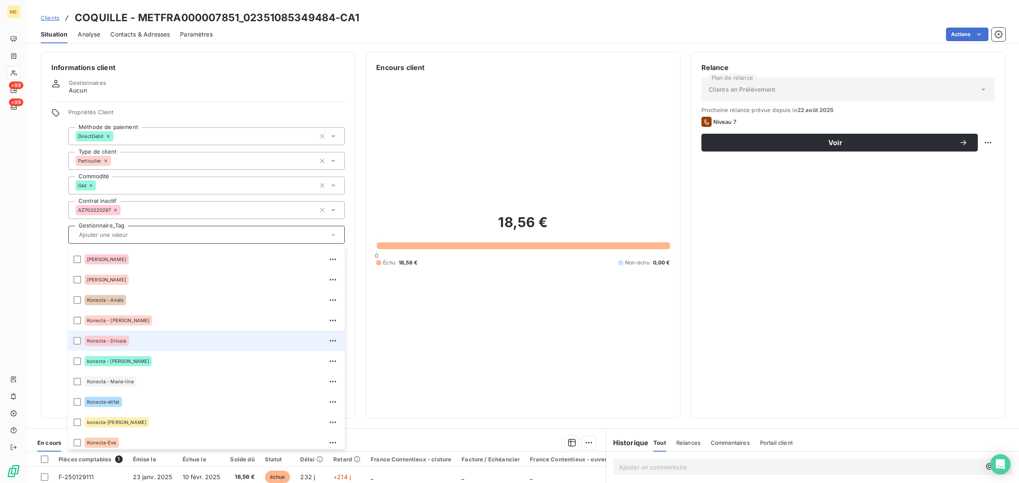
scroll to position [244, 0]
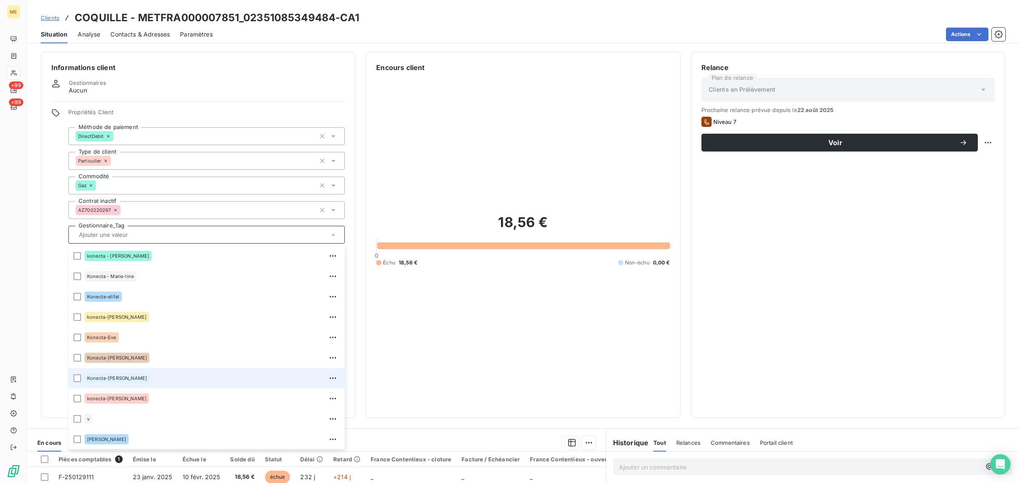
click at [110, 378] on span "Konecta-[PERSON_NAME]" at bounding box center [117, 378] width 60 height 5
click at [790, 285] on div "Relance Plan de relance Clients en Prélèvement Prochaine relance prévue depuis …" at bounding box center [847, 234] width 293 height 345
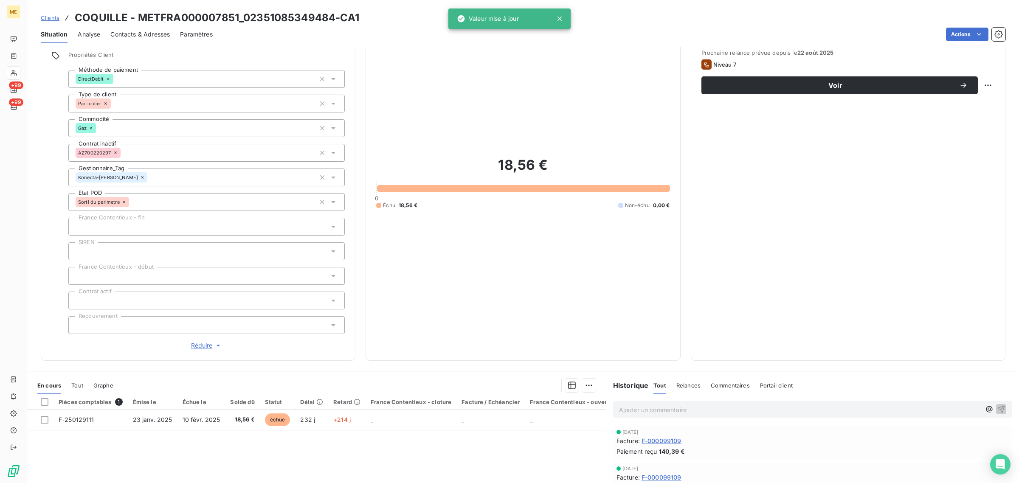
scroll to position [0, 0]
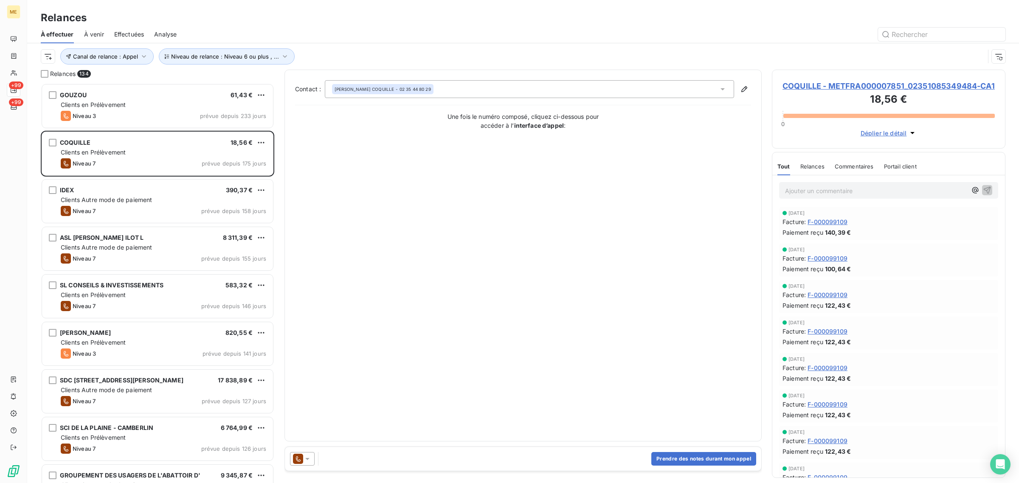
scroll to position [392, 225]
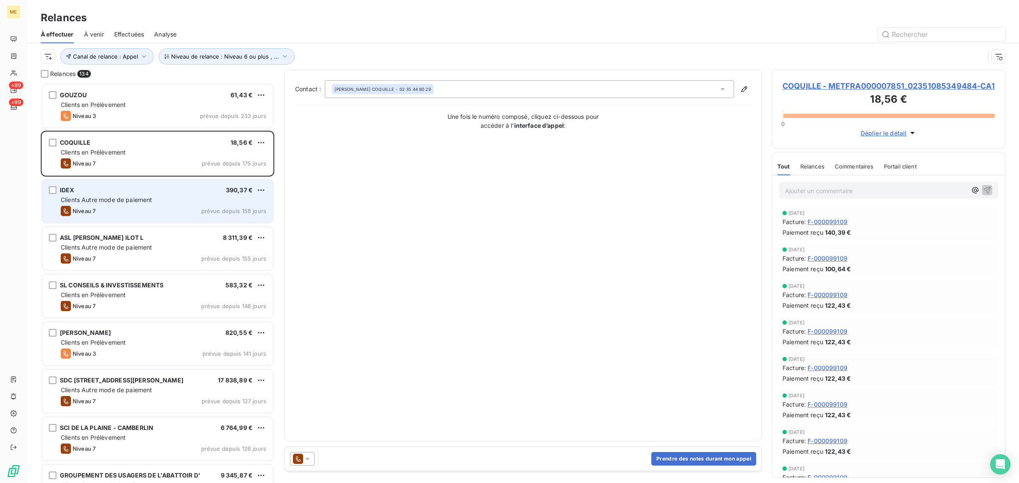
click at [126, 199] on span "Clients Autre mode de paiement" at bounding box center [107, 199] width 92 height 7
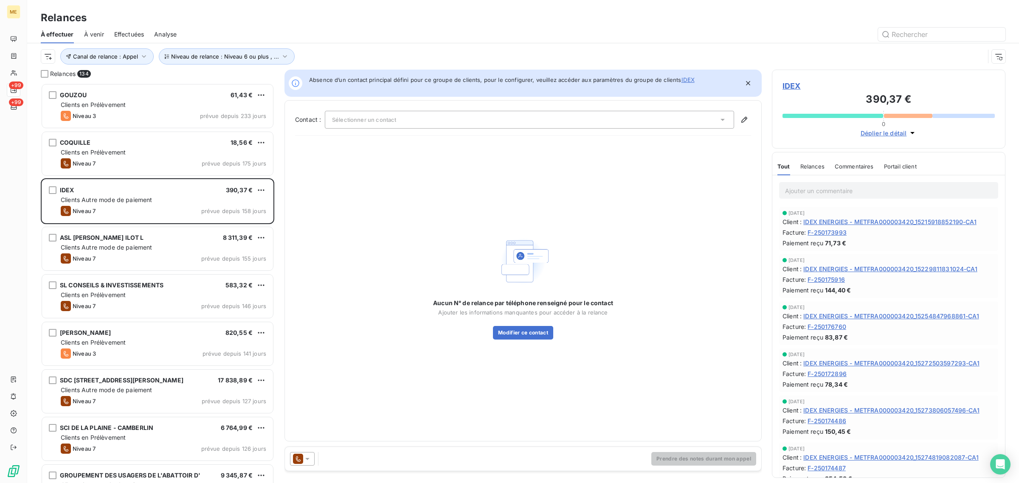
click at [787, 85] on span "IDEX" at bounding box center [889, 85] width 212 height 11
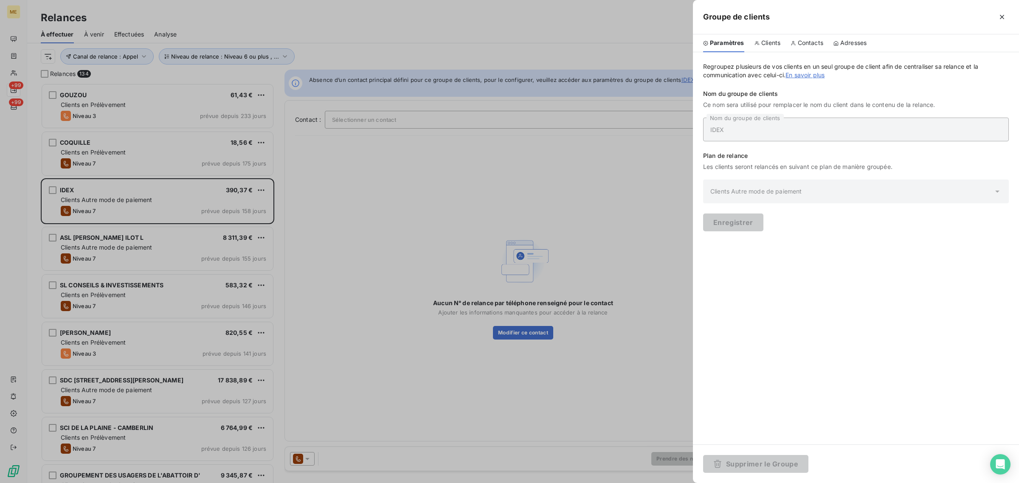
click at [487, 299] on div at bounding box center [509, 241] width 1019 height 483
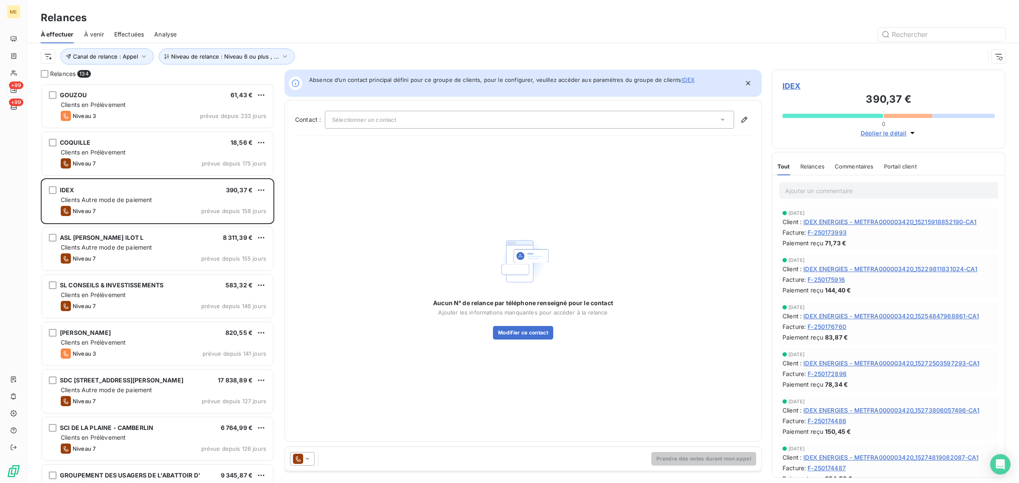
click at [799, 92] on h3 "390,37 €" at bounding box center [889, 100] width 212 height 17
click at [876, 135] on span "Déplier le détail" at bounding box center [884, 133] width 46 height 9
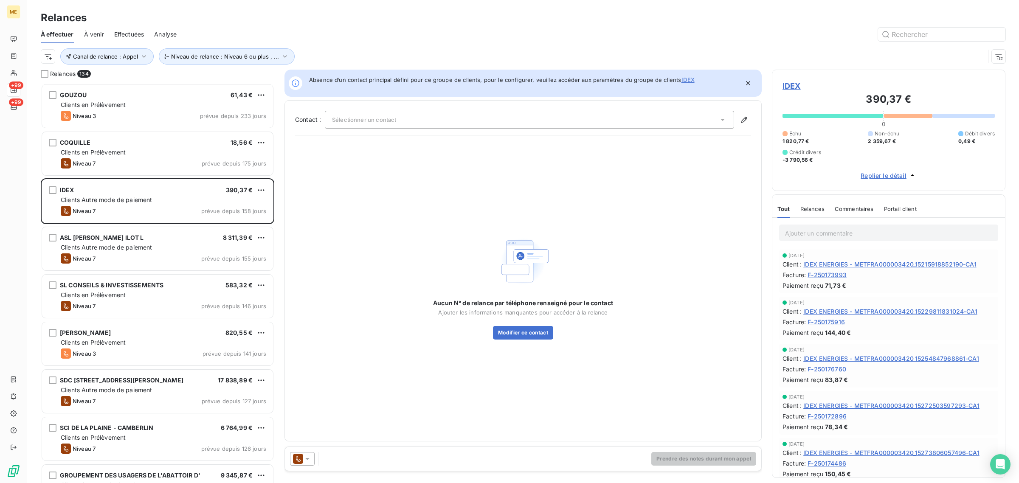
click at [792, 86] on span "IDEX" at bounding box center [889, 85] width 212 height 11
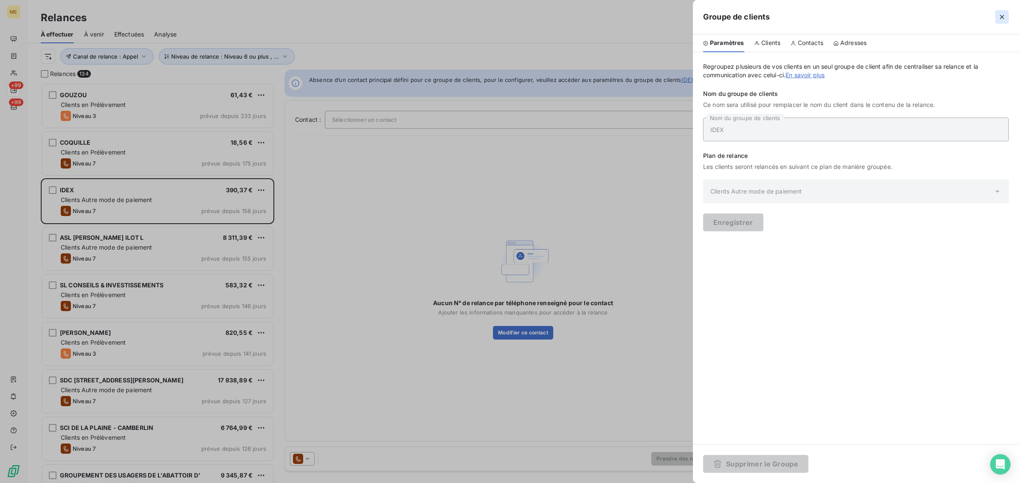
click at [1002, 17] on icon "button" at bounding box center [1002, 17] width 4 height 4
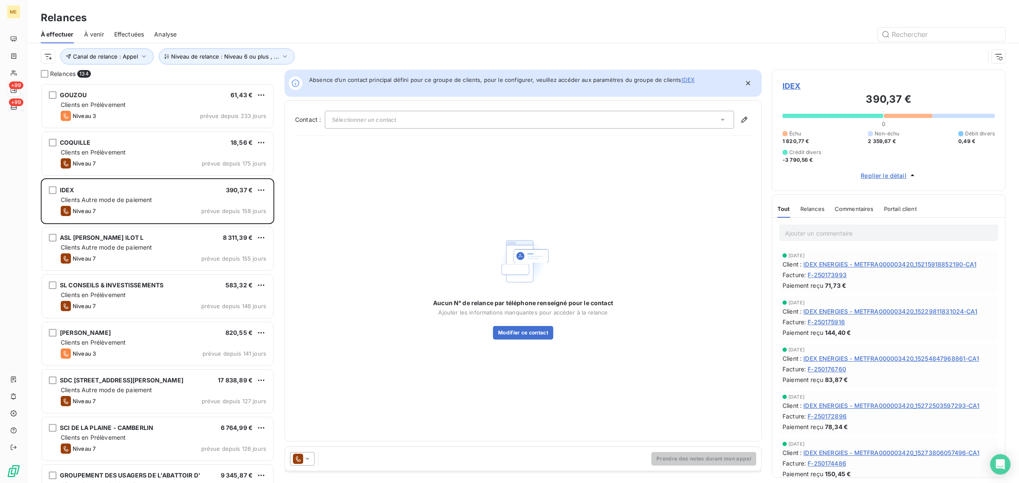
click at [829, 266] on span "IDEX ENERGIES - METFRA000003420_15215918852190-CA1" at bounding box center [889, 264] width 173 height 9
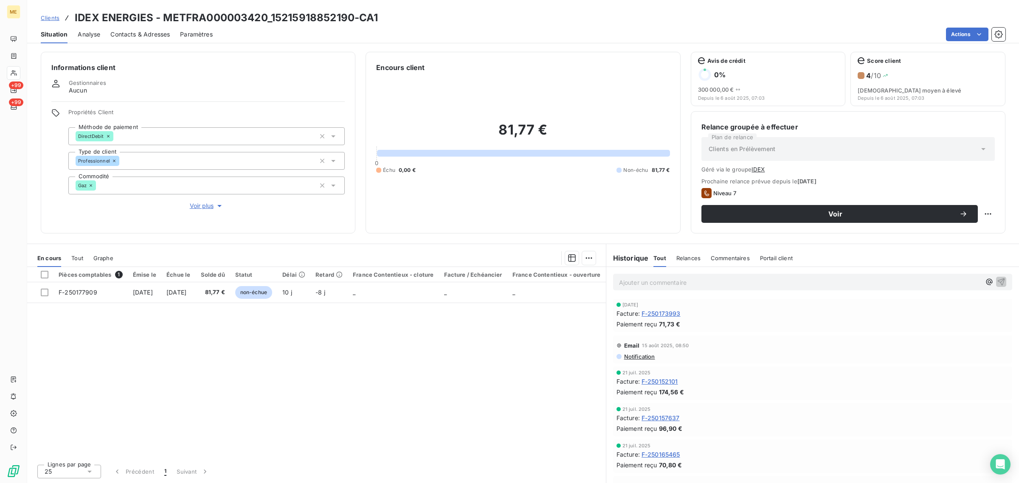
click at [198, 207] on span "Voir plus" at bounding box center [207, 206] width 34 height 8
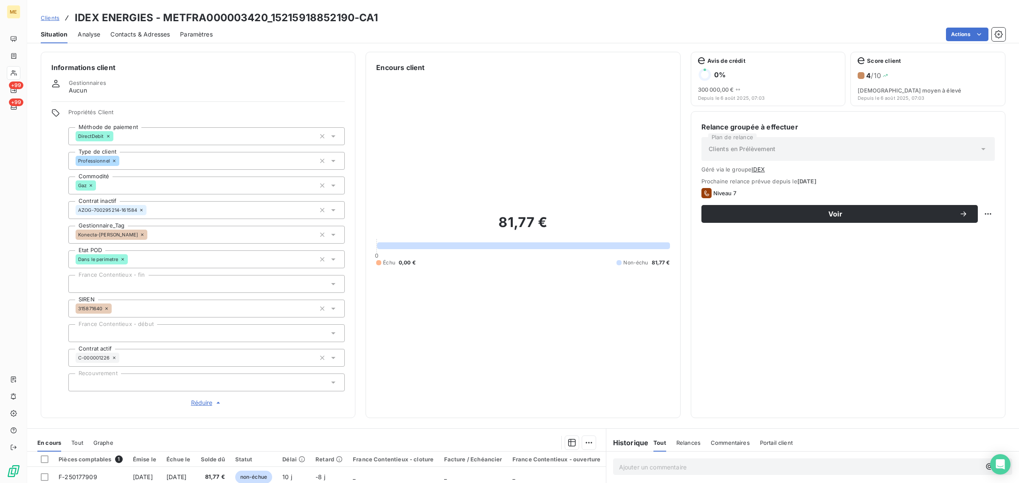
click at [141, 235] on icon at bounding box center [142, 235] width 3 height 3
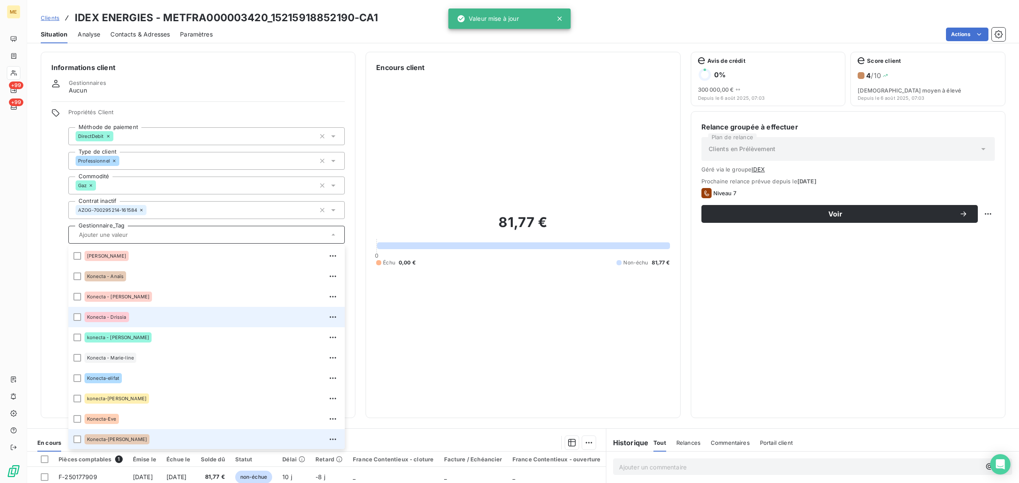
scroll to position [244, 0]
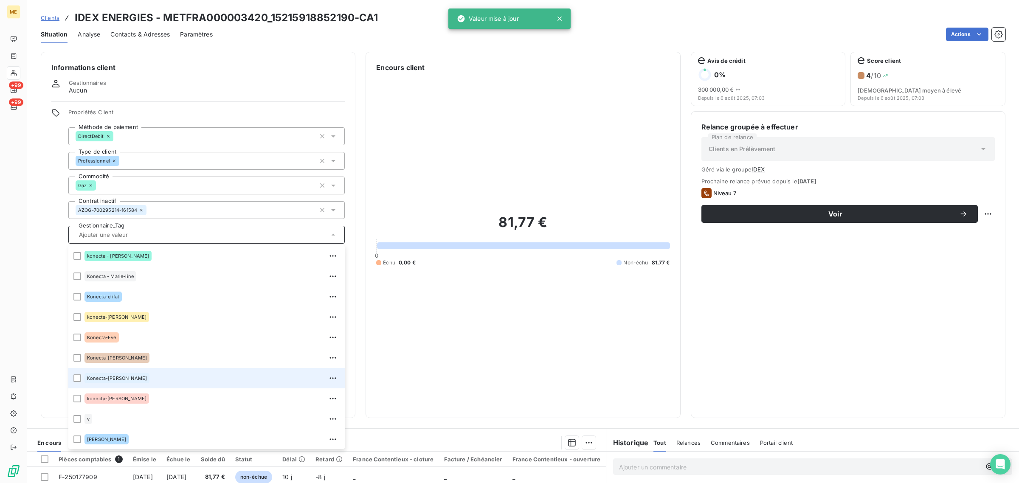
click at [134, 373] on div "Konecta-[PERSON_NAME]" at bounding box center [211, 379] width 255 height 14
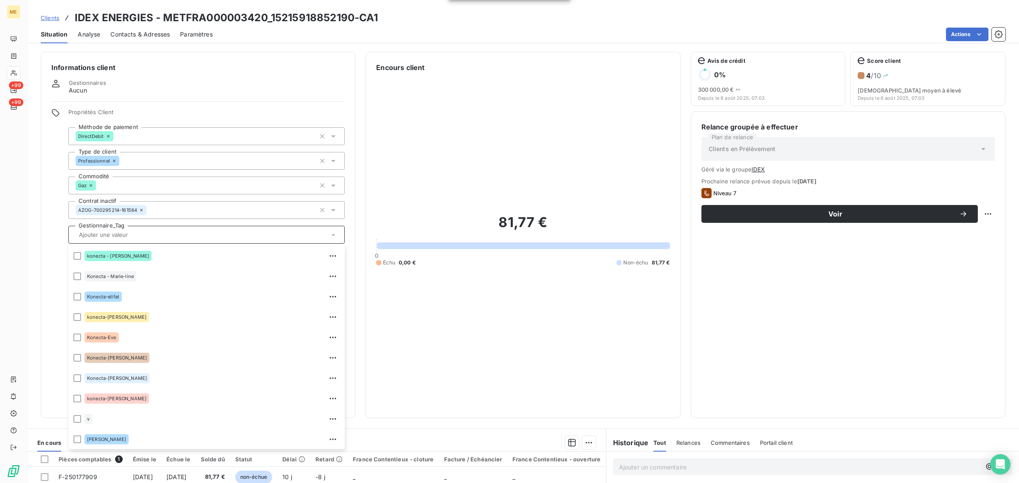
click at [544, 318] on div "81,77 € 0 Échu 0,00 € Non-échu 81,77 €" at bounding box center [522, 240] width 293 height 335
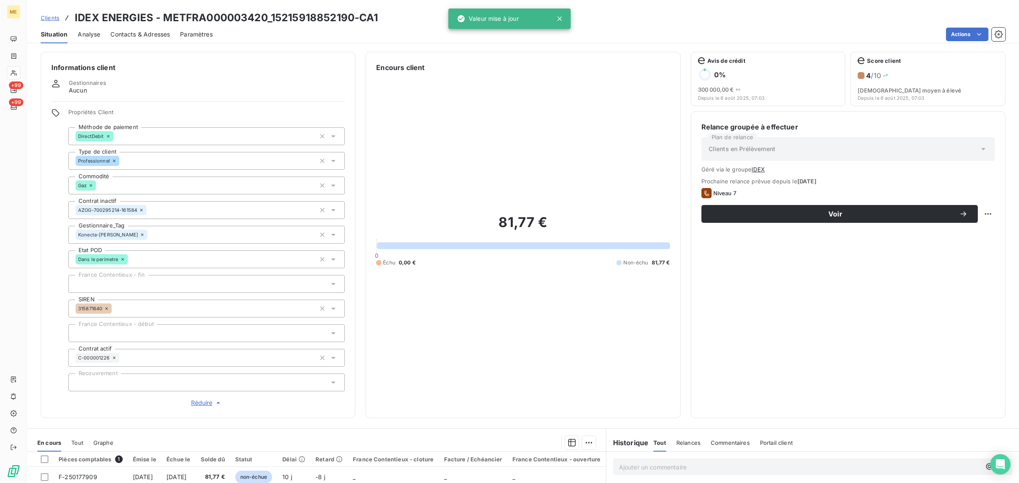
click at [561, 22] on icon at bounding box center [559, 18] width 8 height 8
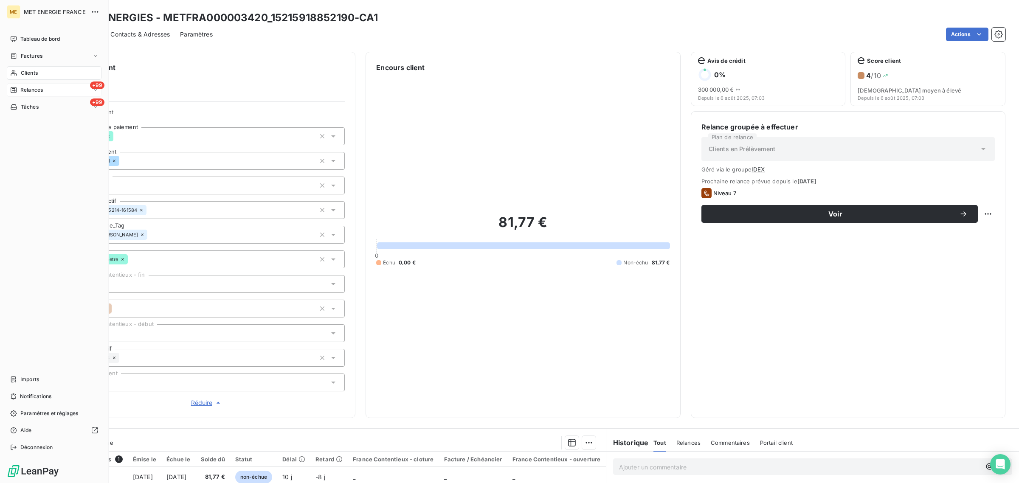
click at [15, 87] on icon at bounding box center [14, 90] width 6 height 6
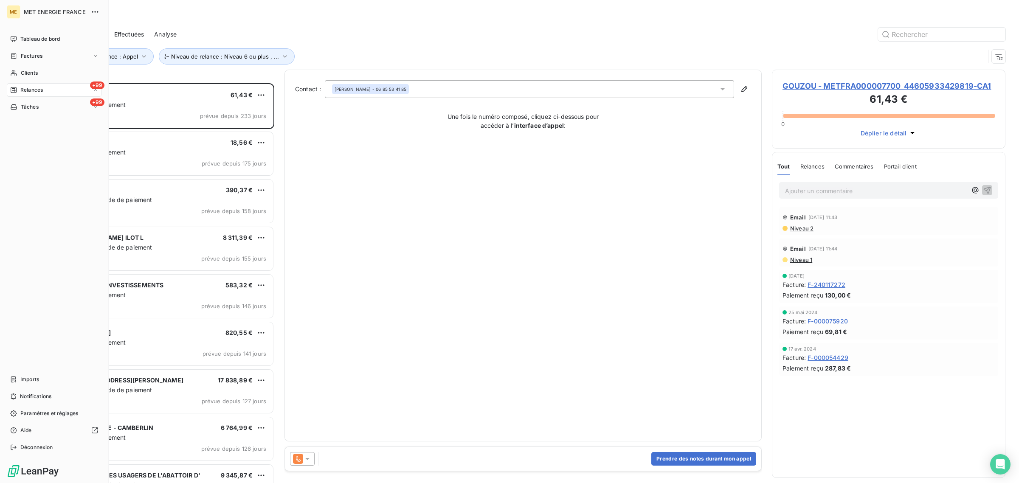
scroll to position [392, 225]
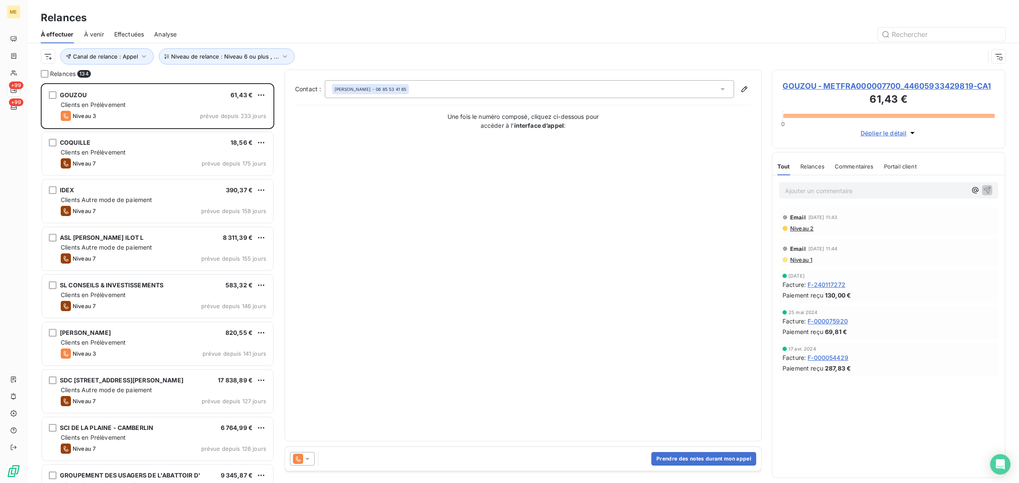
click at [360, 56] on div "Canal de relance : Appel Niveau de relance : Niveau 6 ou plus , ..." at bounding box center [513, 56] width 944 height 16
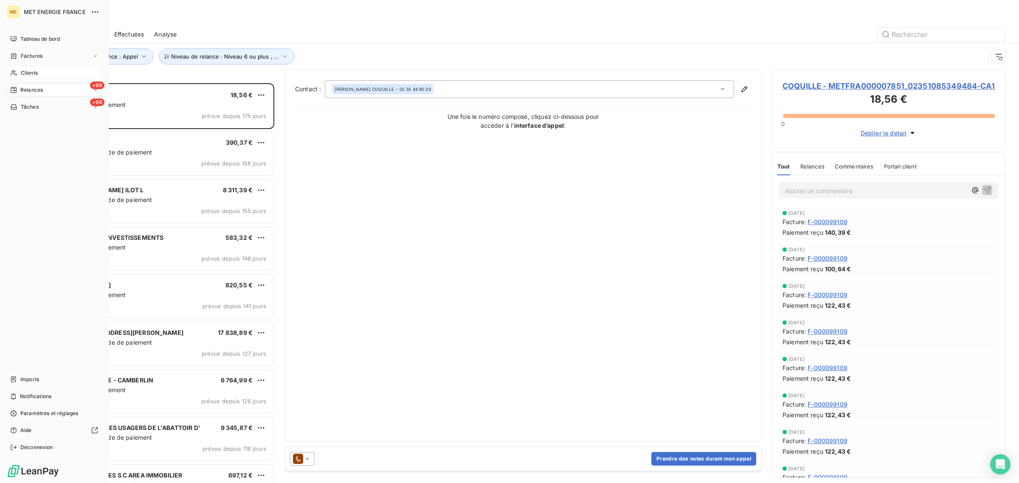
click at [17, 72] on icon at bounding box center [13, 73] width 7 height 7
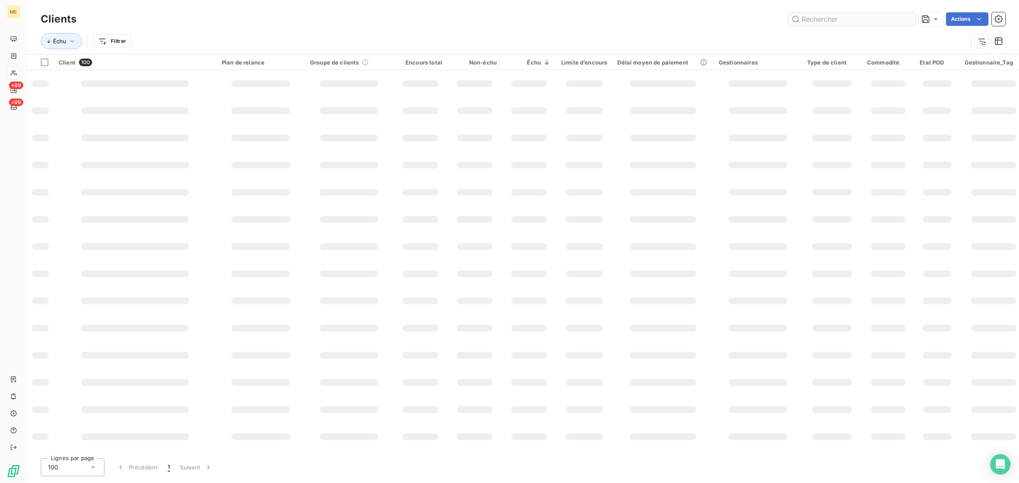
click at [863, 14] on input "text" at bounding box center [851, 19] width 127 height 14
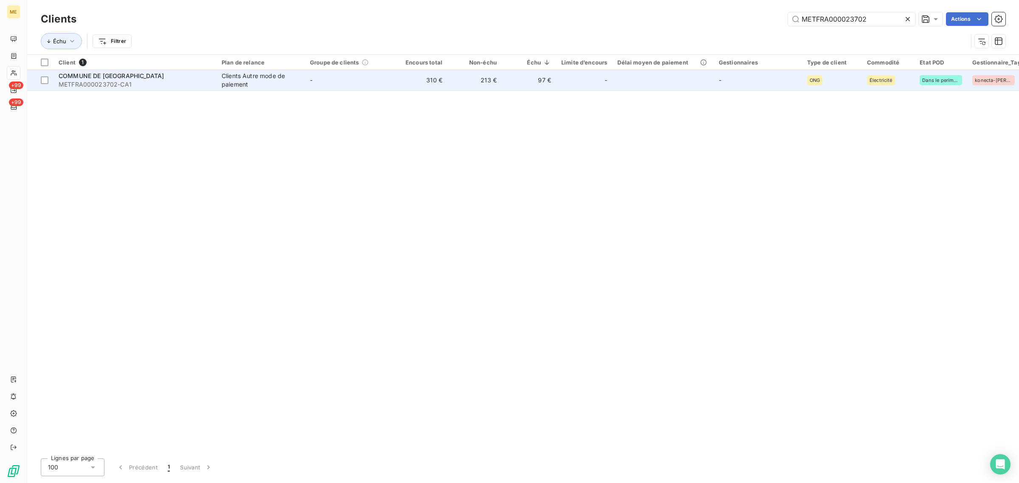
type input "METFRA000023702"
click at [308, 85] on td "-" at bounding box center [349, 80] width 88 height 20
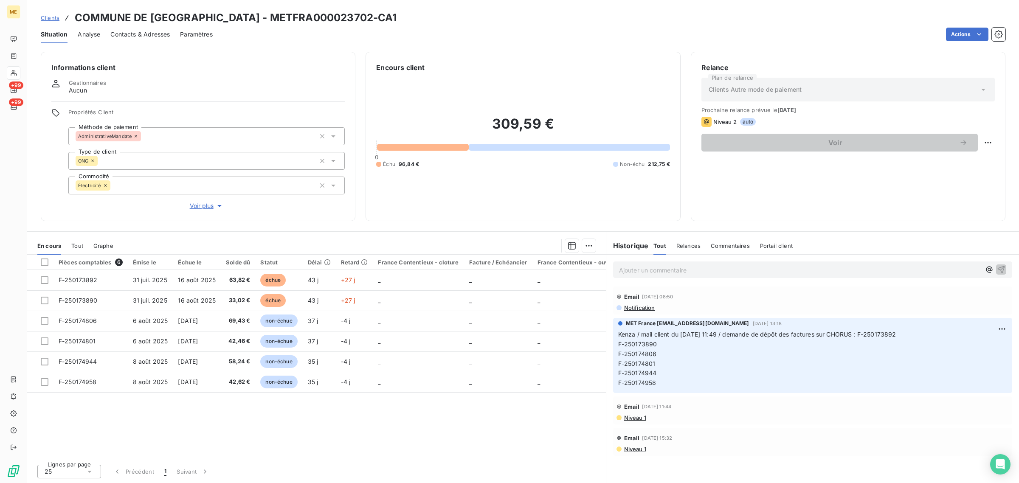
click at [200, 204] on span "Voir plus" at bounding box center [207, 206] width 34 height 8
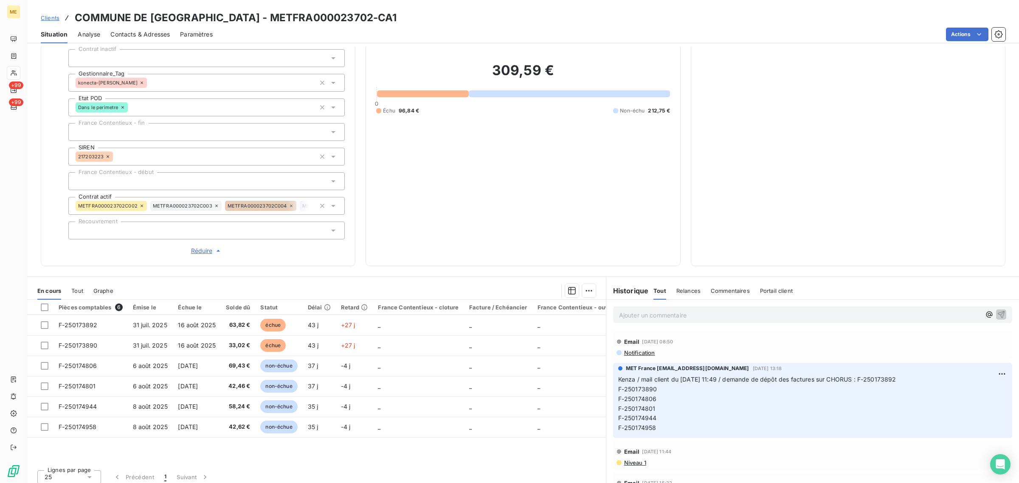
scroll to position [157, 0]
